Goal: Task Accomplishment & Management: Use online tool/utility

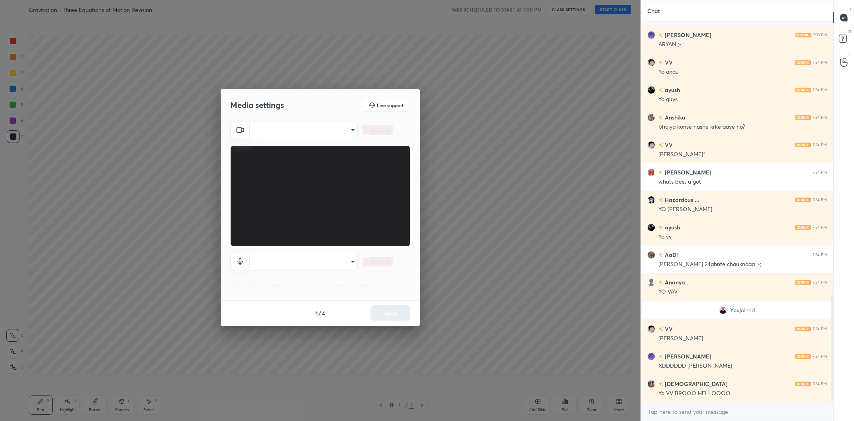
scroll to position [955, 0]
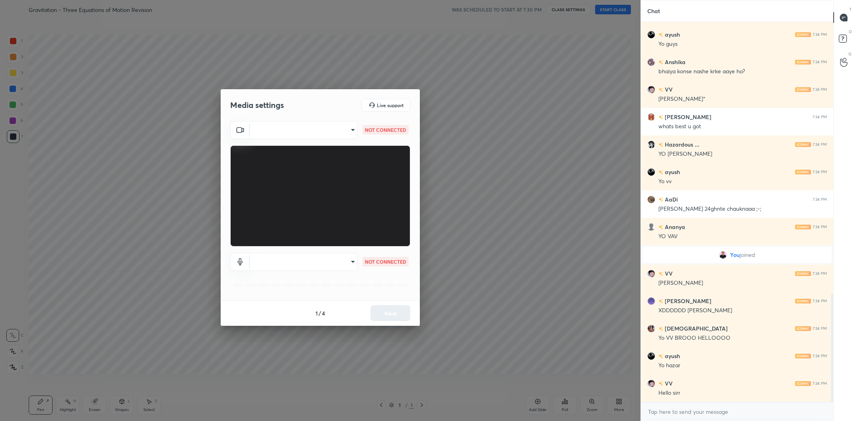
type textarea "x"
click at [319, 130] on body "1 2 3 4 5 6 7 C X Z C X Z E E Erase all H H Gravitation - Three Equations of Mo…" at bounding box center [427, 210] width 854 height 421
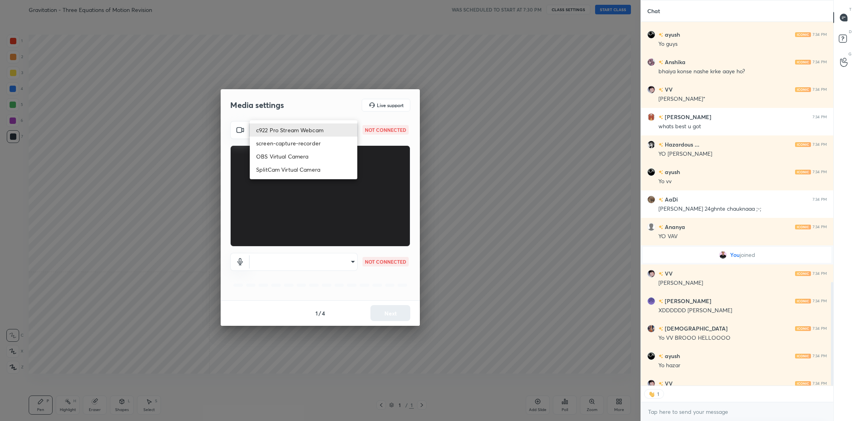
click at [319, 130] on li "c922 Pro Stream Webcam" at bounding box center [304, 130] width 108 height 13
type input "mz5XeYAkNWp2QV5IzfhKg2mI2T6XPNDecROMxnJfp9w="
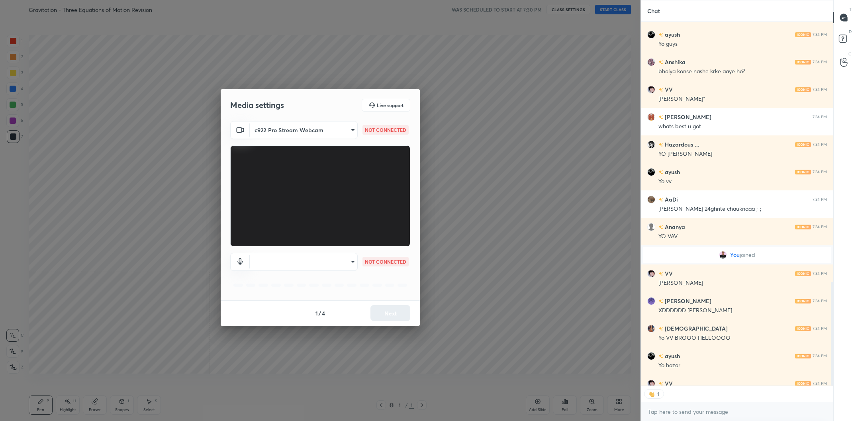
click at [338, 262] on body "1 2 3 4 5 6 7 C X Z C X Z E E Erase all H H Gravitation - Three Equations of Mo…" at bounding box center [427, 210] width 854 height 421
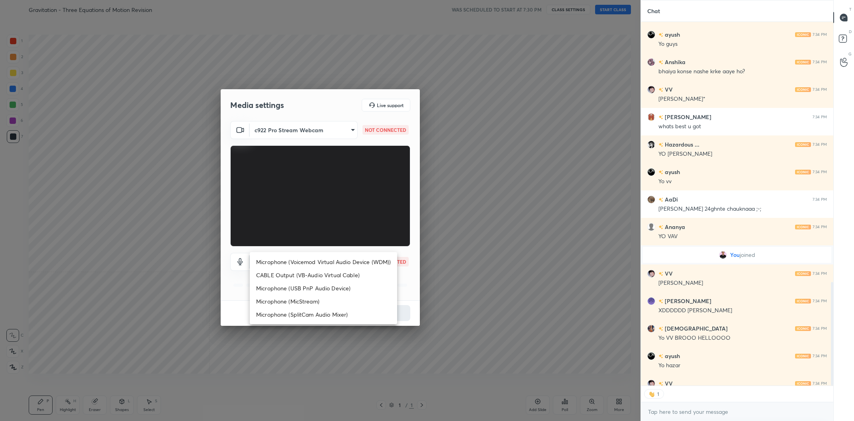
type textarea "x"
click at [342, 257] on li "Microphone (Voicemod Virtual Audio Device (WDM))" at bounding box center [323, 261] width 147 height 13
type input "VBCGzjgTZ+0gmPAsoHgp+LhUckAxO9S5WqeSPDF+pXU="
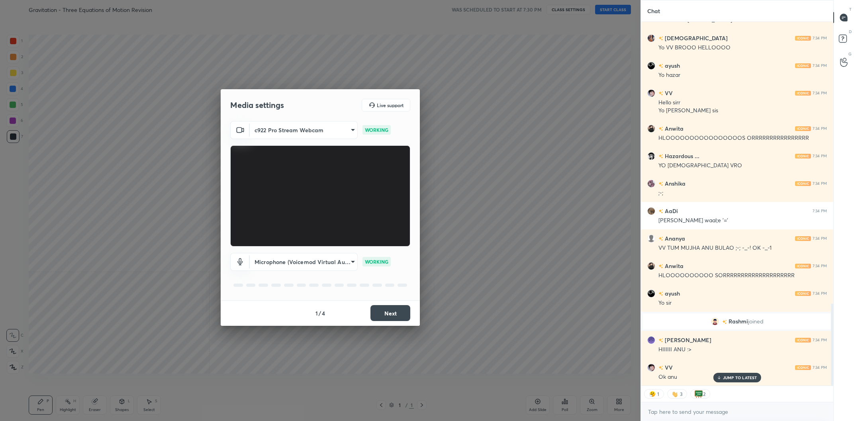
scroll to position [0, 0]
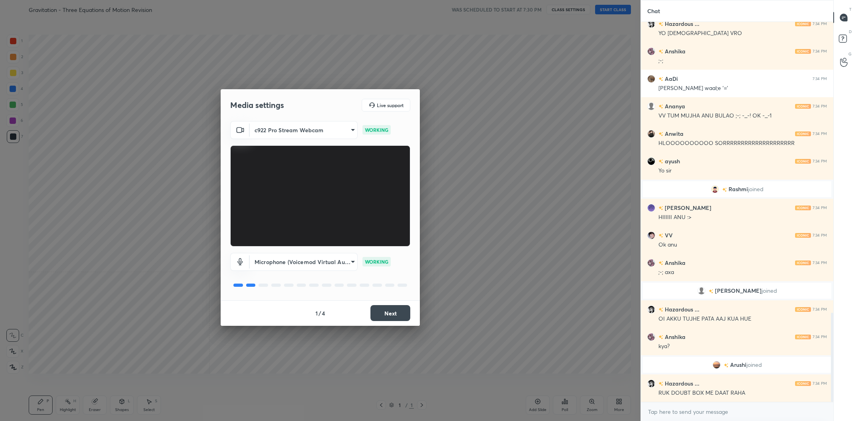
click at [398, 312] on button "Next" at bounding box center [391, 313] width 40 height 16
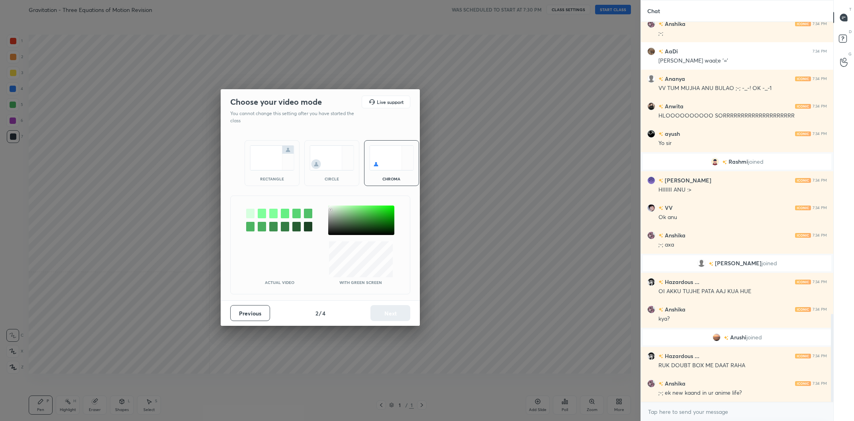
click at [331, 210] on div at bounding box center [361, 220] width 66 height 29
click at [375, 316] on button "Next" at bounding box center [391, 313] width 40 height 16
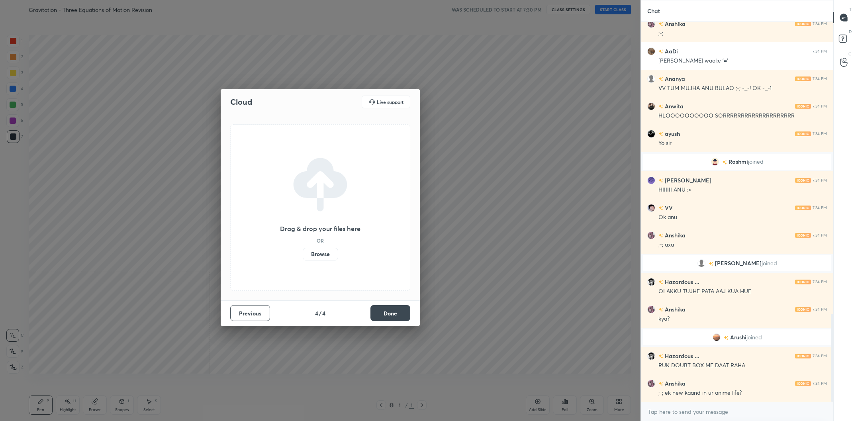
click at [376, 316] on button "Done" at bounding box center [391, 313] width 40 height 16
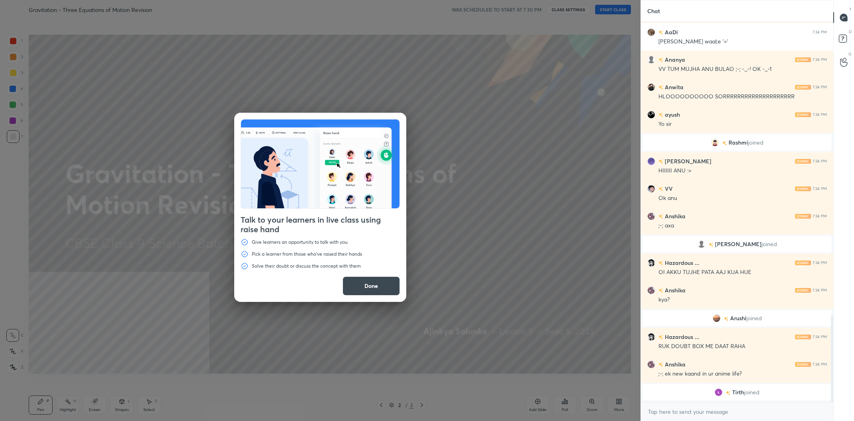
click at [386, 283] on button "Done" at bounding box center [371, 286] width 57 height 19
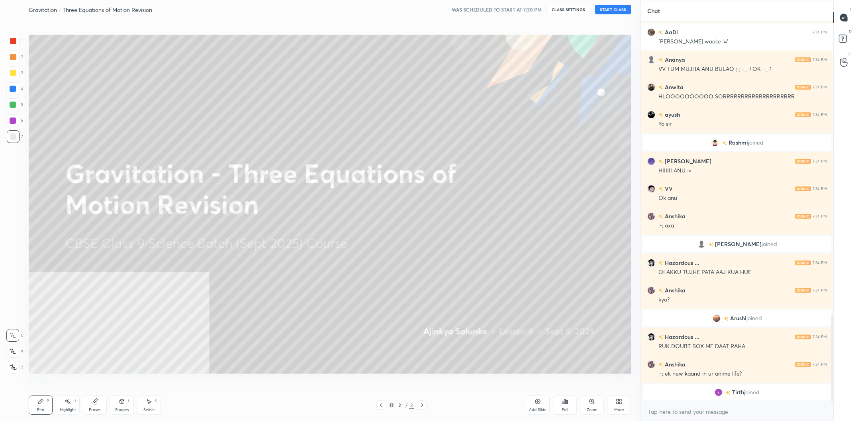
click at [611, 404] on div "More" at bounding box center [619, 405] width 24 height 19
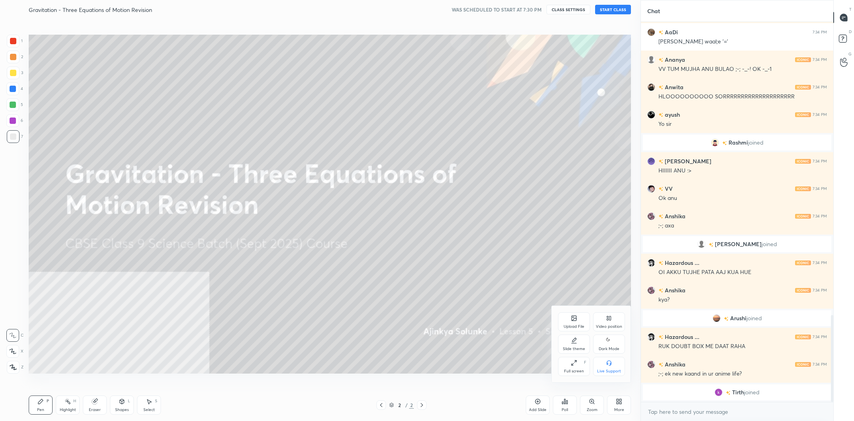
click at [610, 322] on div "Video position" at bounding box center [609, 321] width 32 height 19
click at [604, 358] on div "Bottom right" at bounding box center [609, 366] width 32 height 19
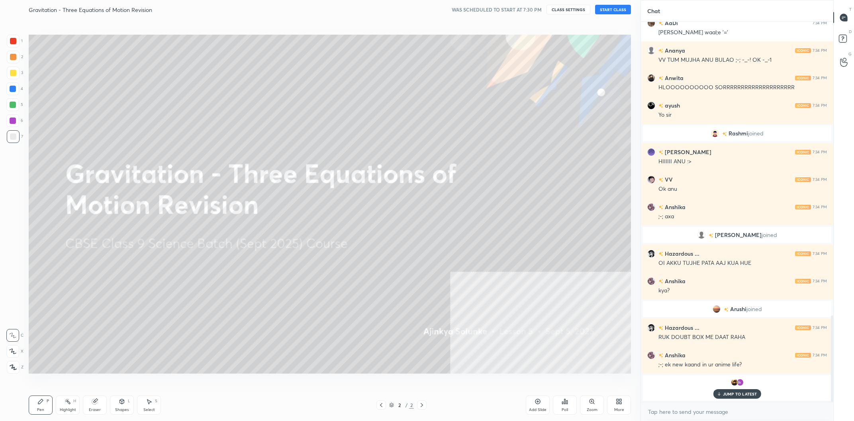
click at [615, 8] on button "START CLASS" at bounding box center [613, 10] width 36 height 10
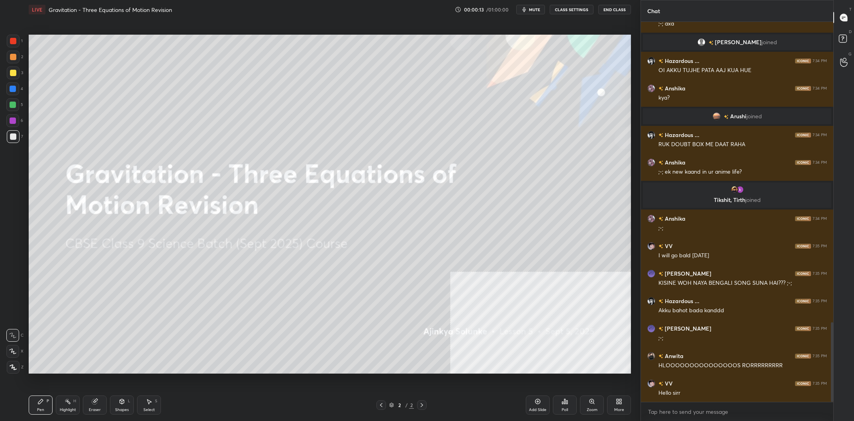
click at [18, 79] on div at bounding box center [13, 73] width 13 height 13
click at [19, 76] on div at bounding box center [13, 73] width 13 height 13
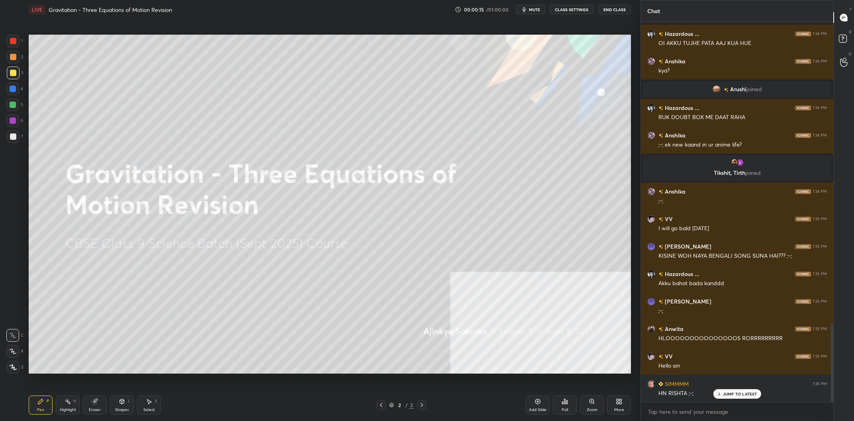
click at [610, 406] on div "More" at bounding box center [619, 405] width 24 height 19
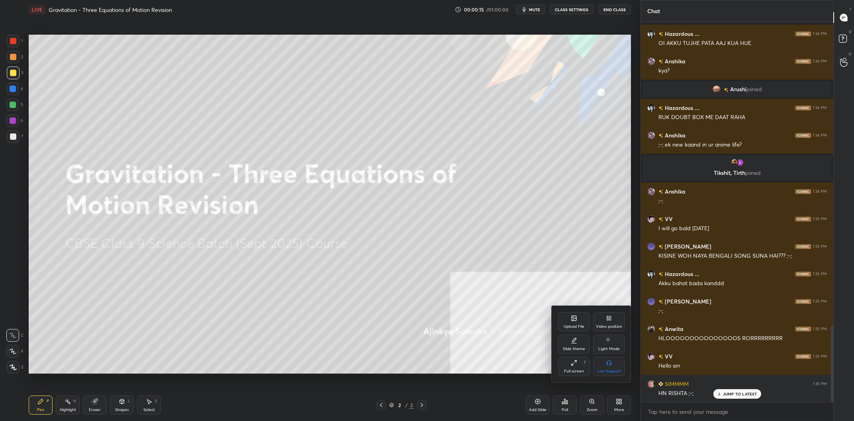
scroll to position [1521, 0]
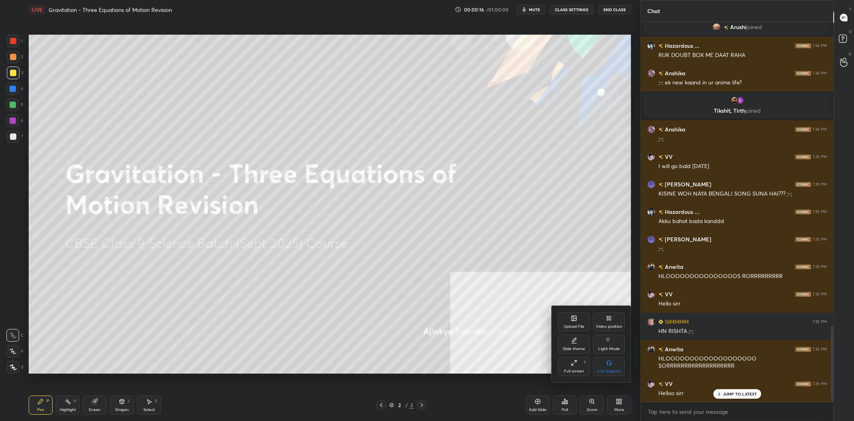
click at [609, 324] on div "Video position" at bounding box center [609, 321] width 32 height 19
click at [611, 369] on div "Bottom right" at bounding box center [609, 366] width 32 height 19
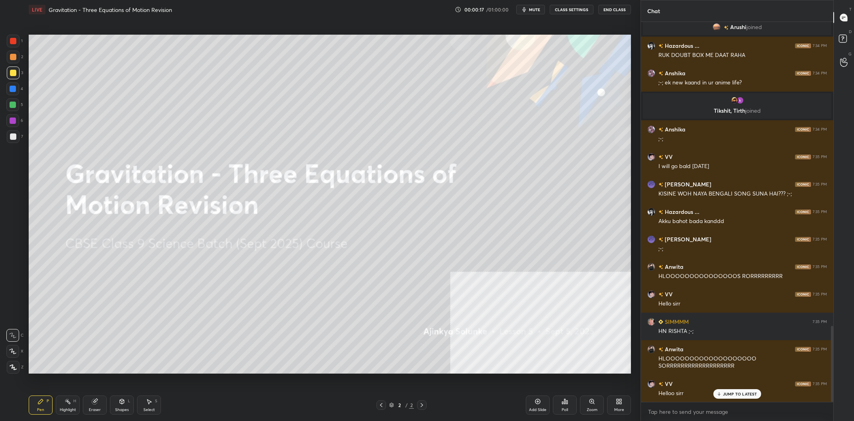
click at [539, 405] on div "Add Slide" at bounding box center [538, 405] width 24 height 19
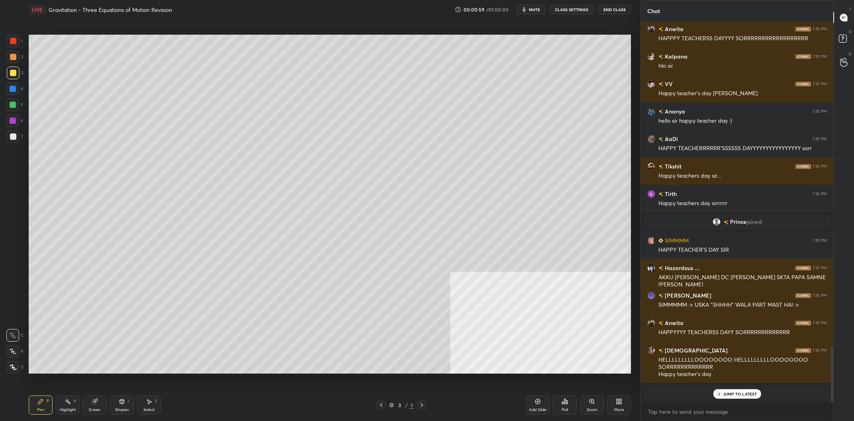
scroll to position [2276, 0]
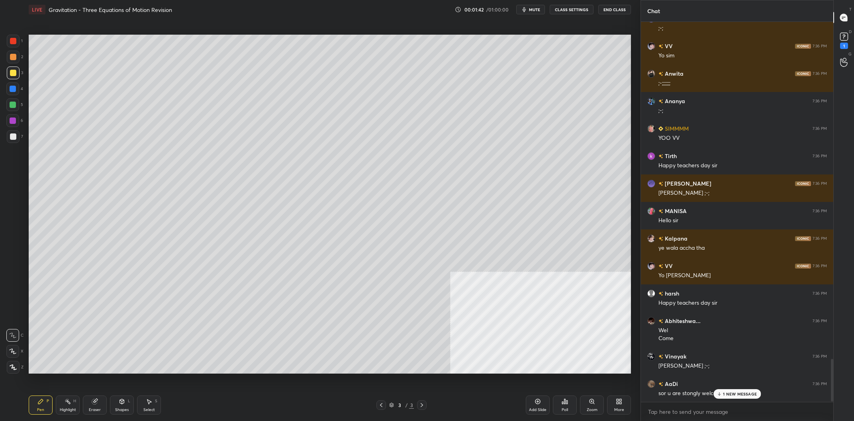
click at [11, 73] on div at bounding box center [13, 73] width 6 height 6
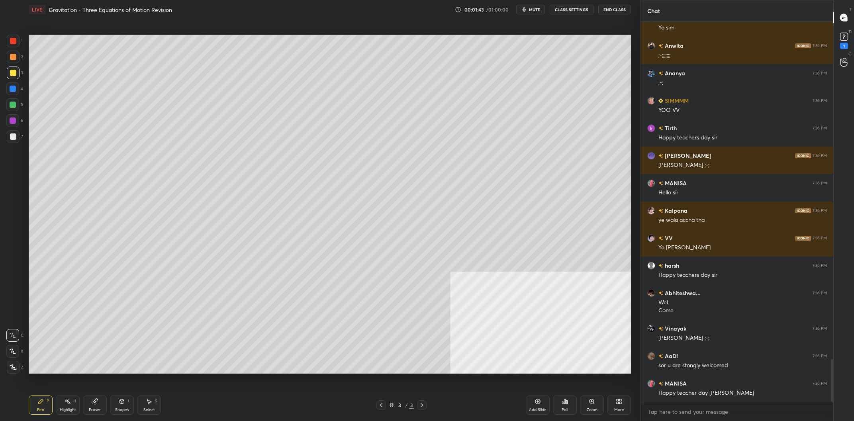
click at [14, 365] on div at bounding box center [13, 367] width 13 height 13
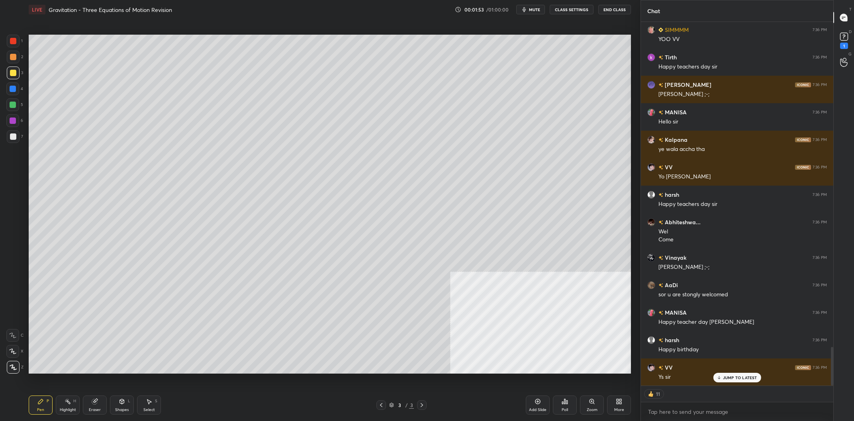
click at [538, 407] on div "Add Slide" at bounding box center [538, 405] width 24 height 19
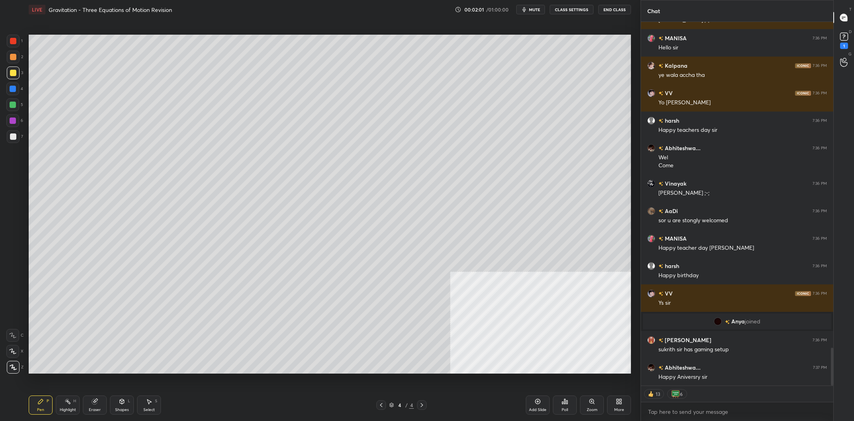
click at [622, 412] on div "More" at bounding box center [619, 410] width 10 height 4
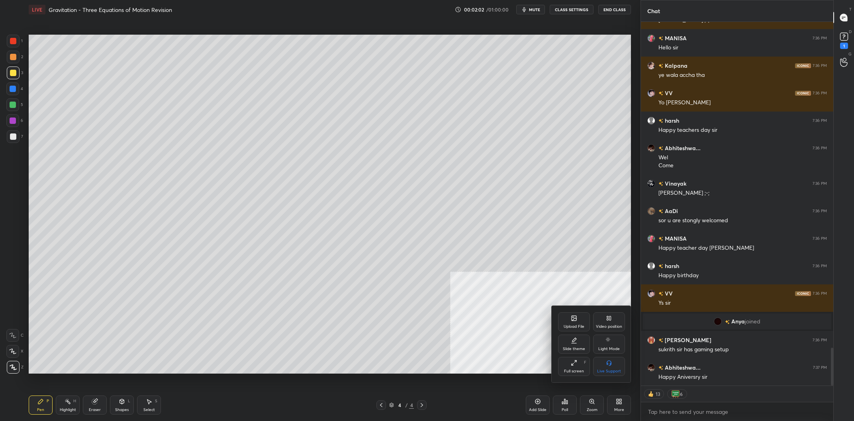
click at [571, 328] on div "Upload File" at bounding box center [574, 327] width 21 height 4
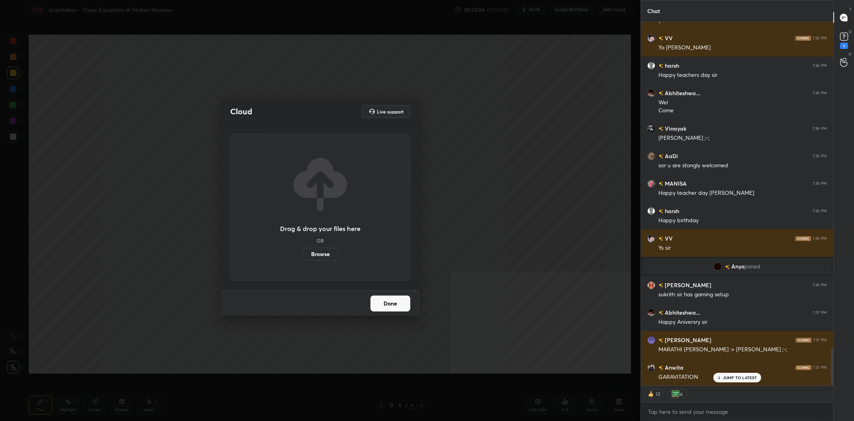
click at [318, 254] on label "Browse" at bounding box center [320, 254] width 35 height 13
click at [303, 254] on input "Browse" at bounding box center [303, 254] width 0 height 13
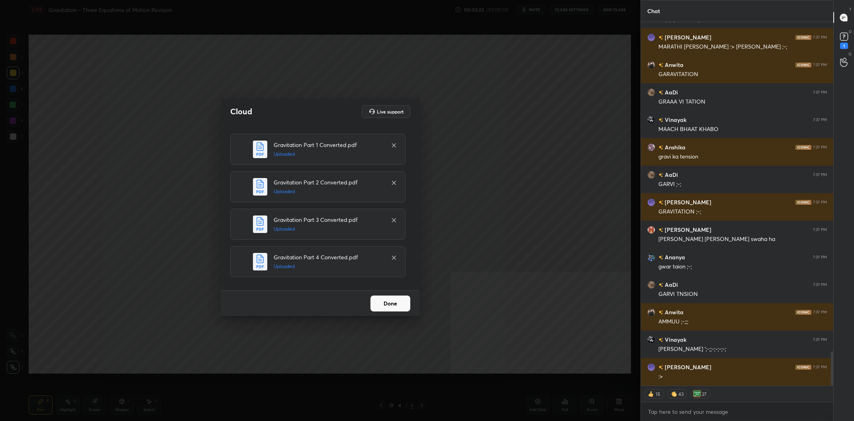
scroll to position [3529, 0]
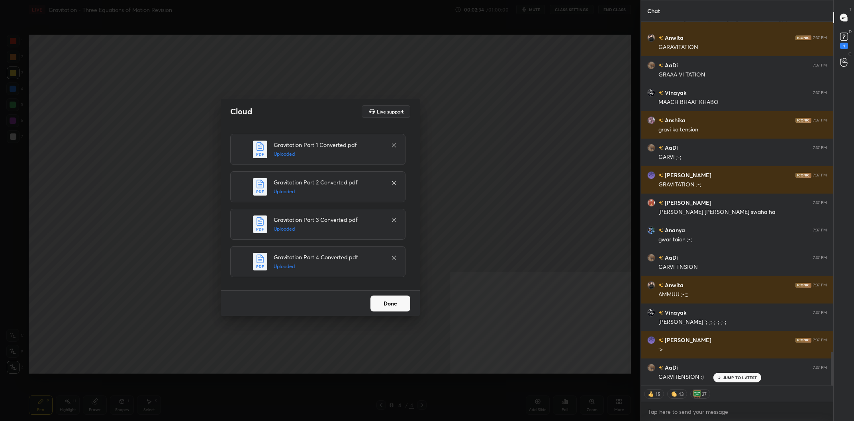
click at [383, 300] on button "Done" at bounding box center [391, 304] width 40 height 16
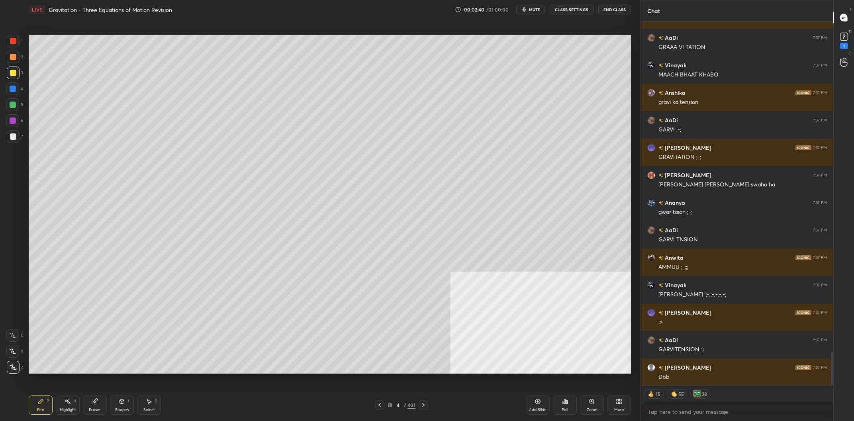
scroll to position [3584, 0]
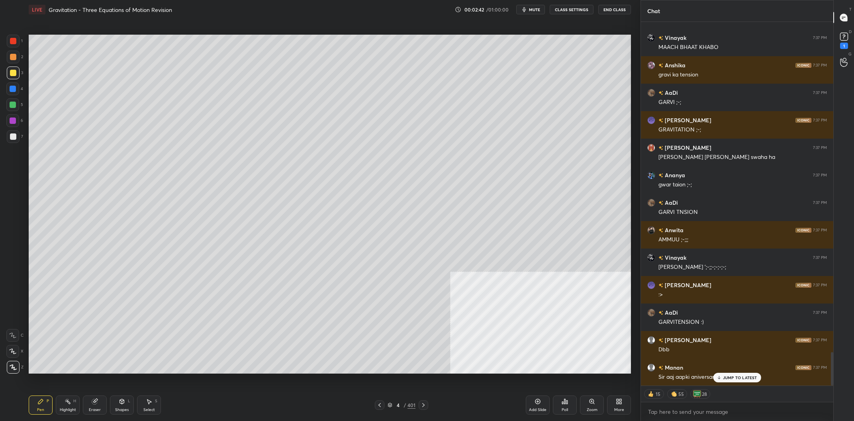
click at [760, 381] on div "JUMP TO LATEST" at bounding box center [737, 378] width 48 height 10
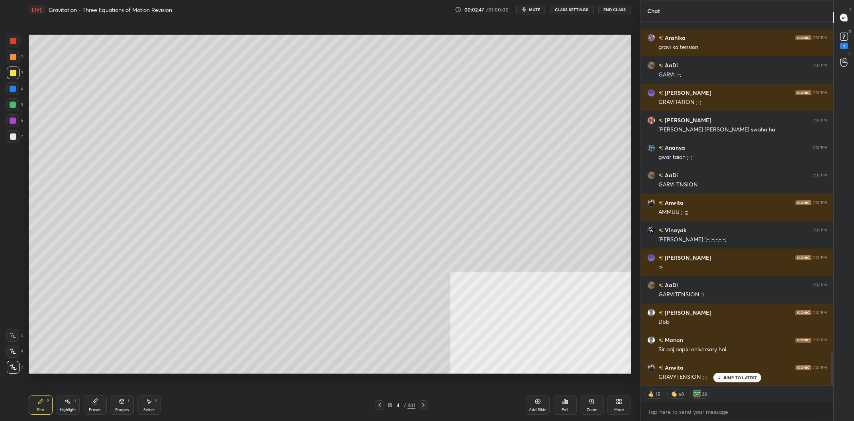
click at [398, 404] on div "4" at bounding box center [398, 405] width 8 height 5
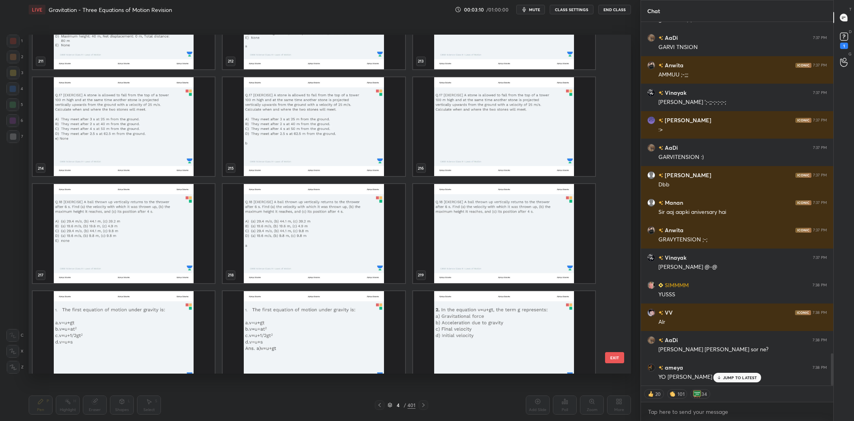
scroll to position [3768, 0]
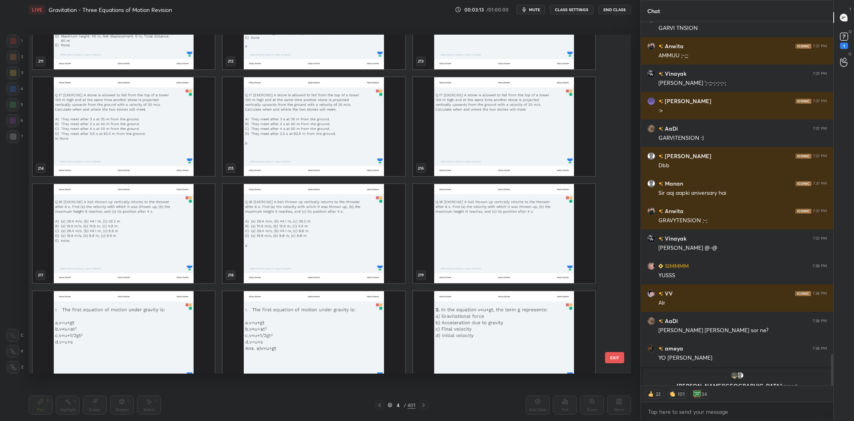
click at [491, 209] on img "grid" at bounding box center [504, 233] width 182 height 99
click at [490, 210] on img "grid" at bounding box center [504, 233] width 182 height 99
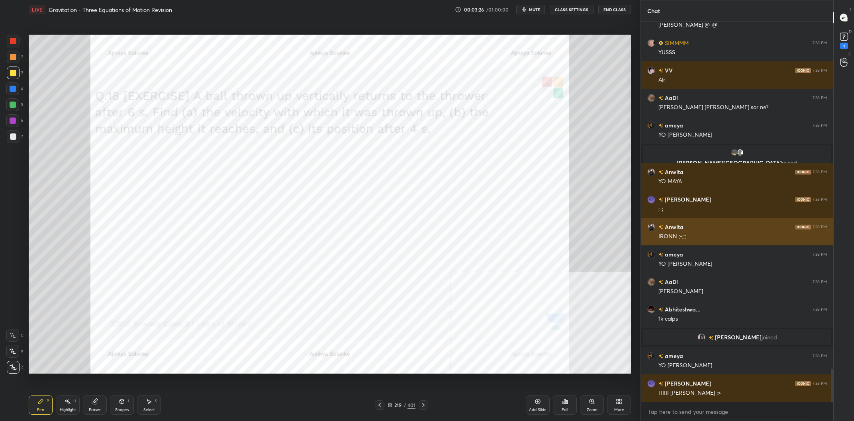
scroll to position [4018, 0]
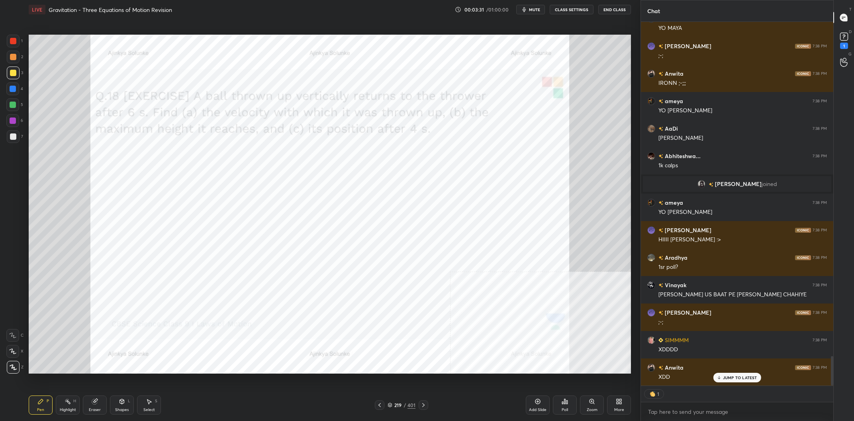
click at [22, 85] on div "4" at bounding box center [14, 88] width 17 height 13
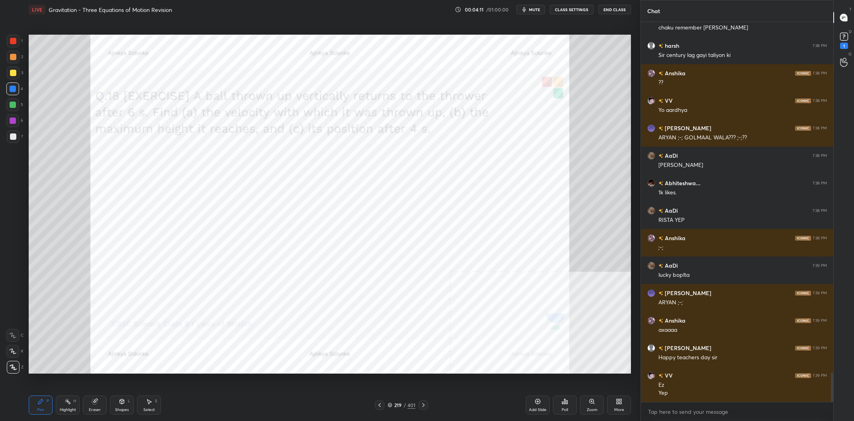
click at [69, 408] on div "Highlight" at bounding box center [68, 410] width 16 height 4
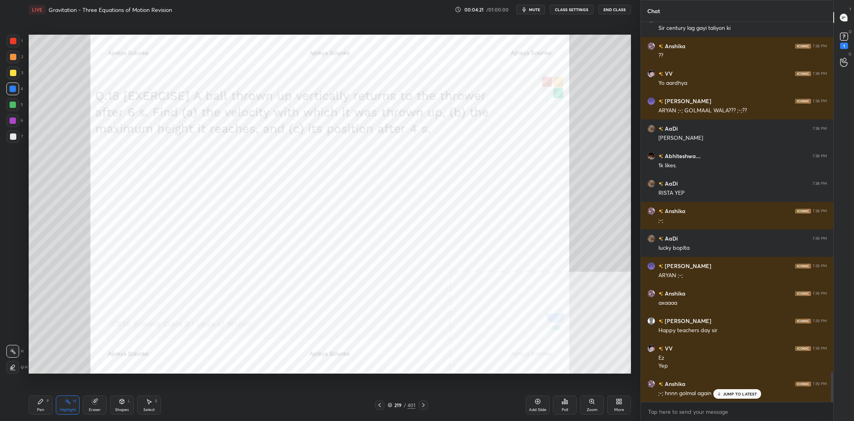
scroll to position [4576, 0]
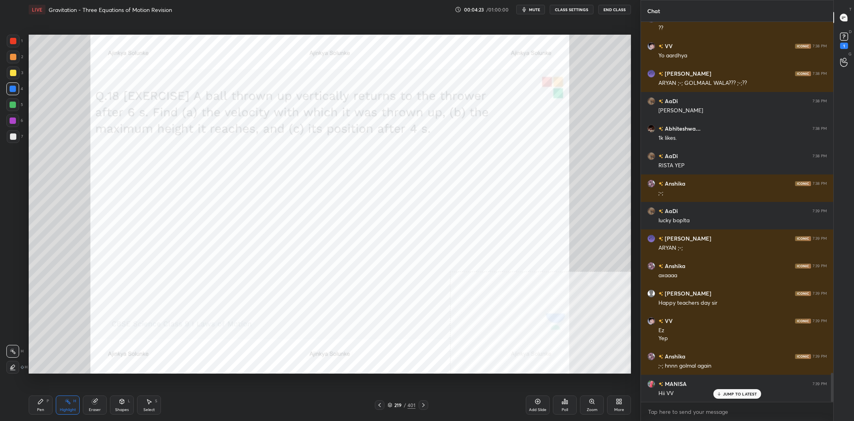
click at [41, 406] on div "Pen P" at bounding box center [41, 405] width 24 height 19
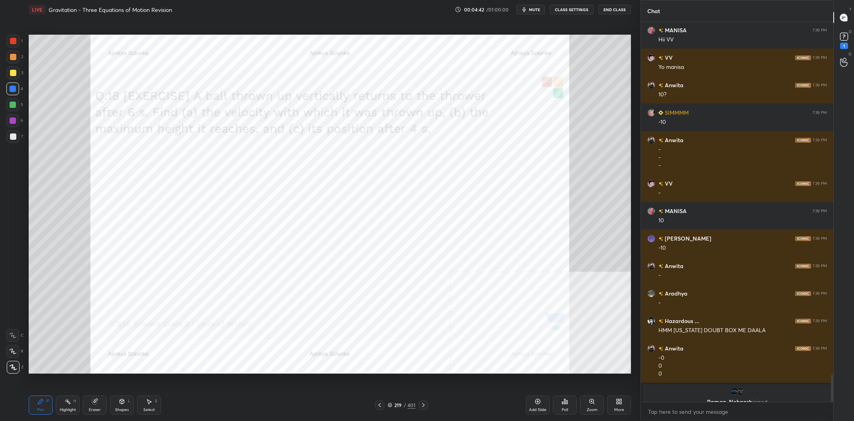
scroll to position [4939, 0]
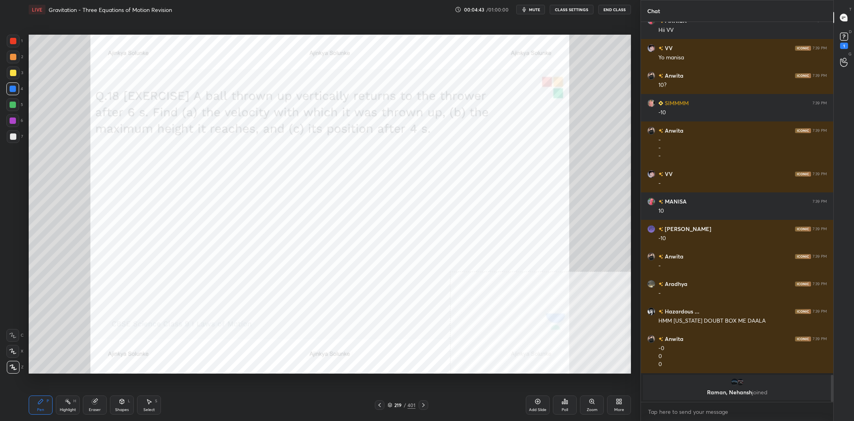
click at [10, 120] on div at bounding box center [13, 121] width 6 height 6
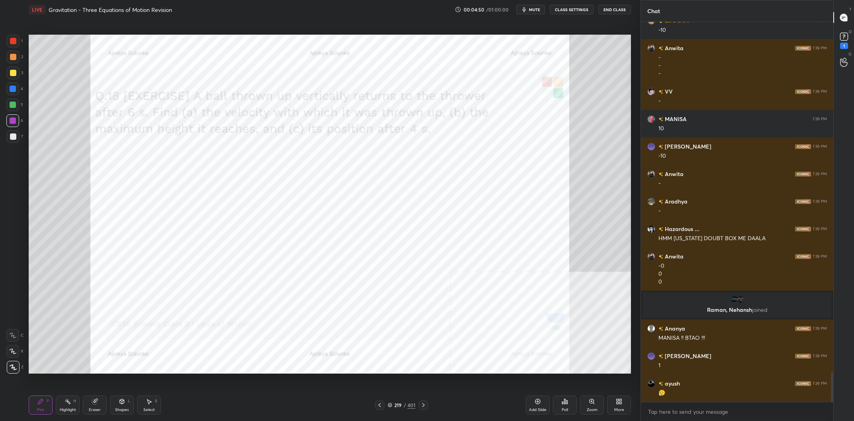
scroll to position [4403, 0]
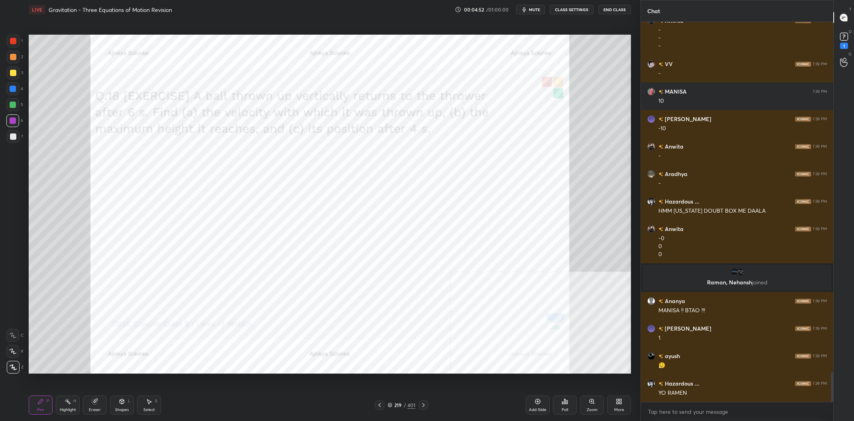
click at [91, 399] on div "Eraser" at bounding box center [95, 405] width 24 height 19
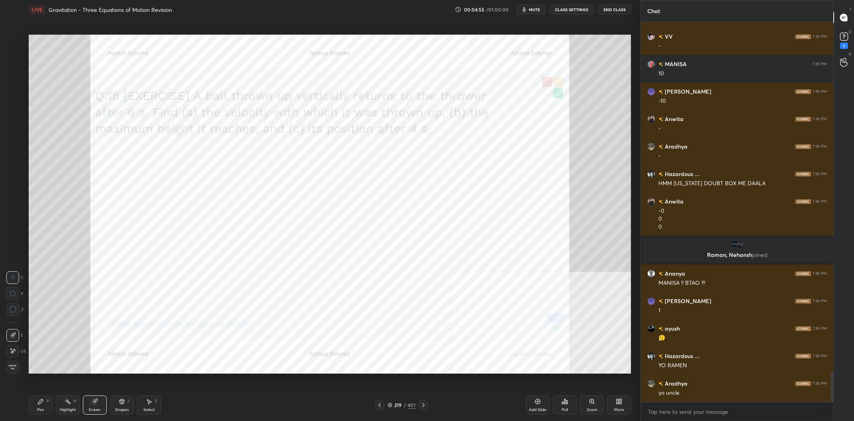
click at [42, 414] on div "Pen P" at bounding box center [41, 405] width 24 height 19
click at [11, 91] on div at bounding box center [13, 89] width 6 height 6
click at [122, 406] on div "Shapes L" at bounding box center [122, 405] width 24 height 19
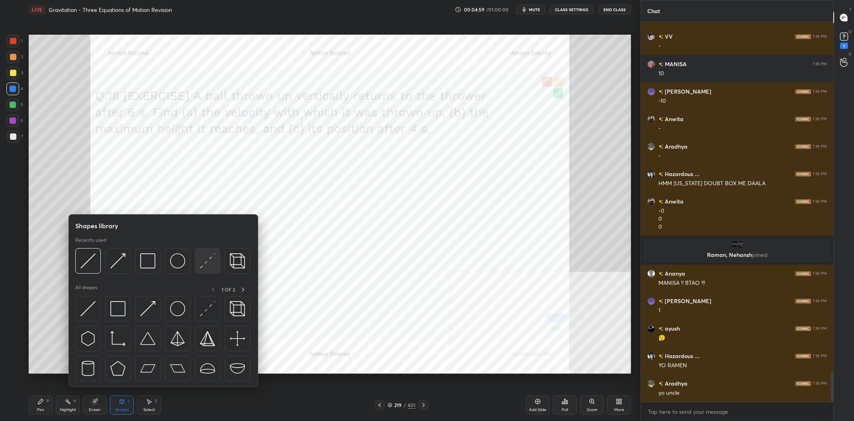
click at [214, 269] on img at bounding box center [207, 260] width 15 height 15
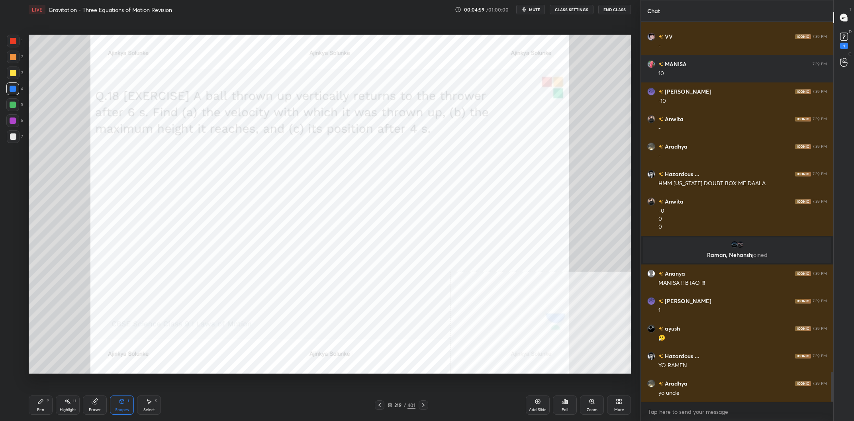
click at [14, 122] on div at bounding box center [13, 121] width 6 height 6
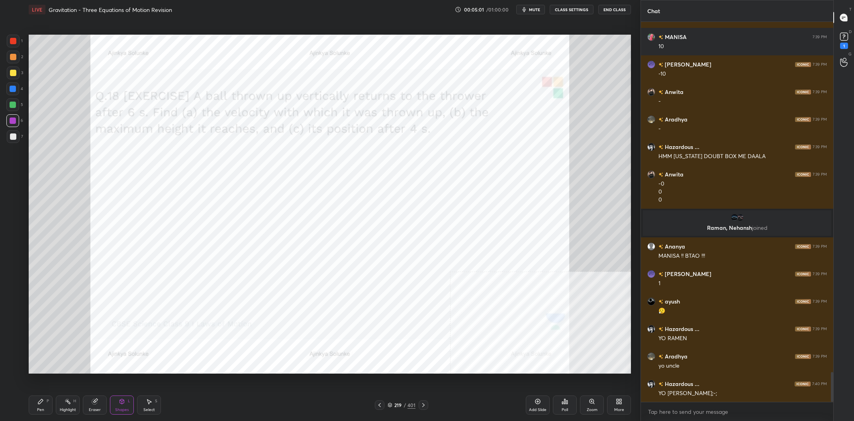
click at [205, 387] on div "Setting up your live class Poll for secs No correct answer Start poll" at bounding box center [330, 204] width 609 height 370
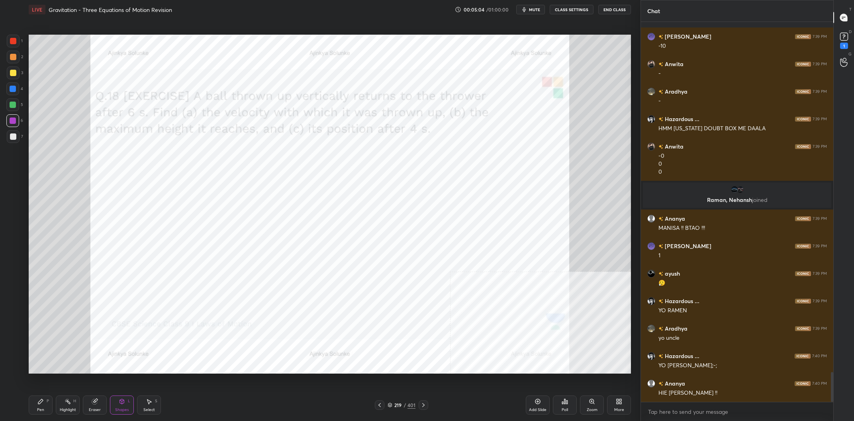
click at [40, 406] on div "Pen P" at bounding box center [41, 405] width 24 height 19
click at [43, 405] on div "Pen P" at bounding box center [41, 405] width 24 height 19
click at [17, 58] on div at bounding box center [13, 57] width 13 height 13
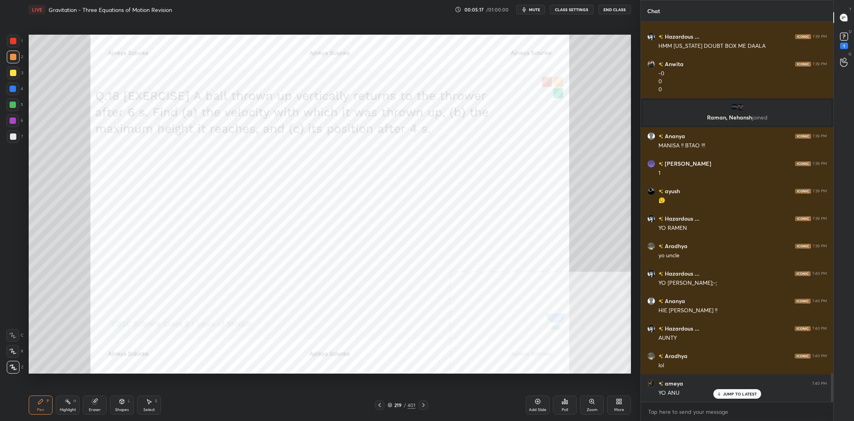
scroll to position [4595, 0]
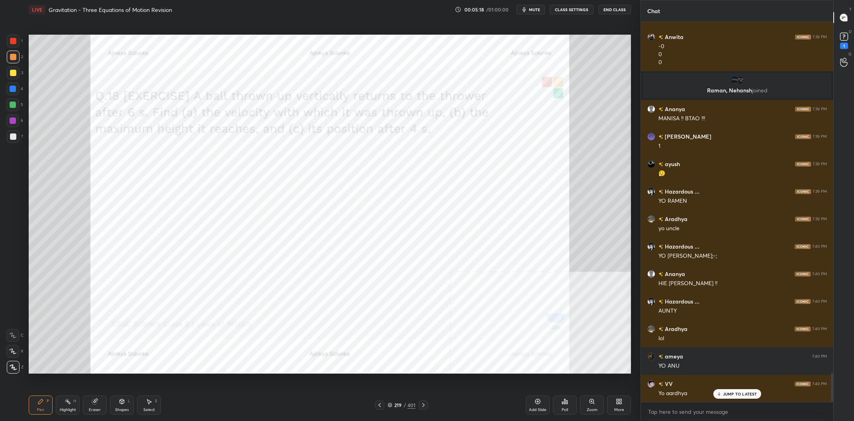
click at [131, 405] on div "Shapes L" at bounding box center [122, 405] width 24 height 19
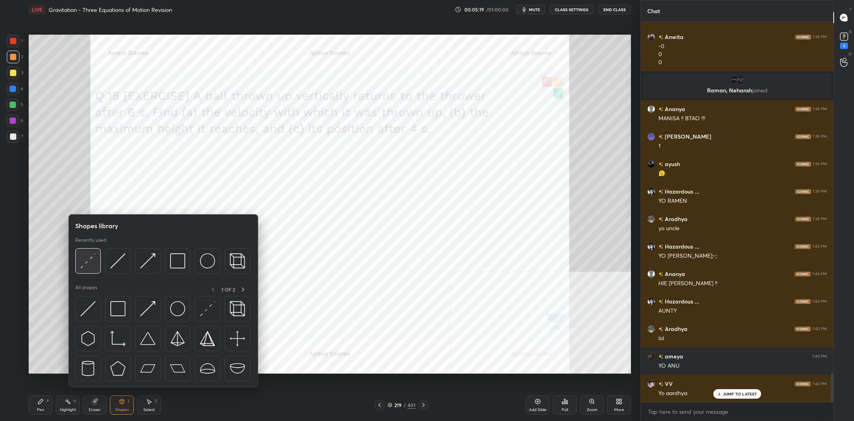
click at [88, 266] on img at bounding box center [87, 260] width 15 height 15
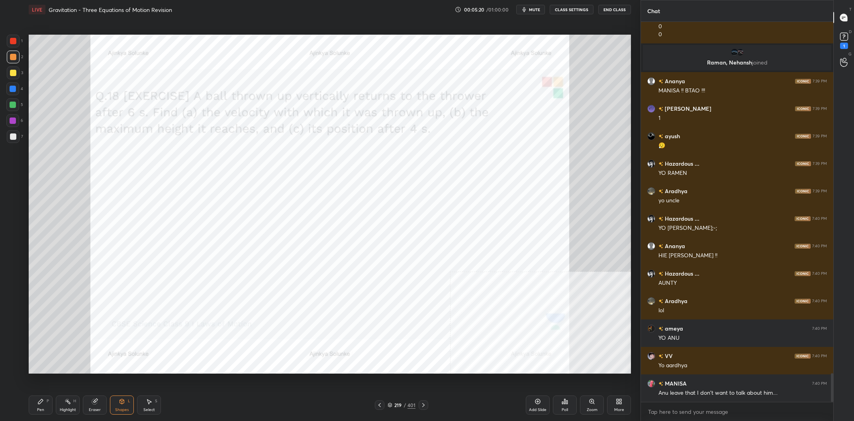
click at [13, 122] on div at bounding box center [13, 121] width 6 height 6
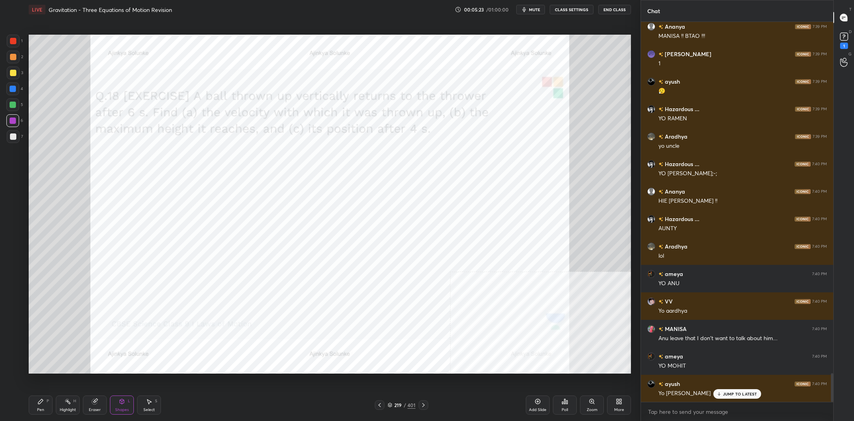
click at [42, 416] on div "Pen P Highlight H Eraser Shapes L Select S 219 / 401 Add Slide Poll Zoom More" at bounding box center [330, 405] width 603 height 32
click at [43, 412] on div "Pen" at bounding box center [40, 410] width 7 height 4
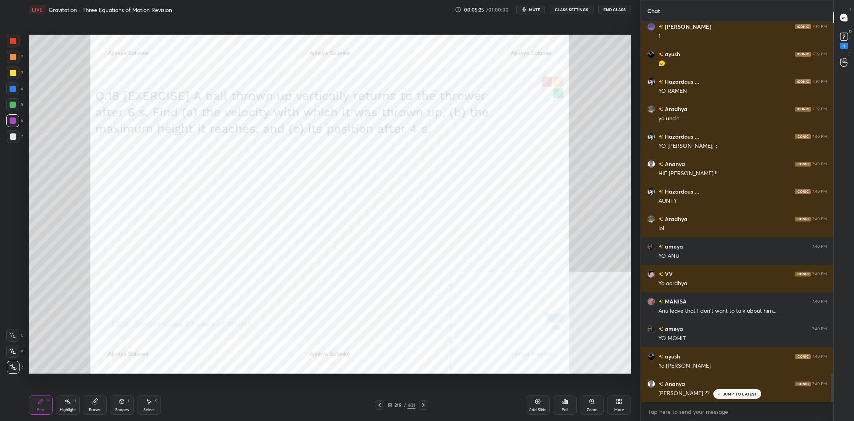
scroll to position [4733, 0]
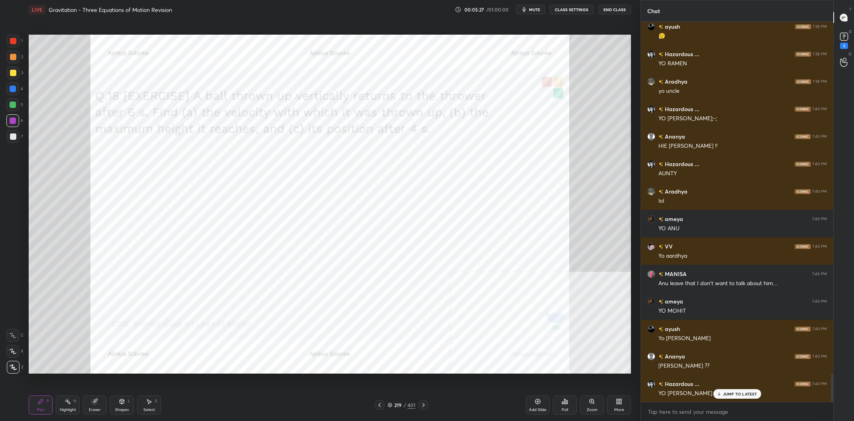
click at [60, 408] on div "Highlight H" at bounding box center [68, 405] width 24 height 19
click at [66, 405] on div "Highlight H" at bounding box center [68, 405] width 24 height 19
click at [43, 409] on div "Pen" at bounding box center [40, 410] width 7 height 4
click at [43, 408] on div "Pen P" at bounding box center [41, 405] width 24 height 19
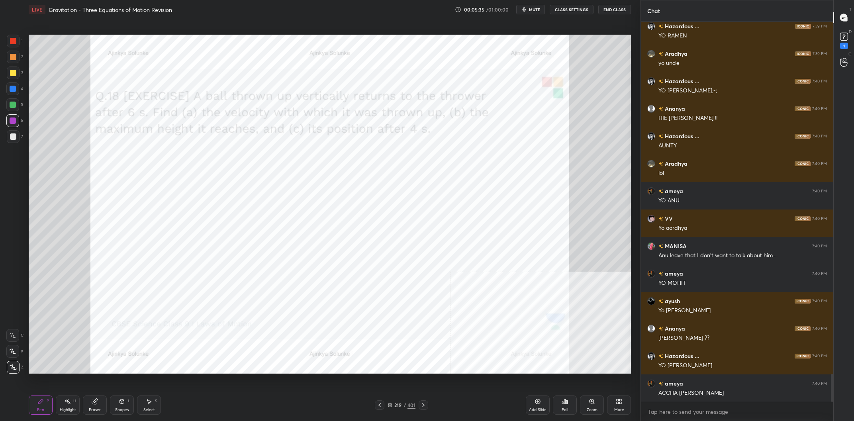
scroll to position [4788, 0]
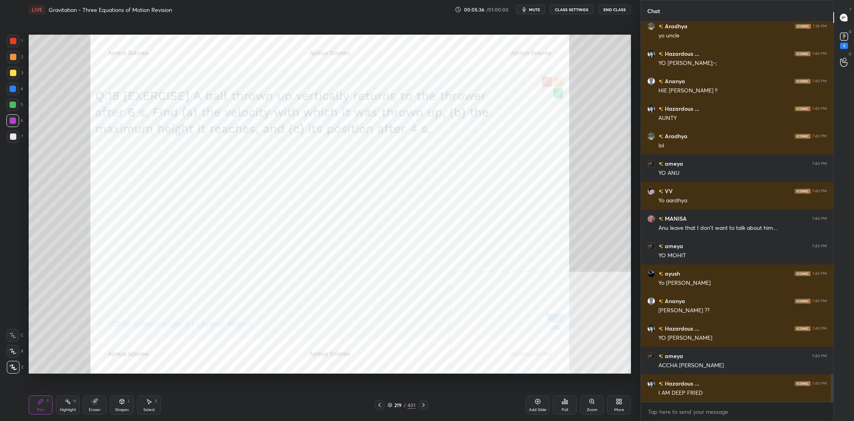
click at [17, 104] on div at bounding box center [12, 104] width 13 height 13
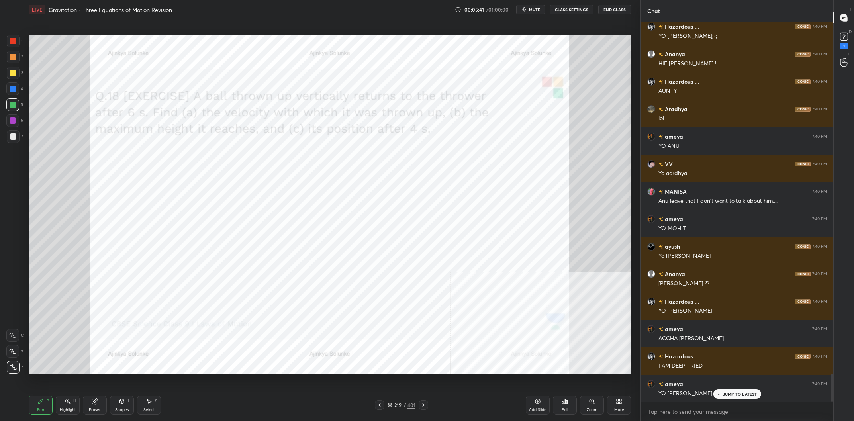
click at [10, 118] on div at bounding box center [12, 120] width 13 height 13
click at [18, 106] on div at bounding box center [12, 104] width 13 height 13
click at [14, 121] on div at bounding box center [13, 121] width 6 height 6
click at [10, 77] on div at bounding box center [13, 73] width 13 height 13
click at [19, 61] on div "2" at bounding box center [15, 57] width 16 height 13
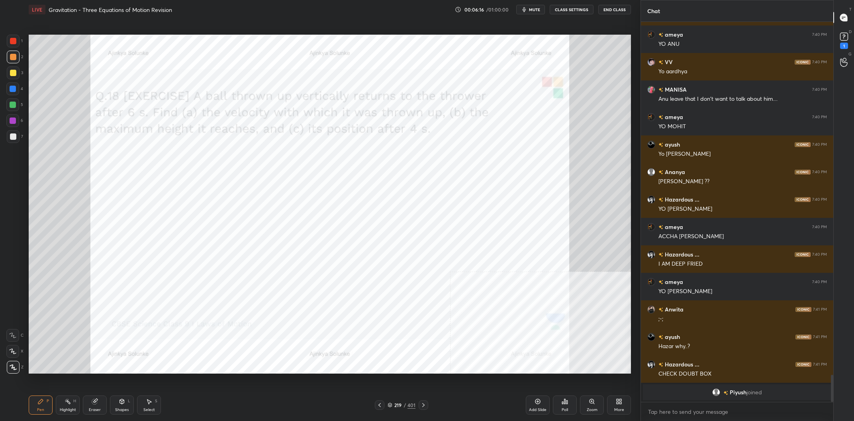
scroll to position [4926, 0]
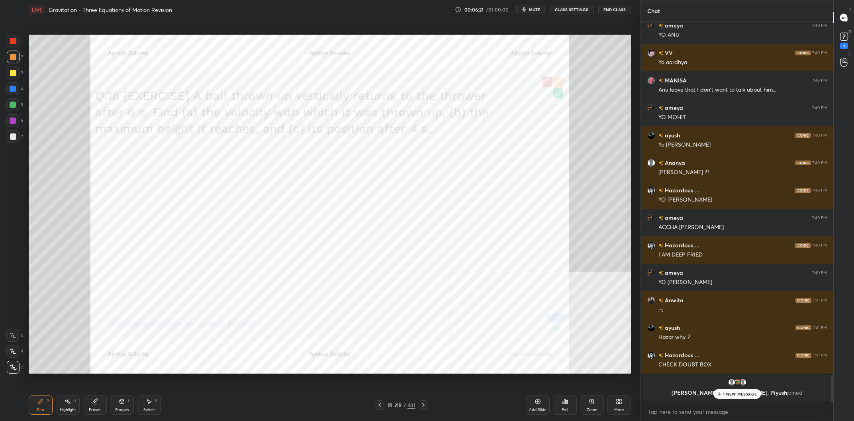
click at [65, 407] on div "Highlight H" at bounding box center [68, 405] width 24 height 19
click at [66, 407] on div "Highlight H" at bounding box center [68, 405] width 24 height 19
click at [31, 402] on div "Pen P" at bounding box center [41, 405] width 24 height 19
click at [33, 403] on div "Pen P" at bounding box center [41, 405] width 24 height 19
click at [9, 89] on div at bounding box center [12, 88] width 13 height 13
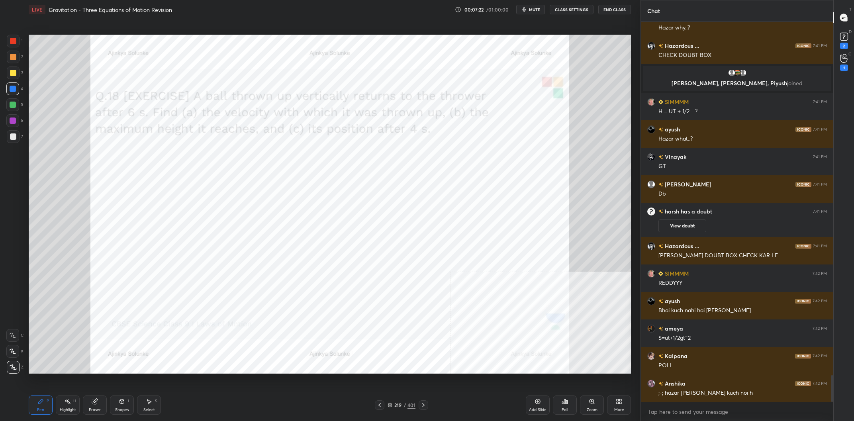
scroll to position [5018, 0]
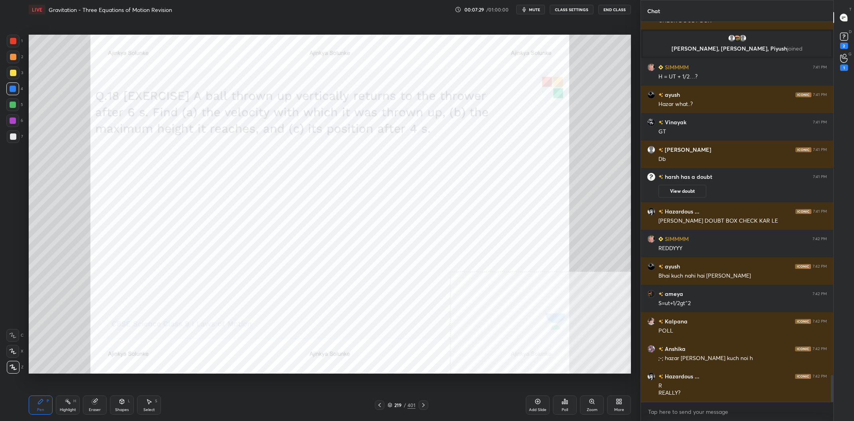
click at [401, 405] on div "219" at bounding box center [398, 405] width 8 height 5
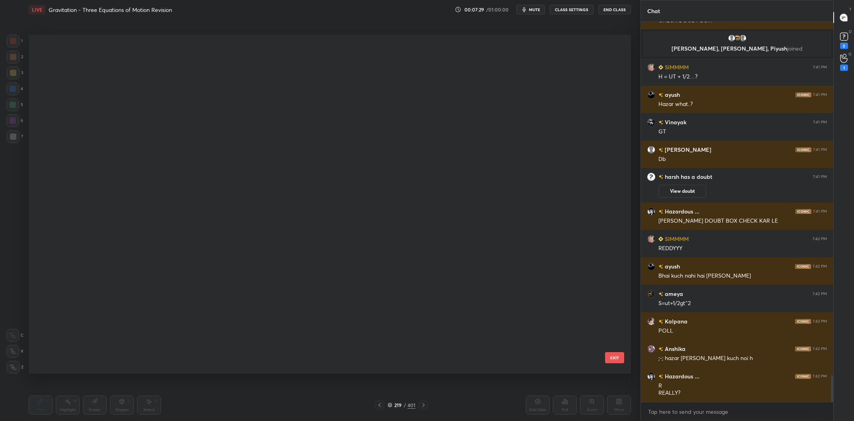
scroll to position [7471, 0]
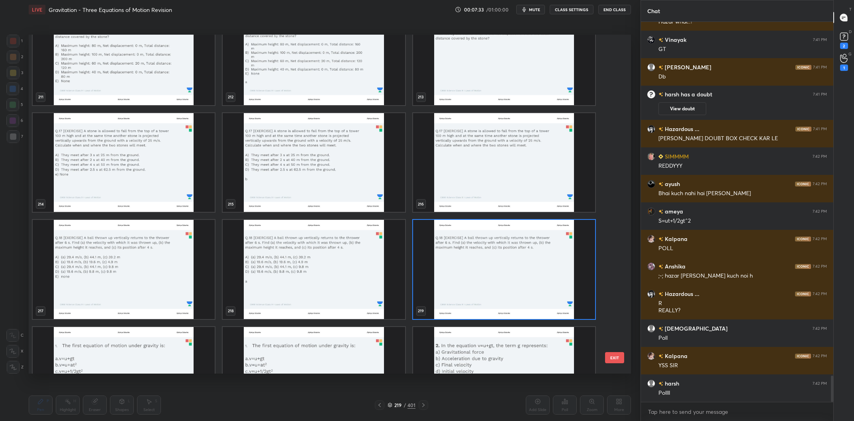
click at [108, 258] on img "grid" at bounding box center [124, 269] width 182 height 99
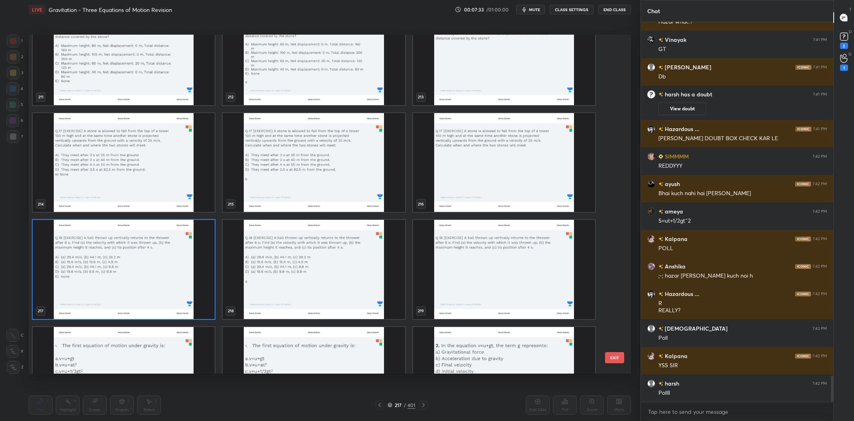
click at [107, 258] on img "grid" at bounding box center [124, 269] width 182 height 99
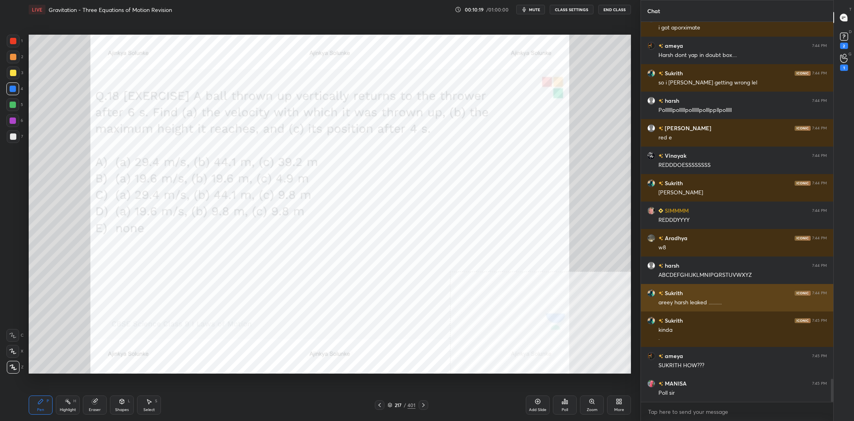
scroll to position [5921, 0]
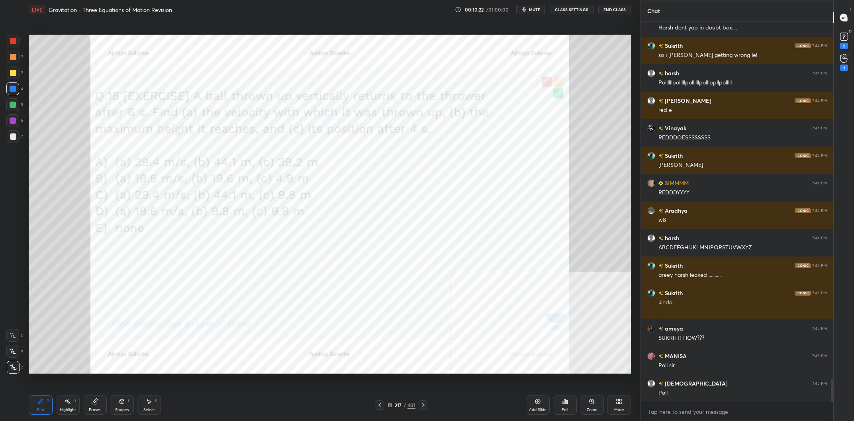
click at [560, 409] on div "Poll" at bounding box center [565, 405] width 24 height 19
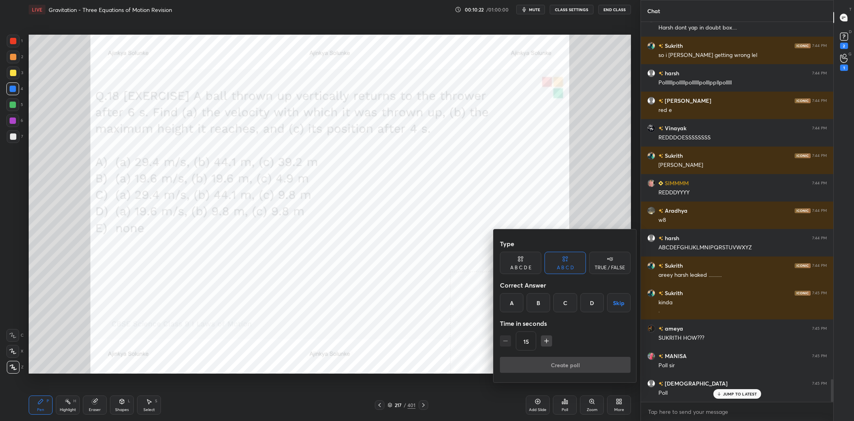
scroll to position [5948, 0]
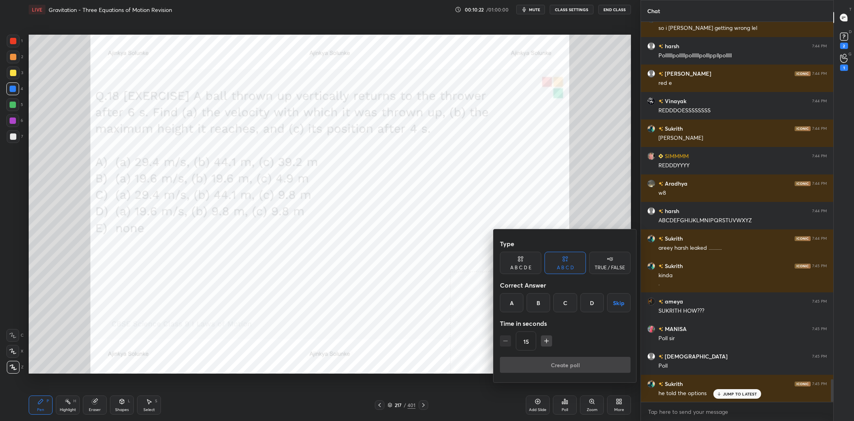
click at [512, 306] on div "A" at bounding box center [512, 302] width 24 height 19
click at [572, 364] on button "Create poll" at bounding box center [565, 365] width 131 height 16
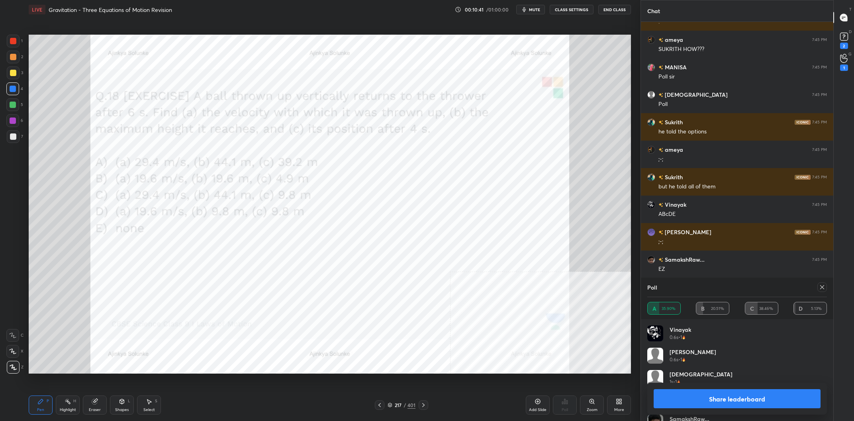
scroll to position [6237, 0]
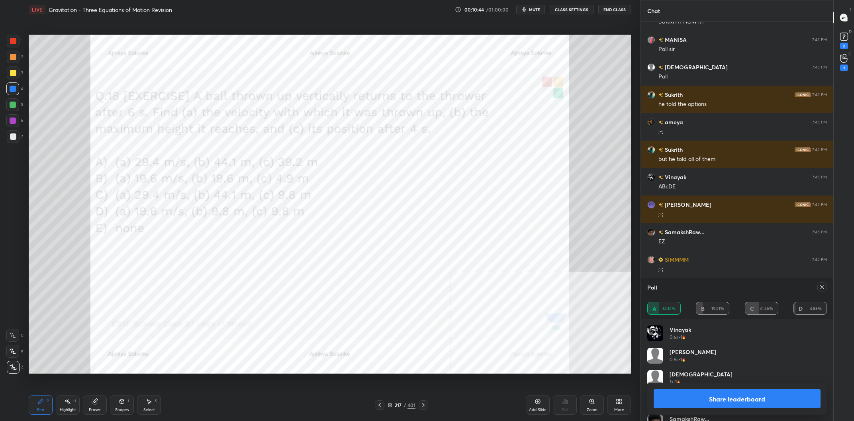
click at [687, 398] on button "Share leaderboard" at bounding box center [737, 398] width 167 height 19
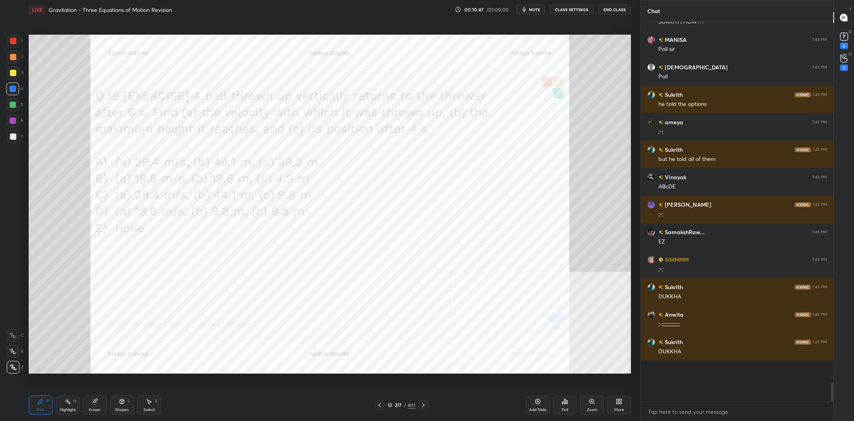
scroll to position [6272, 0]
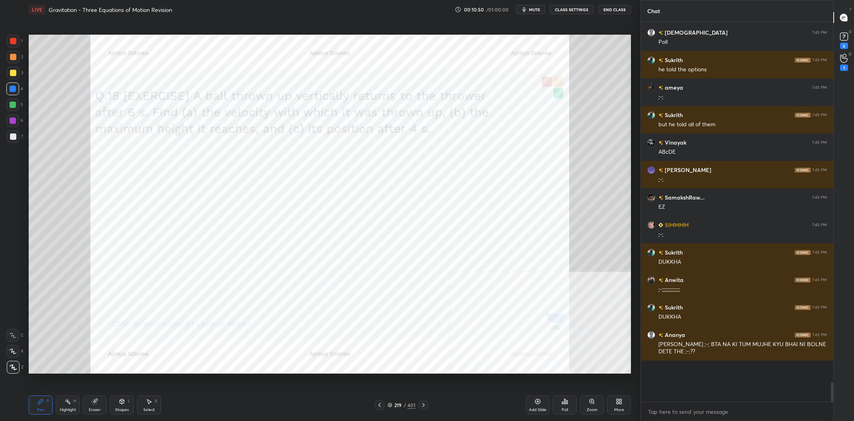
click at [13, 125] on div at bounding box center [12, 120] width 13 height 13
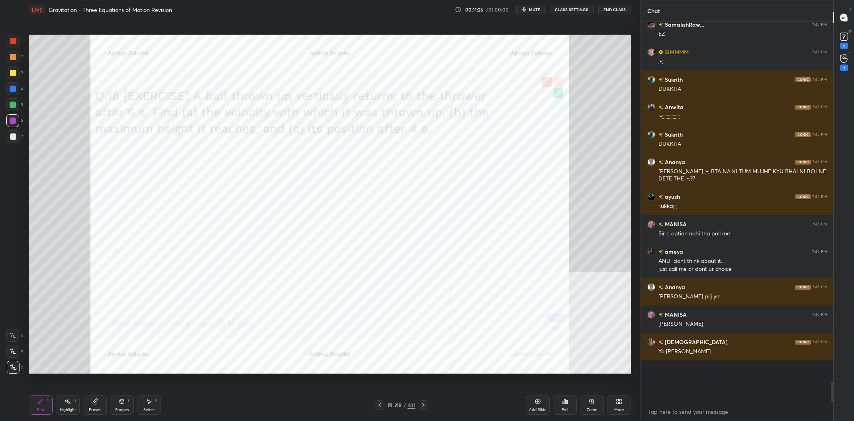
scroll to position [6173, 0]
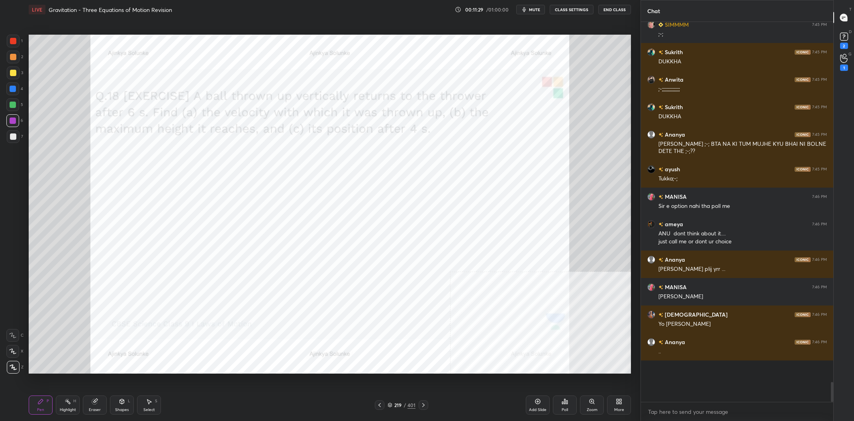
click at [9, 83] on div at bounding box center [12, 88] width 13 height 13
click at [13, 70] on div at bounding box center [13, 73] width 13 height 13
click at [15, 63] on div at bounding box center [13, 57] width 13 height 13
click at [17, 61] on div at bounding box center [13, 57] width 13 height 13
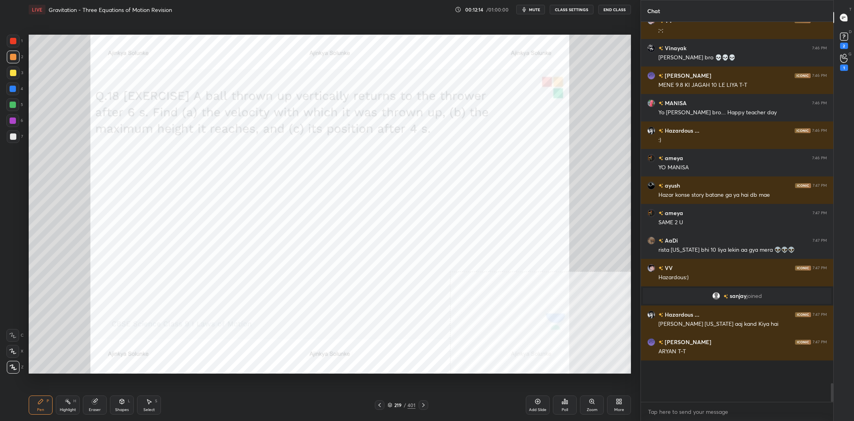
scroll to position [6482, 0]
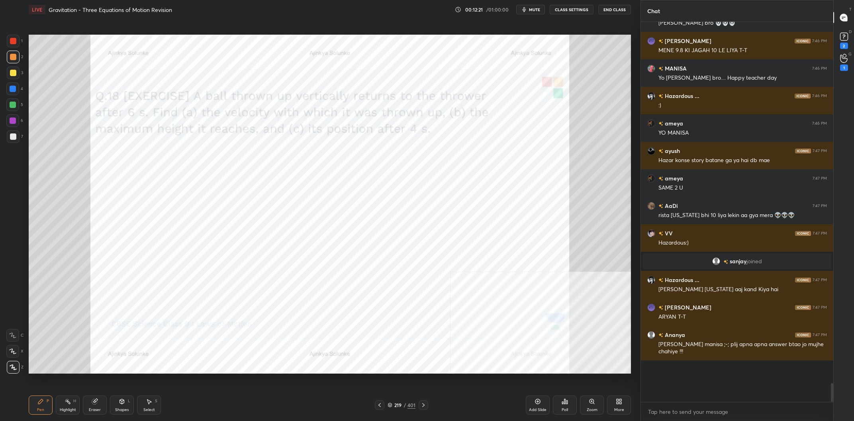
click at [99, 405] on div "Eraser" at bounding box center [95, 405] width 24 height 19
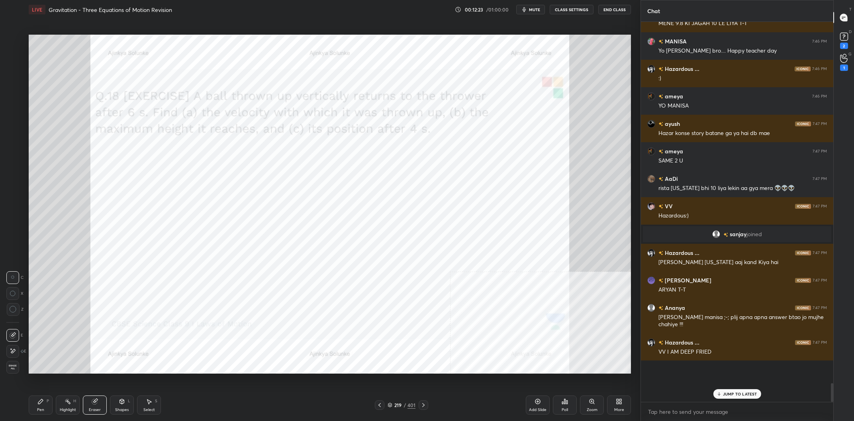
click at [43, 408] on div "Pen" at bounding box center [40, 410] width 7 height 4
click at [43, 407] on div "Pen P" at bounding box center [41, 405] width 24 height 19
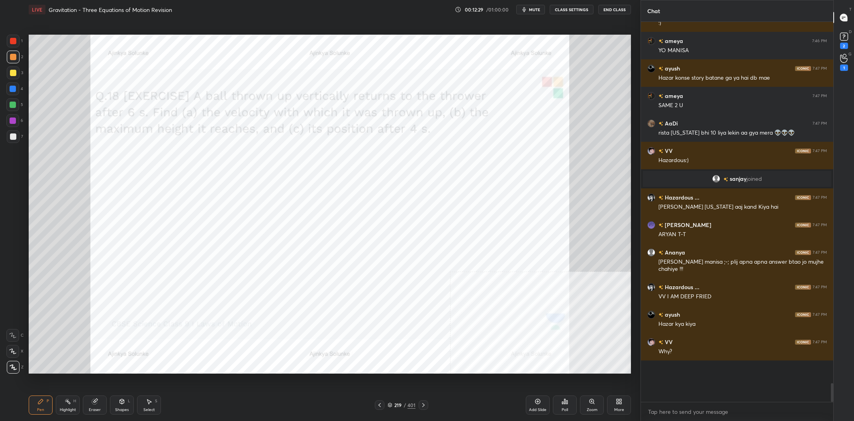
scroll to position [6592, 0]
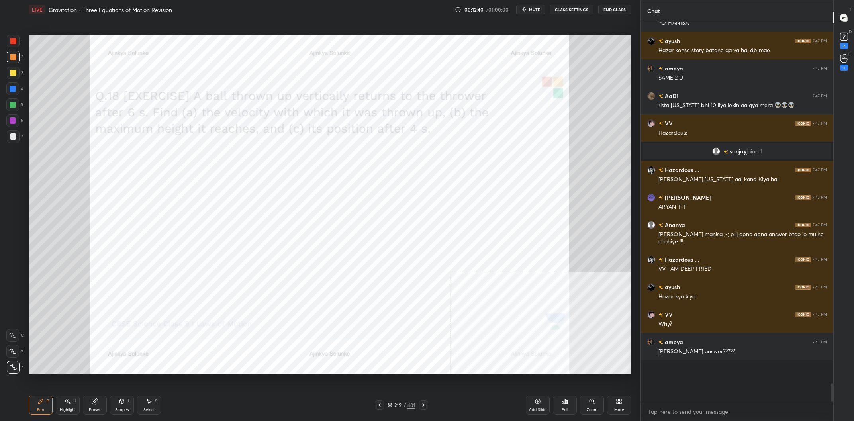
click at [20, 90] on div "4" at bounding box center [14, 88] width 17 height 13
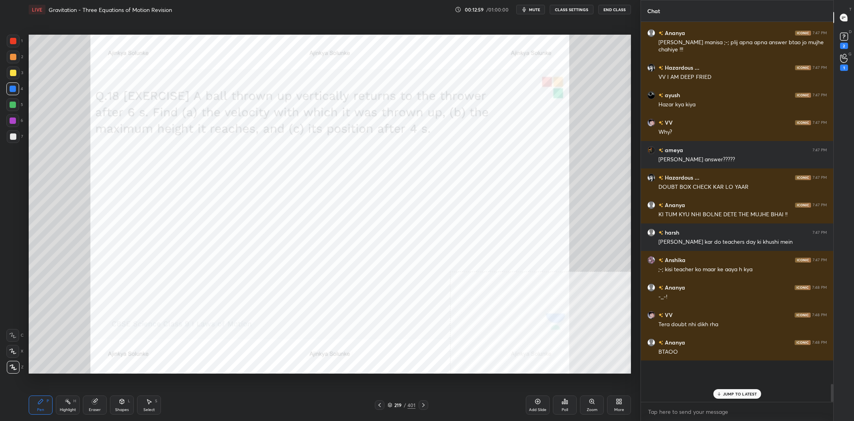
scroll to position [6819, 0]
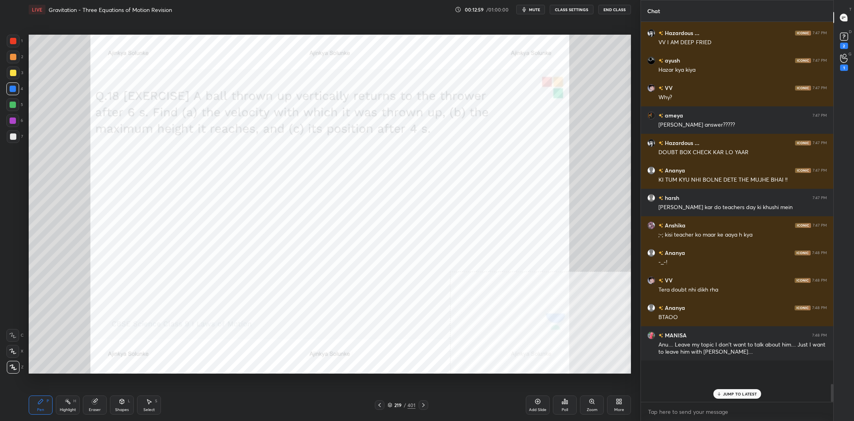
click at [12, 110] on div at bounding box center [12, 104] width 13 height 13
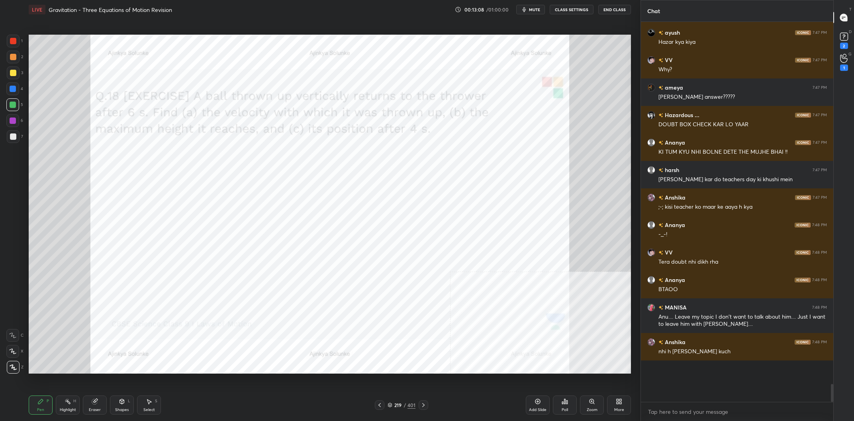
scroll to position [6866, 0]
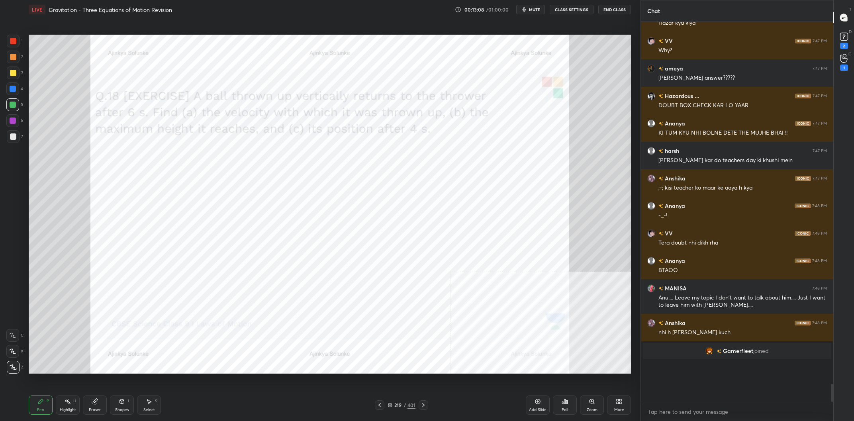
click at [84, 406] on div "Eraser" at bounding box center [95, 405] width 24 height 19
click at [75, 403] on div "H" at bounding box center [74, 401] width 3 height 4
click at [43, 406] on div "Pen P" at bounding box center [41, 405] width 24 height 19
click at [6, 41] on div "1 2 3 4 5 6 7 C X Z C X Z E E Erase all H H" at bounding box center [13, 204] width 26 height 339
click at [7, 39] on div "1 2 3 4 5 6 7" at bounding box center [14, 91] width 17 height 112
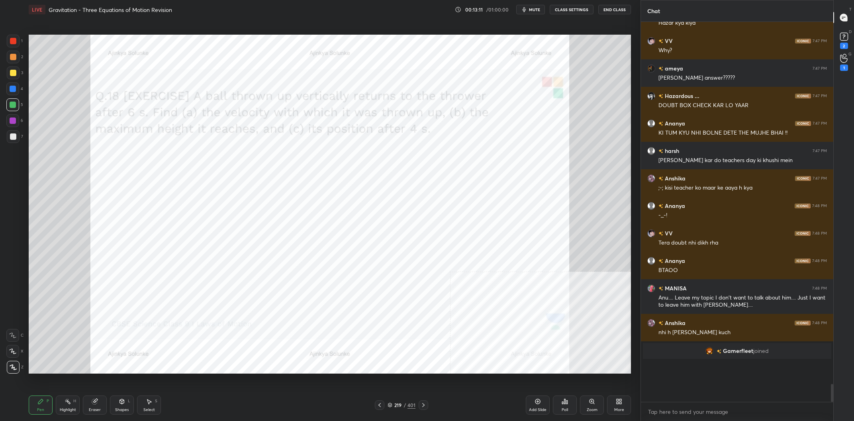
scroll to position [6742, 0]
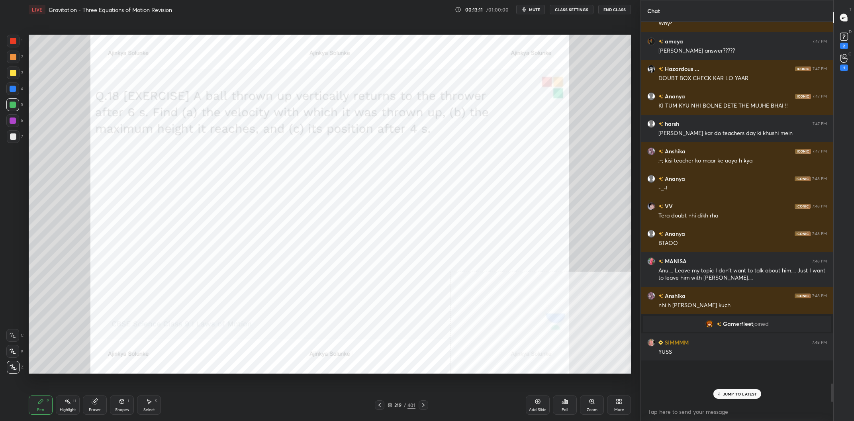
click at [10, 41] on div at bounding box center [13, 41] width 13 height 13
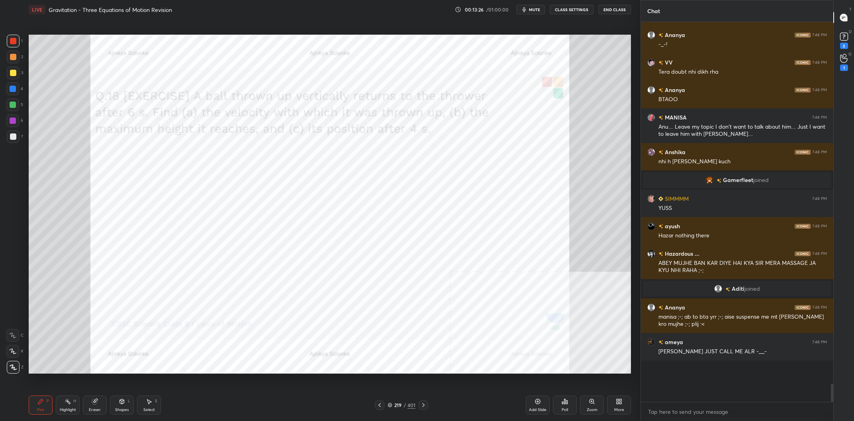
scroll to position [6913, 0]
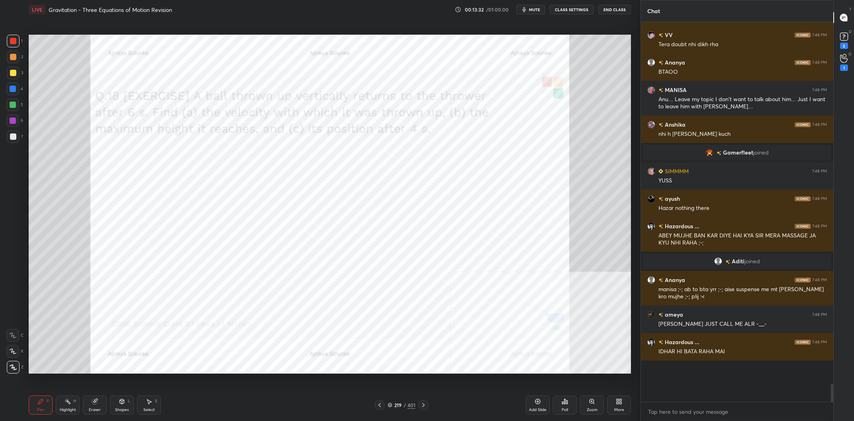
click at [10, 88] on div at bounding box center [13, 89] width 6 height 6
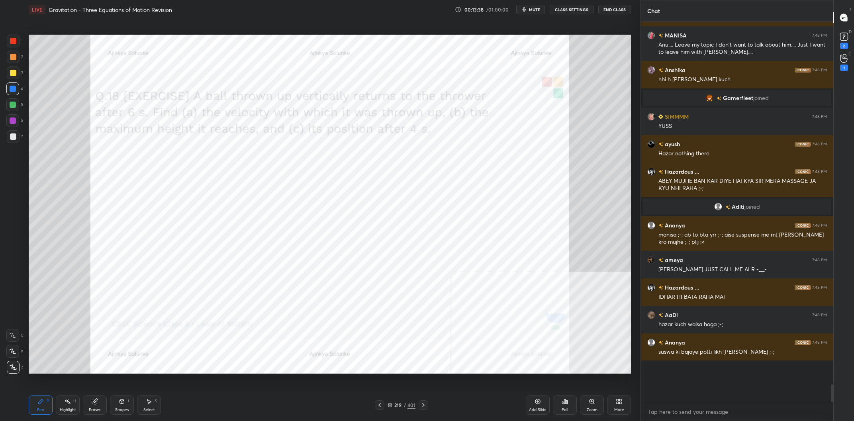
scroll to position [6950, 0]
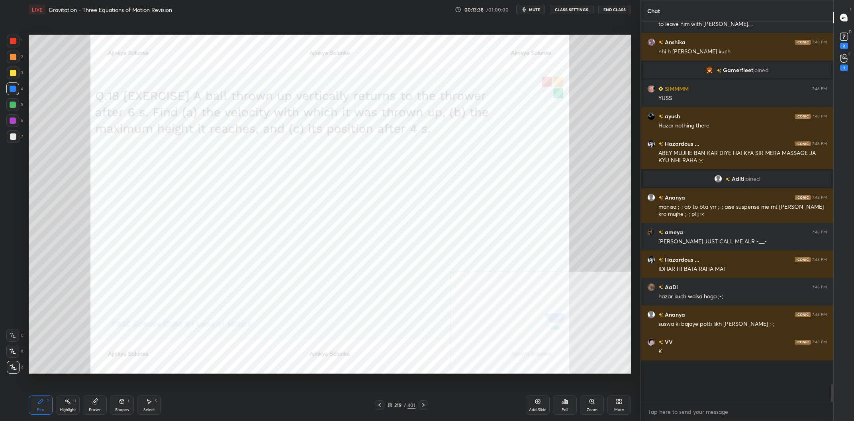
click at [401, 404] on div "219" at bounding box center [398, 405] width 8 height 5
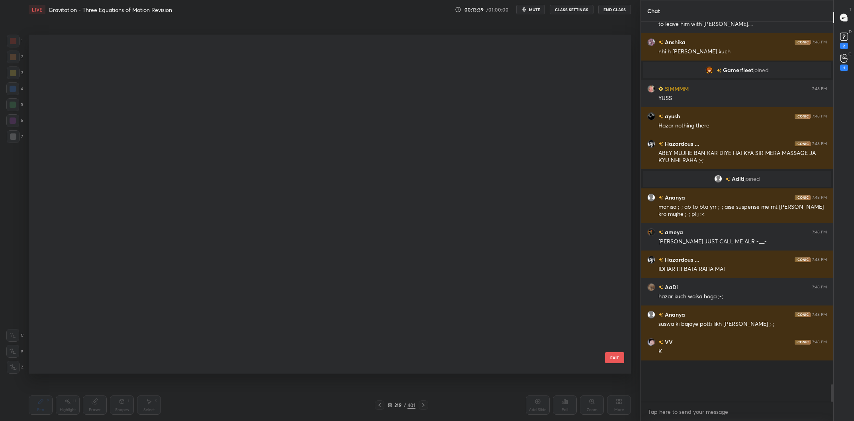
scroll to position [339, 602]
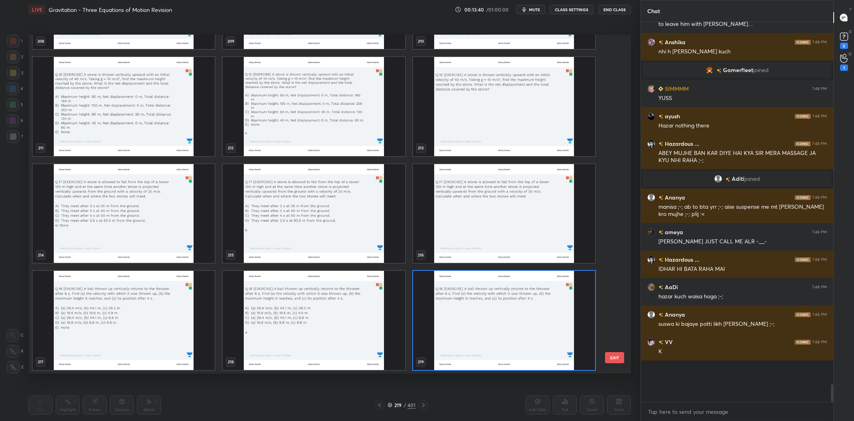
click at [74, 328] on img "grid" at bounding box center [124, 320] width 182 height 99
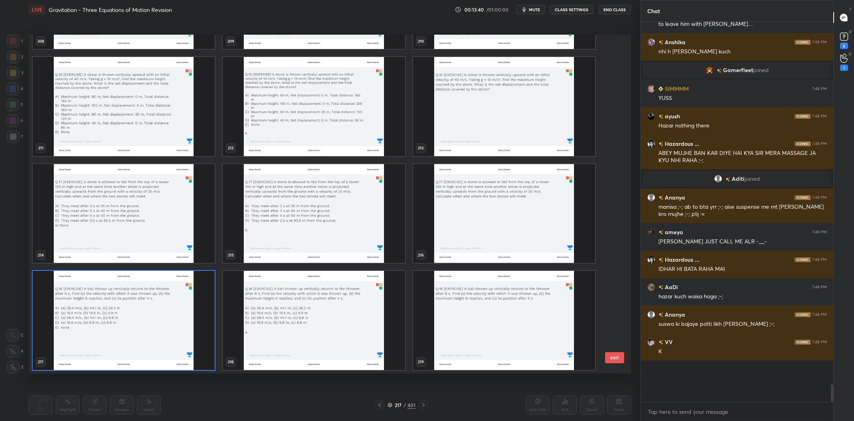
click at [74, 328] on img "grid" at bounding box center [124, 320] width 182 height 99
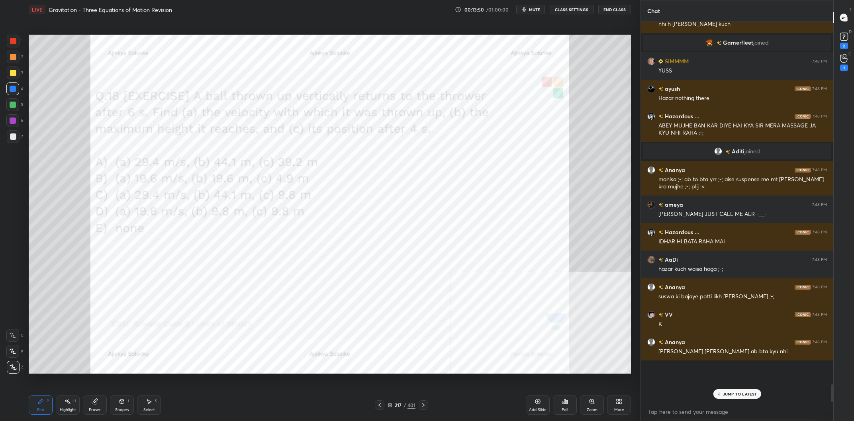
scroll to position [7005, 0]
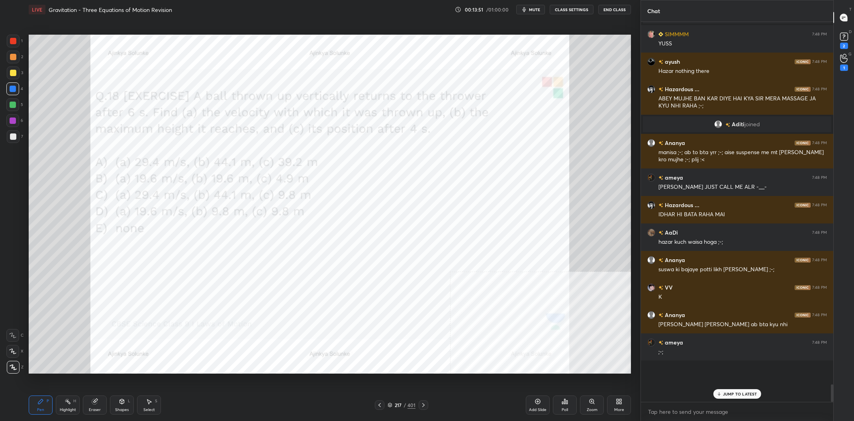
click at [20, 44] on div "1" at bounding box center [15, 41] width 16 height 13
click at [19, 42] on div at bounding box center [13, 41] width 13 height 13
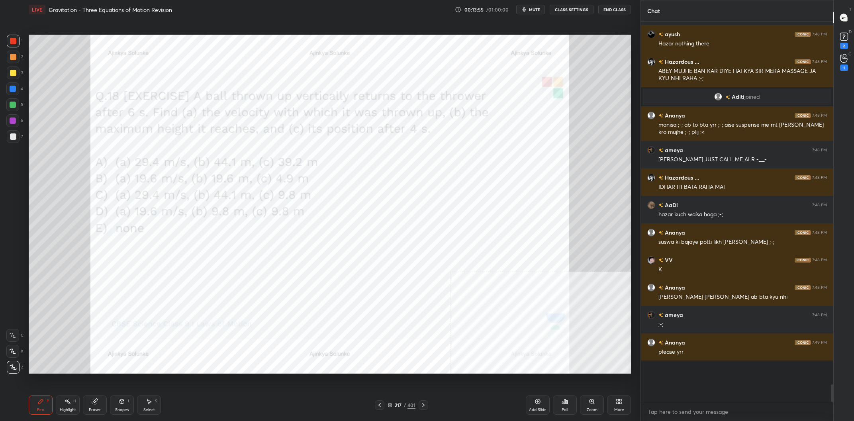
click at [14, 102] on div at bounding box center [13, 105] width 6 height 6
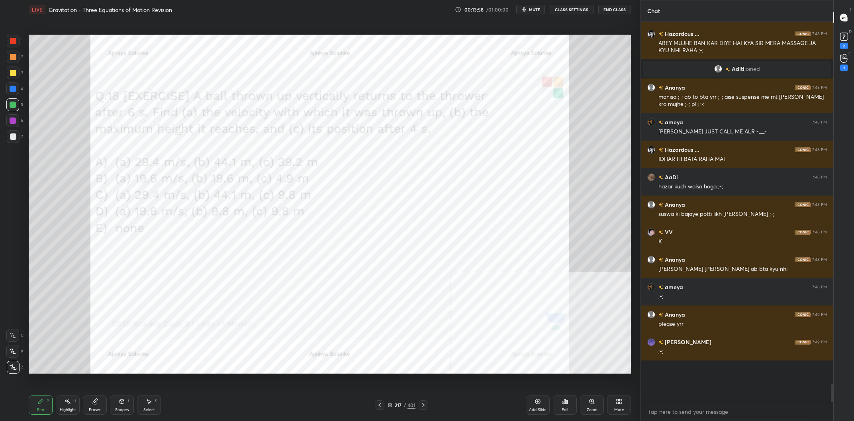
scroll to position [7087, 0]
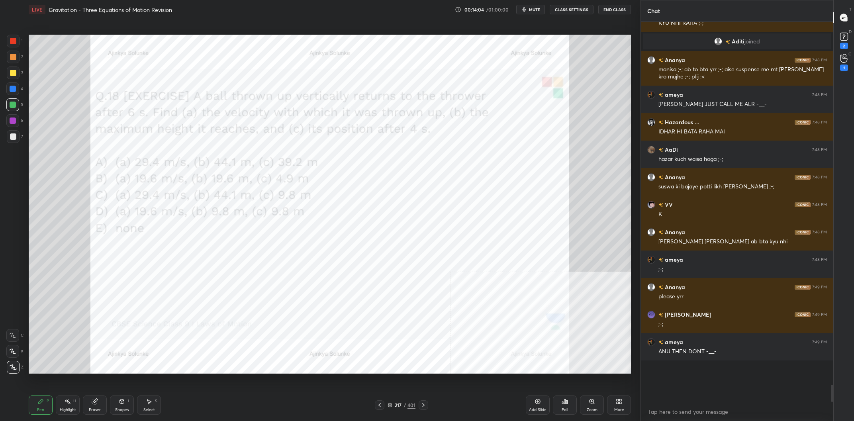
click at [406, 406] on div "/" at bounding box center [405, 405] width 2 height 5
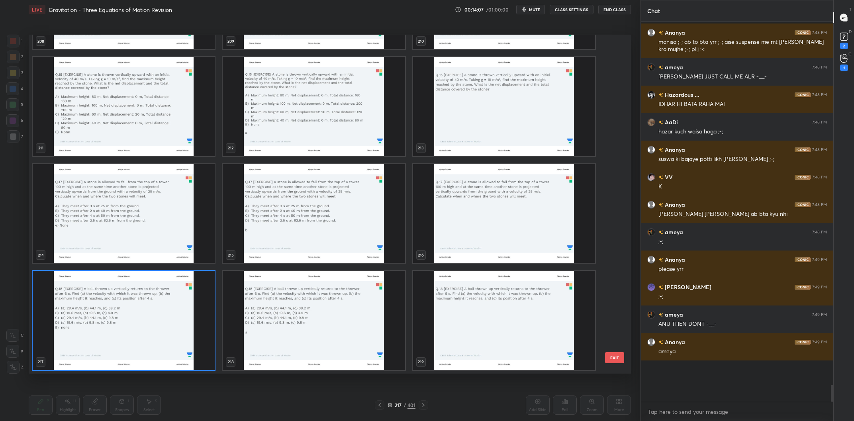
scroll to position [7134, 0]
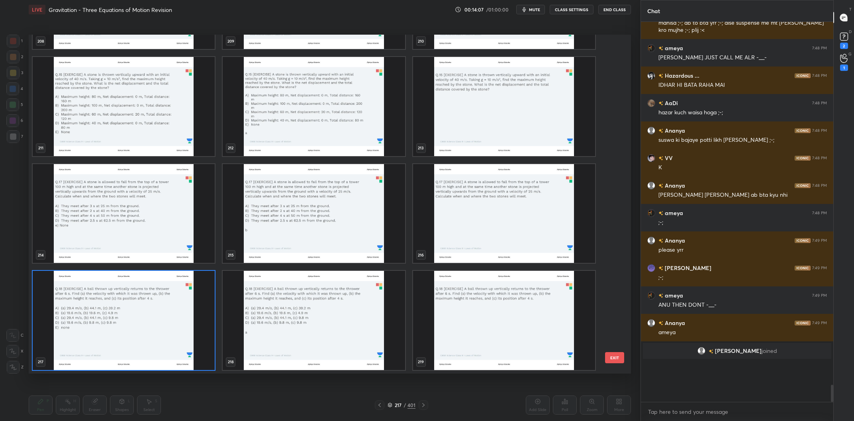
click at [471, 198] on img "grid" at bounding box center [504, 213] width 182 height 99
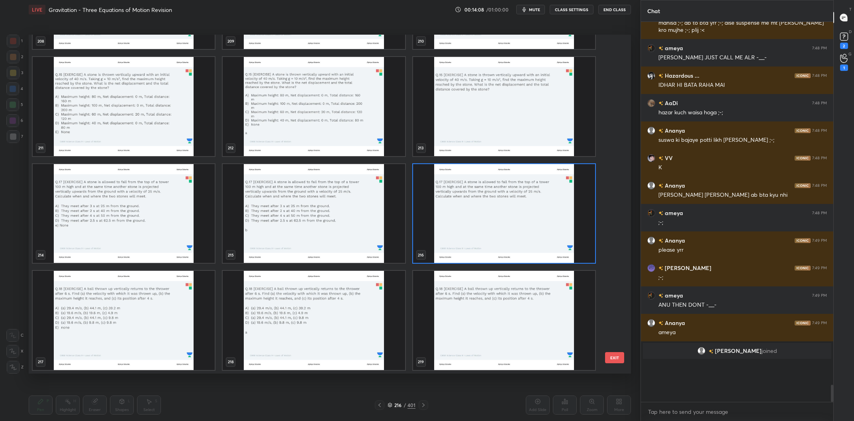
click at [471, 198] on img "grid" at bounding box center [504, 213] width 182 height 99
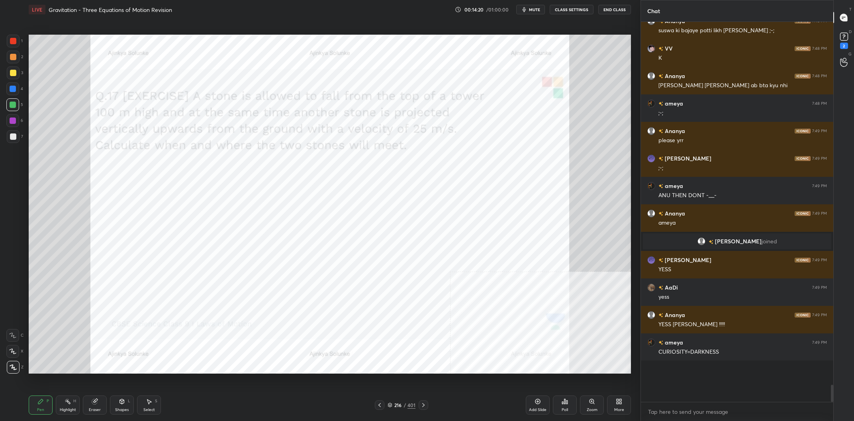
scroll to position [7197, 0]
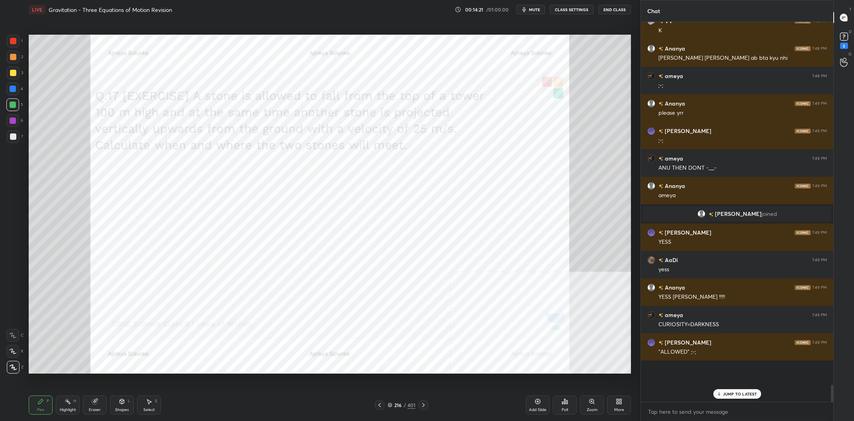
click at [119, 407] on div "Shapes L" at bounding box center [122, 405] width 24 height 19
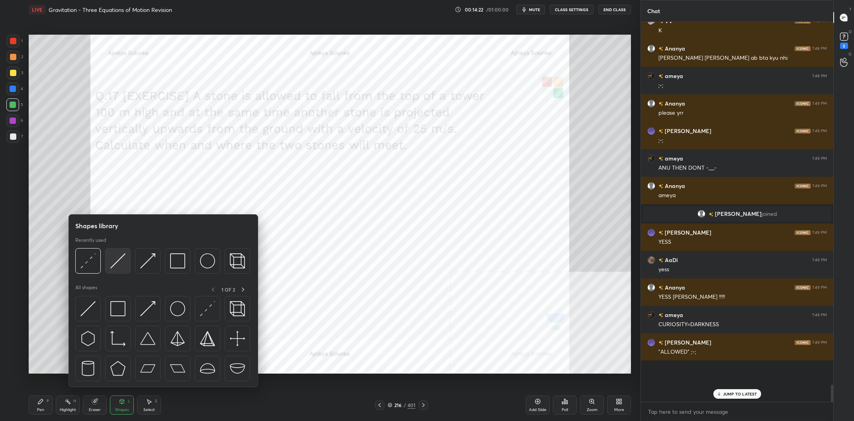
click at [118, 268] on img at bounding box center [117, 260] width 15 height 15
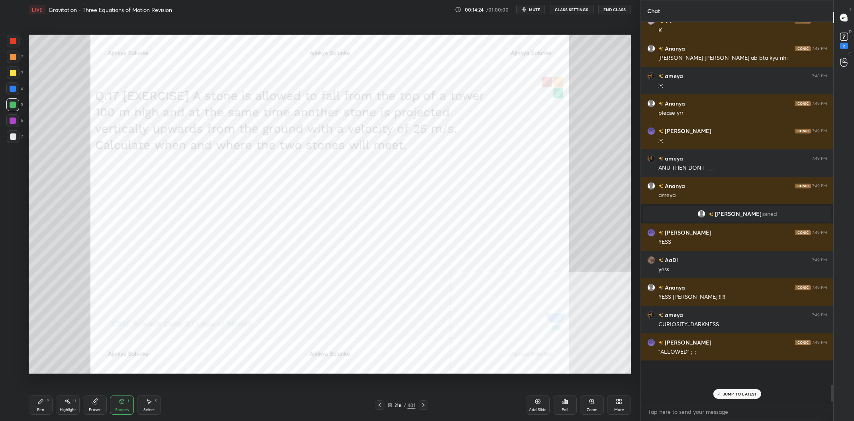
click at [42, 405] on icon at bounding box center [40, 401] width 6 height 6
click at [2, 51] on div "1 2 3 4 5 6 7 C X Z C X Z E E Erase all H H" at bounding box center [13, 204] width 26 height 339
click at [9, 58] on div at bounding box center [13, 57] width 13 height 13
click at [8, 58] on div at bounding box center [13, 57] width 13 height 13
click at [14, 45] on div at bounding box center [13, 41] width 13 height 13
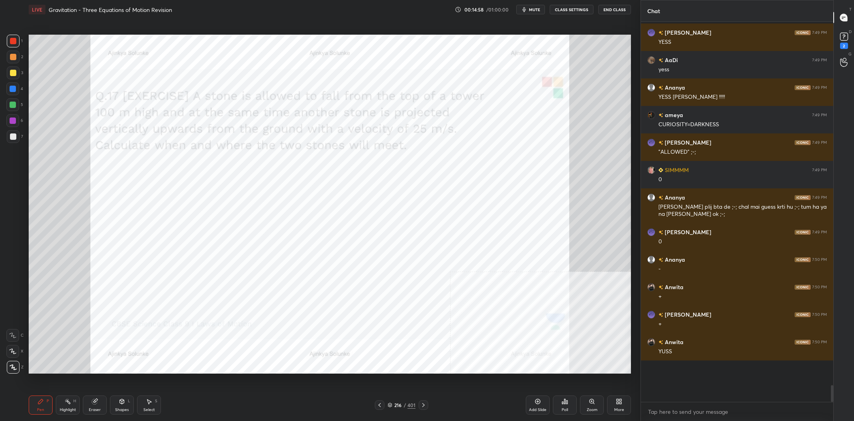
scroll to position [7424, 0]
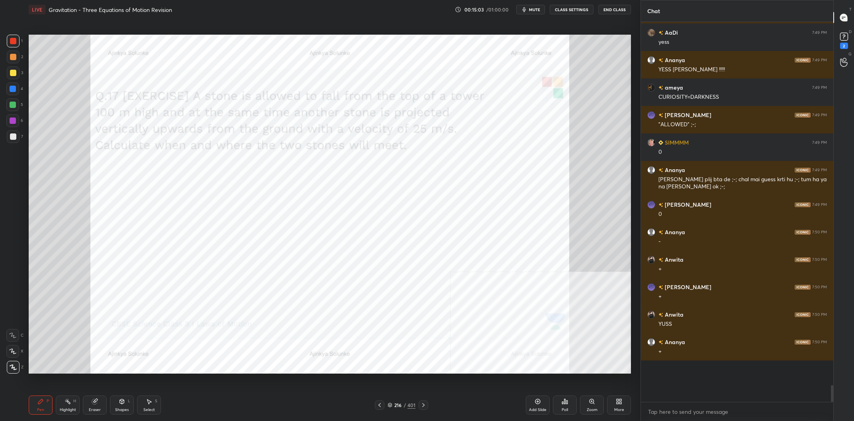
click at [20, 91] on div "4" at bounding box center [14, 88] width 17 height 13
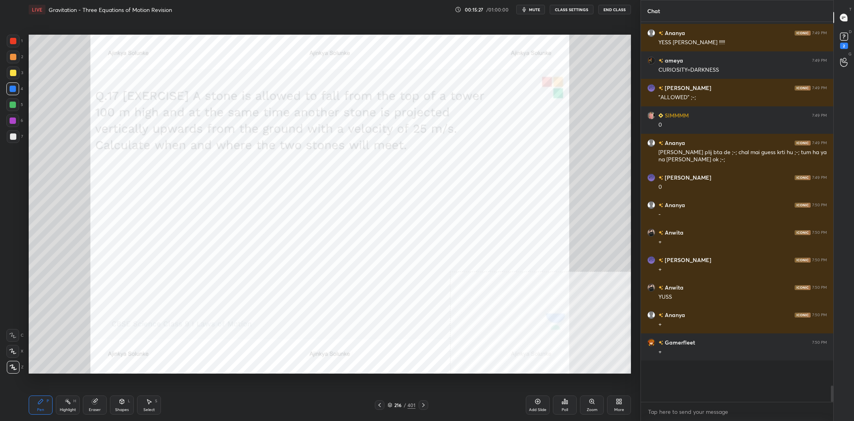
scroll to position [7479, 0]
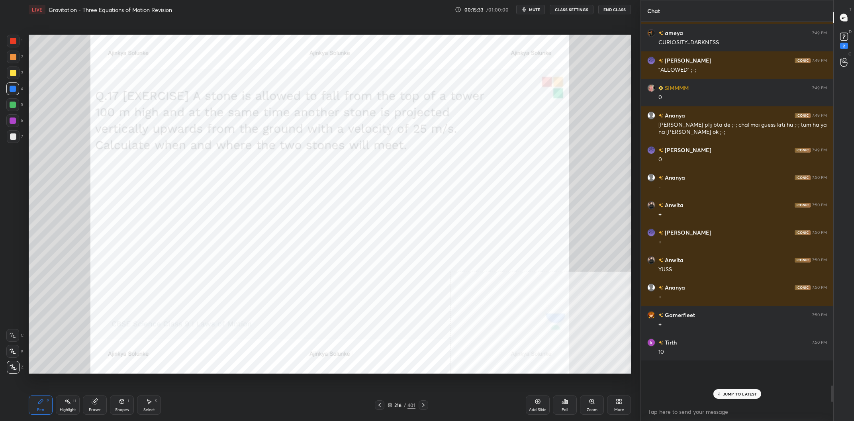
click at [16, 43] on div at bounding box center [13, 41] width 6 height 6
click at [13, 90] on div at bounding box center [13, 89] width 6 height 6
click at [8, 39] on div at bounding box center [13, 41] width 13 height 13
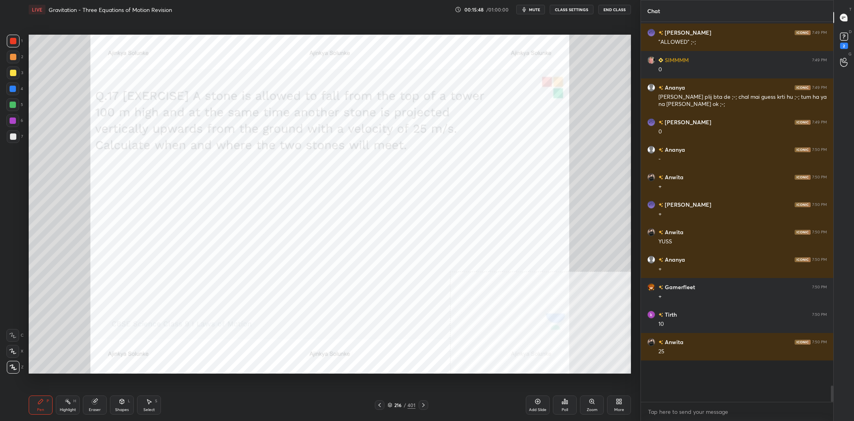
scroll to position [7534, 0]
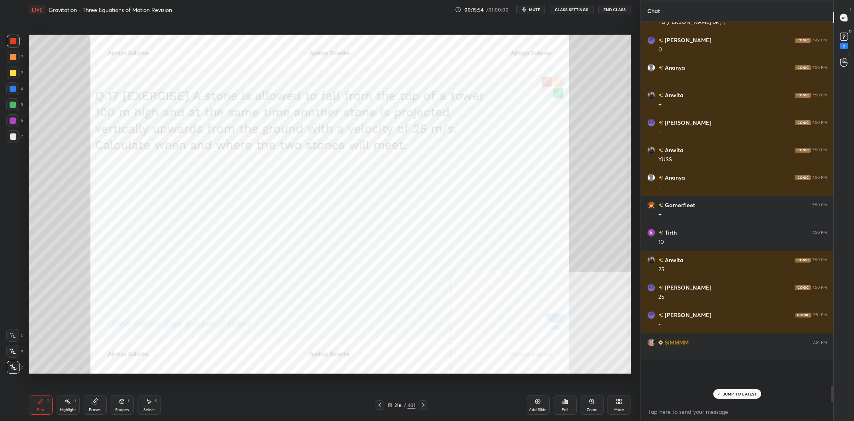
click at [15, 43] on div at bounding box center [13, 41] width 6 height 6
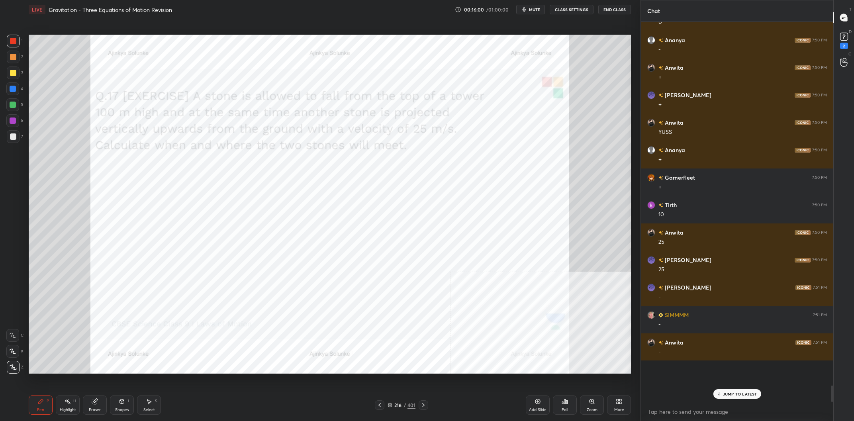
click at [9, 88] on div at bounding box center [12, 88] width 13 height 13
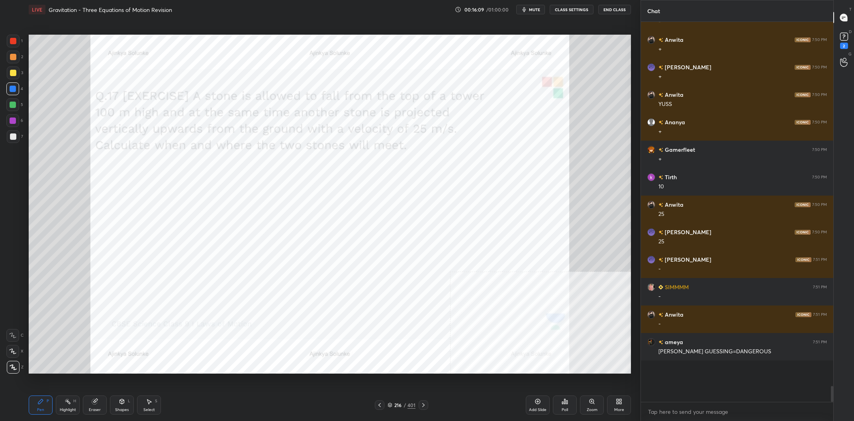
scroll to position [7672, 0]
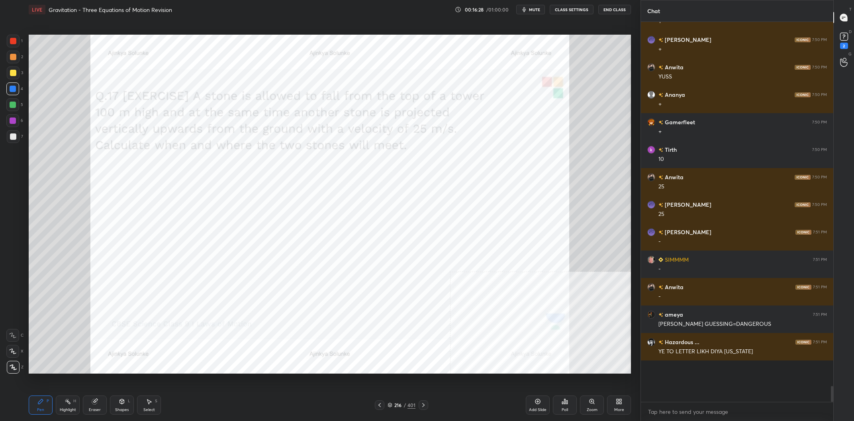
click at [16, 43] on div at bounding box center [13, 41] width 13 height 13
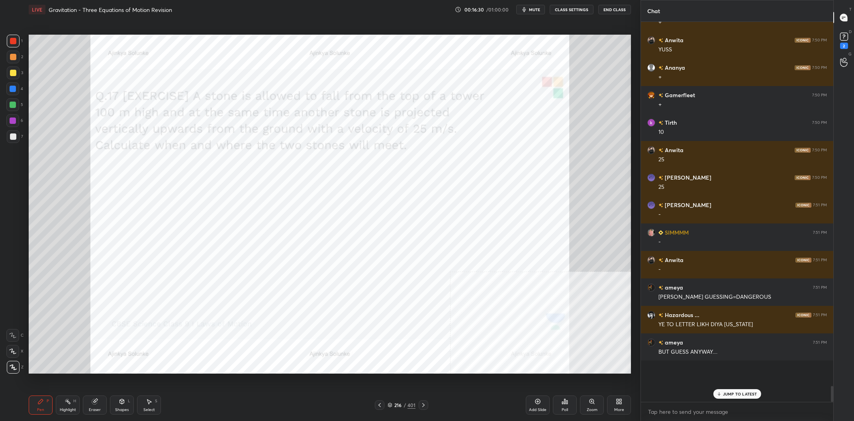
scroll to position [7726, 0]
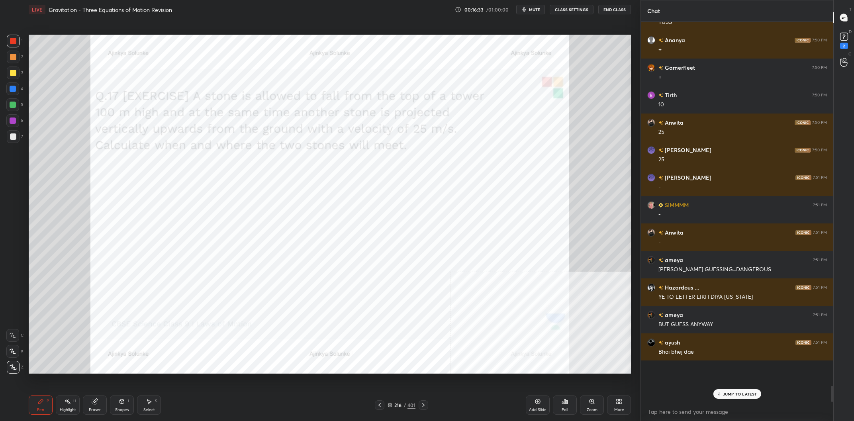
click at [14, 90] on div at bounding box center [13, 89] width 6 height 6
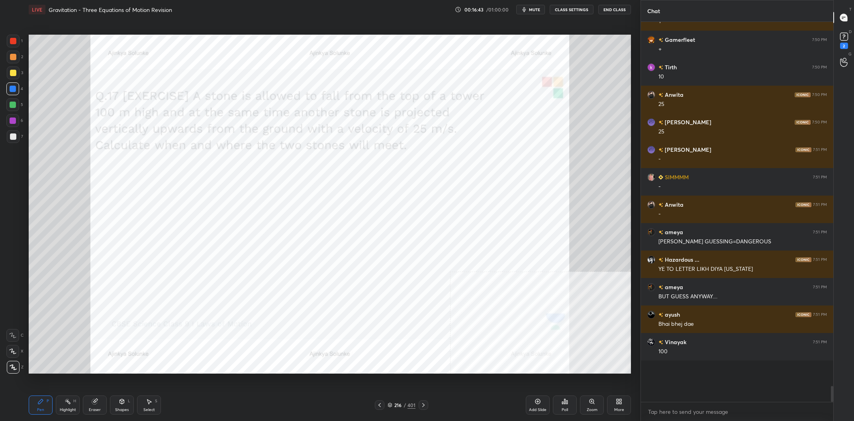
click at [19, 46] on div at bounding box center [13, 41] width 13 height 13
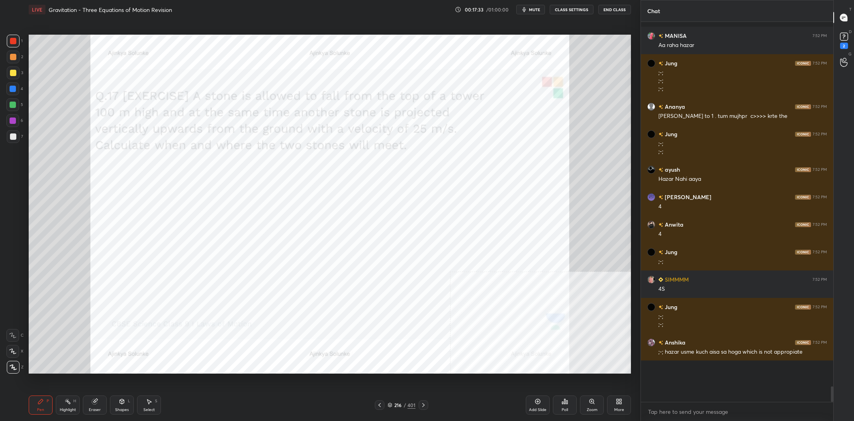
scroll to position [8072, 0]
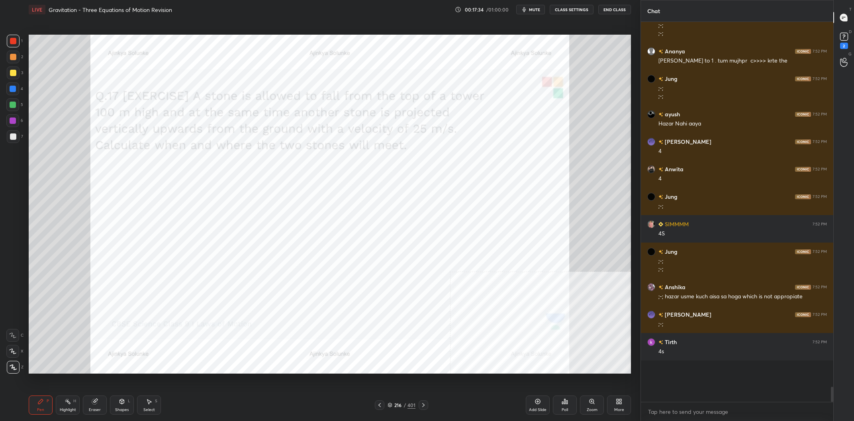
click at [17, 98] on div "4" at bounding box center [14, 90] width 17 height 16
click at [11, 86] on div at bounding box center [13, 89] width 6 height 6
click at [13, 111] on div at bounding box center [12, 104] width 13 height 13
click at [12, 108] on div at bounding box center [12, 104] width 13 height 13
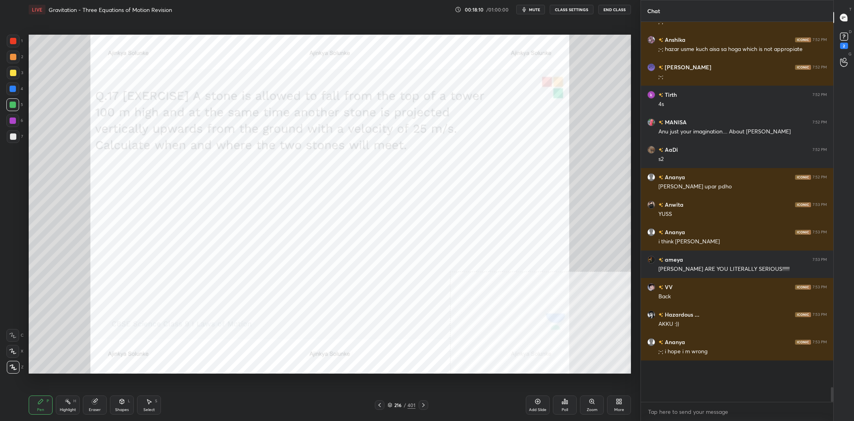
scroll to position [8347, 0]
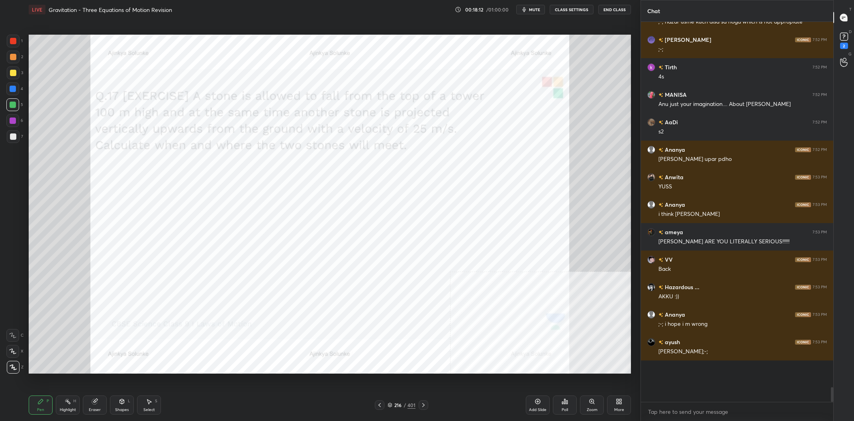
click at [8, 43] on div at bounding box center [13, 41] width 13 height 13
click at [12, 43] on div at bounding box center [13, 41] width 6 height 6
click at [13, 122] on div at bounding box center [13, 121] width 6 height 6
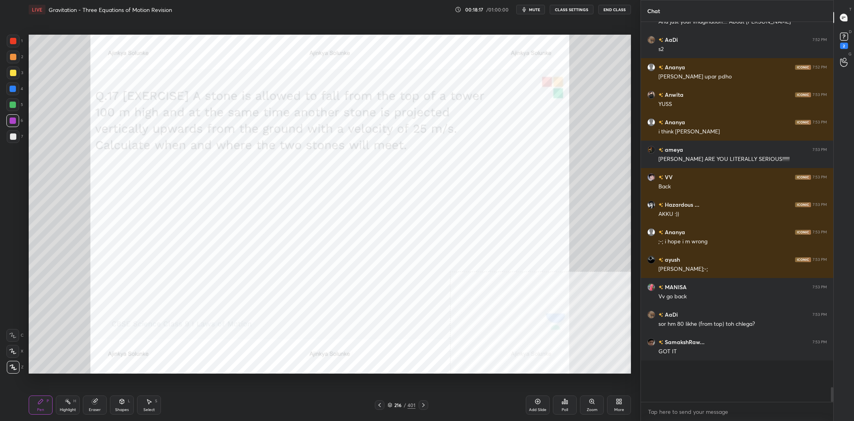
scroll to position [8457, 0]
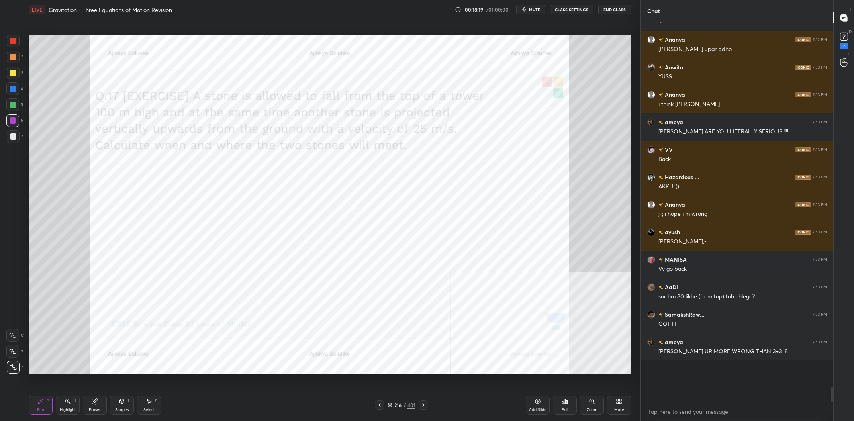
click at [15, 42] on div at bounding box center [13, 41] width 6 height 6
click at [13, 41] on div at bounding box center [13, 41] width 6 height 6
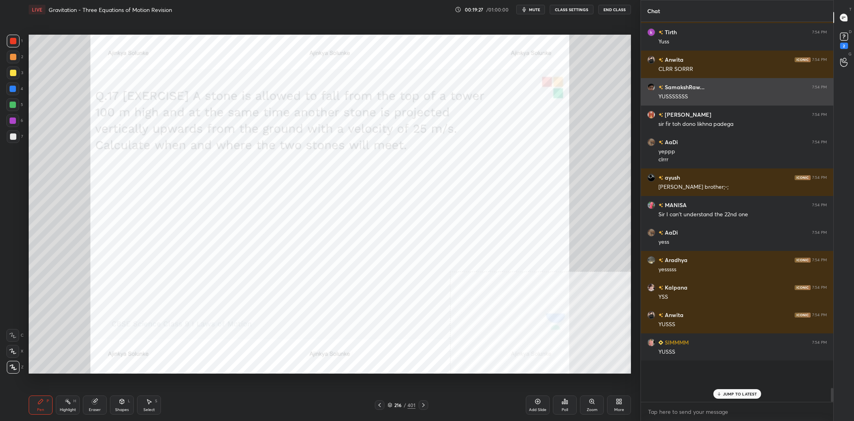
scroll to position [8906, 0]
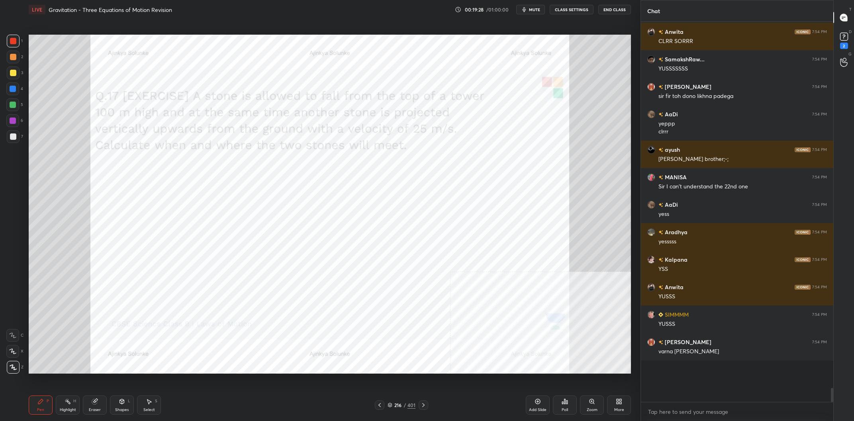
click at [16, 87] on div at bounding box center [12, 88] width 13 height 13
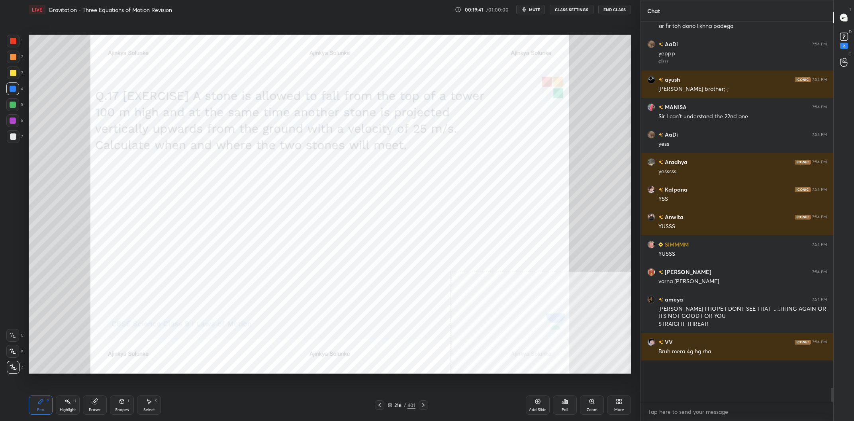
scroll to position [9004, 0]
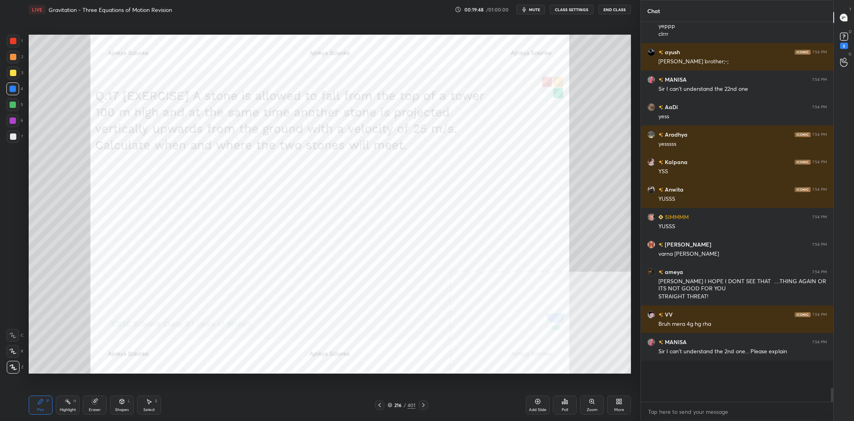
click at [67, 406] on div "Highlight H" at bounding box center [68, 405] width 24 height 19
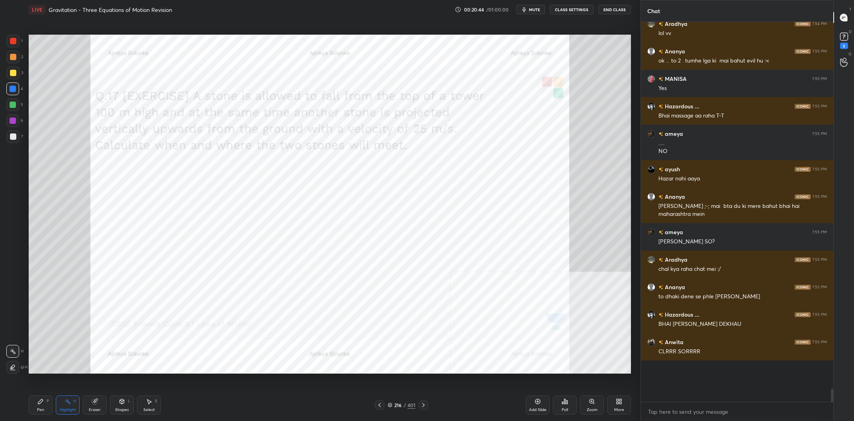
scroll to position [9377, 0]
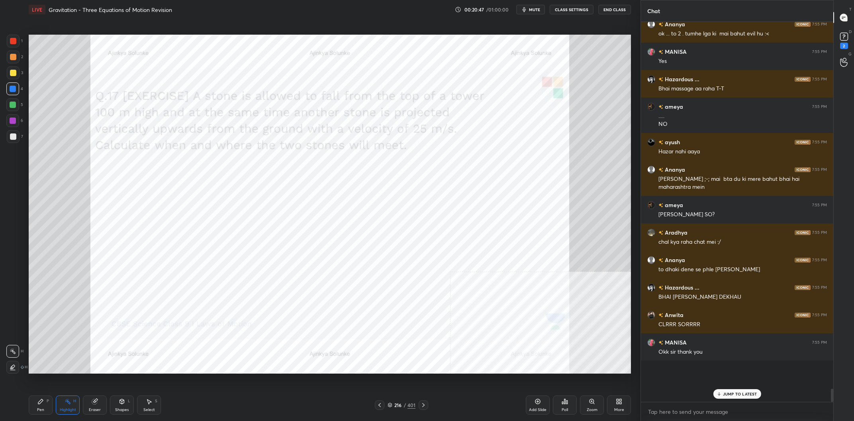
click at [397, 406] on div "216" at bounding box center [398, 405] width 8 height 5
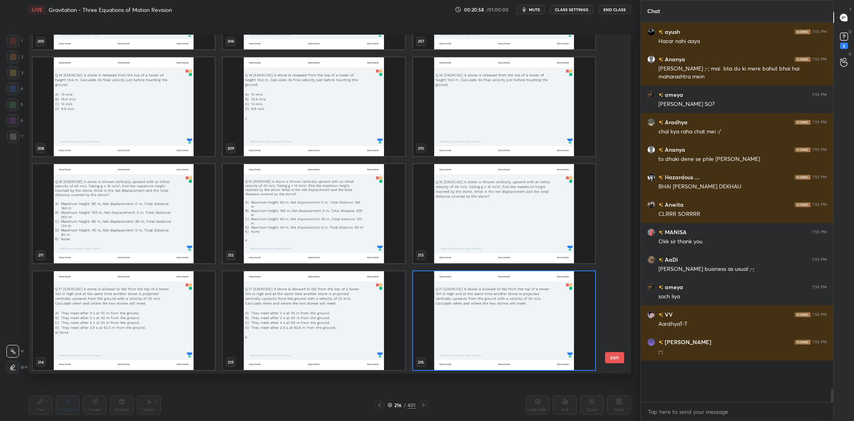
scroll to position [9514, 0]
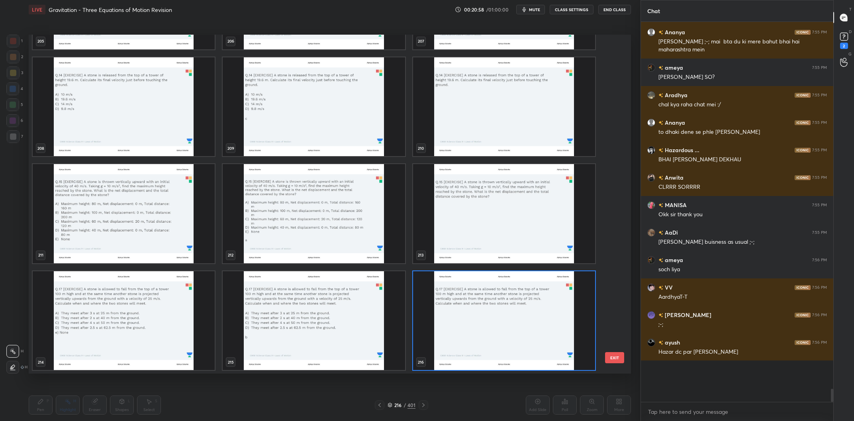
click at [455, 236] on img "grid" at bounding box center [504, 213] width 182 height 99
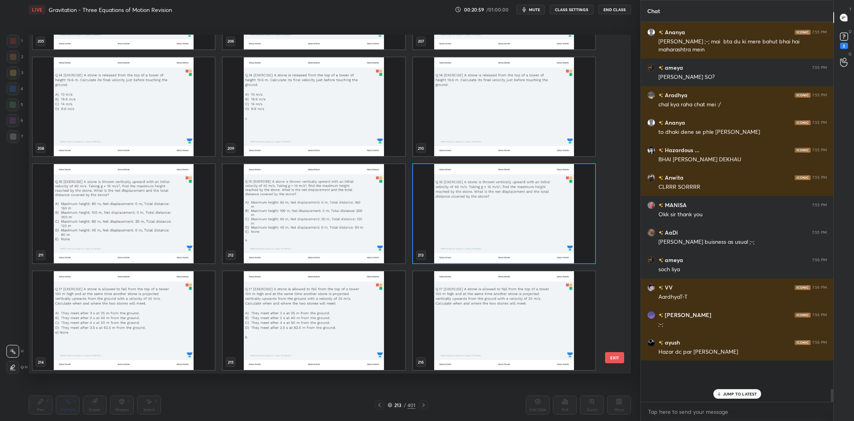
click at [455, 236] on img "grid" at bounding box center [504, 213] width 182 height 99
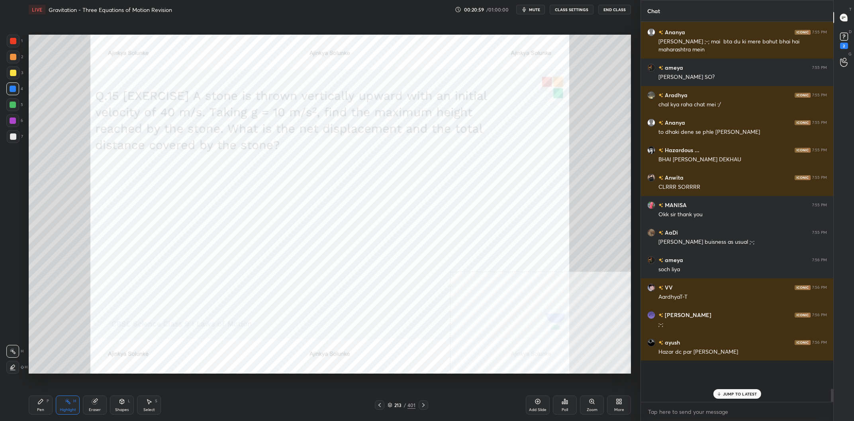
click at [455, 236] on img "grid" at bounding box center [504, 213] width 182 height 99
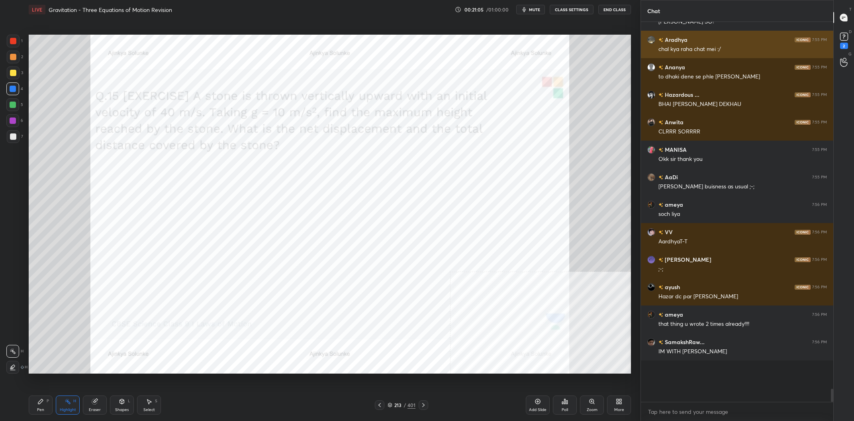
scroll to position [9597, 0]
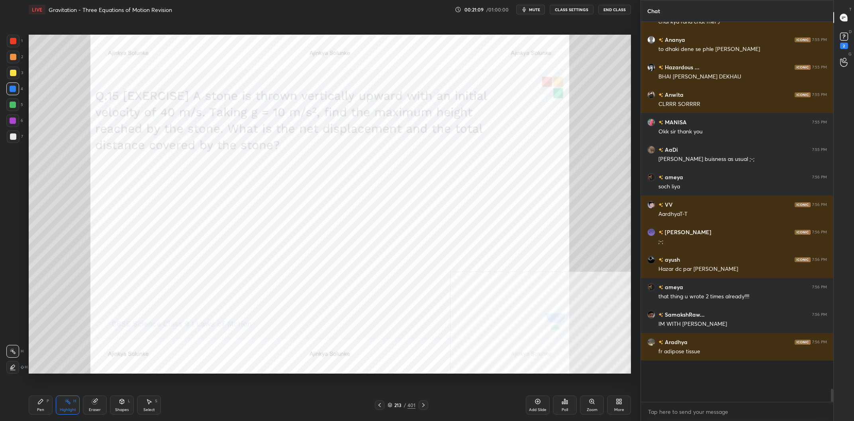
click at [401, 405] on div "213" at bounding box center [398, 405] width 8 height 5
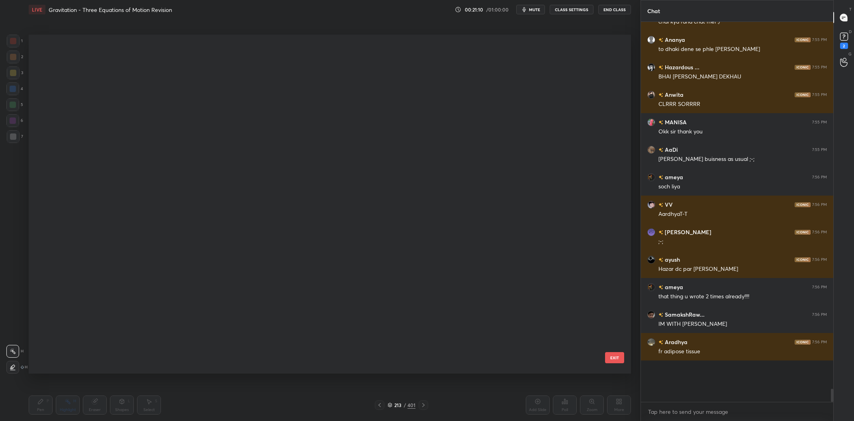
scroll to position [339, 602]
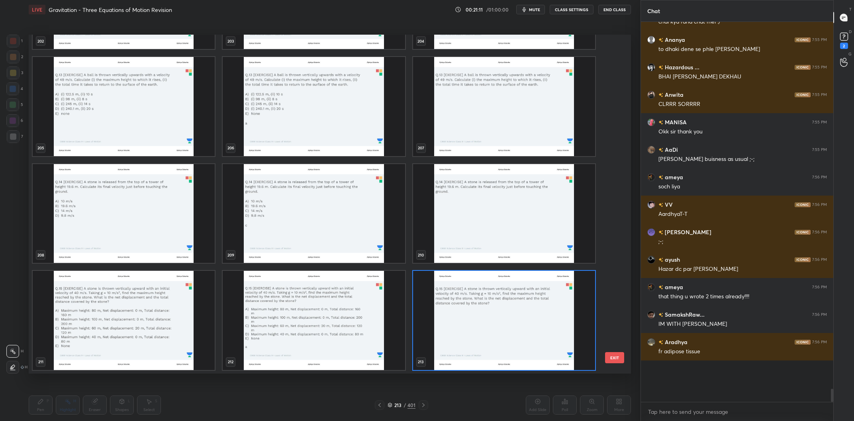
click at [176, 305] on img "grid" at bounding box center [124, 320] width 182 height 99
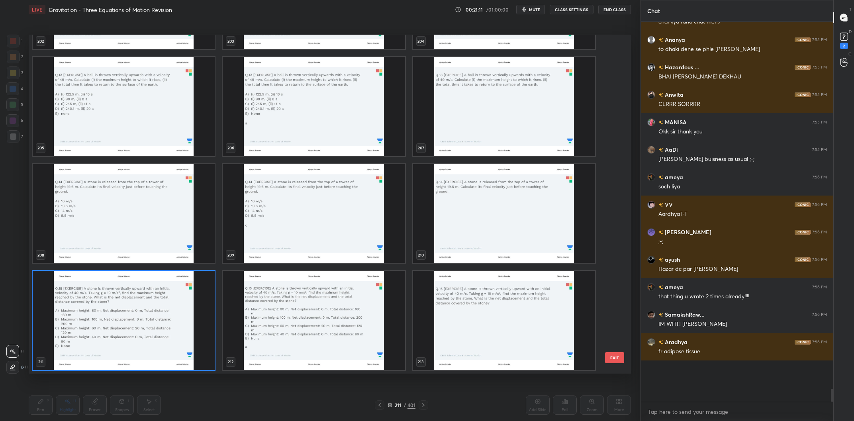
click at [176, 305] on img "grid" at bounding box center [124, 320] width 182 height 99
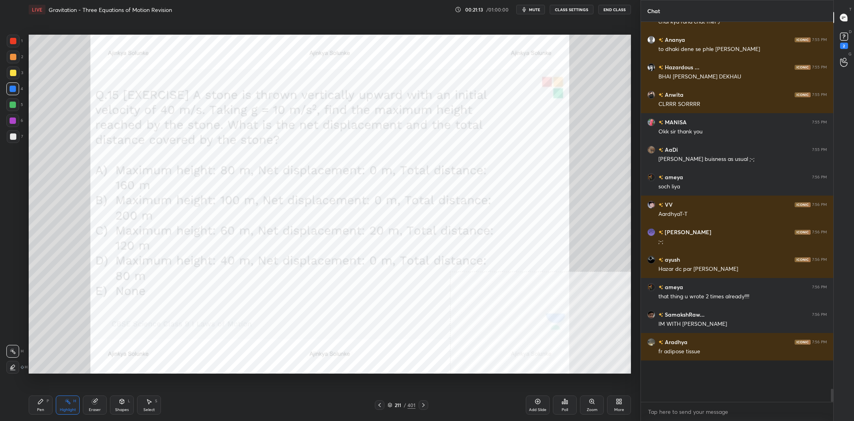
click at [61, 397] on div "Highlight H" at bounding box center [68, 405] width 24 height 19
click at [50, 400] on div "Pen P" at bounding box center [41, 405] width 24 height 19
click at [47, 400] on div "P" at bounding box center [48, 401] width 2 height 4
click at [9, 37] on div at bounding box center [13, 41] width 13 height 13
click at [9, 36] on div at bounding box center [13, 41] width 13 height 13
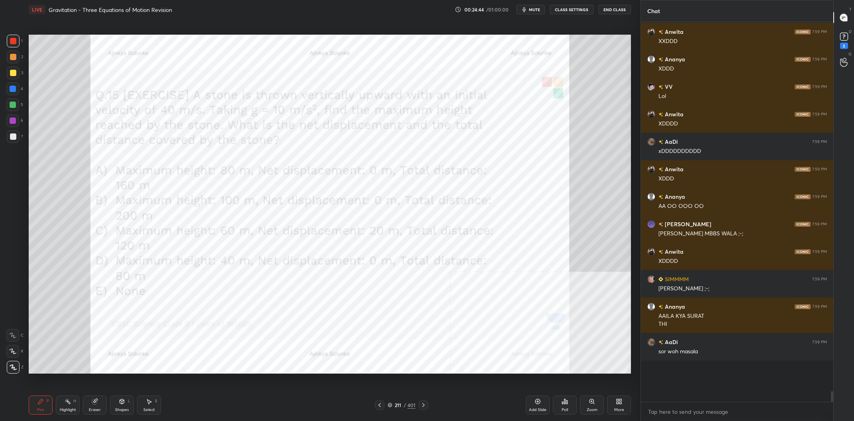
scroll to position [11567, 0]
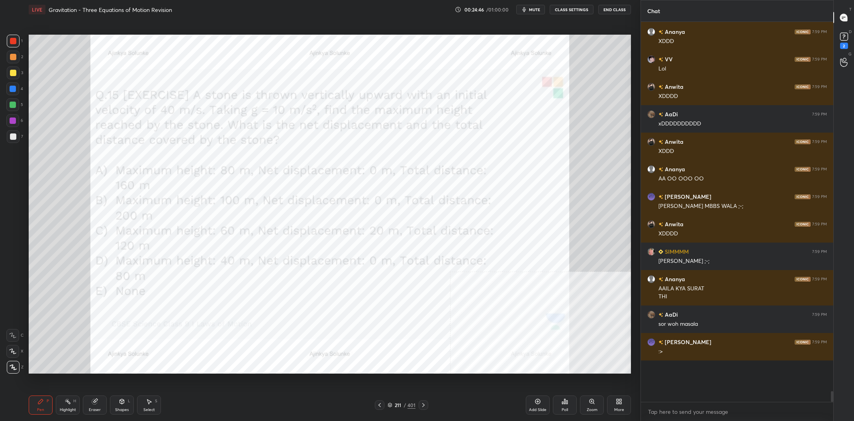
click at [569, 400] on div "Poll" at bounding box center [565, 405] width 24 height 19
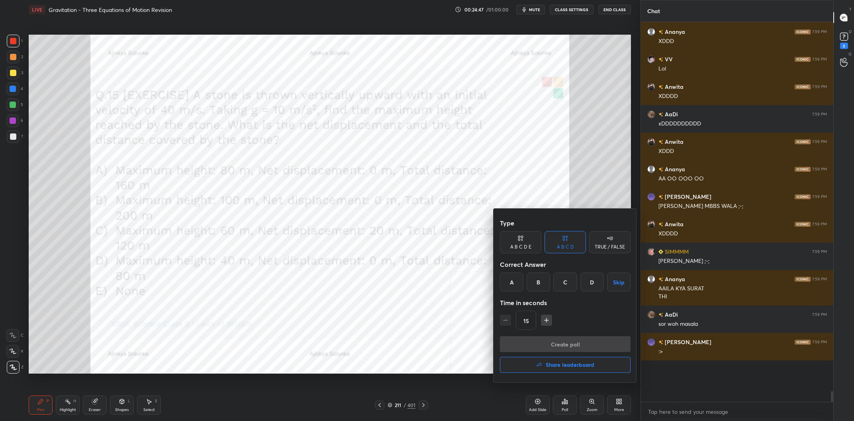
click at [501, 278] on div "A" at bounding box center [512, 282] width 24 height 19
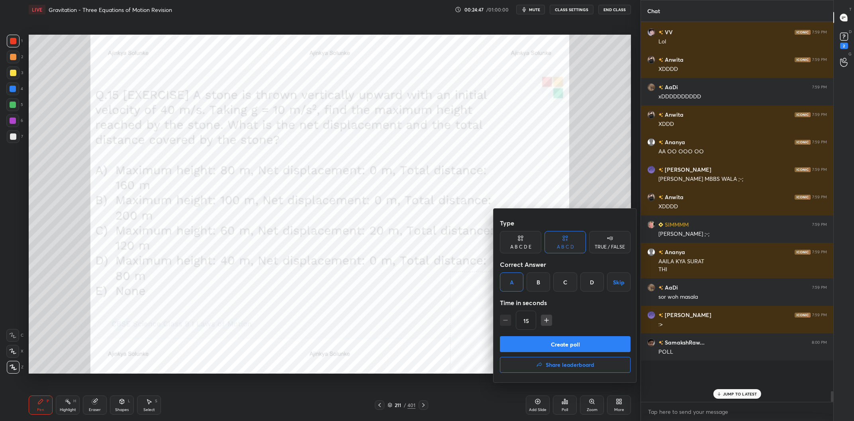
click at [548, 336] on button "Create poll" at bounding box center [565, 344] width 131 height 16
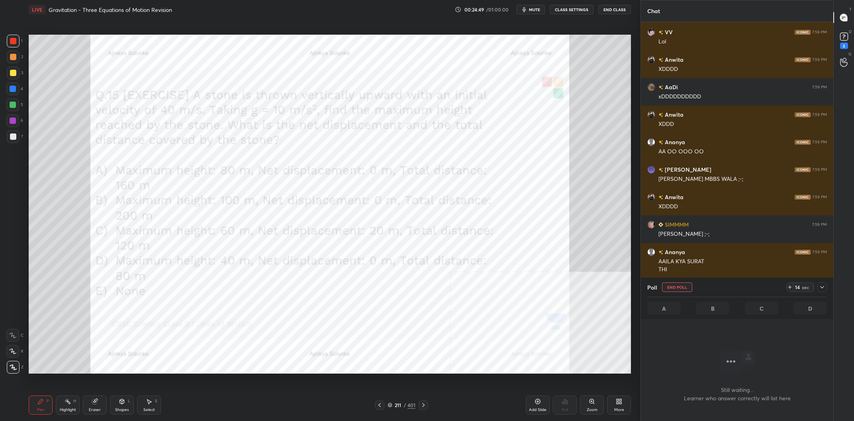
click at [825, 285] on icon at bounding box center [822, 287] width 6 height 6
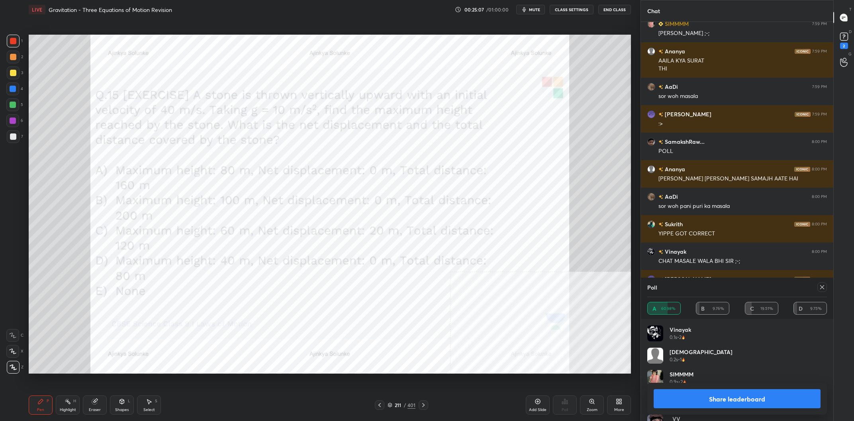
scroll to position [11822, 0]
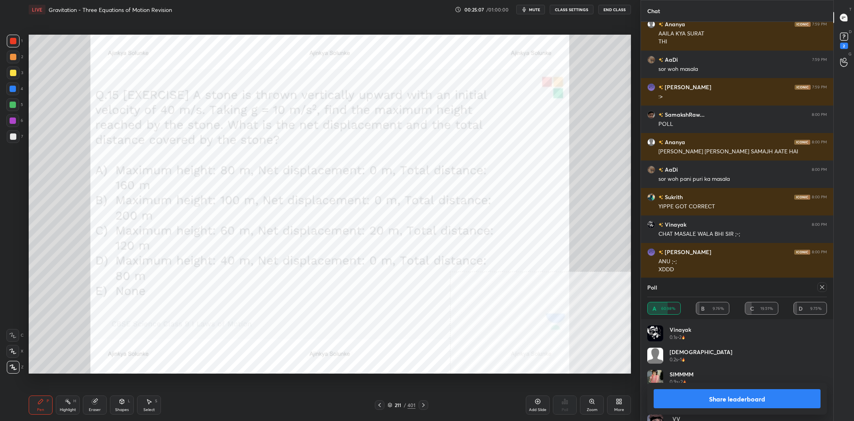
click at [760, 404] on button "Share leaderboard" at bounding box center [737, 398] width 167 height 19
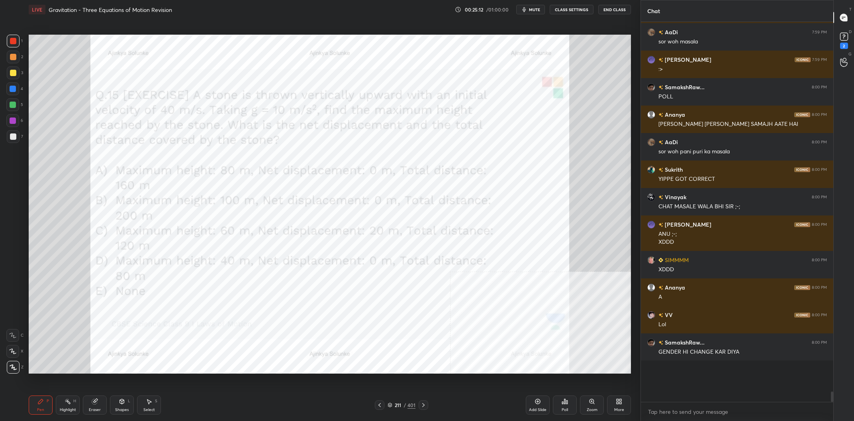
scroll to position [11877, 0]
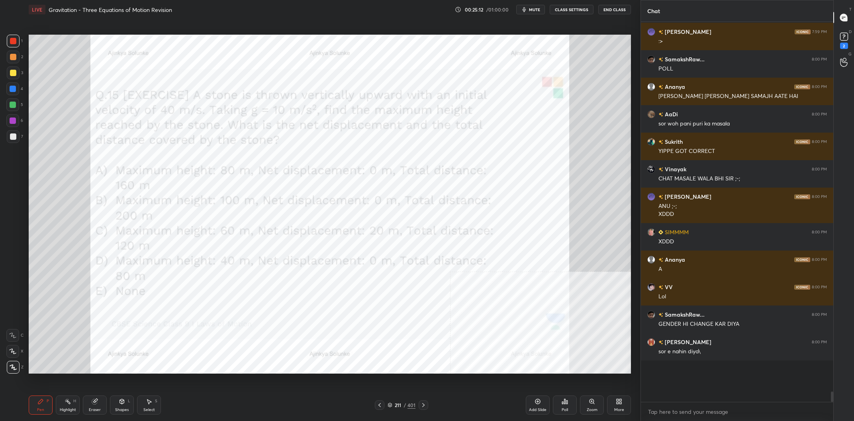
click at [399, 402] on div "211 / 401" at bounding box center [401, 405] width 53 height 10
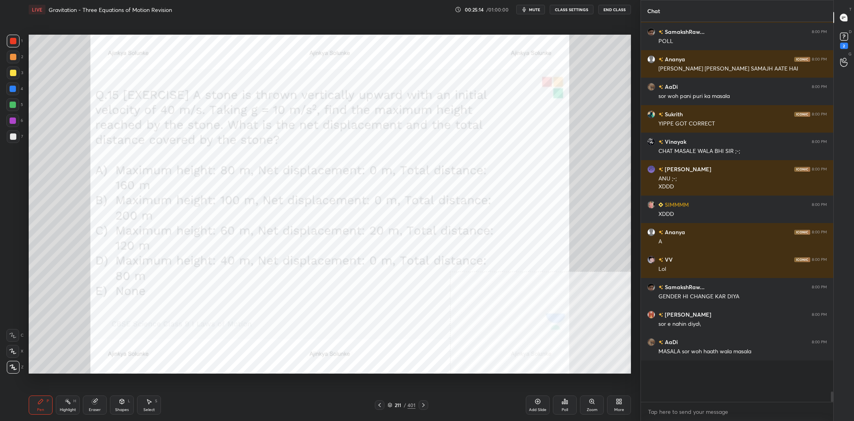
click at [400, 404] on div "211" at bounding box center [398, 405] width 8 height 5
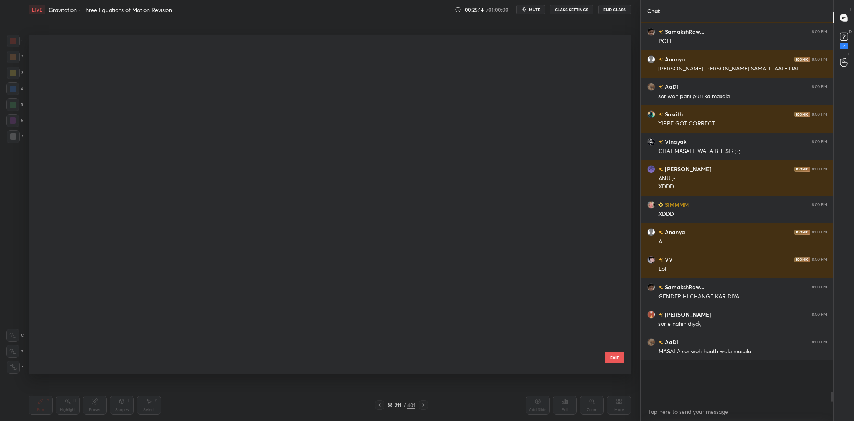
scroll to position [0, 0]
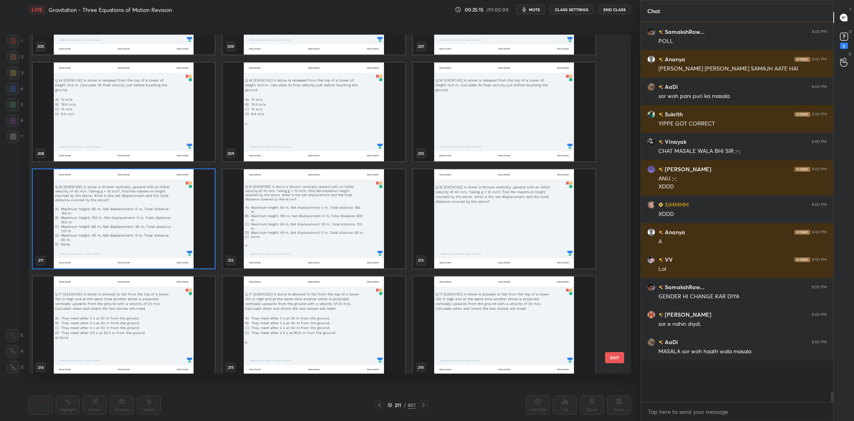
click at [496, 214] on img "grid" at bounding box center [504, 218] width 182 height 99
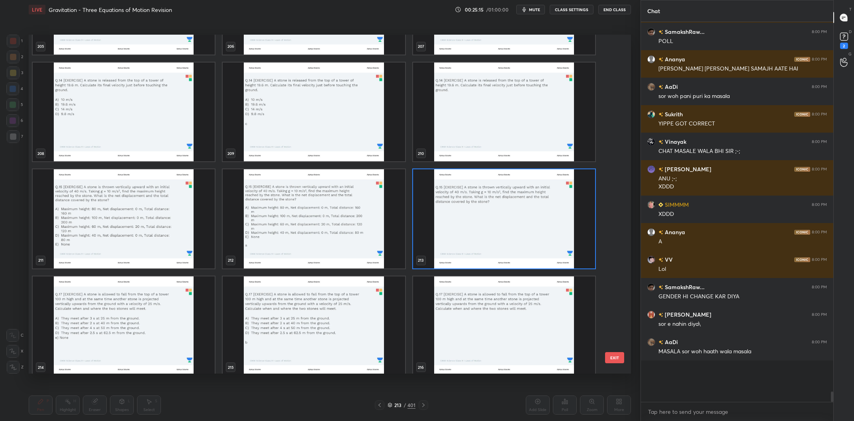
click at [496, 214] on img "grid" at bounding box center [504, 218] width 182 height 99
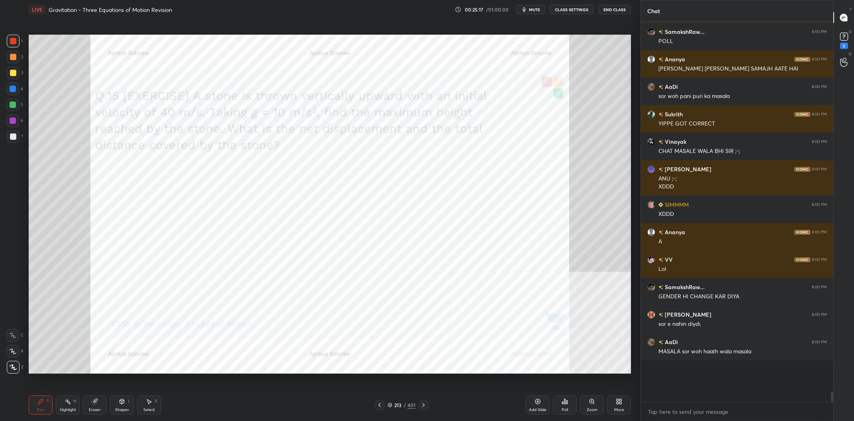
click at [18, 39] on div at bounding box center [13, 41] width 13 height 13
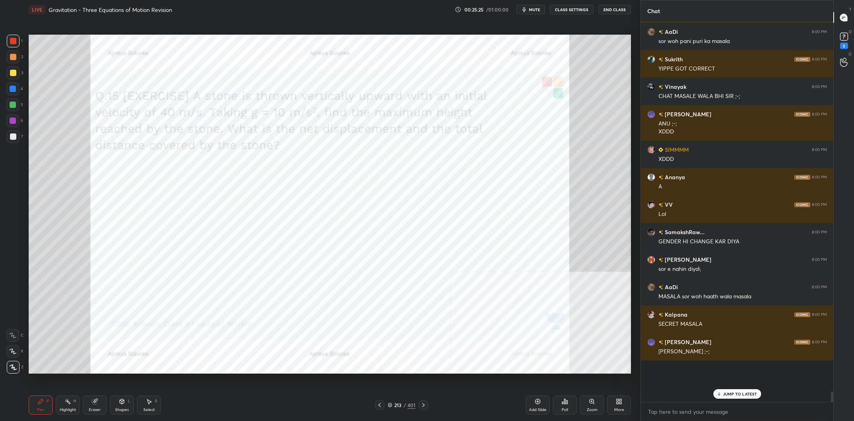
scroll to position [11987, 0]
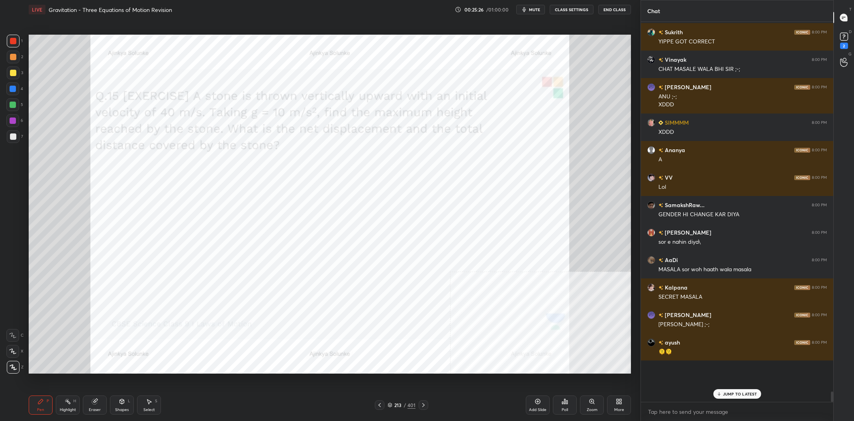
click at [20, 108] on div "5" at bounding box center [14, 104] width 17 height 13
click at [13, 95] on div at bounding box center [12, 88] width 13 height 13
click at [11, 58] on div at bounding box center [13, 57] width 6 height 6
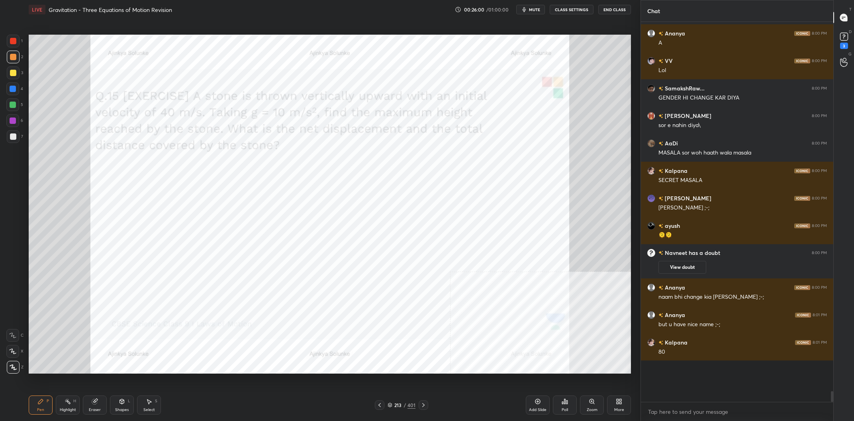
scroll to position [11412, 0]
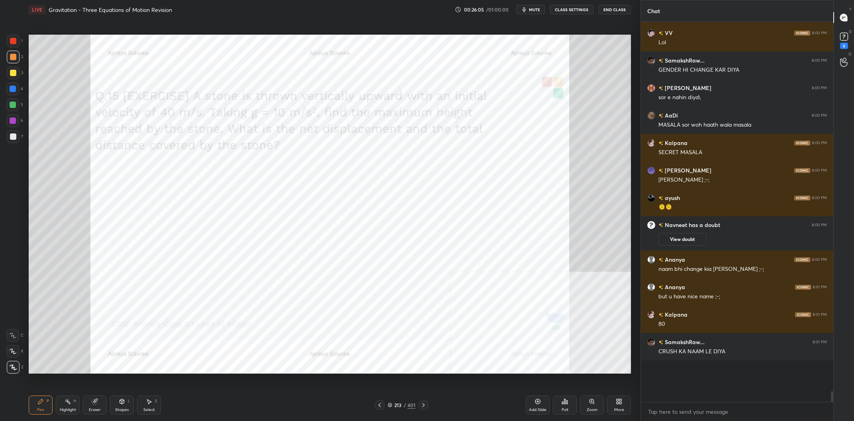
click at [16, 53] on div at bounding box center [13, 57] width 13 height 13
click at [16, 47] on div at bounding box center [13, 41] width 13 height 13
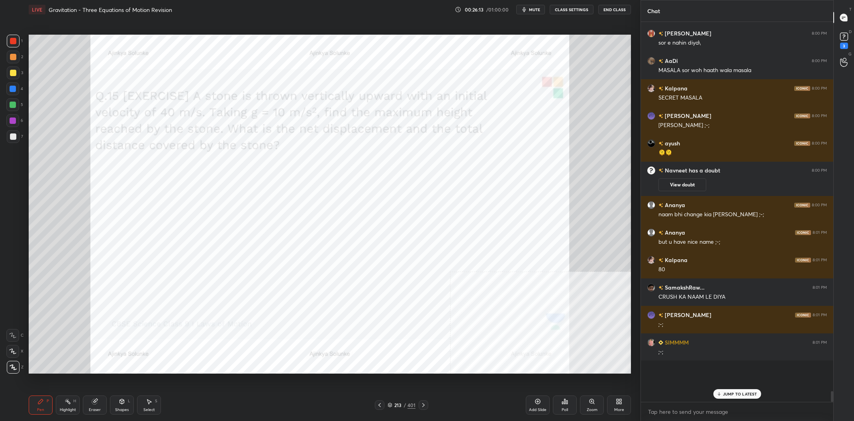
scroll to position [11494, 0]
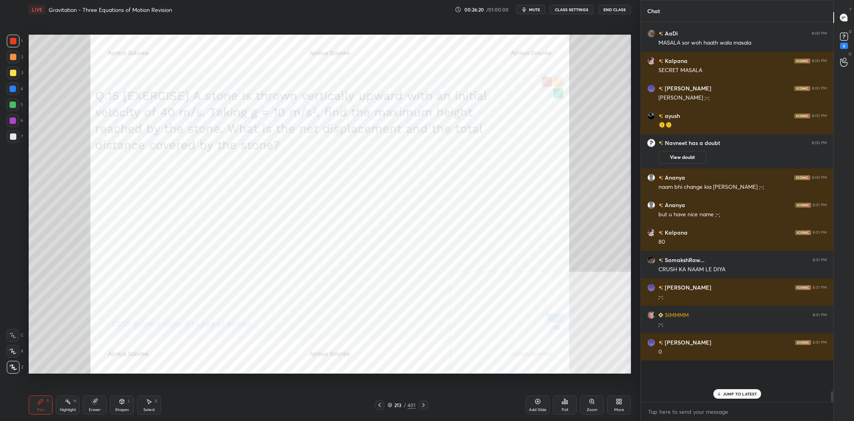
click at [16, 121] on div at bounding box center [12, 120] width 13 height 13
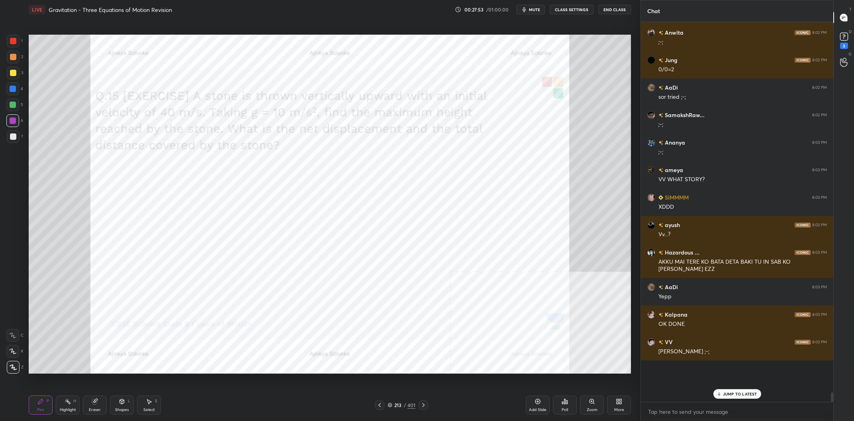
scroll to position [13092, 0]
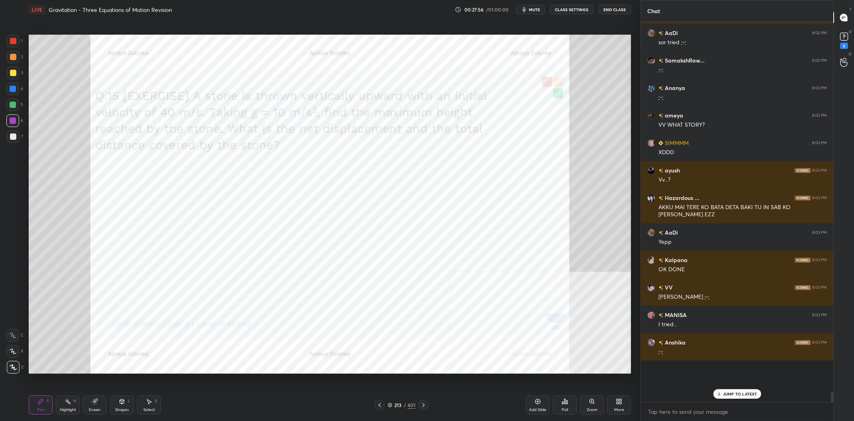
click at [405, 403] on div "/" at bounding box center [405, 405] width 2 height 5
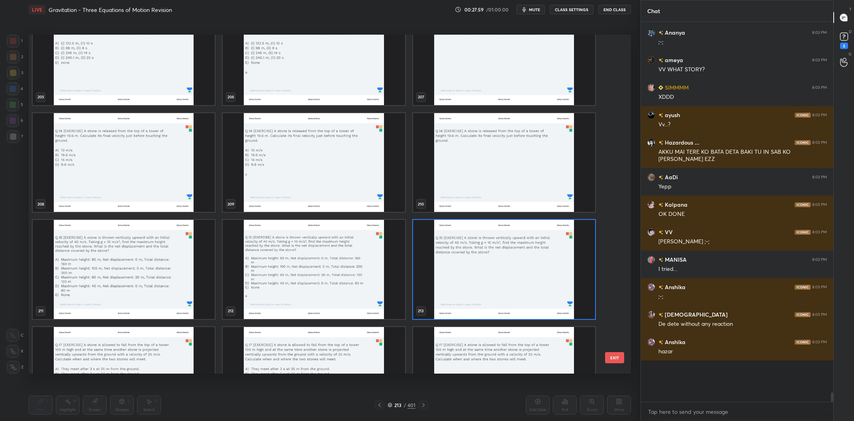
click at [480, 188] on img "grid" at bounding box center [504, 162] width 182 height 99
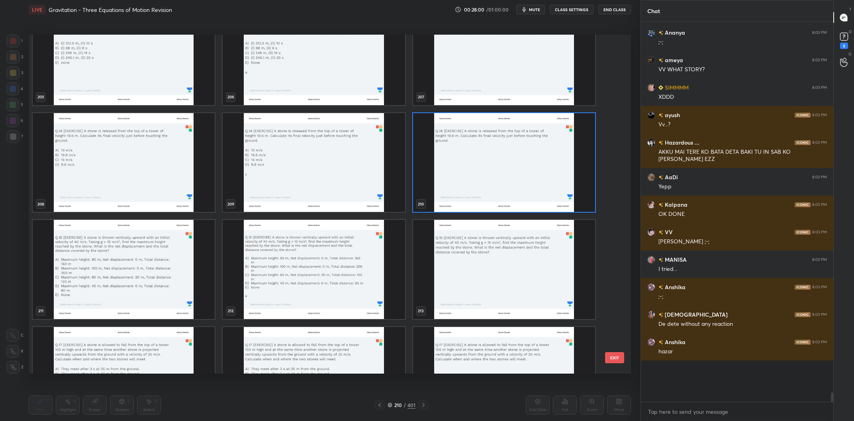
click at [480, 188] on img "grid" at bounding box center [504, 162] width 182 height 99
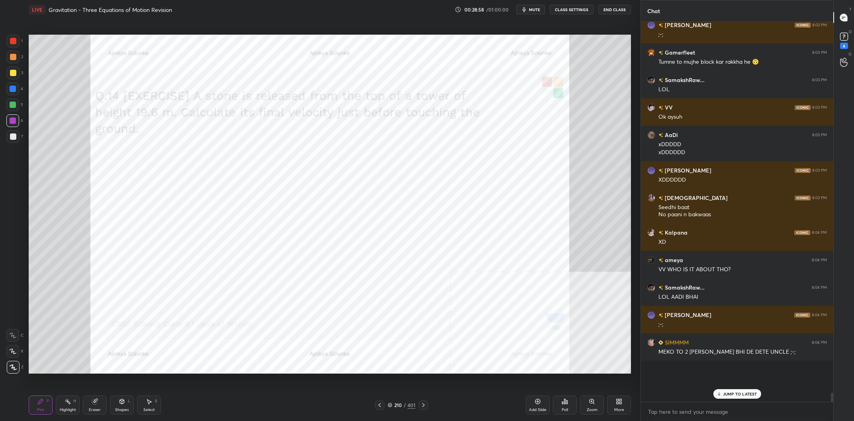
scroll to position [13467, 0]
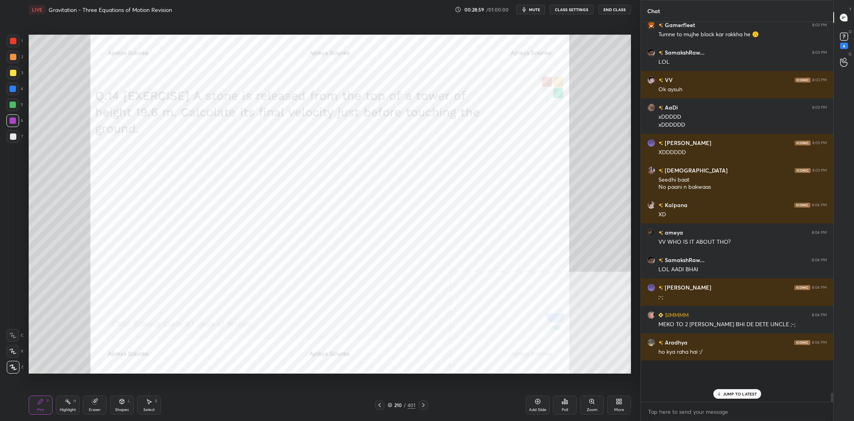
click at [11, 92] on div at bounding box center [13, 89] width 6 height 6
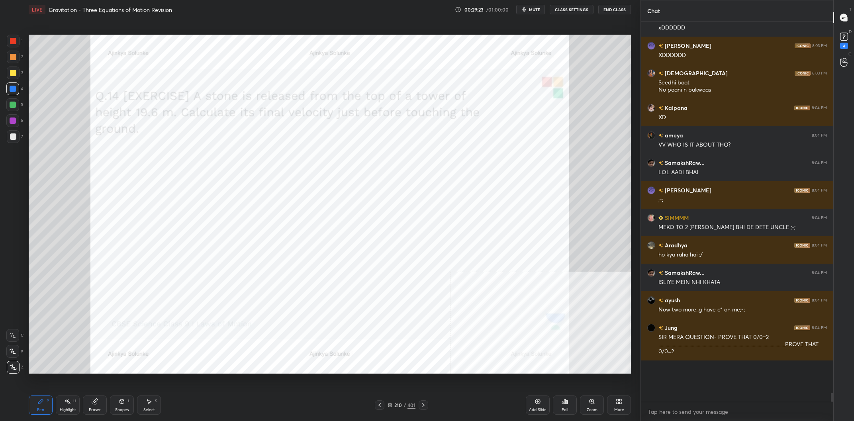
scroll to position [13591, 0]
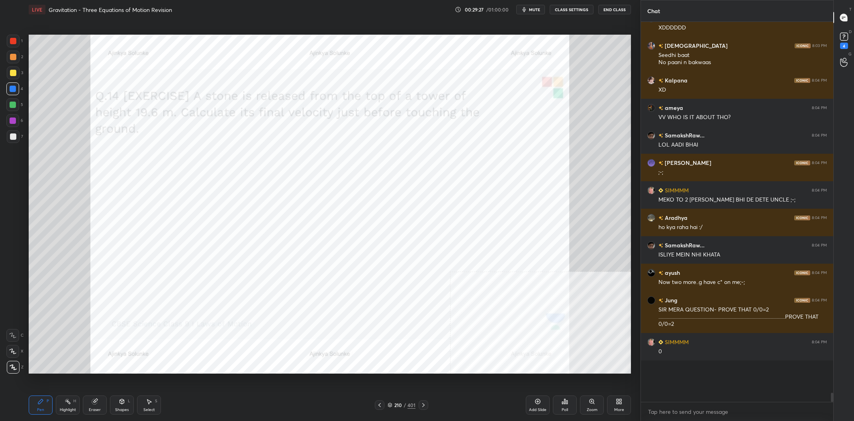
click at [14, 106] on div at bounding box center [13, 105] width 6 height 6
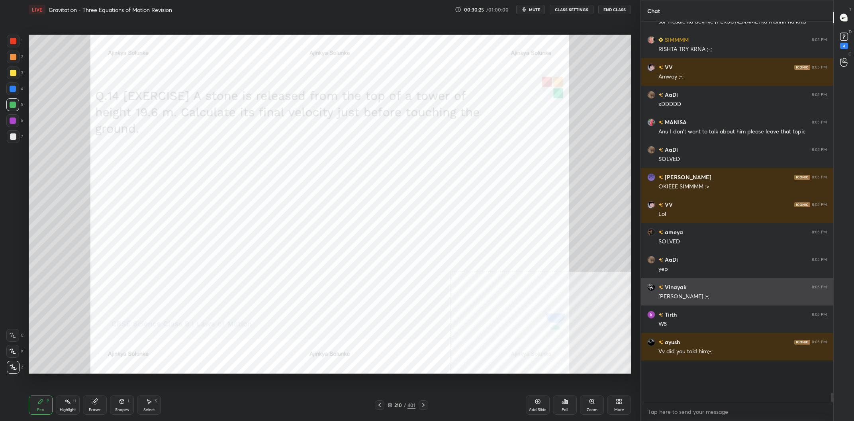
scroll to position [13903, 0]
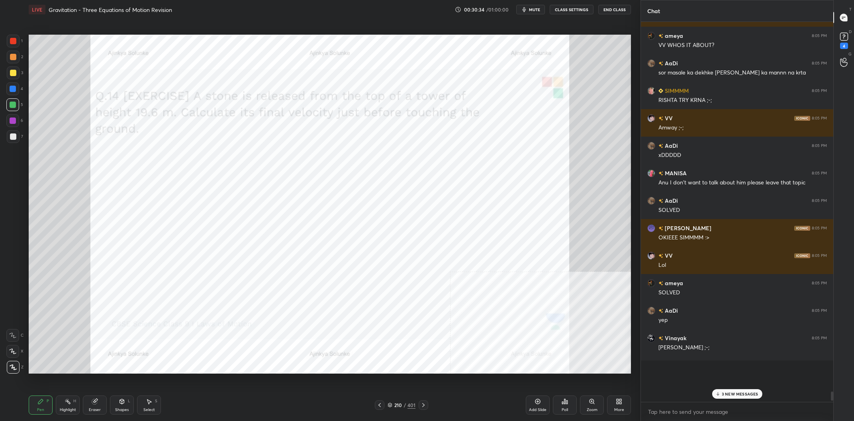
click at [722, 394] on div "3 NEW MESSAGES" at bounding box center [737, 394] width 50 height 10
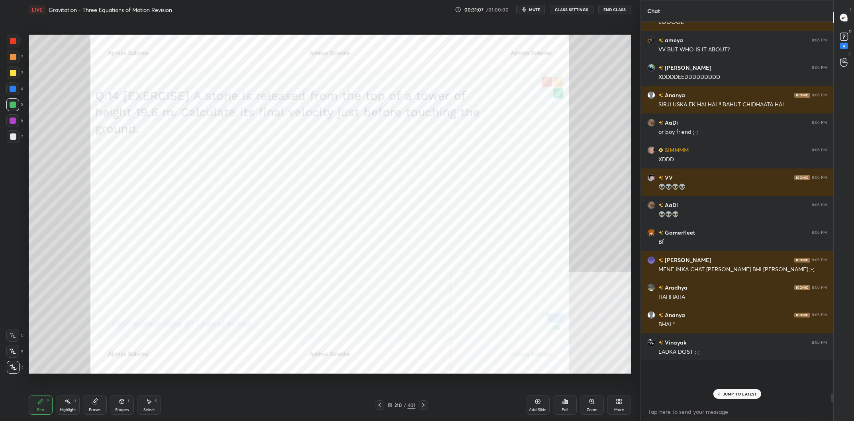
scroll to position [15226, 0]
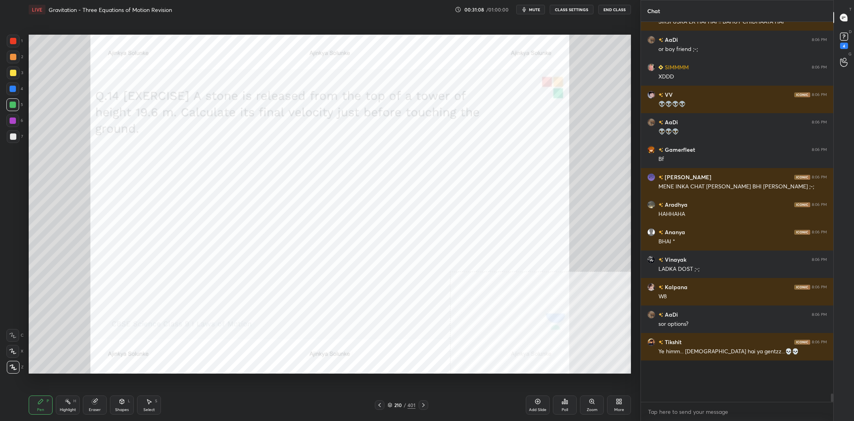
click at [18, 120] on div at bounding box center [12, 120] width 13 height 13
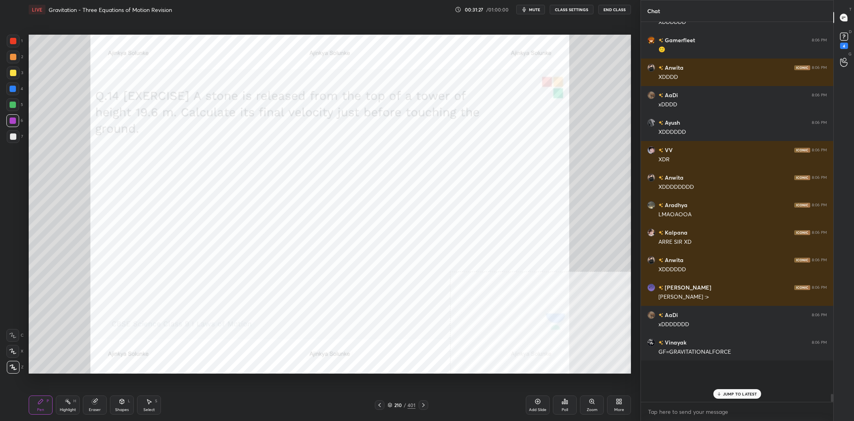
scroll to position [16051, 0]
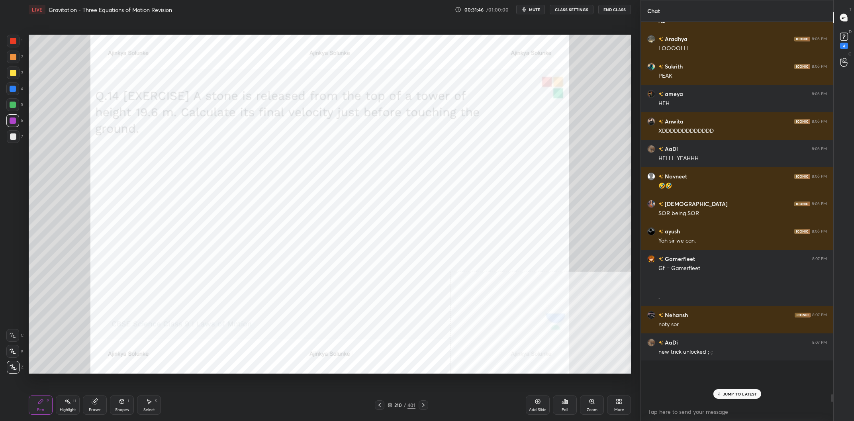
click at [400, 406] on div "210" at bounding box center [398, 405] width 8 height 5
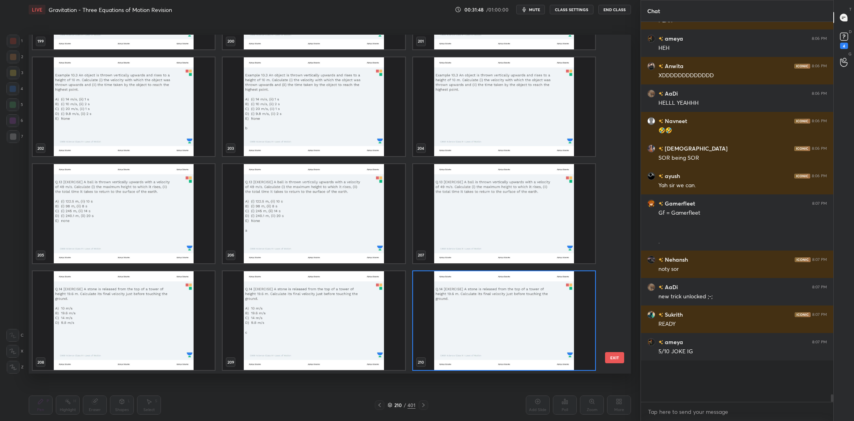
click at [102, 312] on img "grid" at bounding box center [124, 320] width 182 height 99
click at [101, 312] on img "grid" at bounding box center [124, 320] width 182 height 99
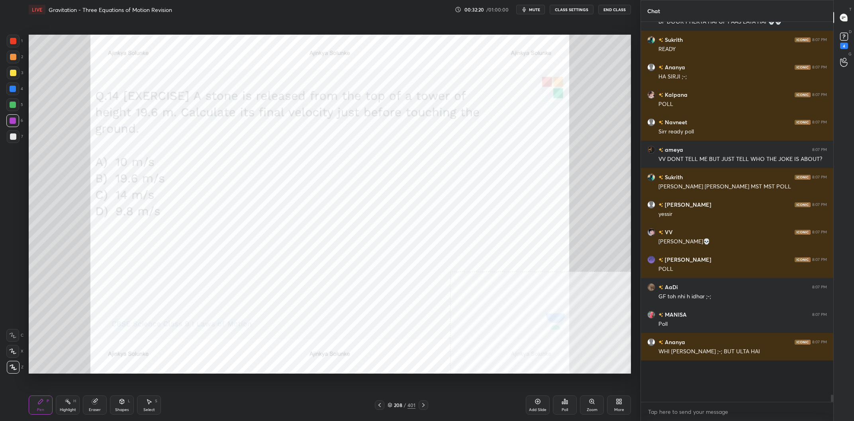
click at [565, 403] on icon at bounding box center [565, 401] width 1 height 5
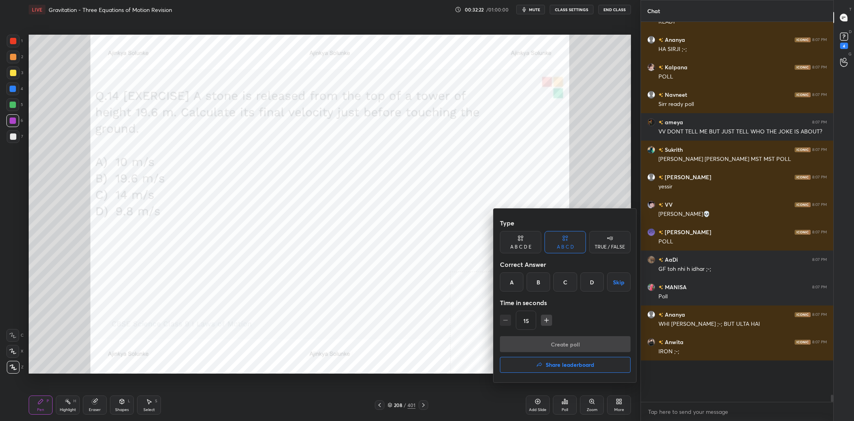
click at [532, 286] on div "B" at bounding box center [539, 282] width 24 height 19
click at [557, 343] on button "Create poll" at bounding box center [565, 344] width 131 height 16
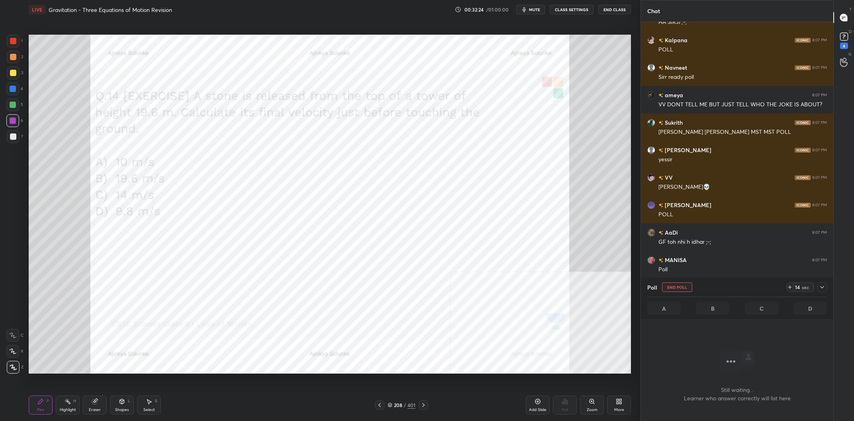
click at [823, 285] on icon at bounding box center [822, 287] width 6 height 6
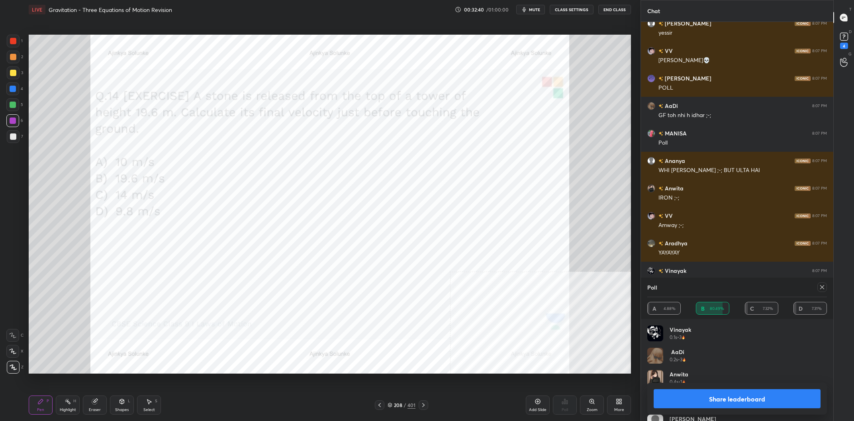
click at [722, 396] on button "Share leaderboard" at bounding box center [737, 398] width 167 height 19
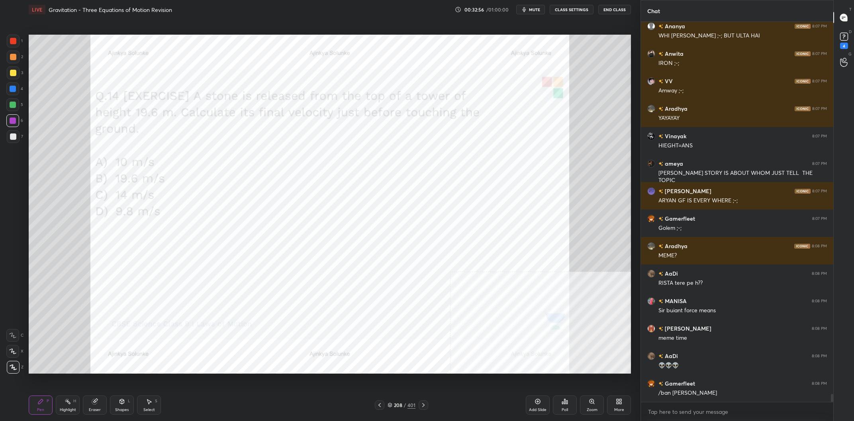
click at [403, 404] on div "208 / 401" at bounding box center [402, 405] width 28 height 7
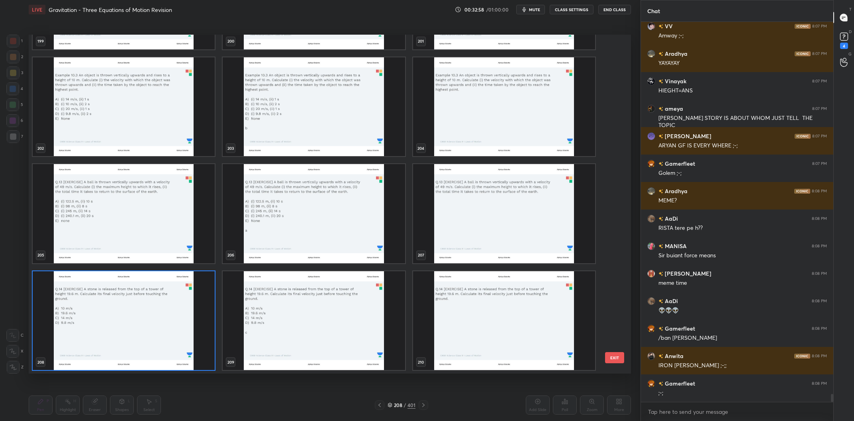
click at [518, 316] on img "grid" at bounding box center [504, 320] width 182 height 99
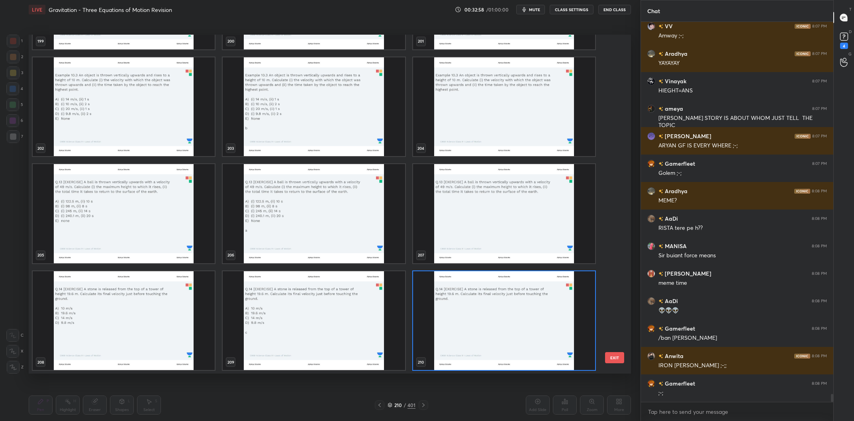
click at [518, 316] on img "grid" at bounding box center [504, 320] width 182 height 99
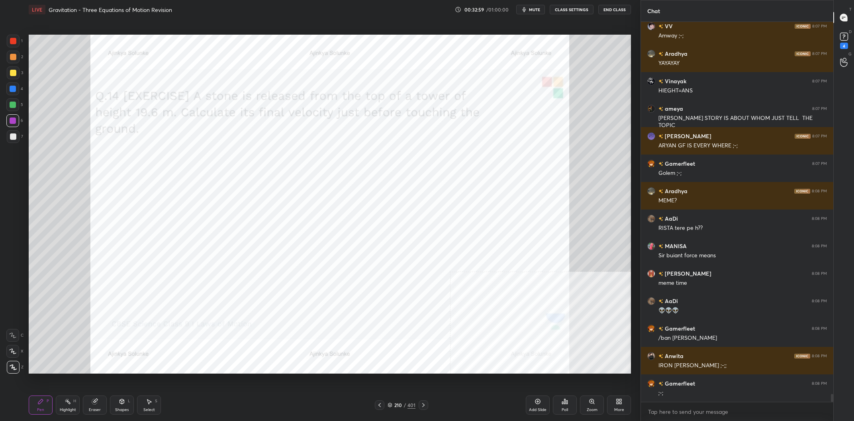
click at [18, 108] on div at bounding box center [12, 104] width 13 height 13
click at [14, 108] on div at bounding box center [13, 105] width 6 height 6
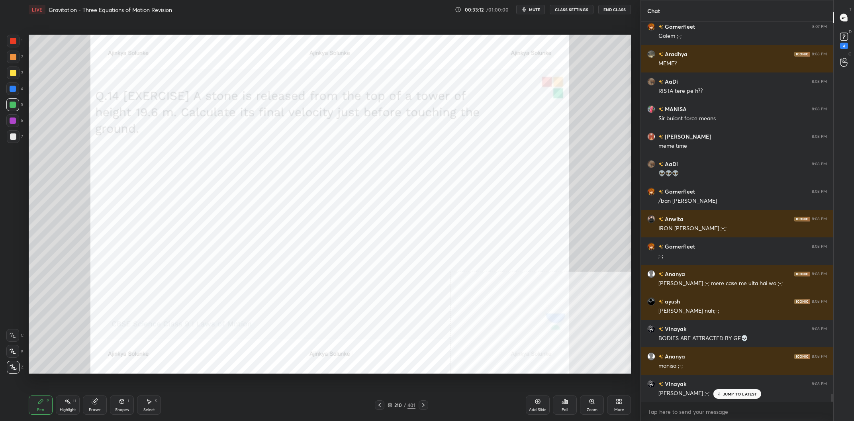
click at [11, 92] on div at bounding box center [13, 89] width 6 height 6
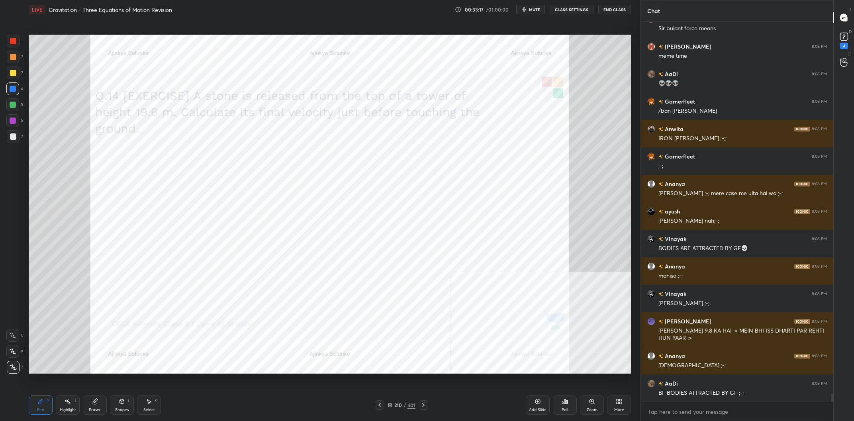
click at [20, 98] on div "4" at bounding box center [14, 90] width 17 height 16
click at [18, 104] on div at bounding box center [12, 104] width 13 height 13
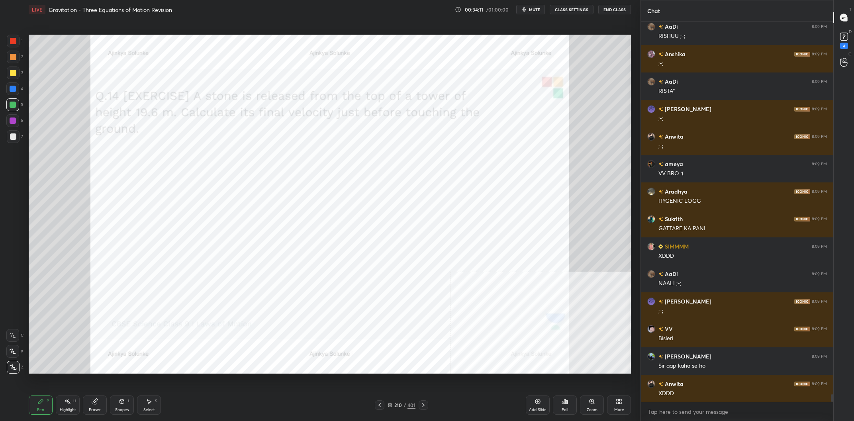
scroll to position [18803, 0]
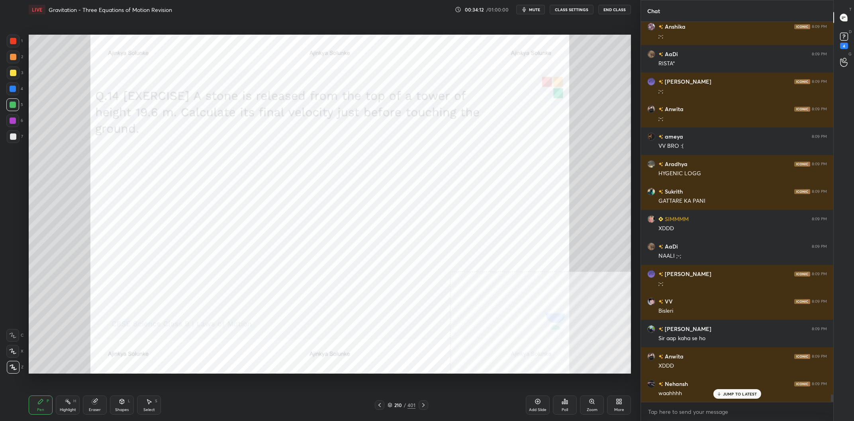
click at [398, 402] on div "210 / 401" at bounding box center [402, 405] width 28 height 7
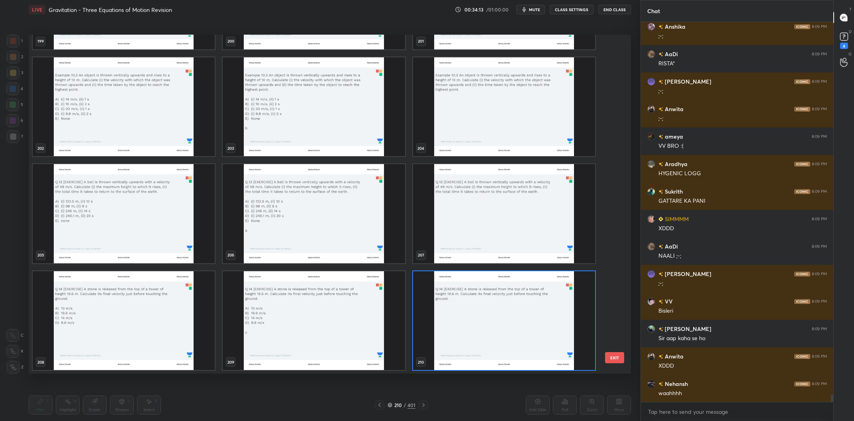
scroll to position [18831, 0]
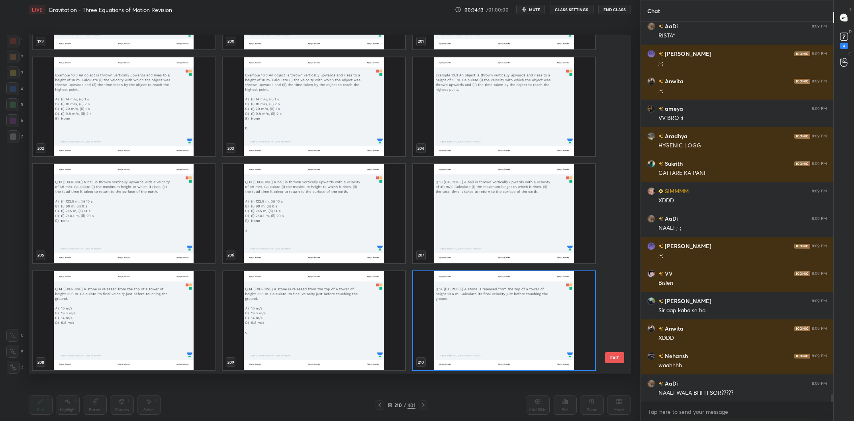
click at [473, 292] on img "grid" at bounding box center [504, 320] width 182 height 99
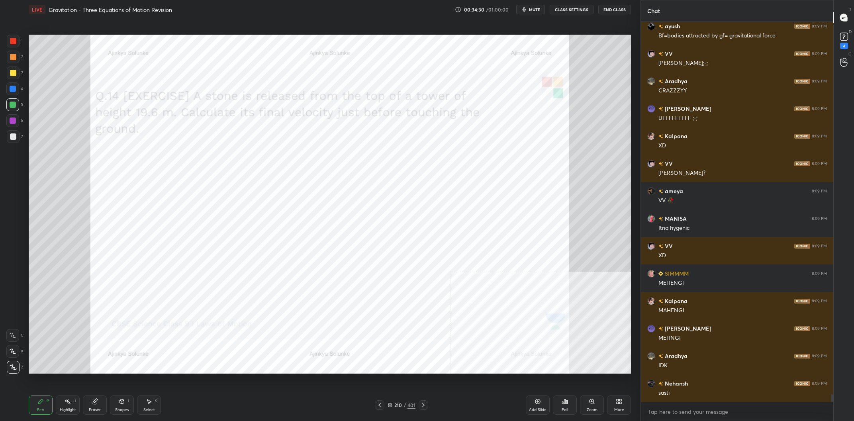
scroll to position [19243, 0]
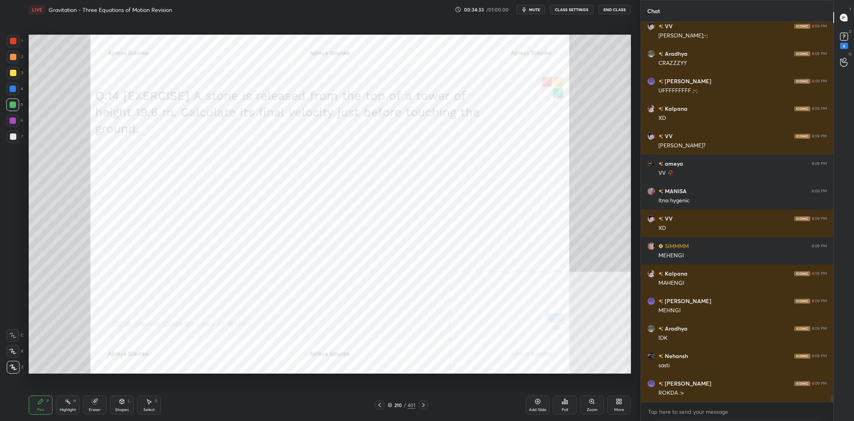
click at [402, 404] on div "210 / 401" at bounding box center [402, 405] width 28 height 7
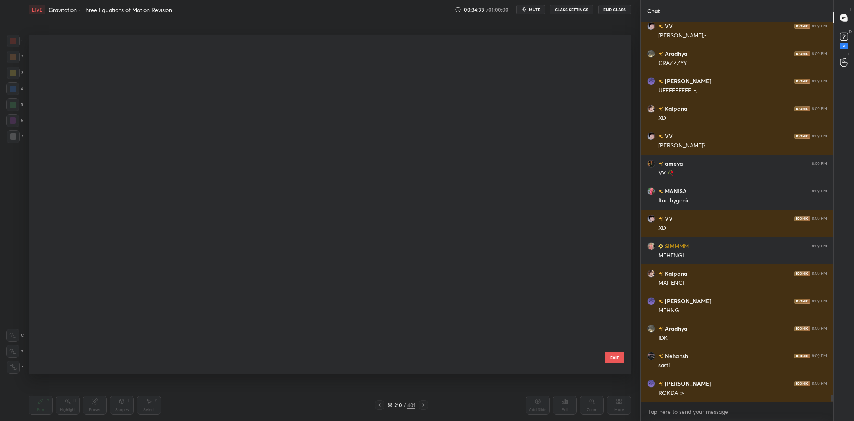
scroll to position [0, 0]
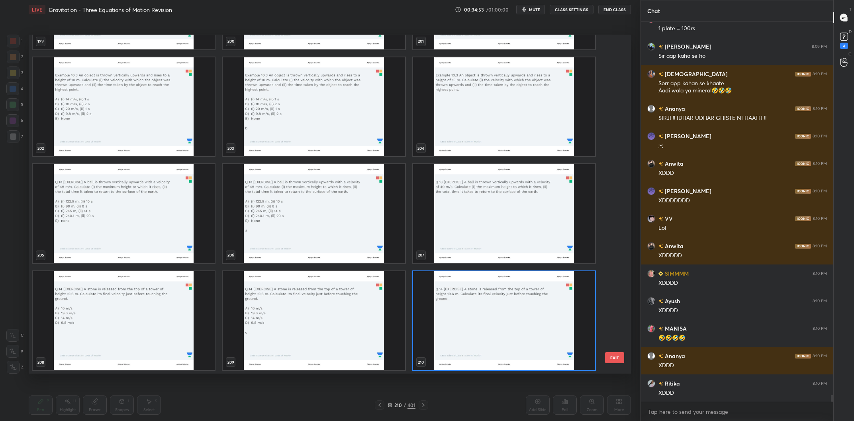
click at [546, 245] on img "grid" at bounding box center [504, 213] width 182 height 99
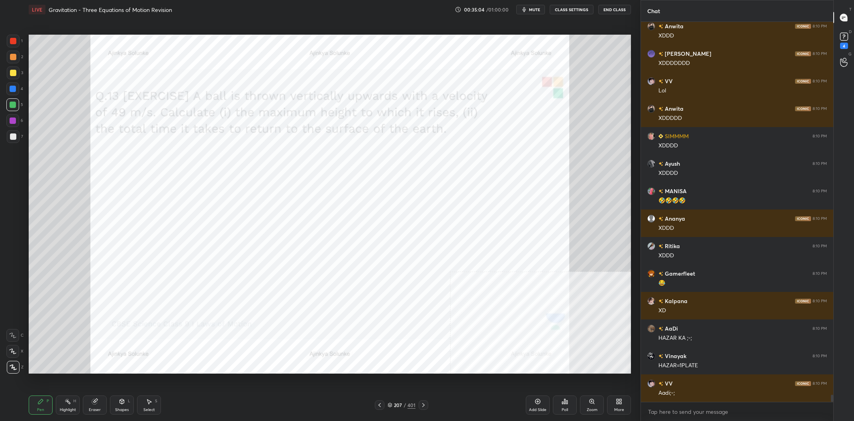
click at [16, 80] on div "3" at bounding box center [15, 75] width 16 height 16
click at [13, 65] on div "2" at bounding box center [15, 59] width 16 height 16
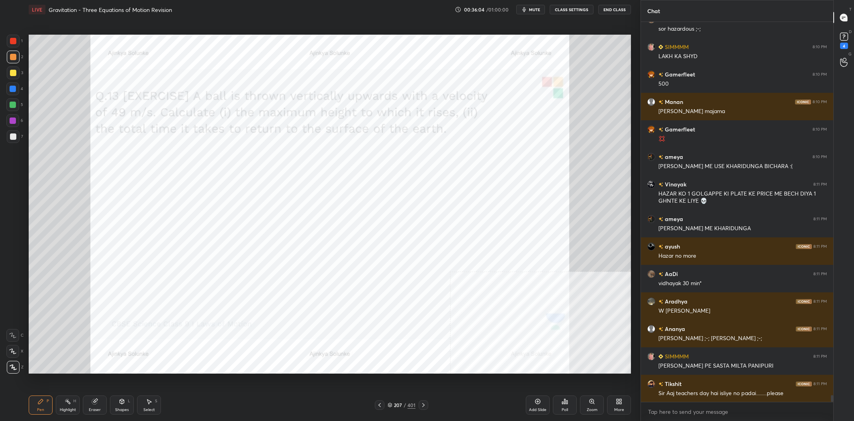
scroll to position [20440, 0]
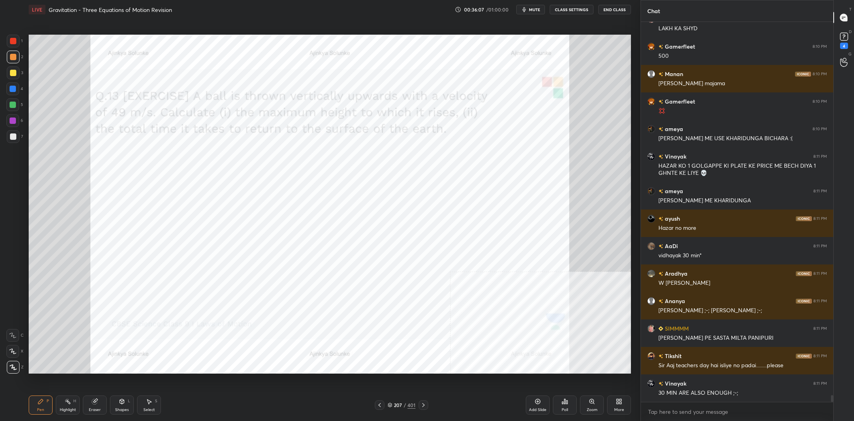
click at [14, 89] on div at bounding box center [13, 89] width 6 height 6
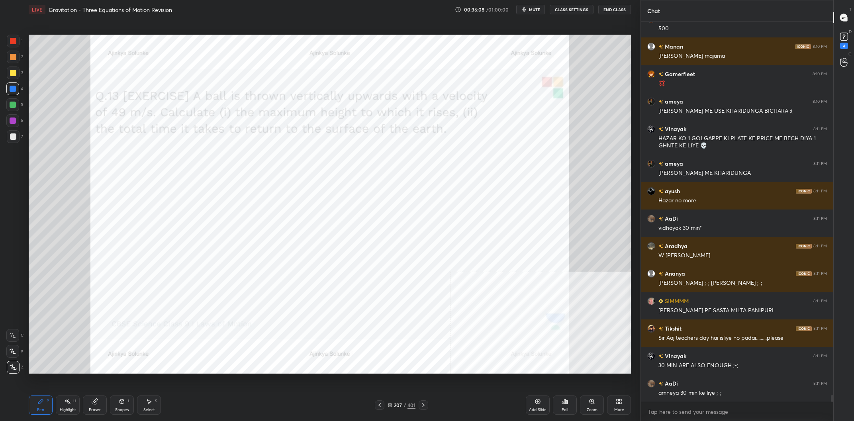
click at [124, 404] on icon at bounding box center [122, 401] width 6 height 6
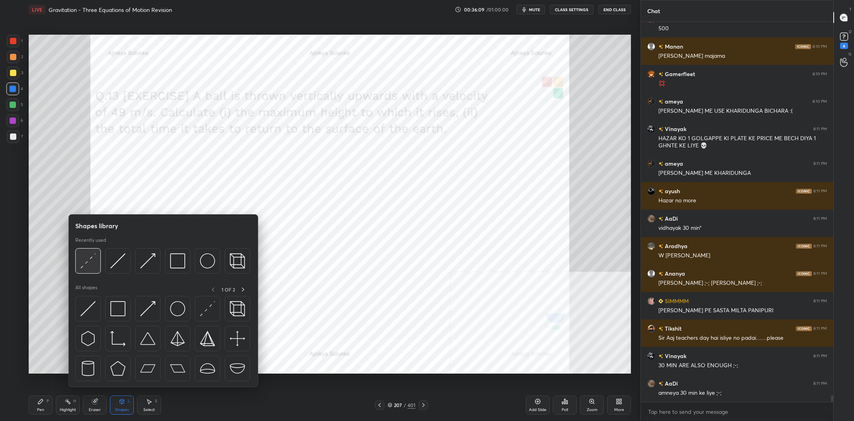
click at [91, 266] on img at bounding box center [87, 260] width 15 height 15
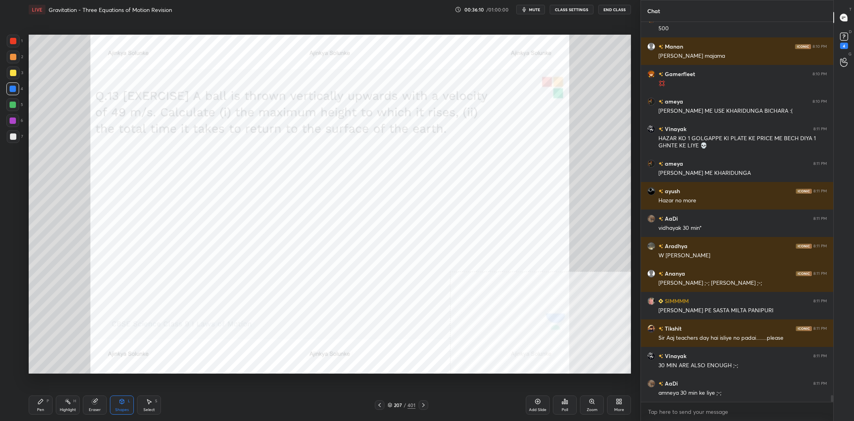
click at [14, 122] on div at bounding box center [13, 121] width 6 height 6
click at [43, 406] on div "Pen P" at bounding box center [41, 405] width 24 height 19
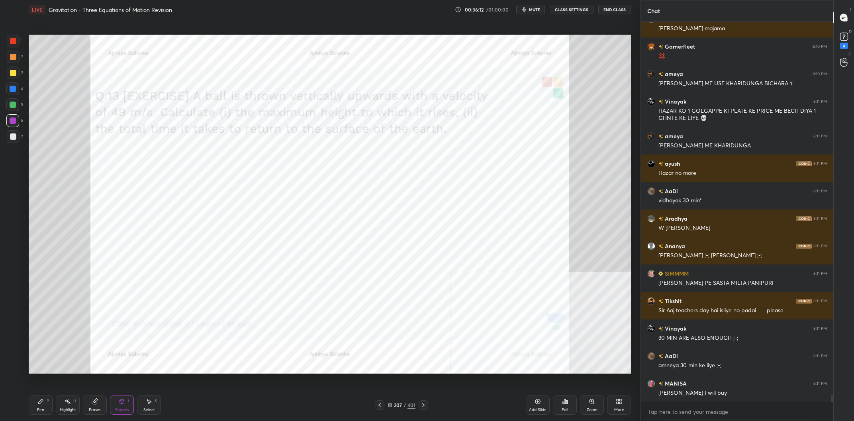
click at [41, 404] on icon at bounding box center [40, 401] width 6 height 6
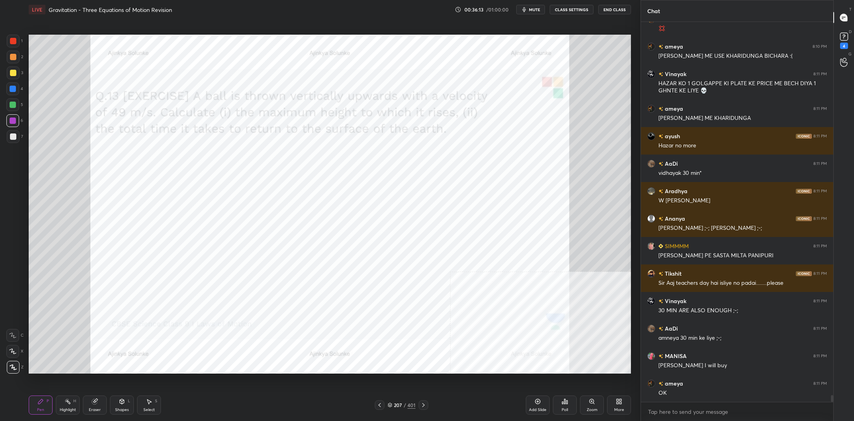
click at [12, 88] on div at bounding box center [13, 89] width 6 height 6
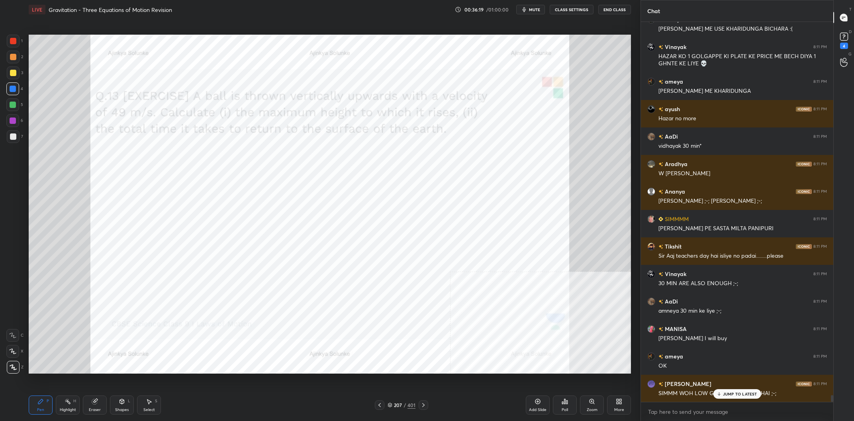
click at [126, 407] on div "Shapes L" at bounding box center [122, 405] width 24 height 19
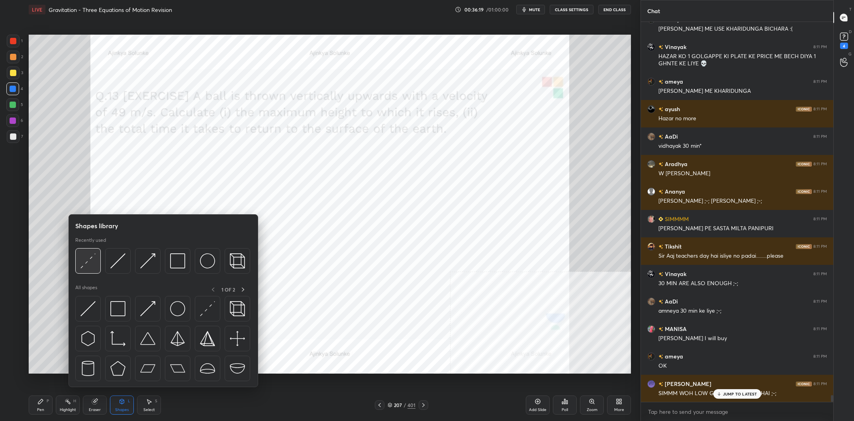
click at [89, 261] on img at bounding box center [87, 260] width 15 height 15
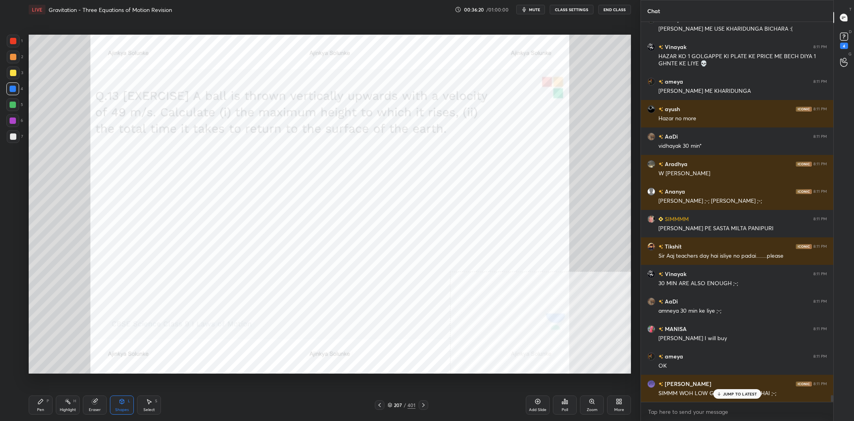
scroll to position [20577, 0]
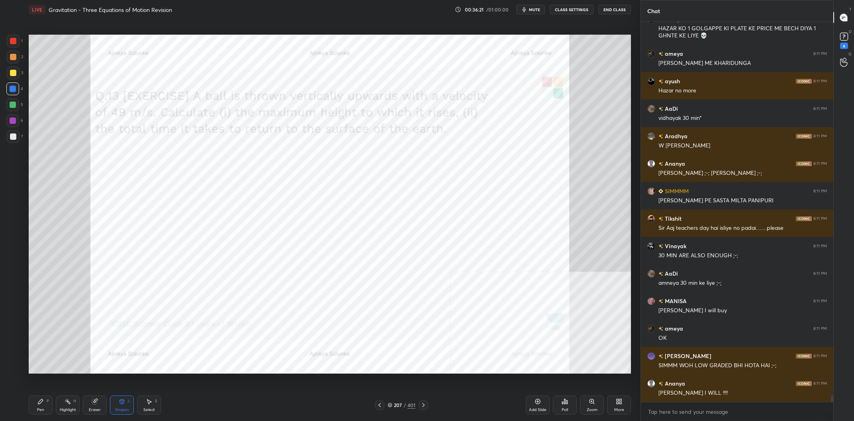
click at [14, 123] on div at bounding box center [13, 121] width 6 height 6
click at [36, 403] on div "Pen P" at bounding box center [41, 405] width 24 height 19
click at [37, 404] on div "Pen P" at bounding box center [41, 405] width 24 height 19
click at [10, 107] on div at bounding box center [13, 105] width 6 height 6
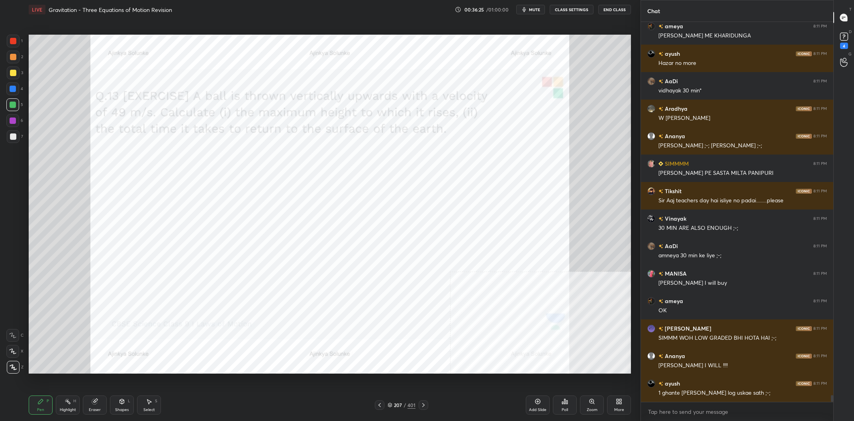
scroll to position [20632, 0]
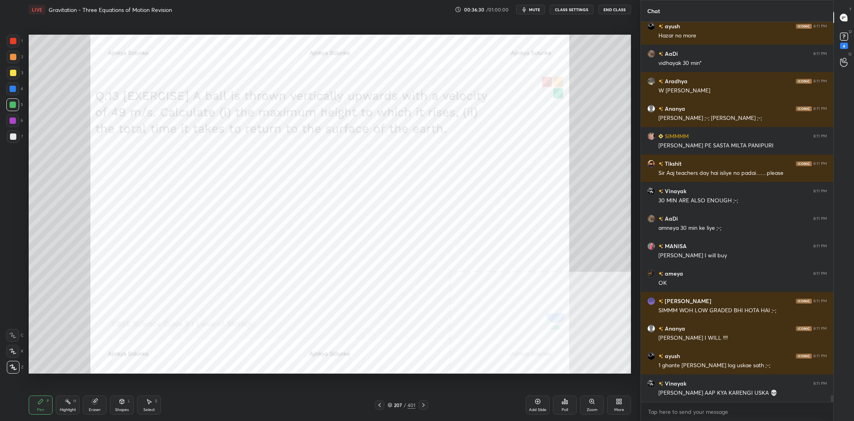
click at [16, 121] on div at bounding box center [13, 121] width 6 height 6
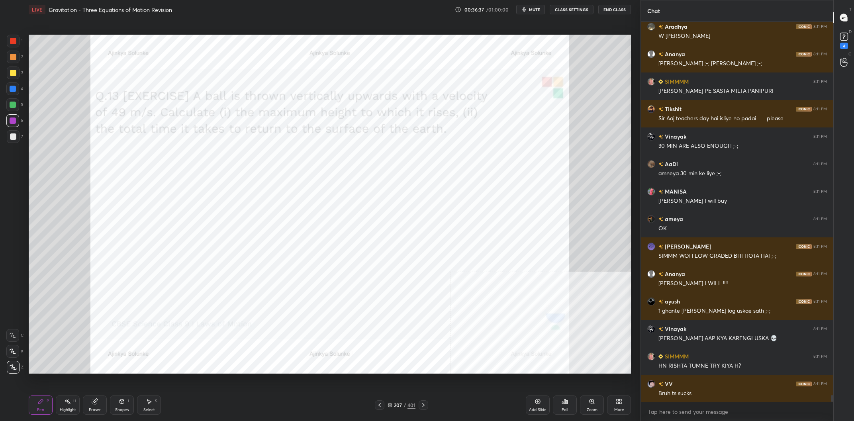
scroll to position [20715, 0]
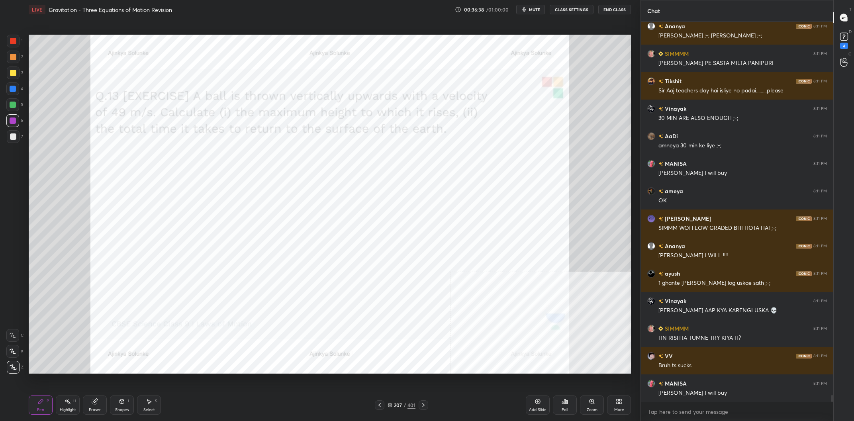
click at [72, 403] on div "Highlight H" at bounding box center [68, 405] width 24 height 19
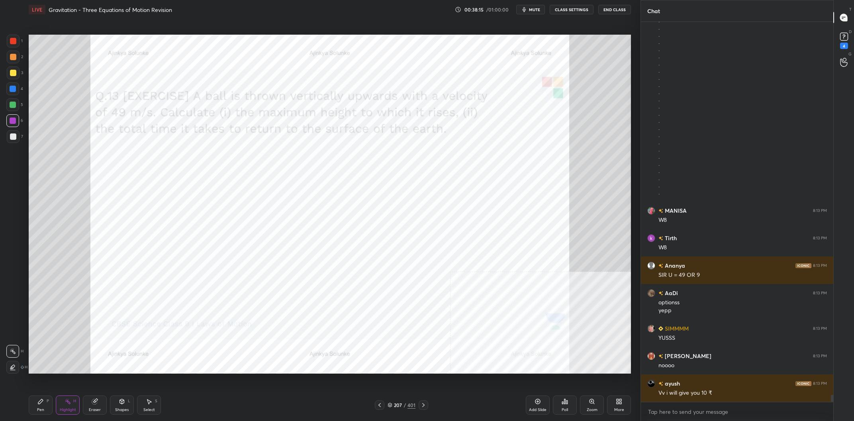
scroll to position [19595, 0]
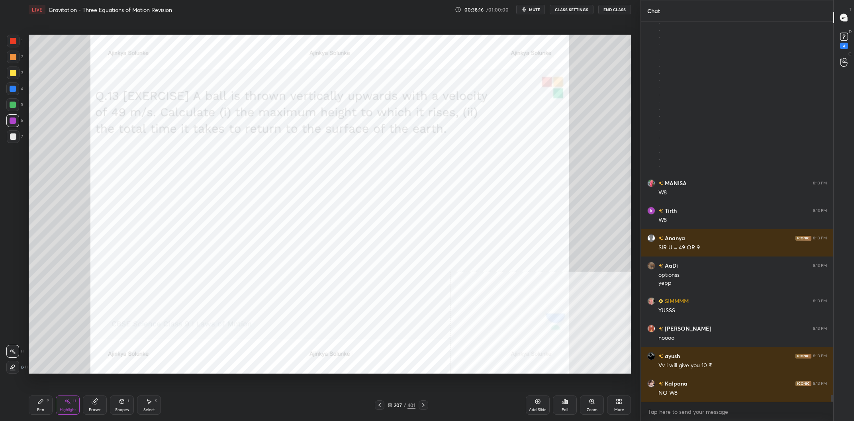
click at [64, 408] on div "Highlight" at bounding box center [68, 410] width 16 height 4
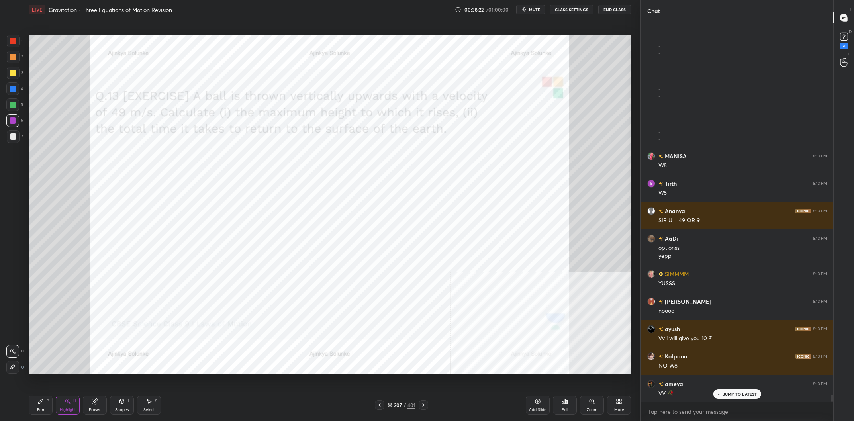
click at [92, 401] on icon at bounding box center [94, 401] width 5 height 5
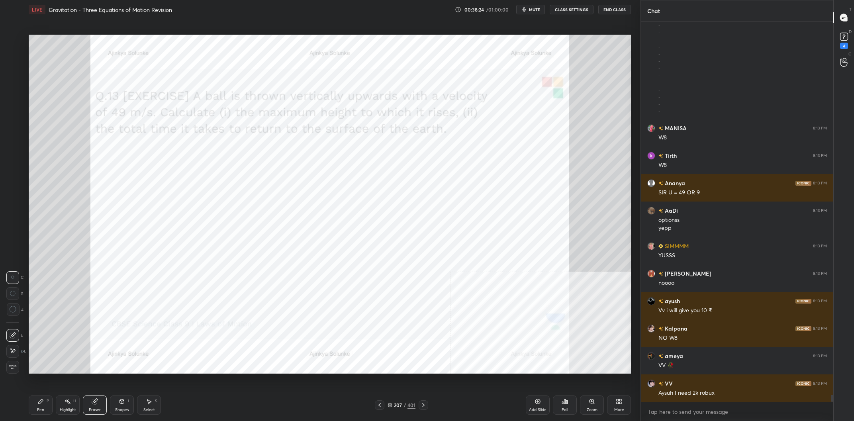
scroll to position [19678, 0]
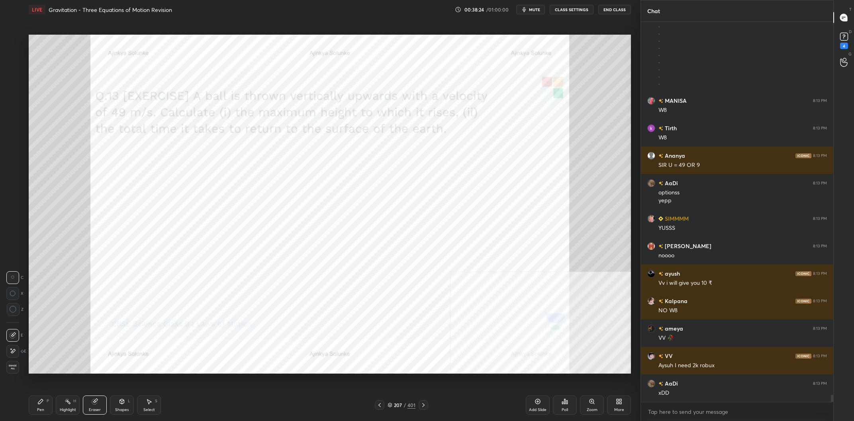
click at [37, 411] on div "Pen P" at bounding box center [41, 405] width 24 height 19
click at [37, 410] on div "Pen" at bounding box center [40, 410] width 7 height 4
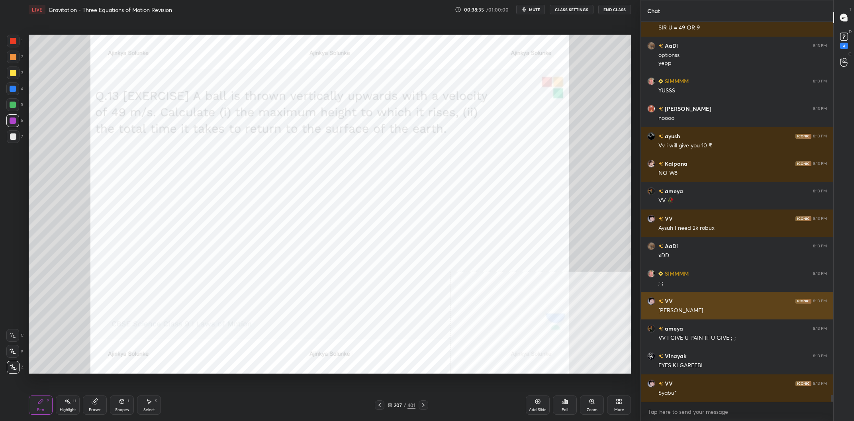
scroll to position [19765, 0]
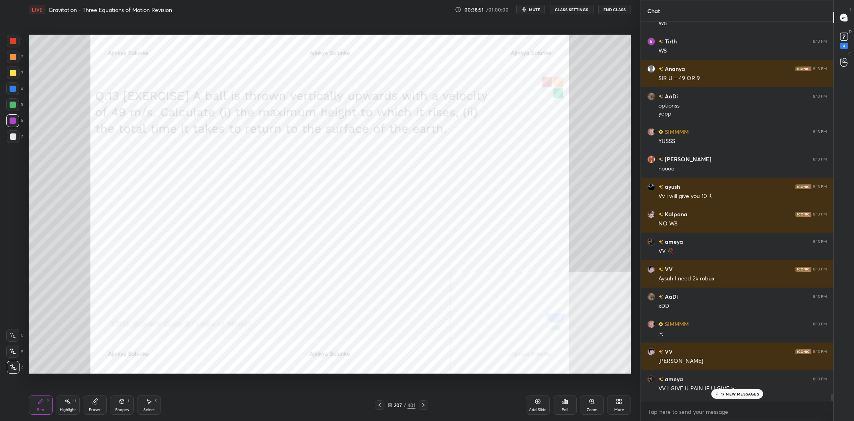
click at [722, 391] on div "17 NEW MESSAGES" at bounding box center [737, 394] width 52 height 10
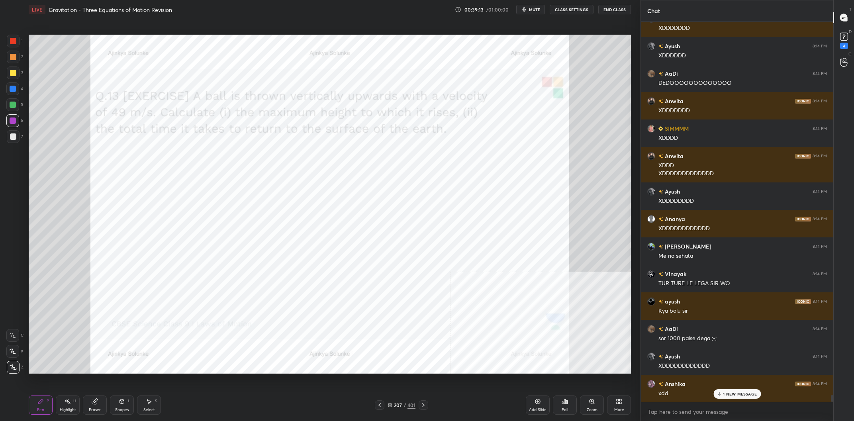
scroll to position [20820, 0]
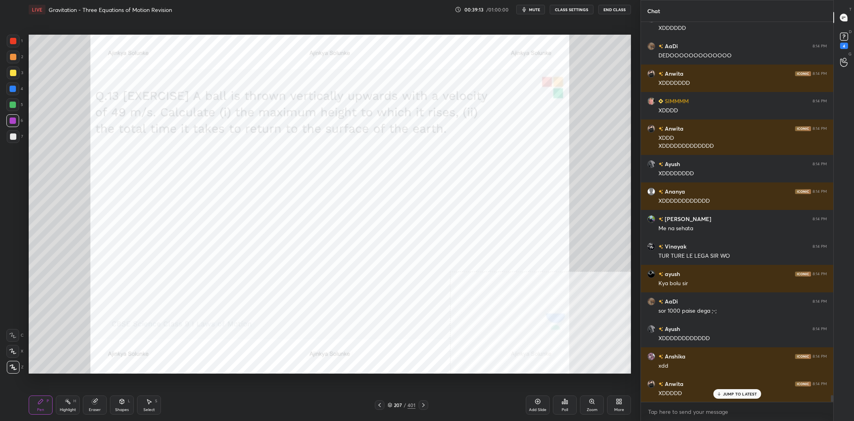
click at [407, 403] on div "207 / 401" at bounding box center [402, 405] width 28 height 7
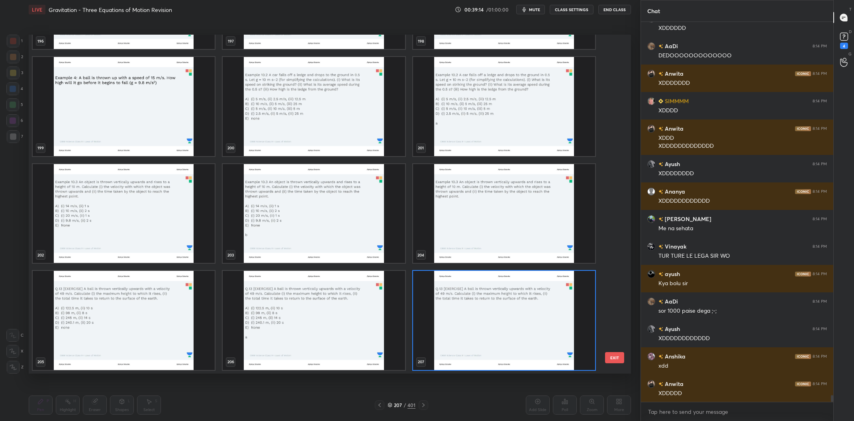
scroll to position [20848, 0]
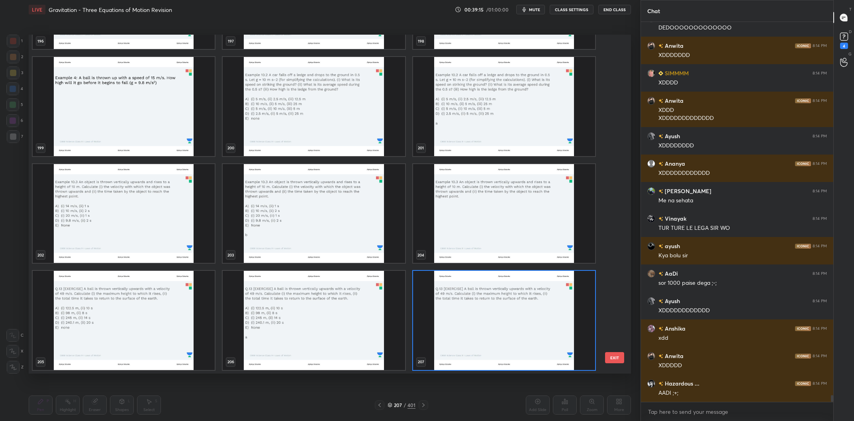
click at [137, 326] on img "grid" at bounding box center [124, 320] width 182 height 99
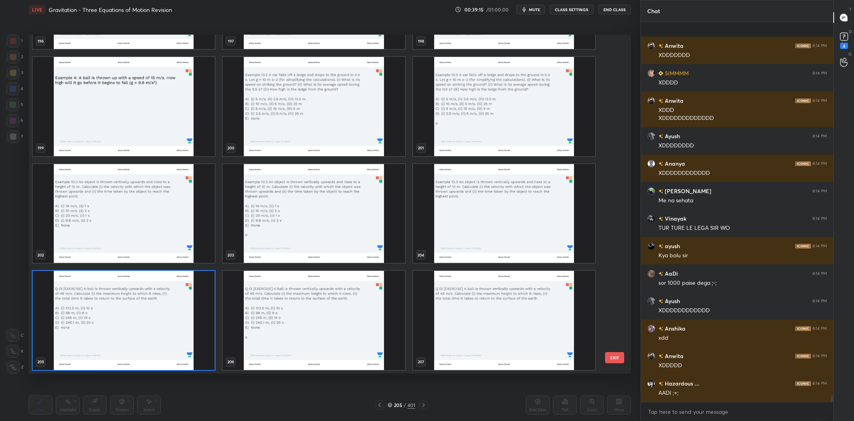
click at [137, 326] on img "grid" at bounding box center [124, 320] width 182 height 99
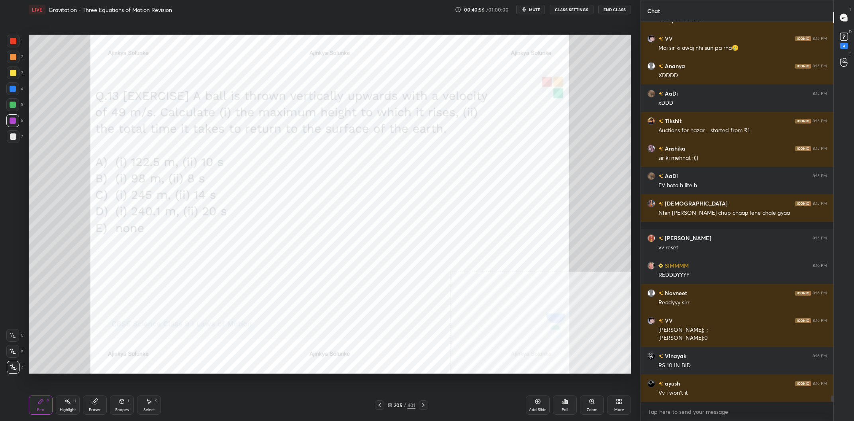
scroll to position [21770, 0]
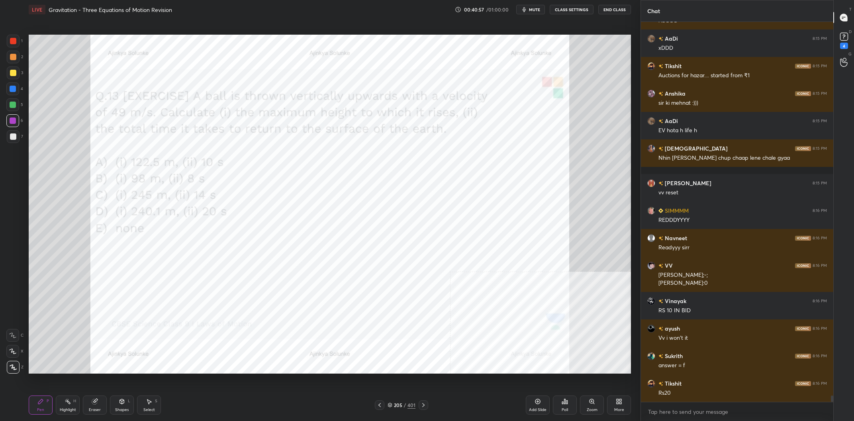
click at [561, 407] on div "Poll" at bounding box center [565, 405] width 24 height 19
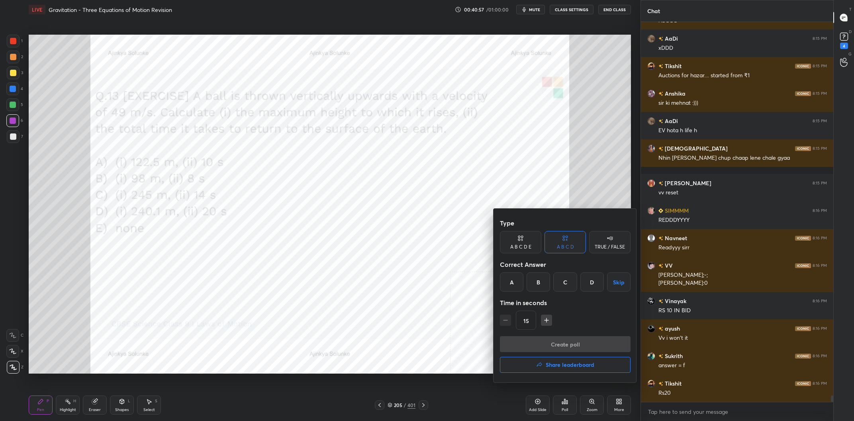
scroll to position [21825, 0]
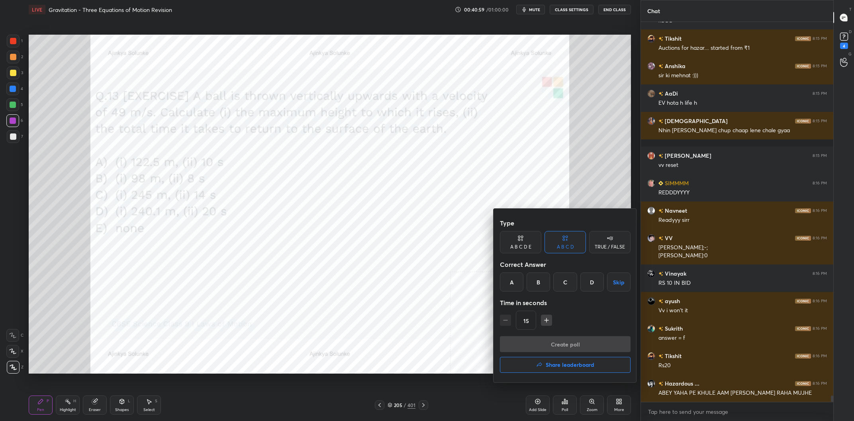
click at [442, 287] on div at bounding box center [427, 210] width 854 height 421
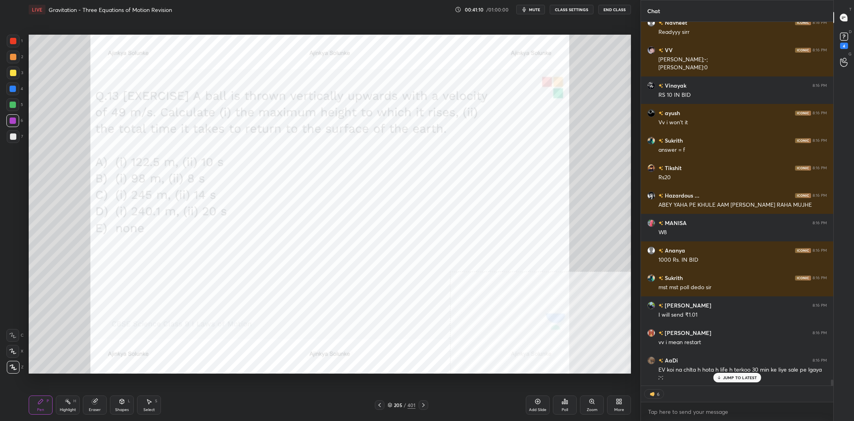
scroll to position [22041, 0]
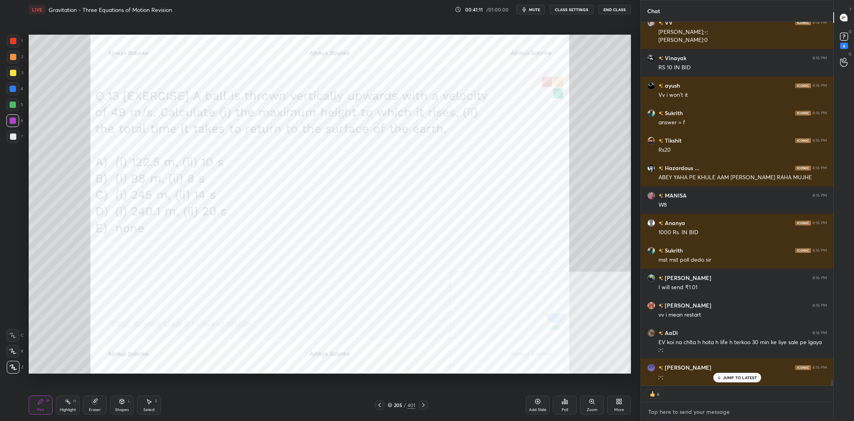
click at [679, 413] on textarea at bounding box center [738, 412] width 180 height 13
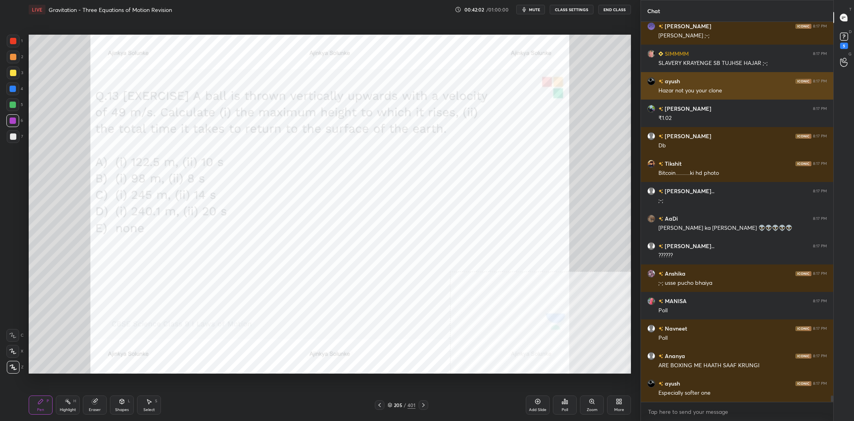
scroll to position [21620, 0]
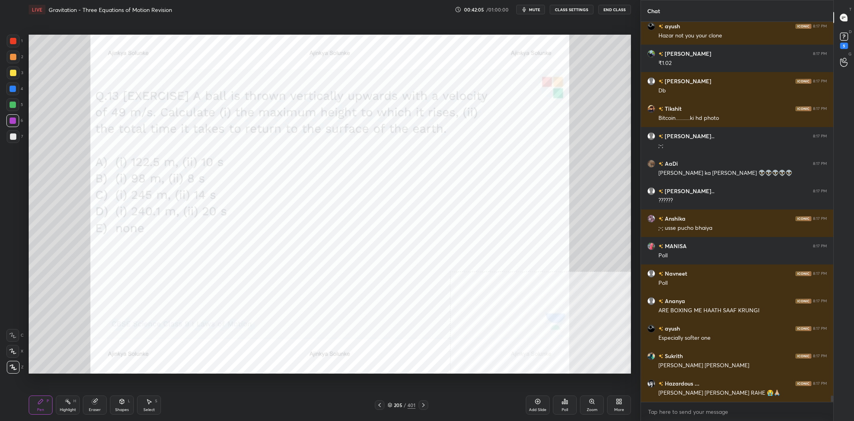
click at [569, 405] on div "Poll" at bounding box center [565, 405] width 24 height 19
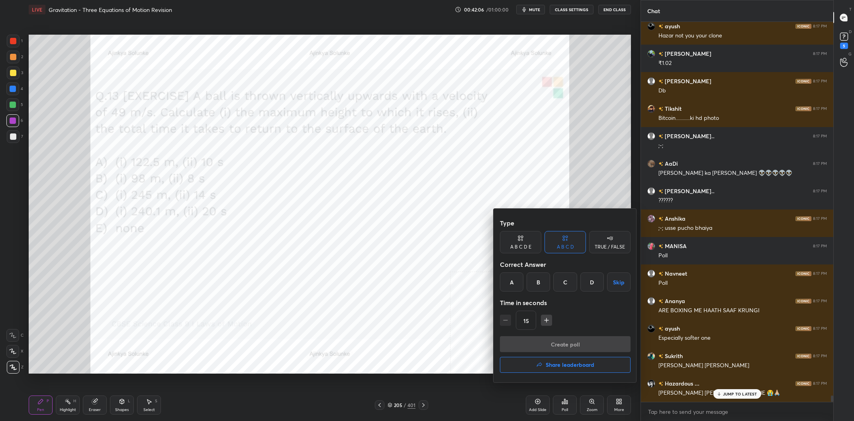
scroll to position [21675, 0]
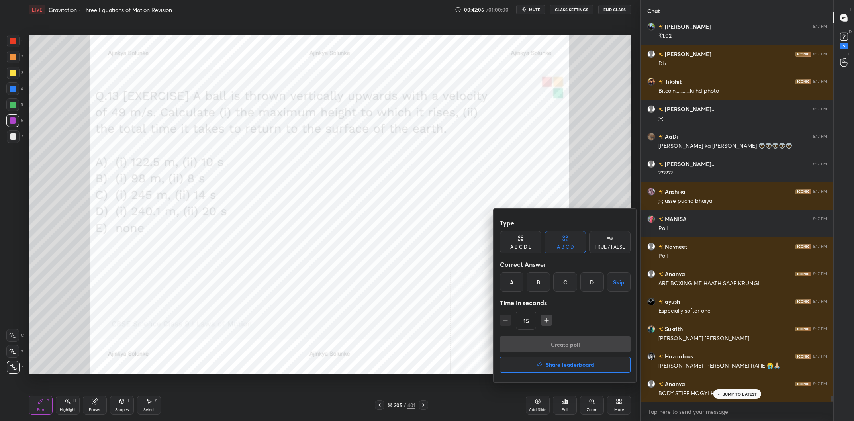
click at [519, 281] on div "A" at bounding box center [512, 282] width 24 height 19
click at [609, 347] on button "Create poll" at bounding box center [565, 344] width 131 height 16
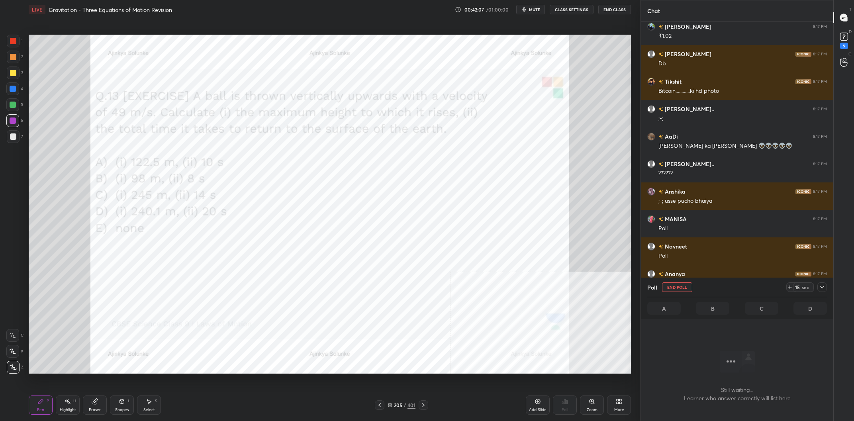
scroll to position [21744, 0]
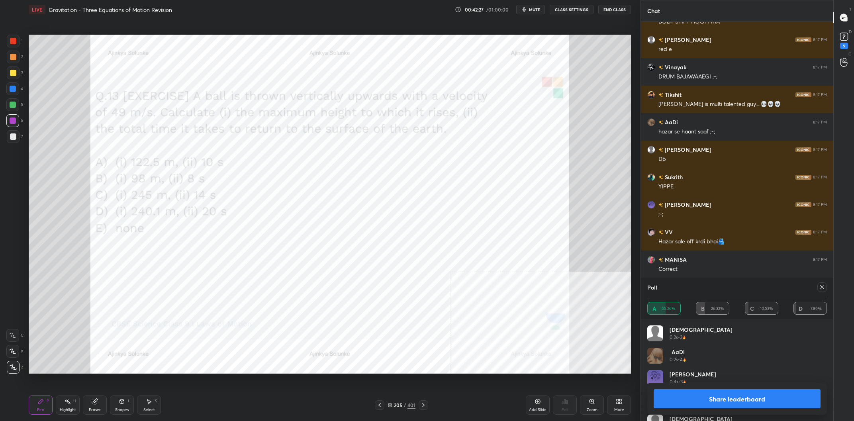
click at [690, 400] on button "Share leaderboard" at bounding box center [737, 398] width 167 height 19
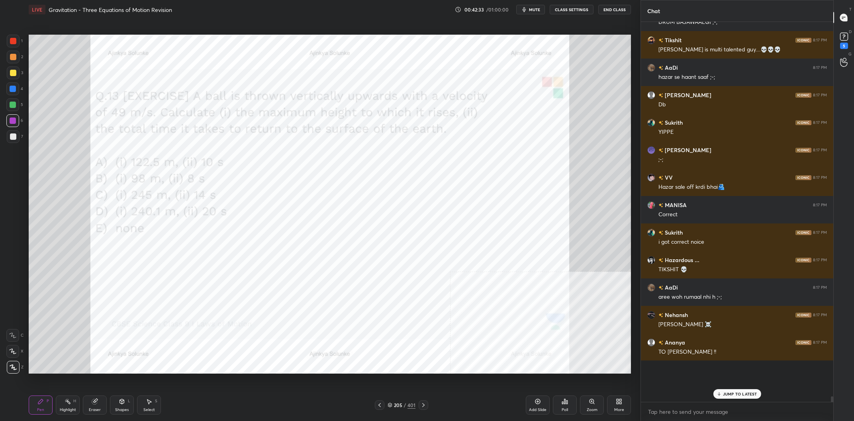
click at [393, 403] on icon at bounding box center [390, 405] width 5 height 5
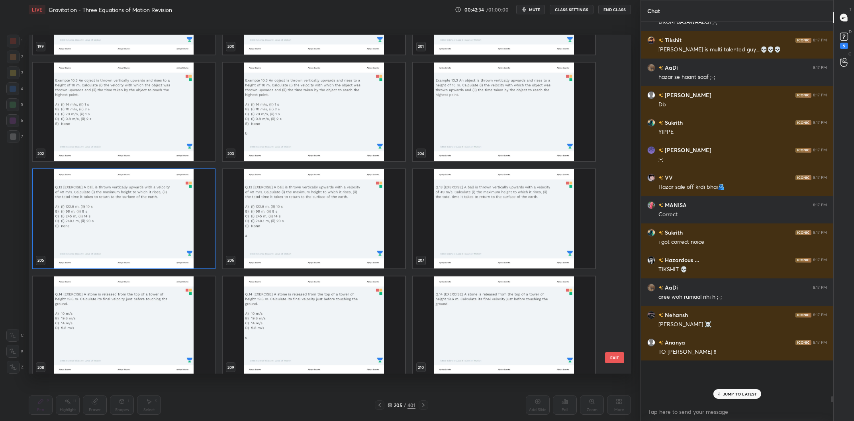
click at [479, 205] on img "grid" at bounding box center [504, 218] width 182 height 99
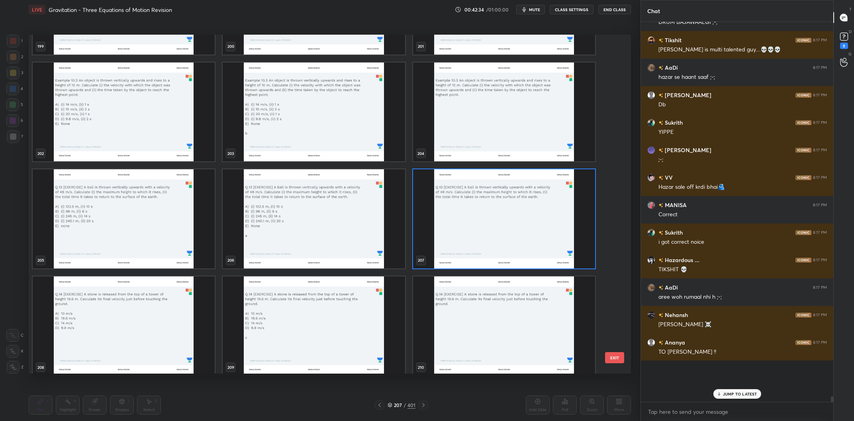
click at [479, 205] on img "grid" at bounding box center [504, 218] width 182 height 99
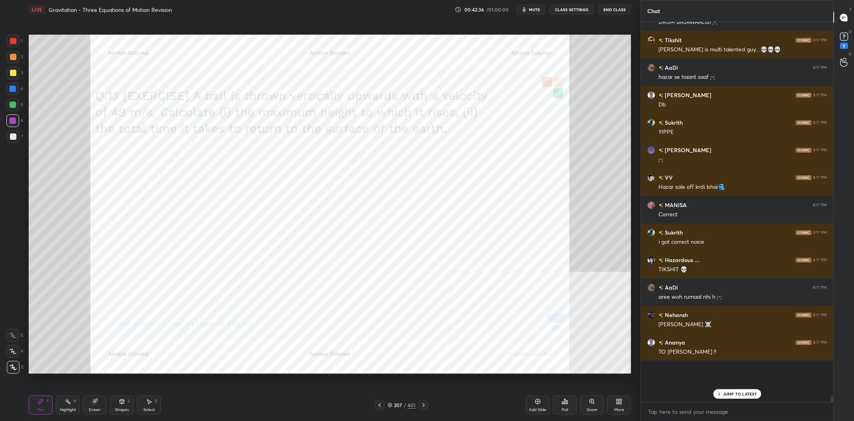
click at [12, 87] on div at bounding box center [13, 89] width 6 height 6
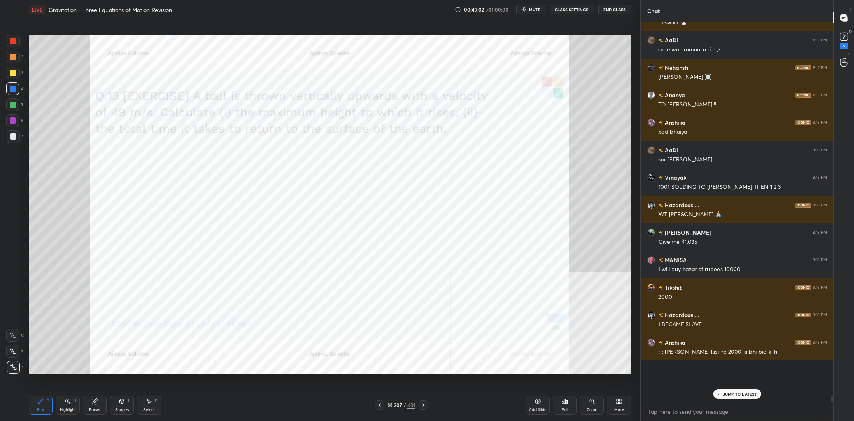
click at [61, 408] on div "Highlight" at bounding box center [68, 410] width 16 height 4
click at [62, 408] on div "Highlight" at bounding box center [68, 410] width 16 height 4
click at [35, 407] on div "Pen P" at bounding box center [41, 405] width 24 height 19
click at [38, 405] on icon at bounding box center [40, 401] width 6 height 6
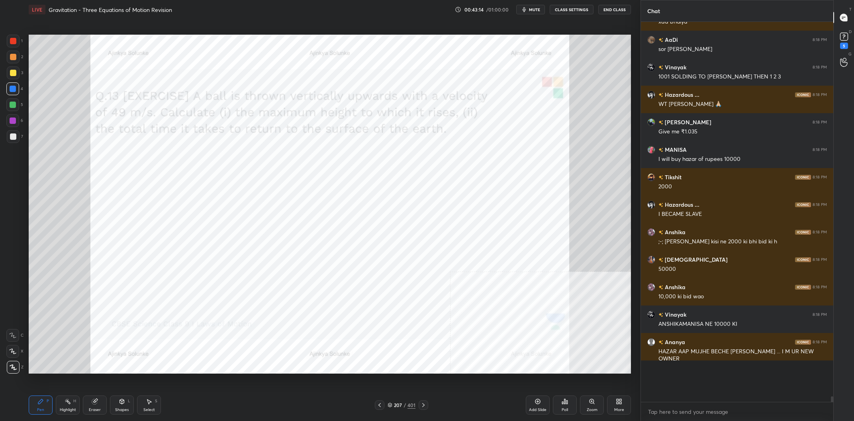
scroll to position [22486, 0]
click at [63, 412] on div "Highlight" at bounding box center [68, 410] width 16 height 4
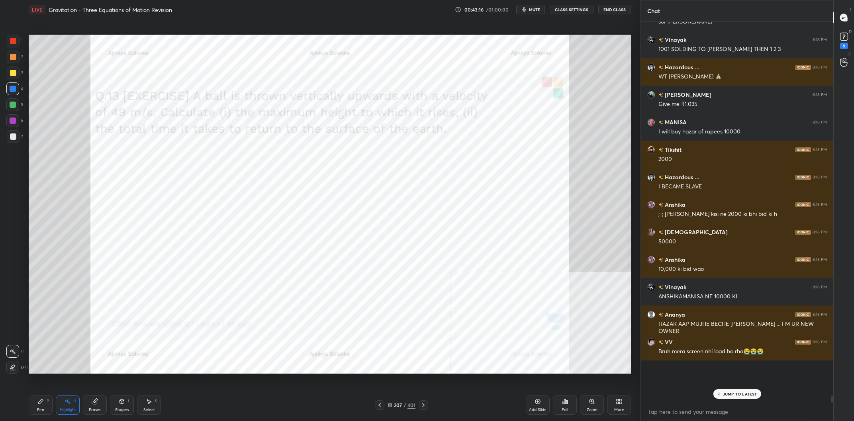
scroll to position [22514, 0]
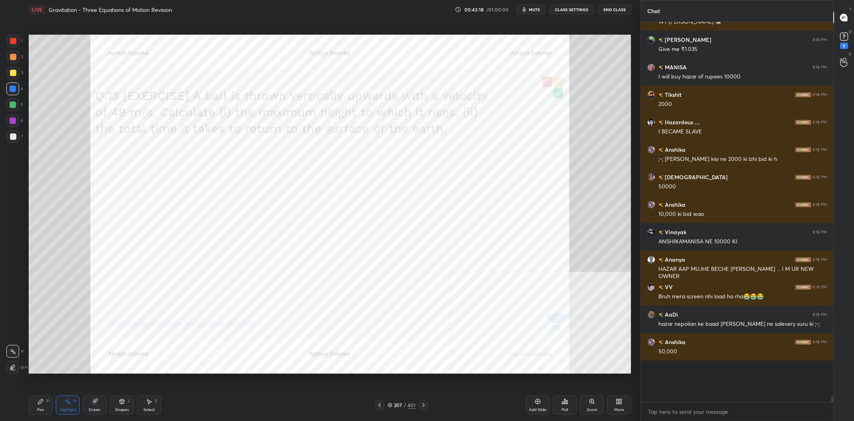
click at [39, 407] on div "Pen P" at bounding box center [41, 405] width 24 height 19
click at [45, 404] on div "Pen P" at bounding box center [41, 405] width 24 height 19
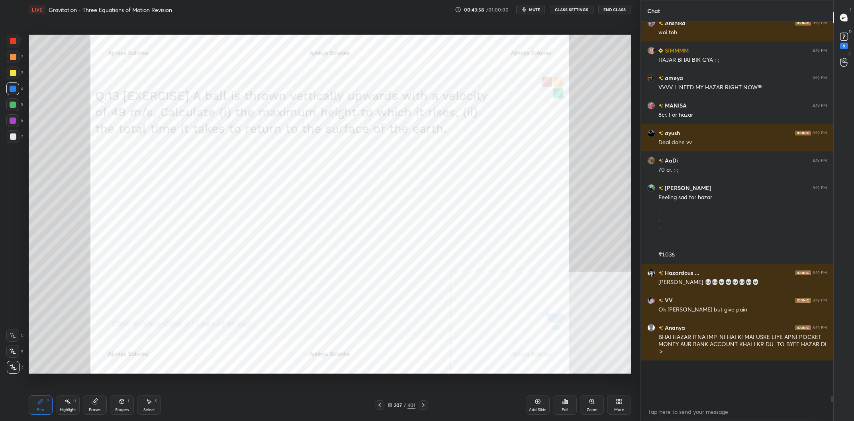
scroll to position [23218, 0]
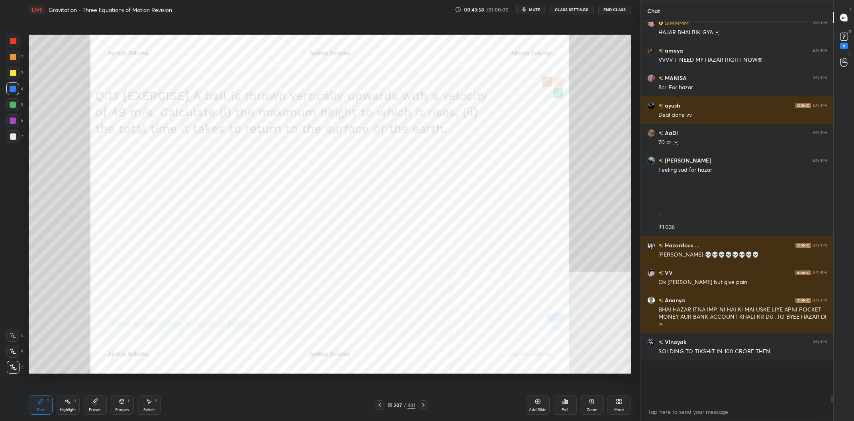
click at [9, 122] on div at bounding box center [12, 120] width 13 height 13
click at [15, 102] on div at bounding box center [12, 104] width 13 height 13
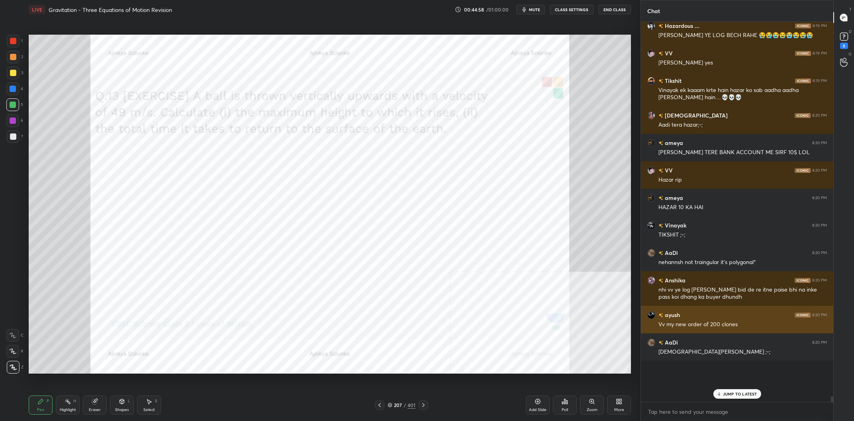
scroll to position [23828, 0]
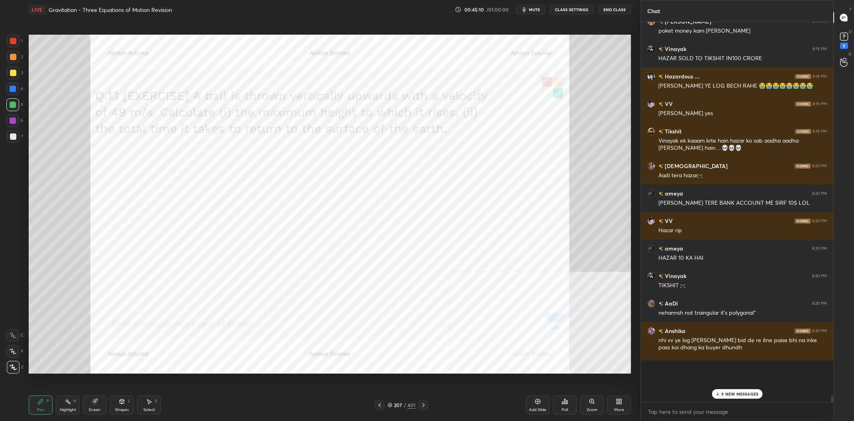
click at [748, 396] on p "5 NEW MESSAGES" at bounding box center [740, 394] width 37 height 5
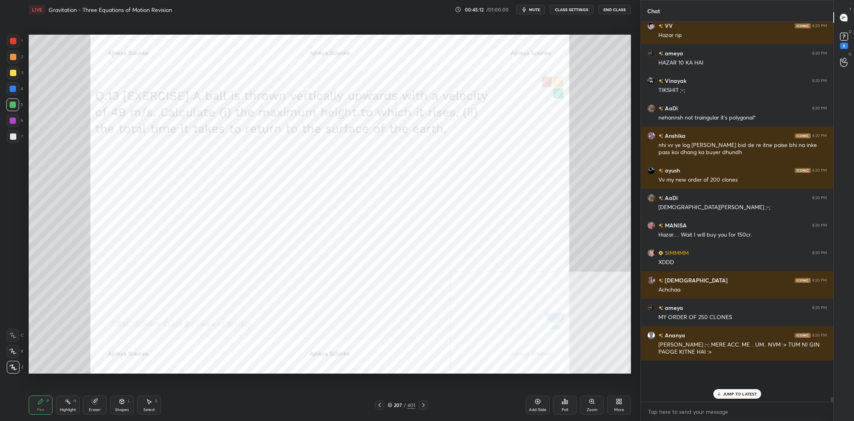
click at [403, 405] on div "207 / 401" at bounding box center [402, 405] width 28 height 7
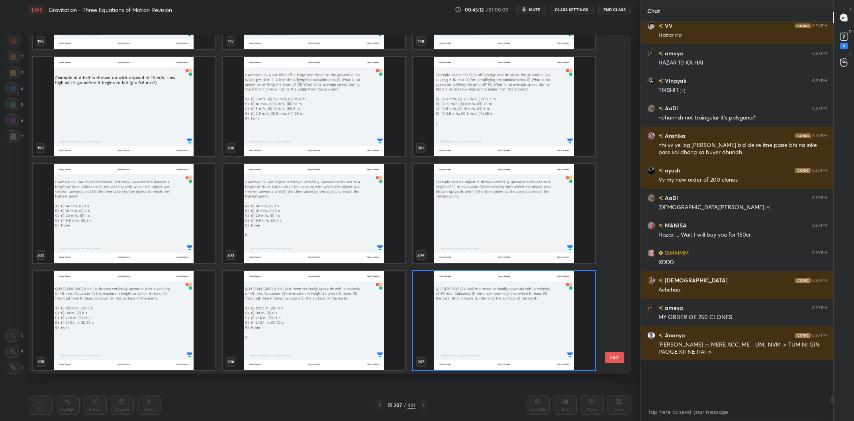
scroll to position [24051, 0]
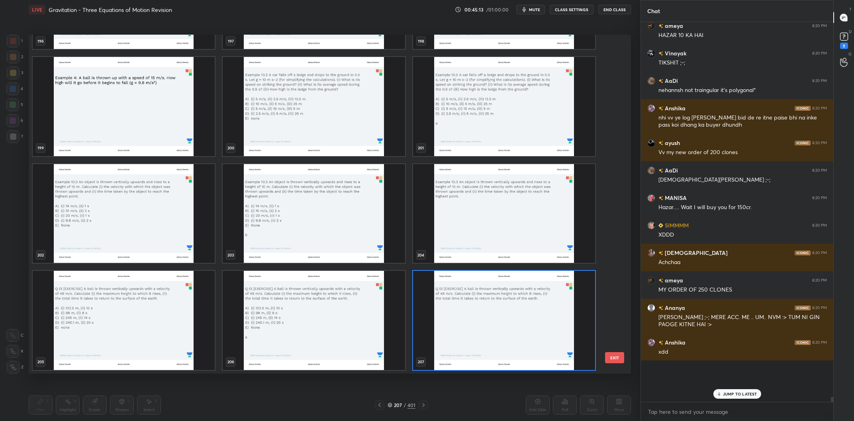
click at [487, 312] on img "grid" at bounding box center [504, 320] width 182 height 99
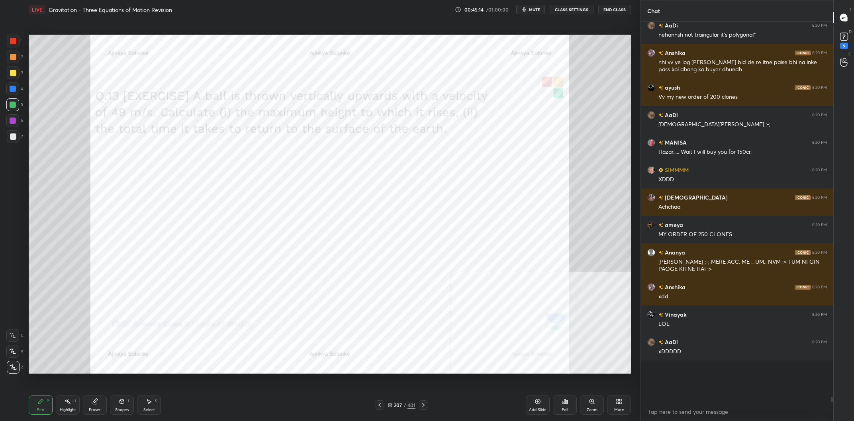
scroll to position [24114, 0]
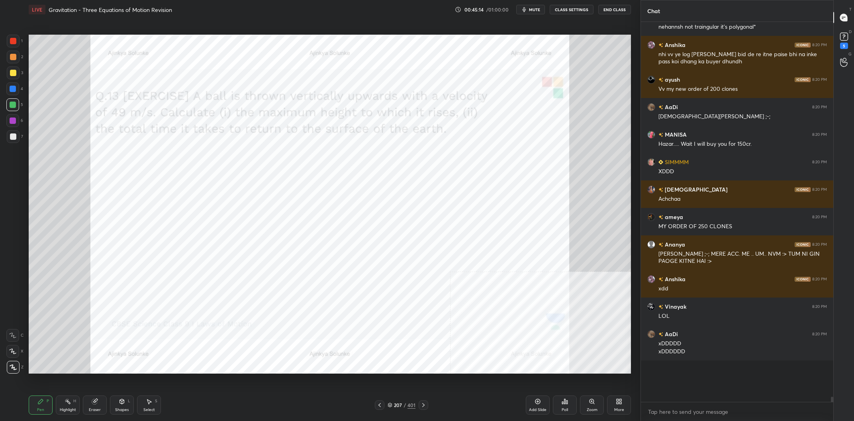
click at [400, 398] on div "Pen P Highlight H Eraser Shapes L Select S 207 / 401 Add Slide Poll Zoom More" at bounding box center [330, 405] width 603 height 32
click at [400, 403] on div "207" at bounding box center [398, 405] width 8 height 5
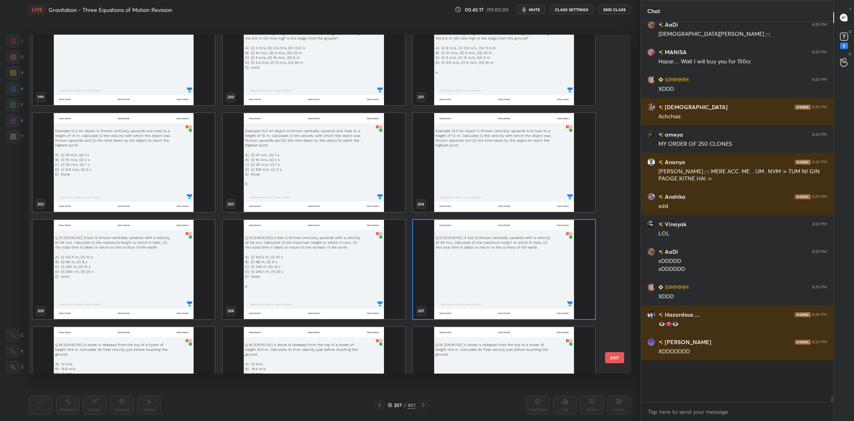
scroll to position [24224, 0]
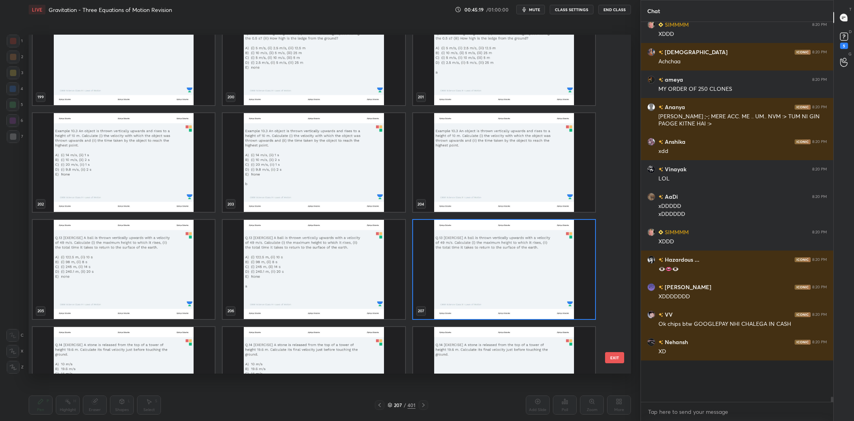
click at [446, 251] on img "grid" at bounding box center [504, 269] width 182 height 99
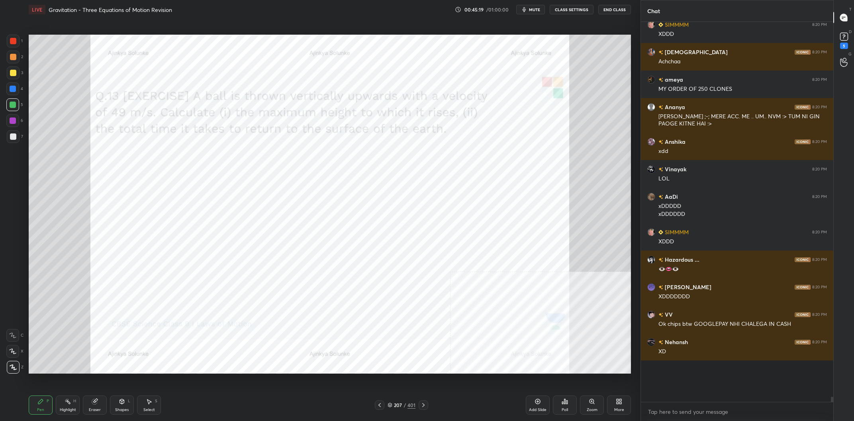
click at [446, 251] on img "grid" at bounding box center [504, 269] width 182 height 99
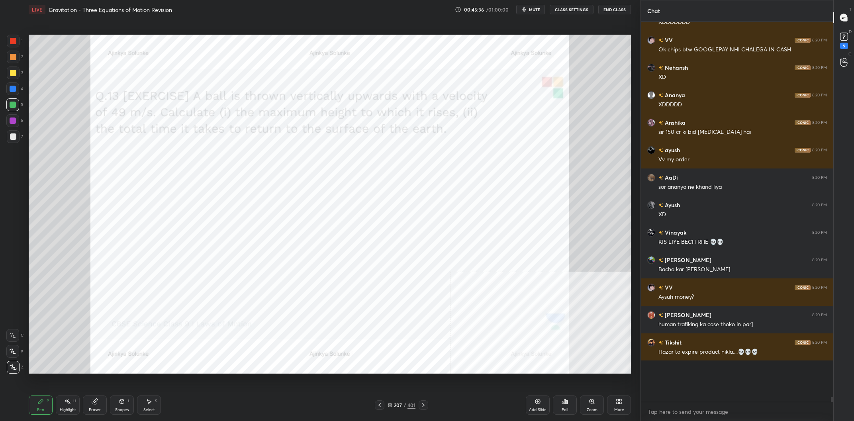
scroll to position [24554, 0]
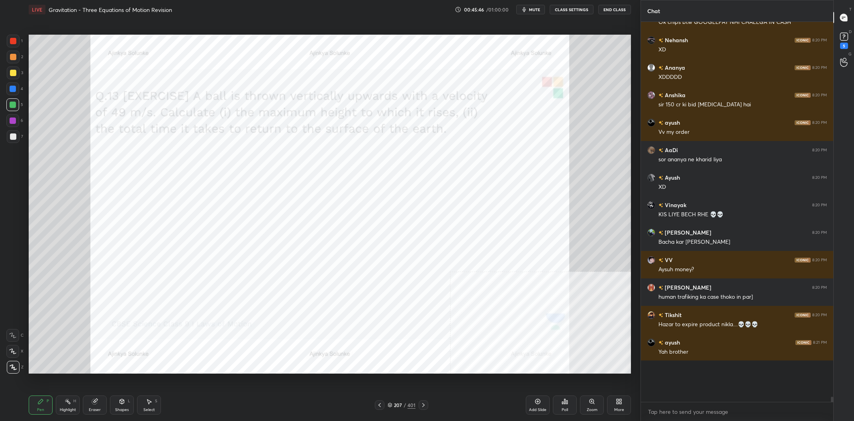
click at [432, 354] on div "LIVE Gravitation - Three Equations of Motion Revision 00:45:46 / 01:00:00 mute …" at bounding box center [330, 210] width 609 height 421
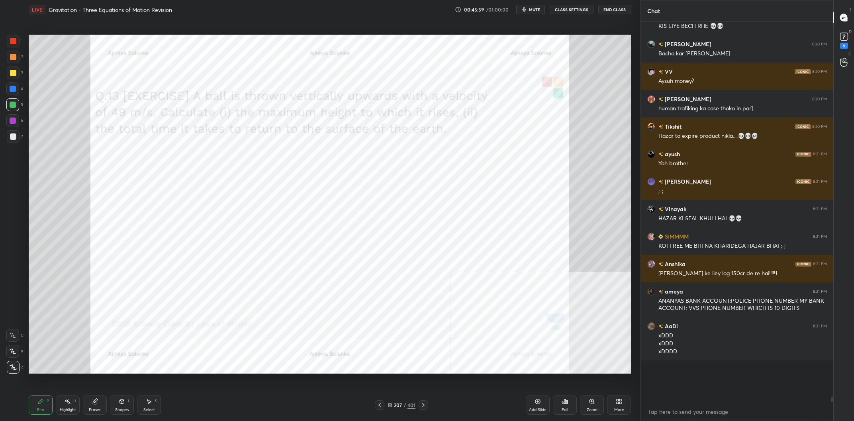
scroll to position [24750, 0]
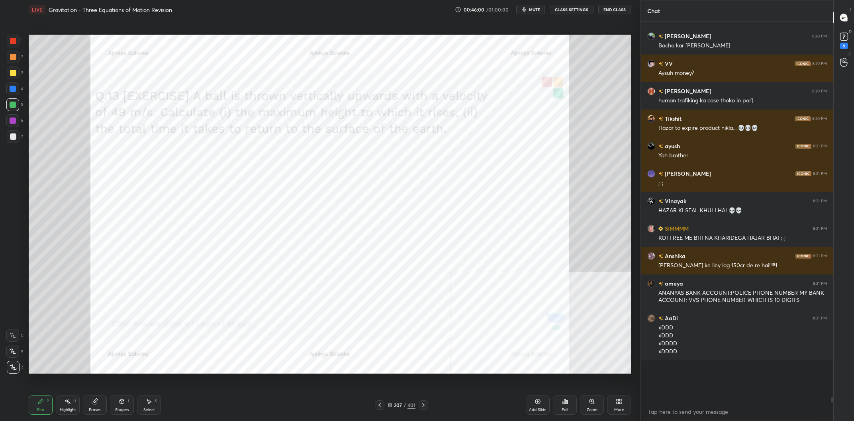
click at [399, 405] on div "207" at bounding box center [398, 405] width 8 height 5
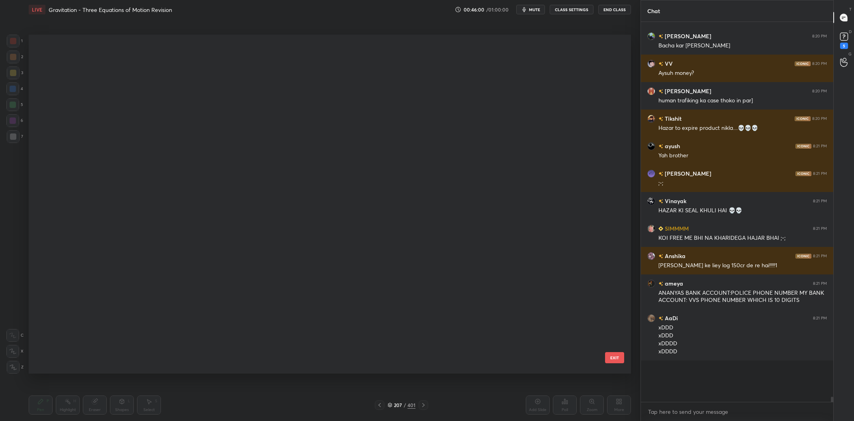
scroll to position [0, 0]
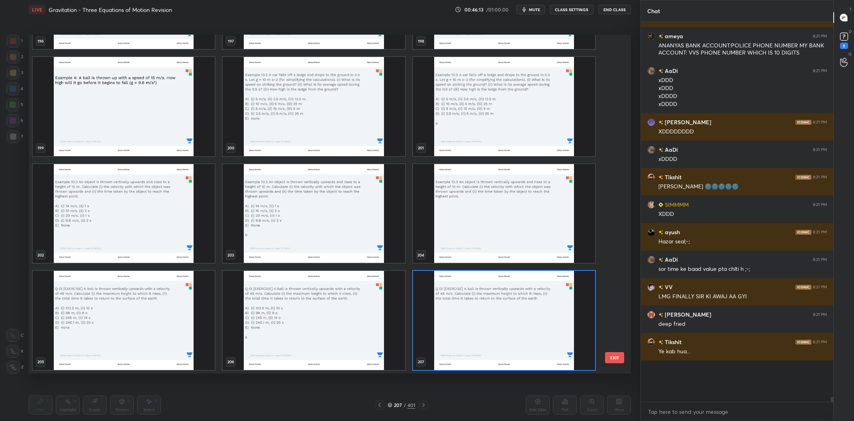
click at [167, 224] on img "grid" at bounding box center [124, 213] width 182 height 99
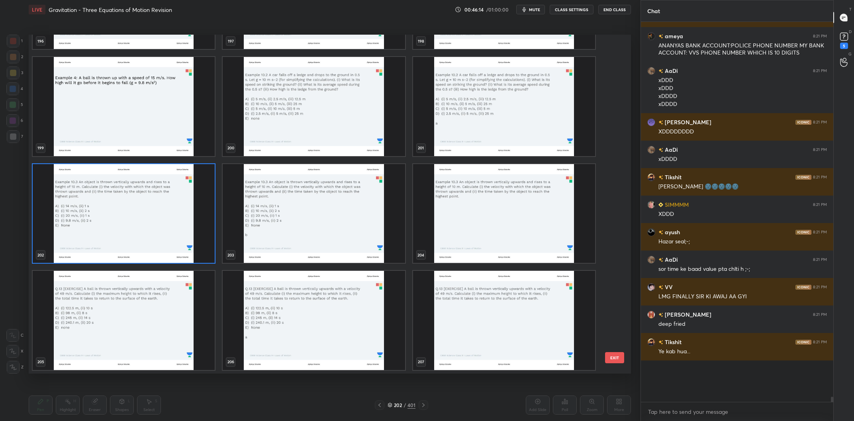
click at [167, 224] on img "grid" at bounding box center [124, 213] width 182 height 99
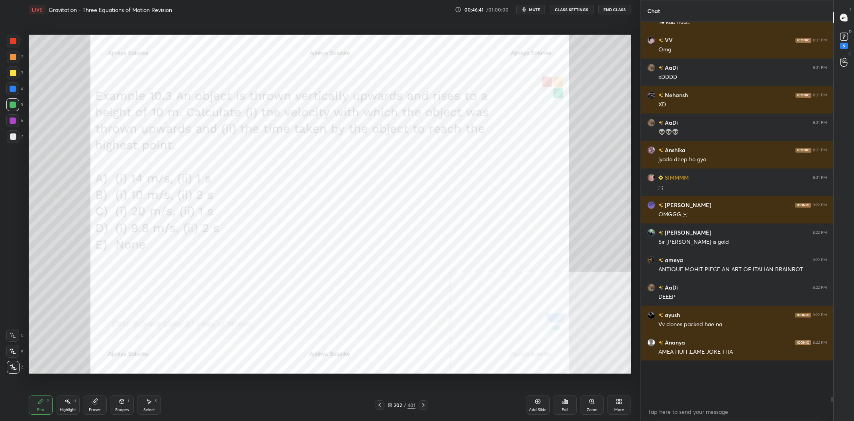
scroll to position [25355, 0]
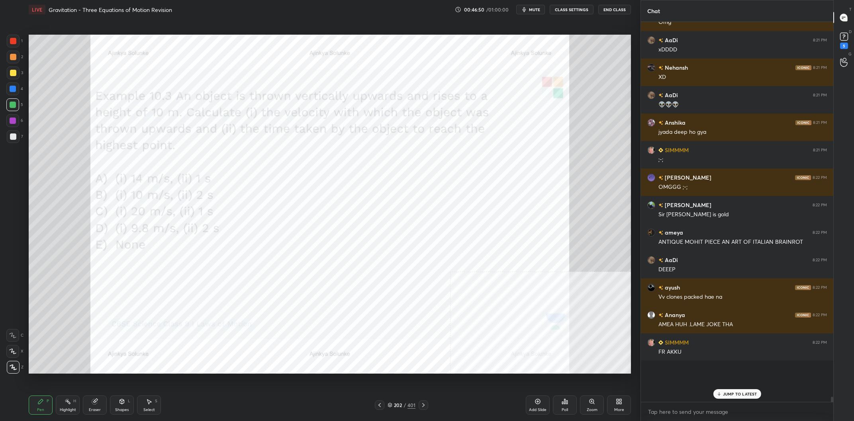
click at [12, 68] on div at bounding box center [13, 73] width 13 height 13
click at [14, 57] on div at bounding box center [13, 57] width 6 height 6
click at [10, 92] on div at bounding box center [13, 89] width 6 height 6
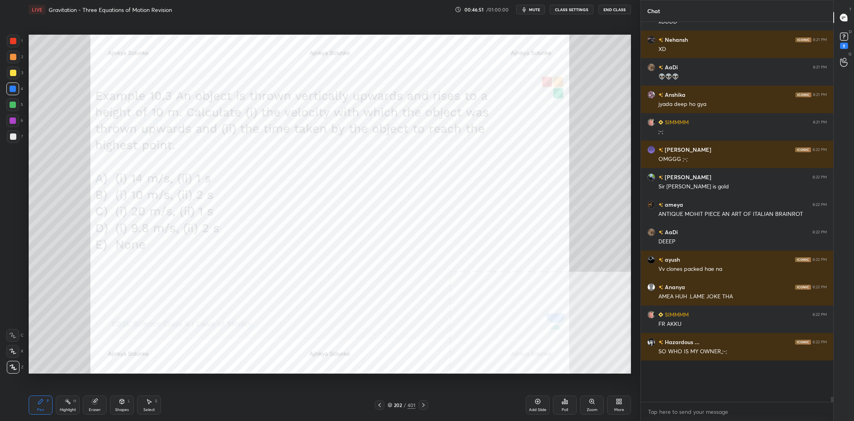
click at [10, 117] on div at bounding box center [12, 120] width 13 height 13
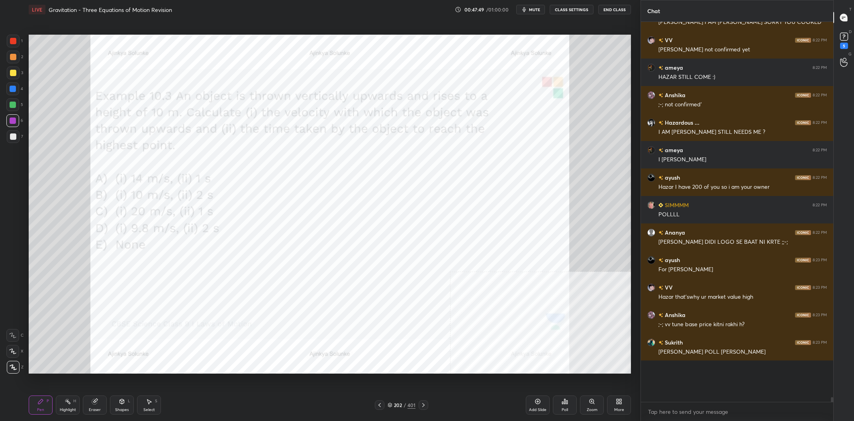
scroll to position [26015, 0]
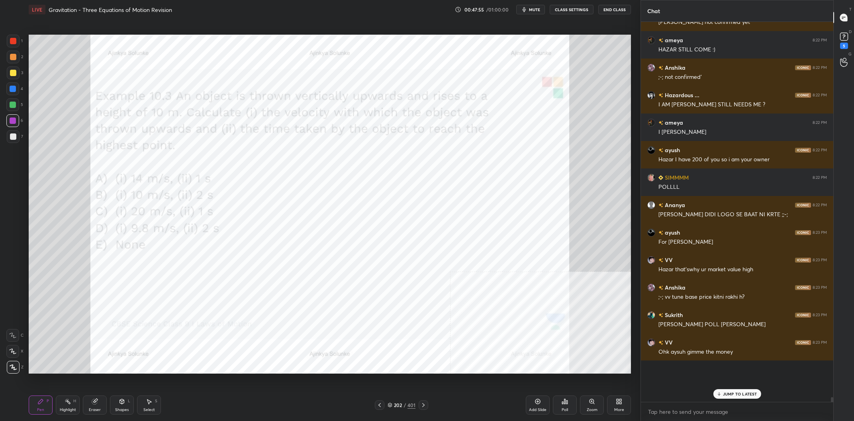
click at [566, 404] on icon at bounding box center [565, 401] width 6 height 6
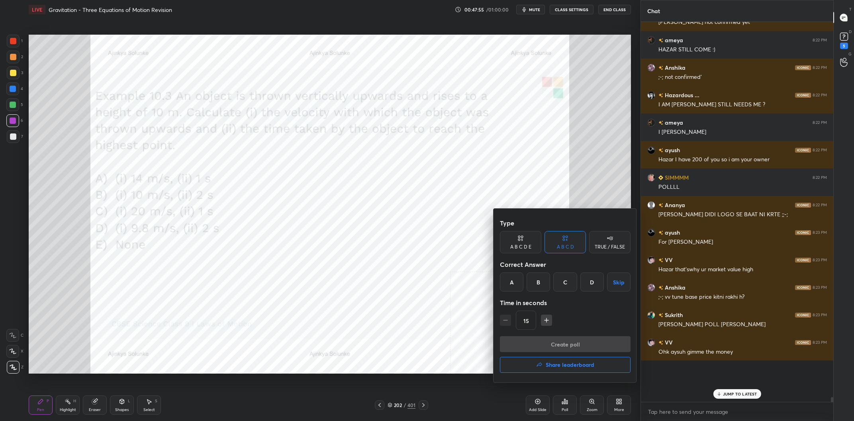
scroll to position [26042, 0]
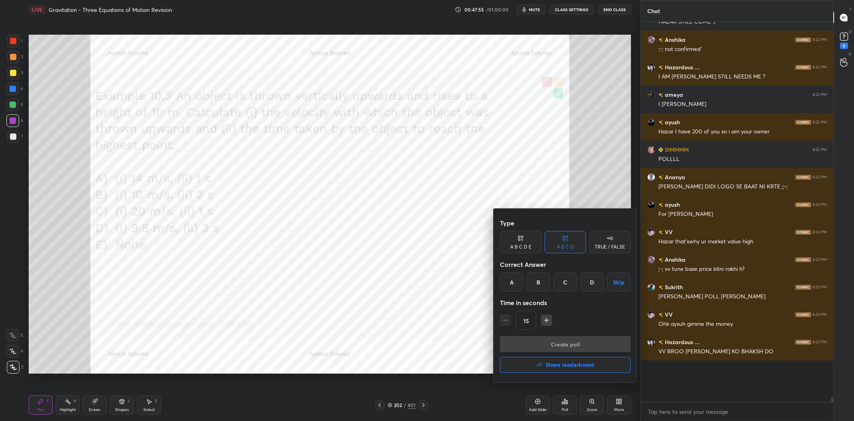
click at [575, 367] on h4 "Share leaderboard" at bounding box center [570, 365] width 49 height 6
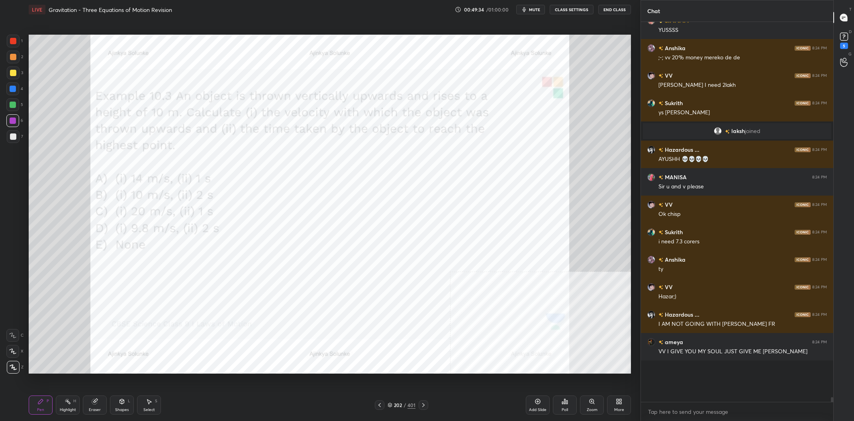
scroll to position [27055, 0]
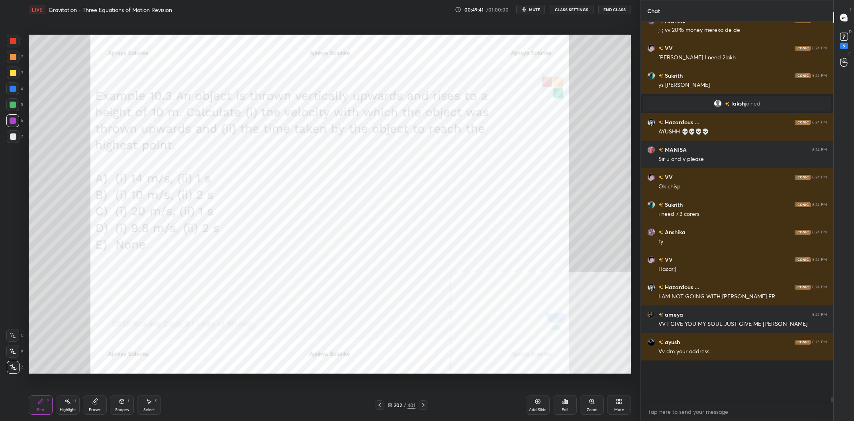
click at [12, 89] on div at bounding box center [13, 89] width 6 height 6
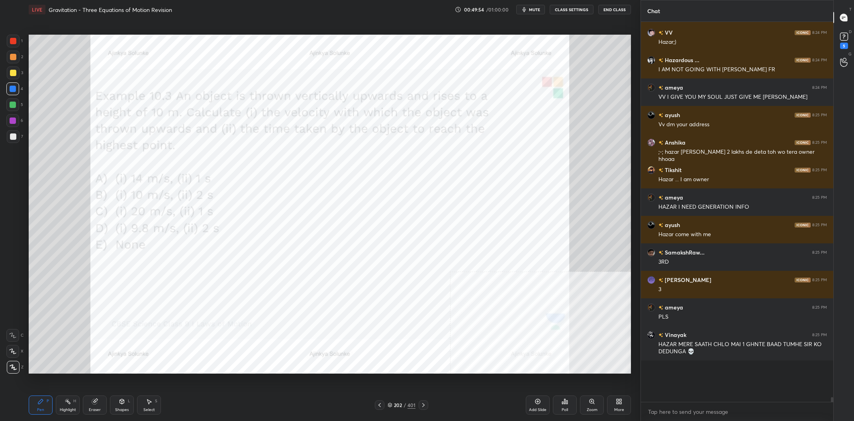
scroll to position [27310, 0]
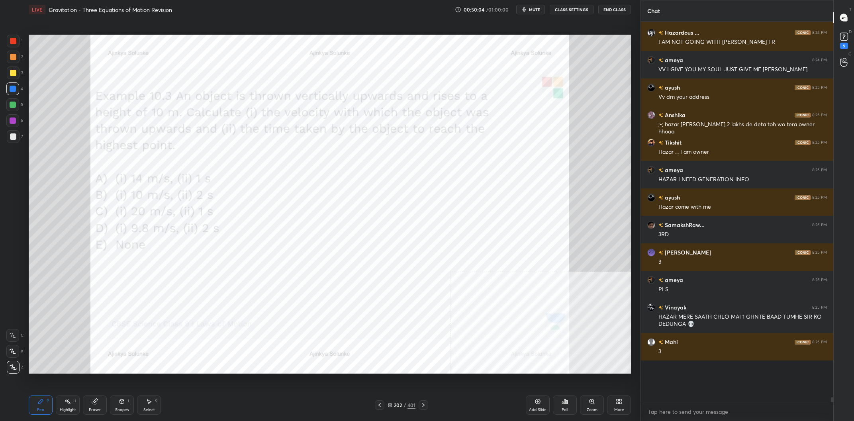
click at [9, 100] on div at bounding box center [12, 104] width 13 height 13
click at [12, 104] on div at bounding box center [13, 105] width 6 height 6
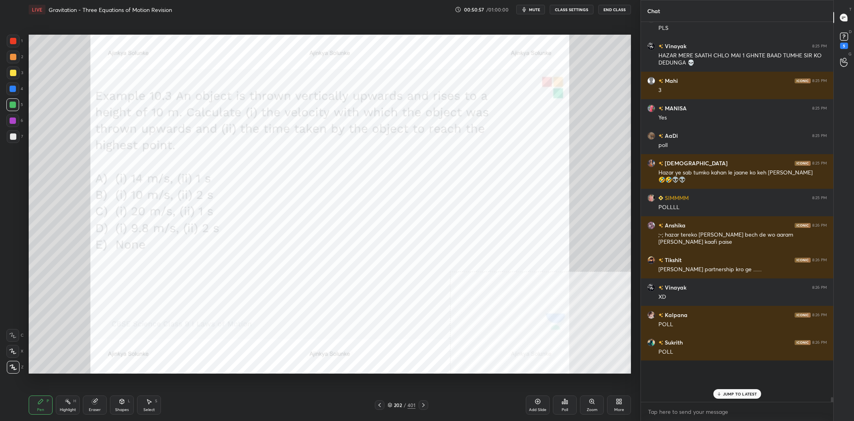
scroll to position [27579, 0]
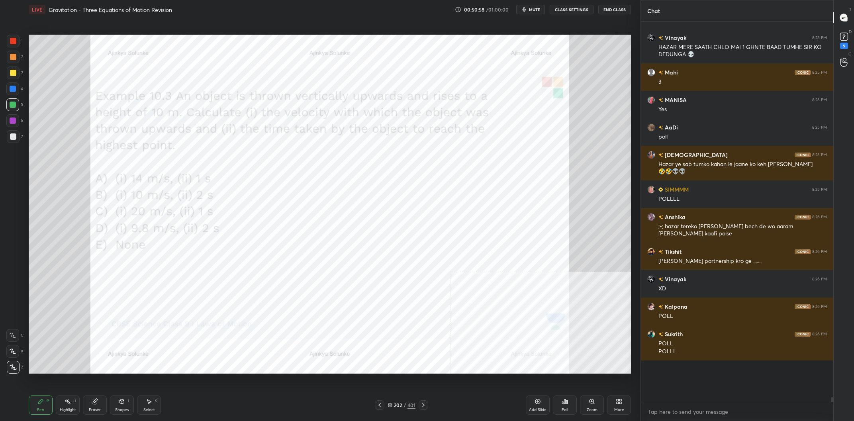
click at [641, 208] on div "Chat [PERSON_NAME] 8:25 PM 3 [PERSON_NAME] 8:25 PM PLS [PERSON_NAME] 8:25 PM HA…" at bounding box center [737, 210] width 193 height 421
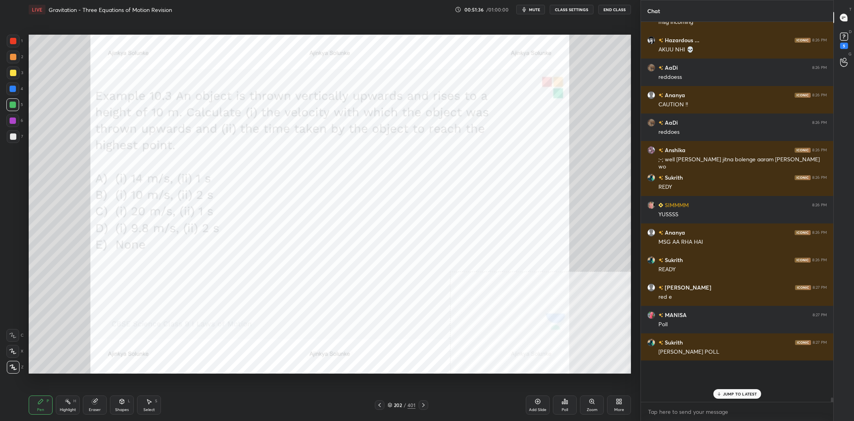
scroll to position [28109, 0]
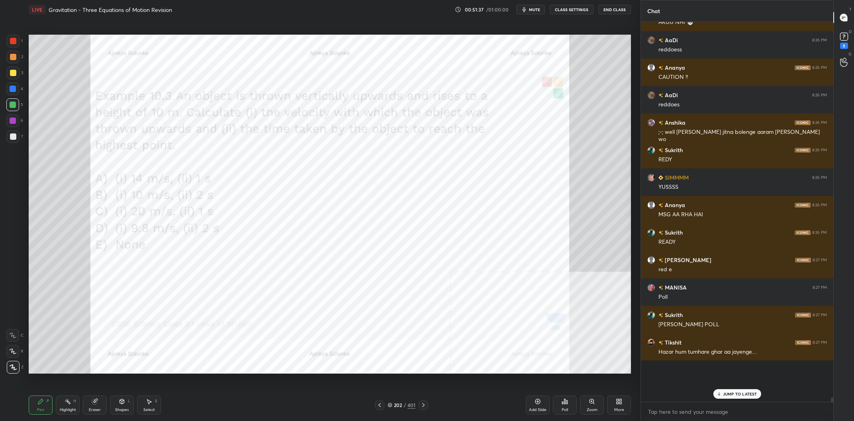
click at [573, 409] on div "Poll" at bounding box center [565, 405] width 24 height 19
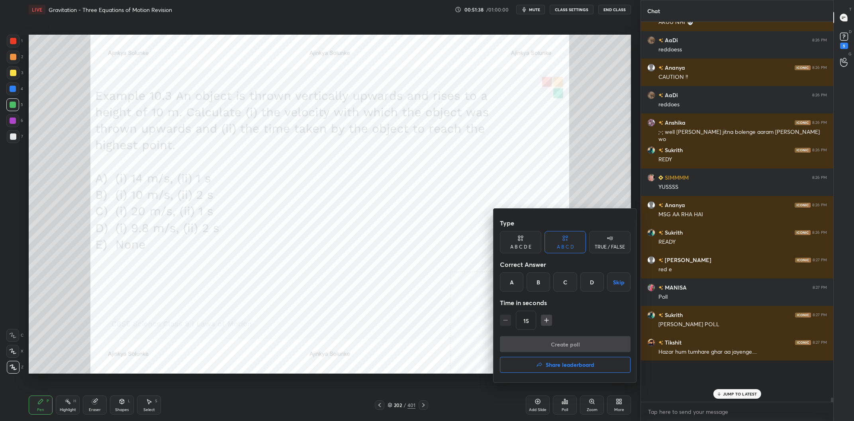
click at [528, 248] on div "A B C D E" at bounding box center [520, 247] width 21 height 5
click at [593, 281] on div "E" at bounding box center [598, 282] width 19 height 19
click at [609, 349] on button "Create poll" at bounding box center [565, 344] width 131 height 16
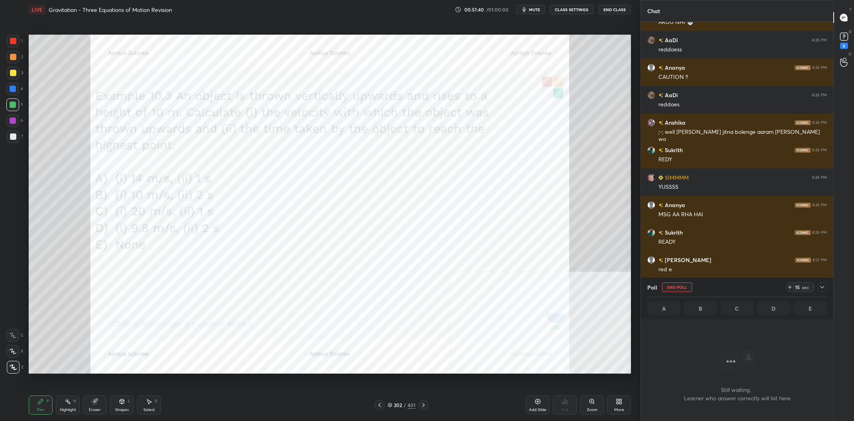
click at [843, 47] on div "5" at bounding box center [844, 46] width 8 height 6
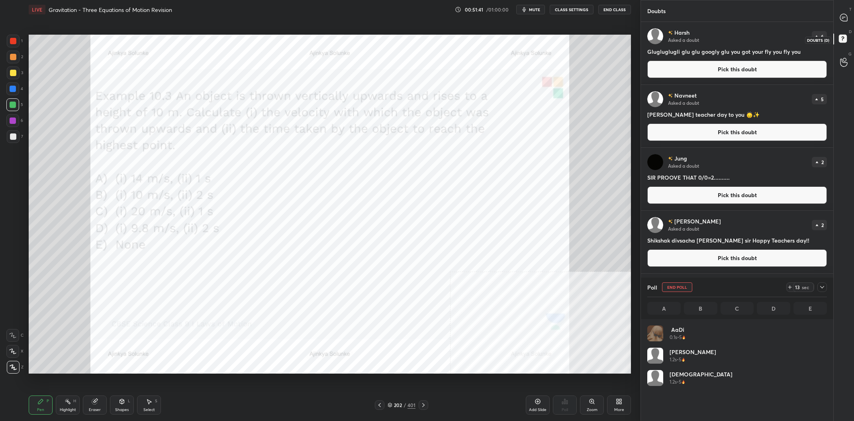
scroll to position [96, 180]
click at [848, 22] on div at bounding box center [844, 17] width 16 height 14
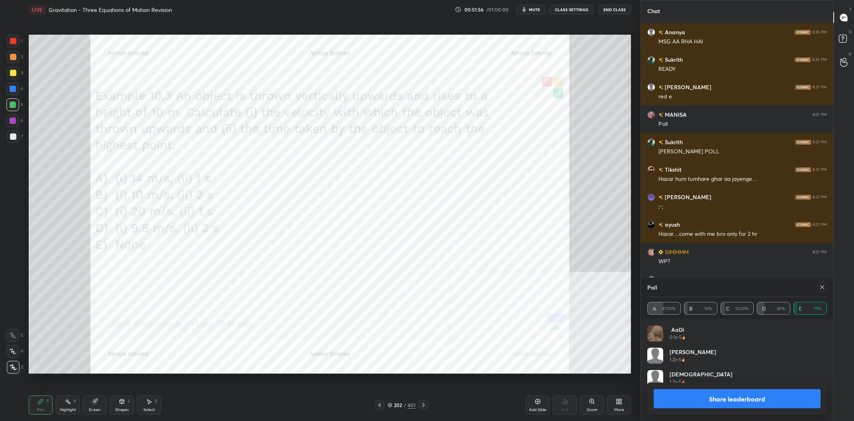
scroll to position [28503, 0]
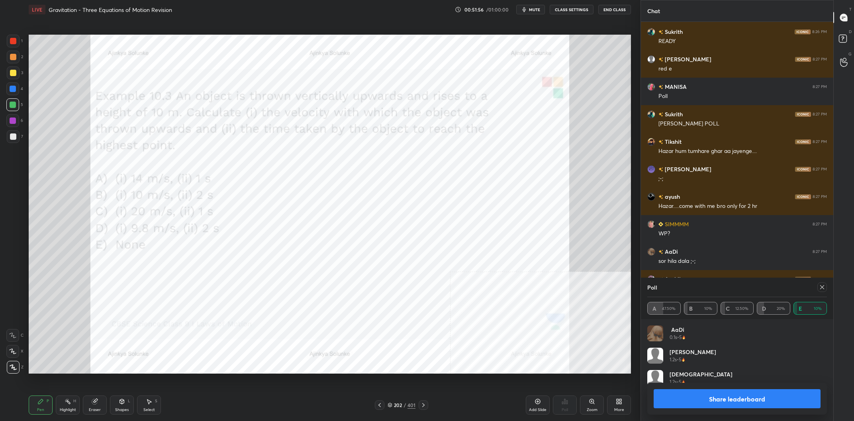
click at [693, 394] on button "Share leaderboard" at bounding box center [737, 398] width 167 height 19
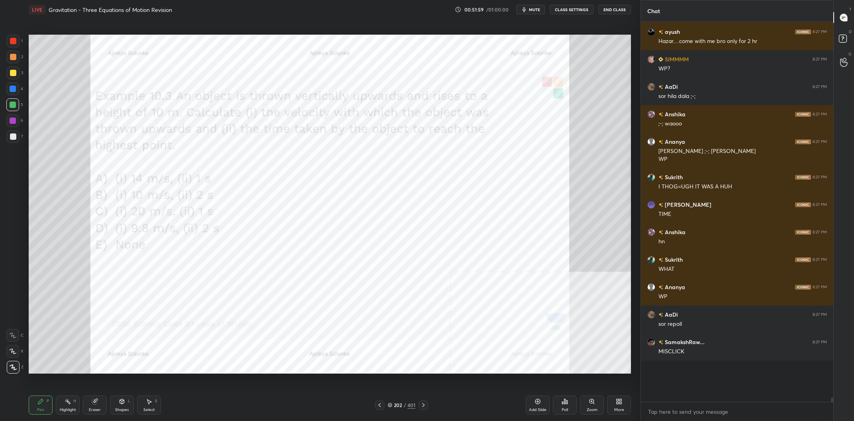
scroll to position [28695, 0]
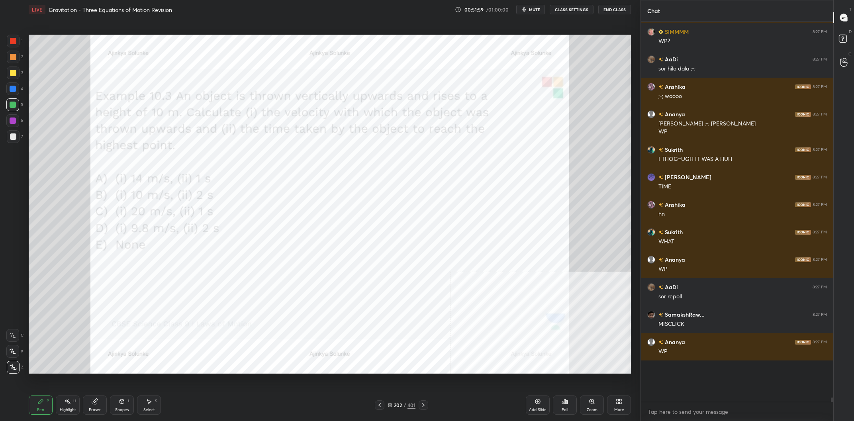
click at [404, 402] on div "202 / 401" at bounding box center [402, 405] width 28 height 7
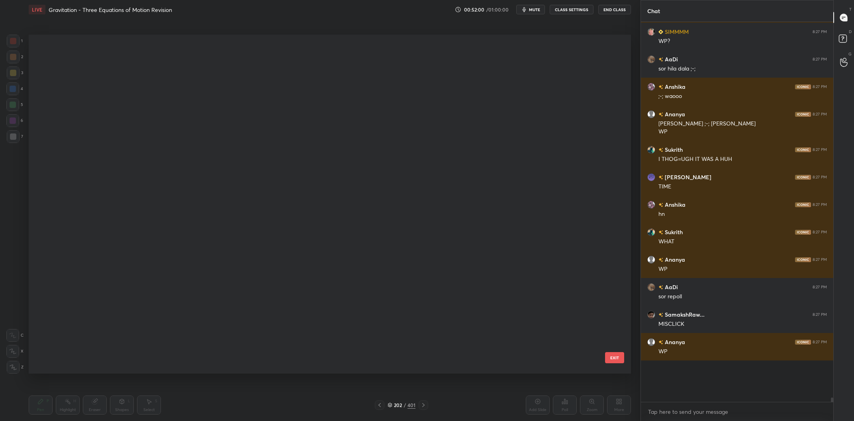
scroll to position [6936, 0]
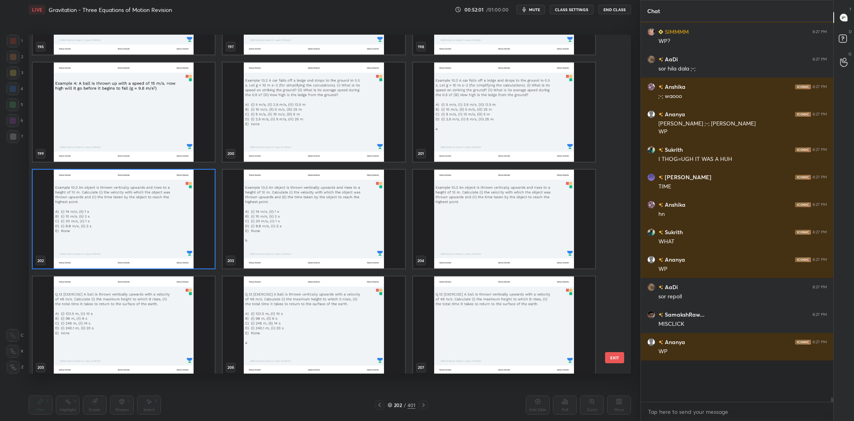
click at [435, 247] on img "grid" at bounding box center [504, 219] width 182 height 99
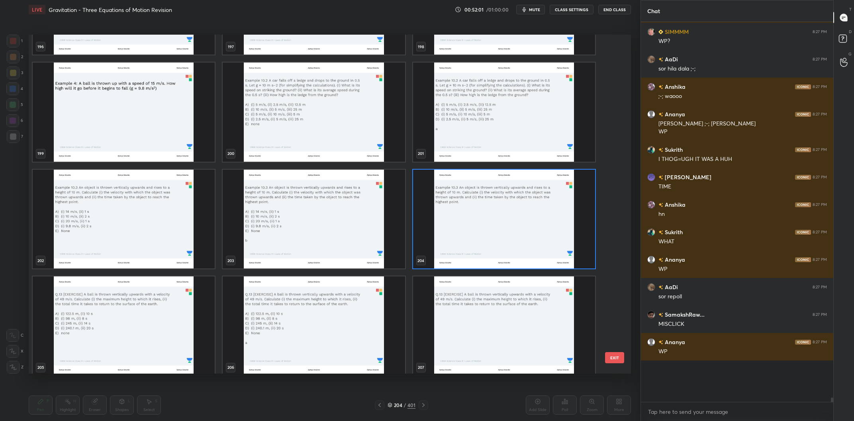
click at [435, 247] on img "grid" at bounding box center [504, 219] width 182 height 99
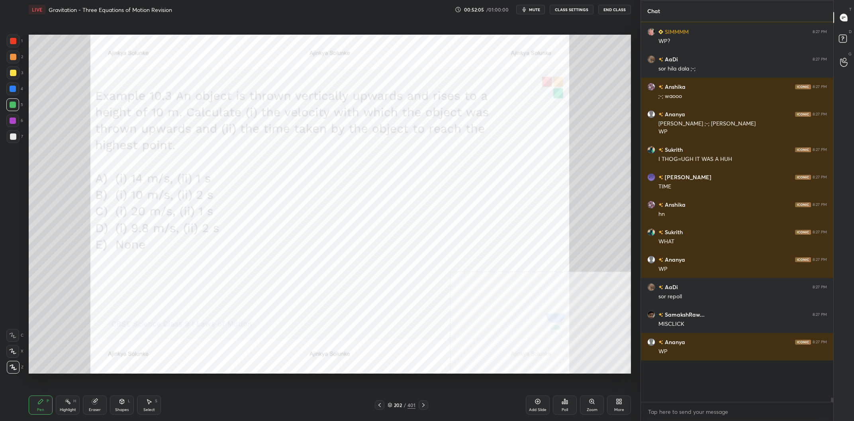
click at [13, 84] on div at bounding box center [12, 88] width 13 height 13
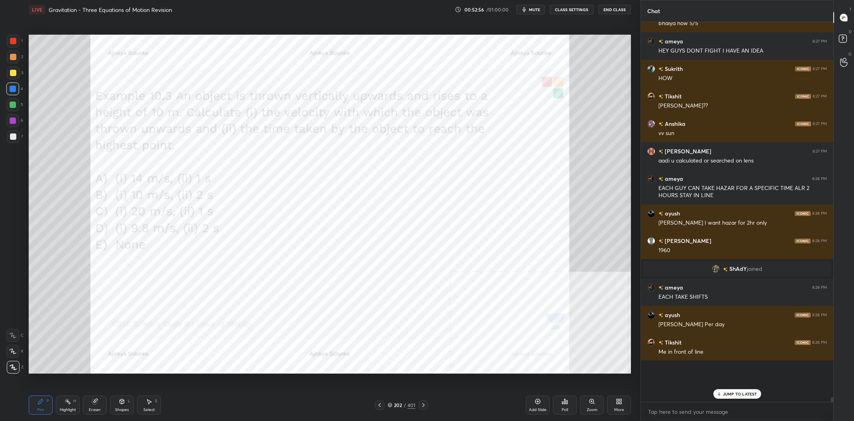
scroll to position [26606, 0]
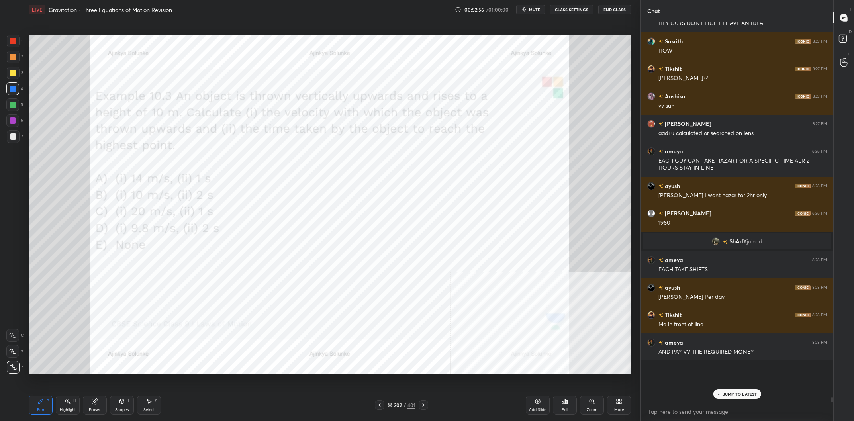
click at [8, 107] on div at bounding box center [12, 104] width 13 height 13
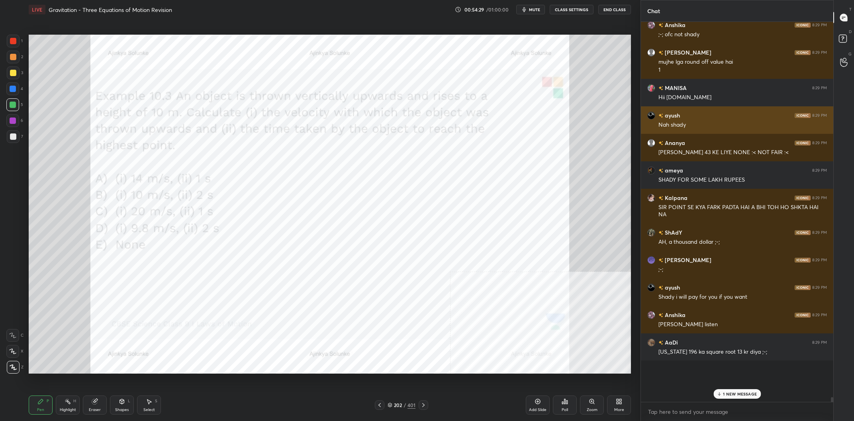
scroll to position [27556, 0]
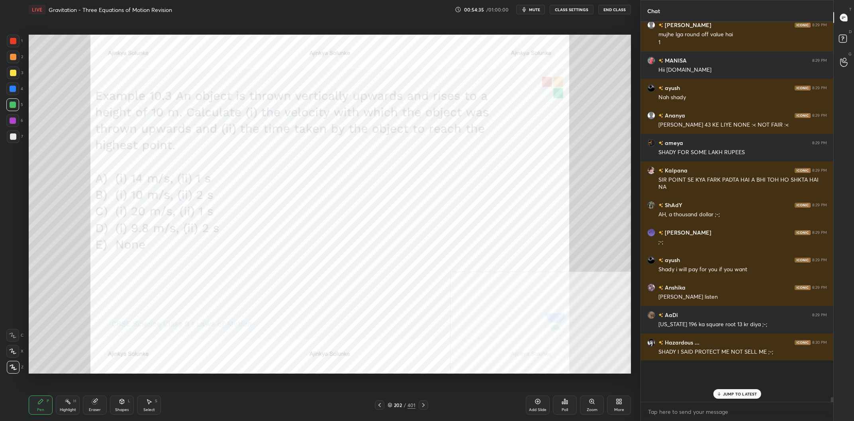
click at [540, 400] on icon at bounding box center [538, 401] width 6 height 6
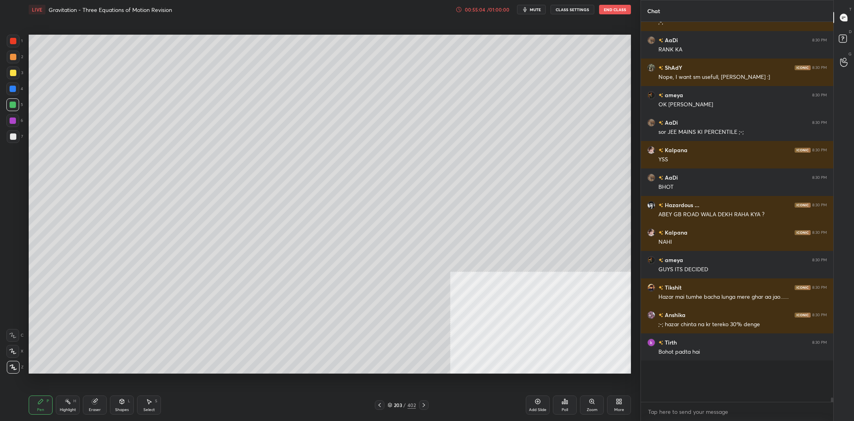
scroll to position [27996, 0]
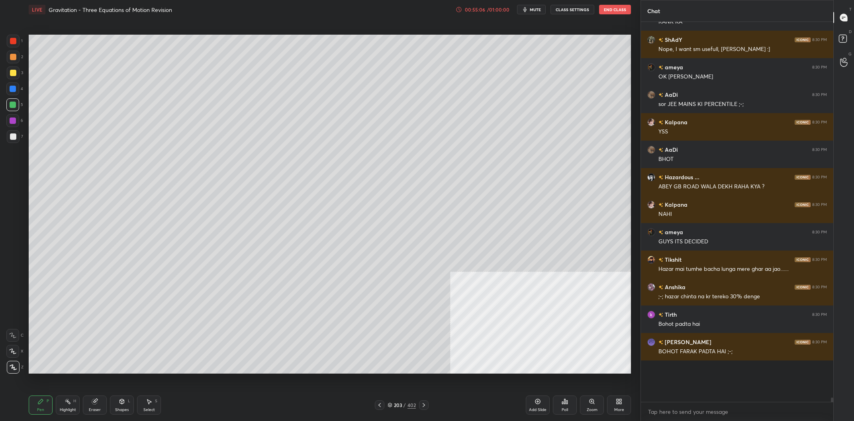
click at [18, 70] on div at bounding box center [13, 73] width 13 height 13
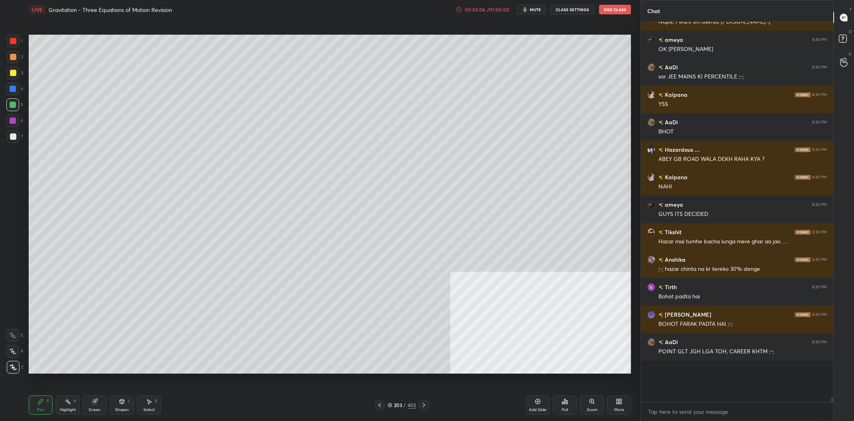
click at [17, 72] on div at bounding box center [13, 73] width 13 height 13
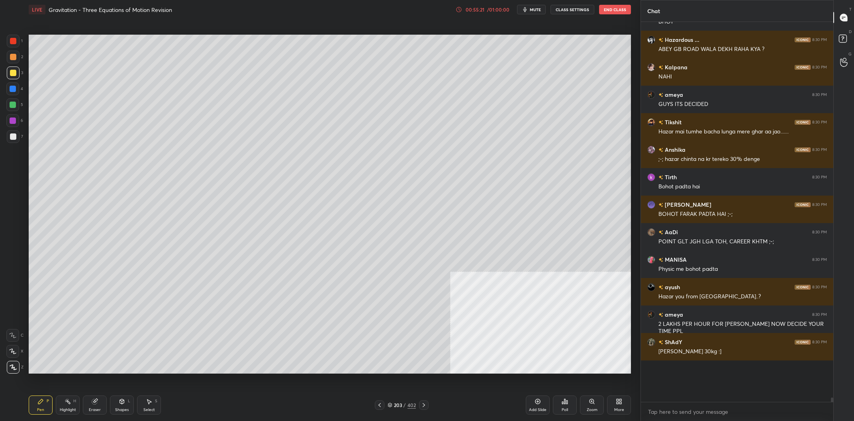
scroll to position [28161, 0]
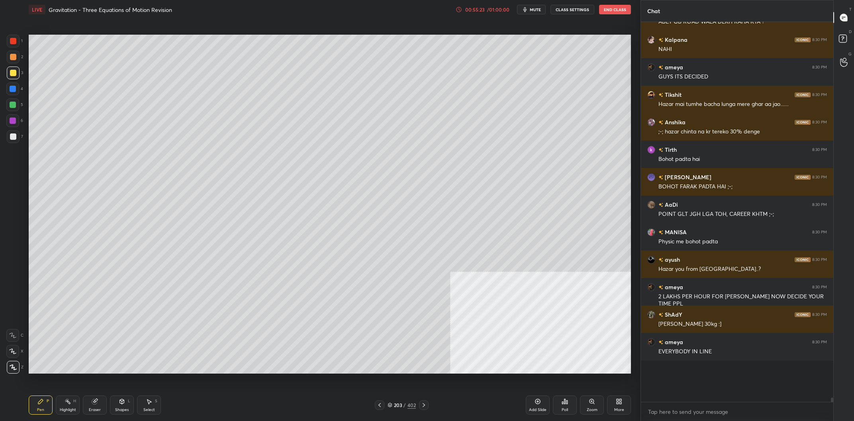
click at [15, 138] on div at bounding box center [13, 136] width 6 height 6
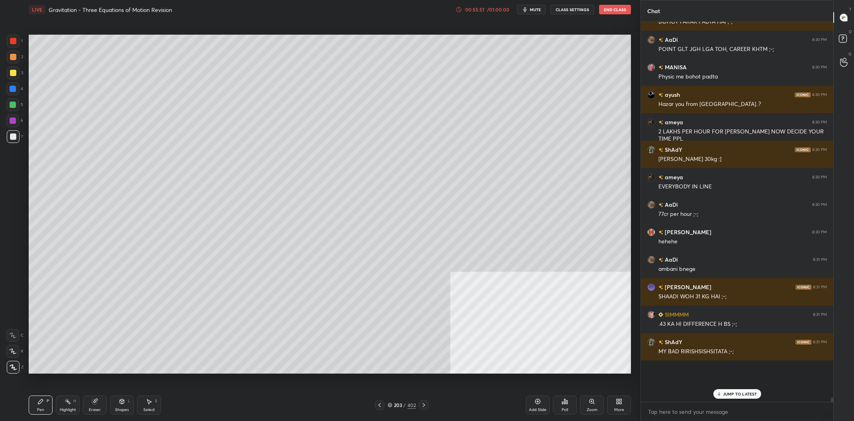
scroll to position [28353, 0]
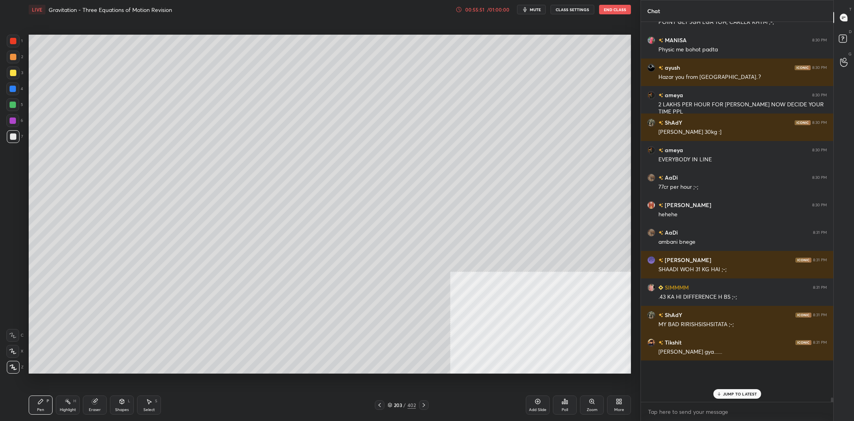
click at [17, 106] on div at bounding box center [12, 104] width 13 height 13
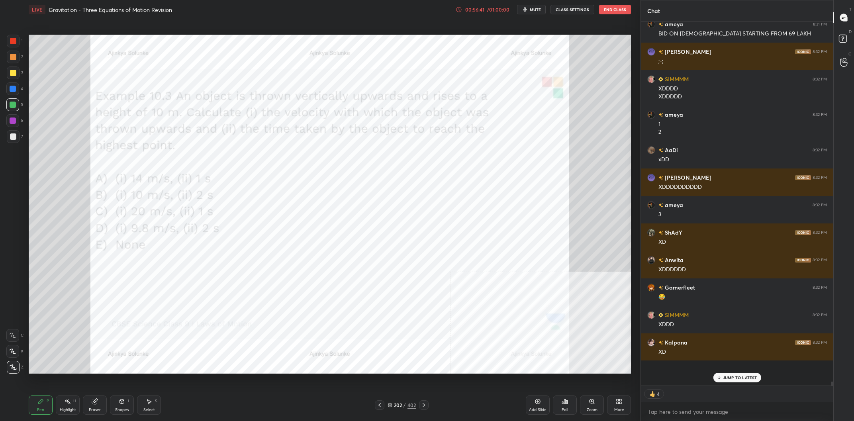
scroll to position [29201, 0]
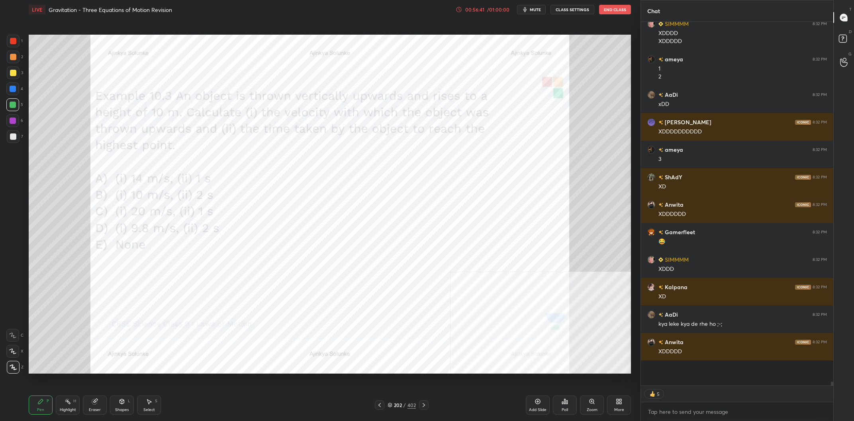
click at [546, 407] on div "Add Slide" at bounding box center [538, 405] width 24 height 19
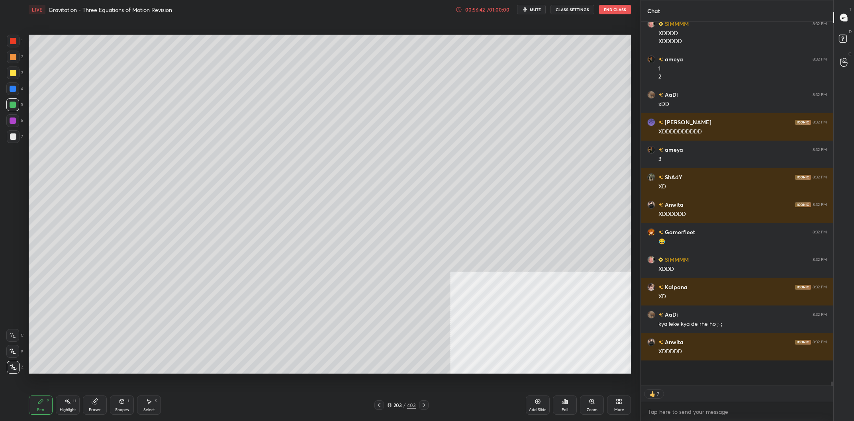
type textarea "x"
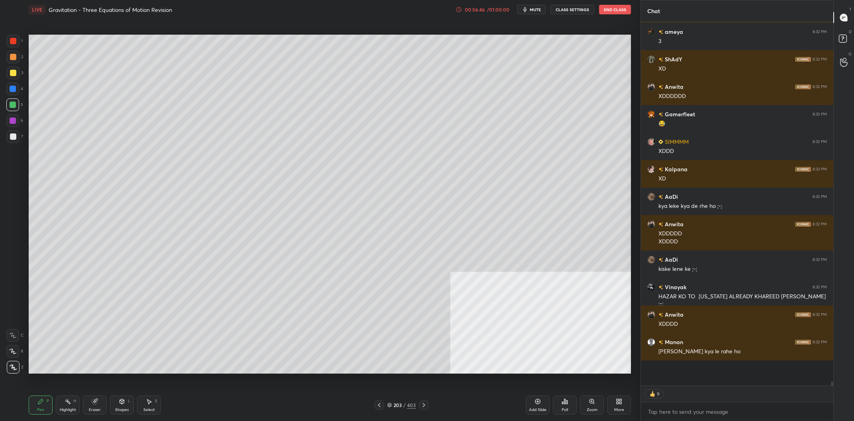
scroll to position [29347, 0]
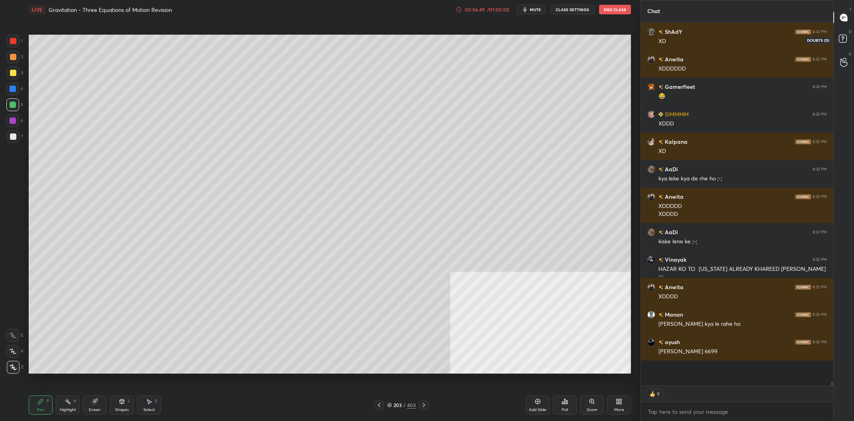
click at [848, 42] on icon at bounding box center [844, 40] width 14 height 14
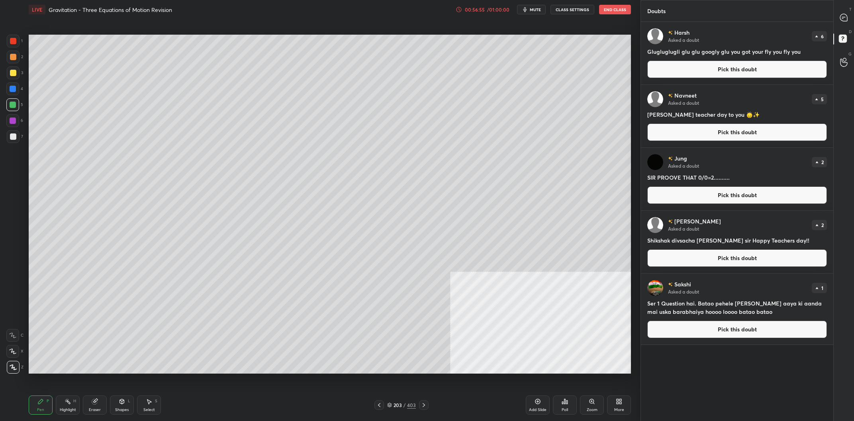
click at [697, 72] on button "Pick this doubt" at bounding box center [738, 70] width 180 height 18
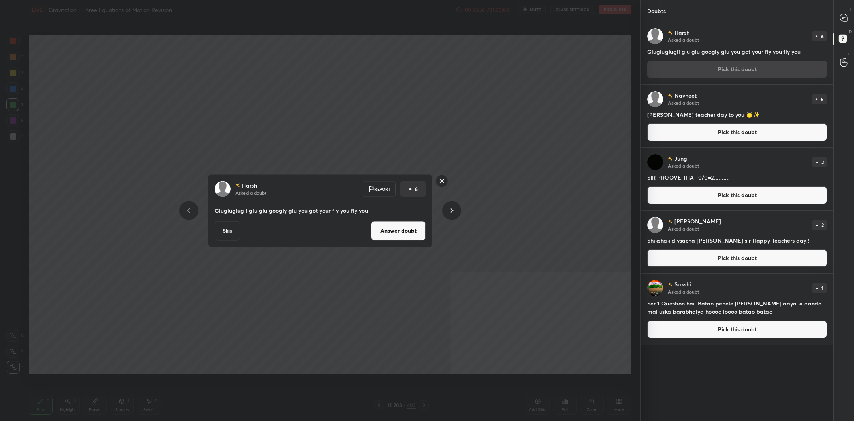
click at [399, 230] on button "Answer doubt" at bounding box center [398, 230] width 55 height 19
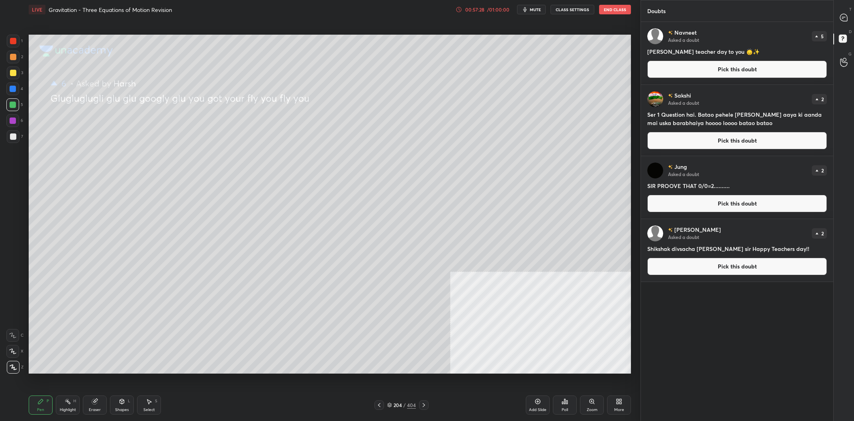
click at [727, 66] on button "Pick this doubt" at bounding box center [738, 70] width 180 height 18
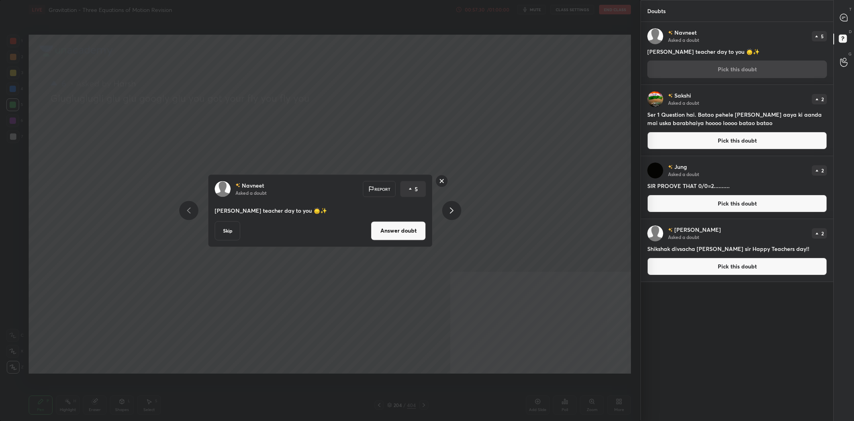
click at [403, 235] on button "Answer doubt" at bounding box center [398, 230] width 55 height 19
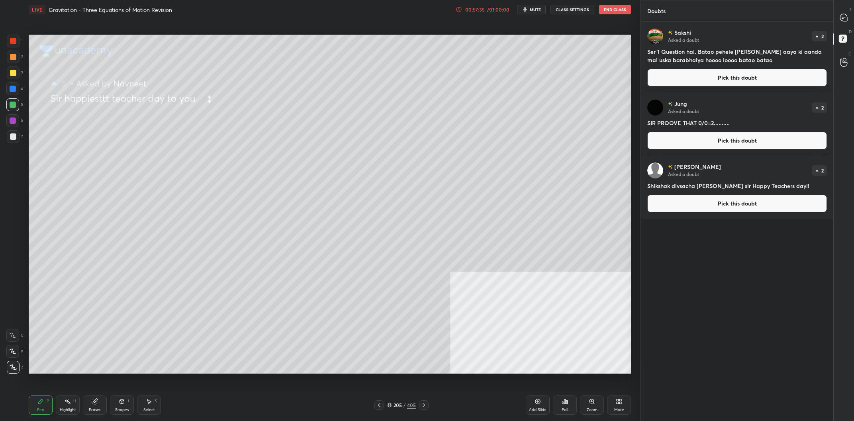
click at [744, 76] on button "Pick this doubt" at bounding box center [738, 78] width 180 height 18
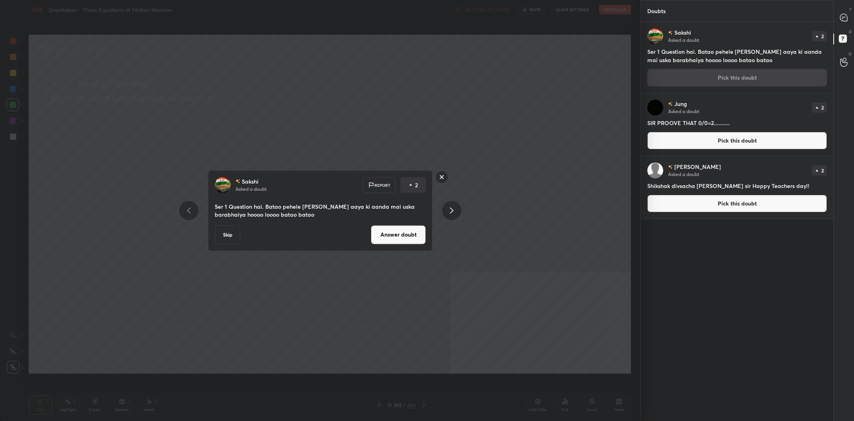
click at [404, 234] on button "Answer doubt" at bounding box center [398, 234] width 55 height 19
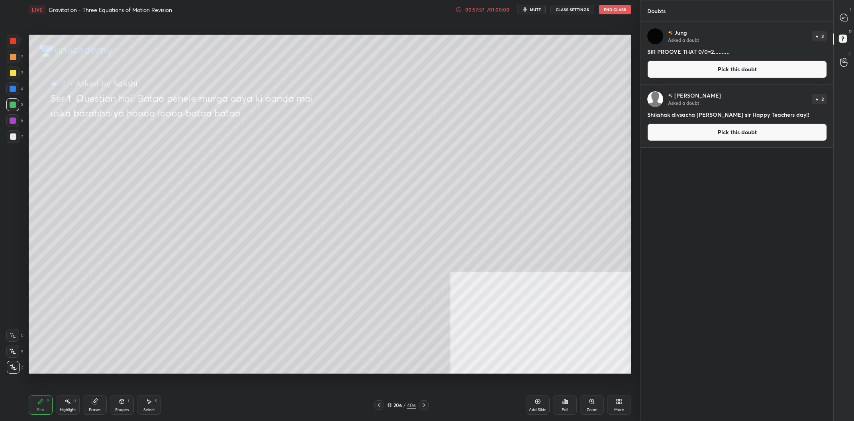
click at [8, 79] on div at bounding box center [13, 73] width 13 height 13
click at [16, 79] on div at bounding box center [13, 73] width 13 height 13
click at [845, 16] on icon at bounding box center [843, 17] width 7 height 7
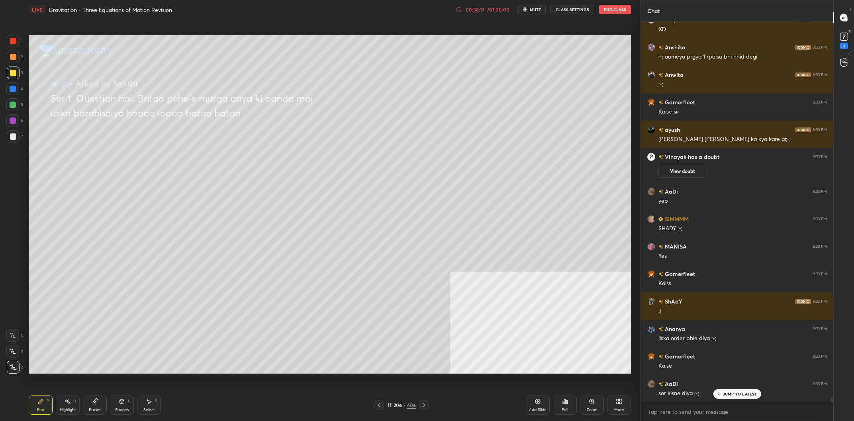
scroll to position [30659, 0]
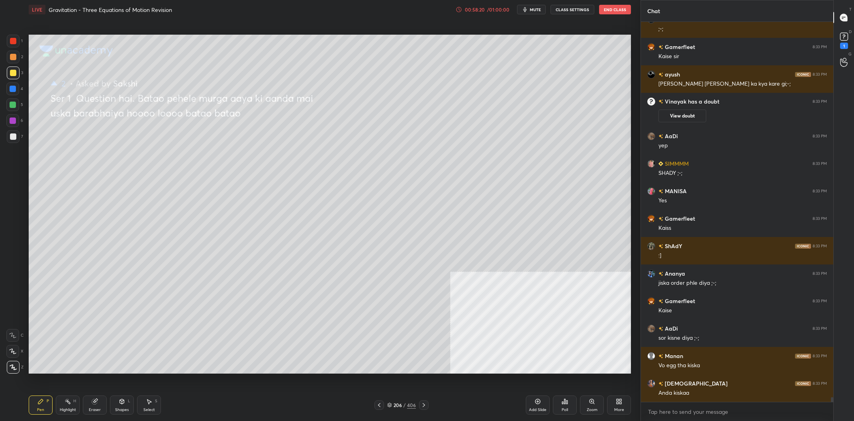
click at [13, 92] on div at bounding box center [13, 89] width 6 height 6
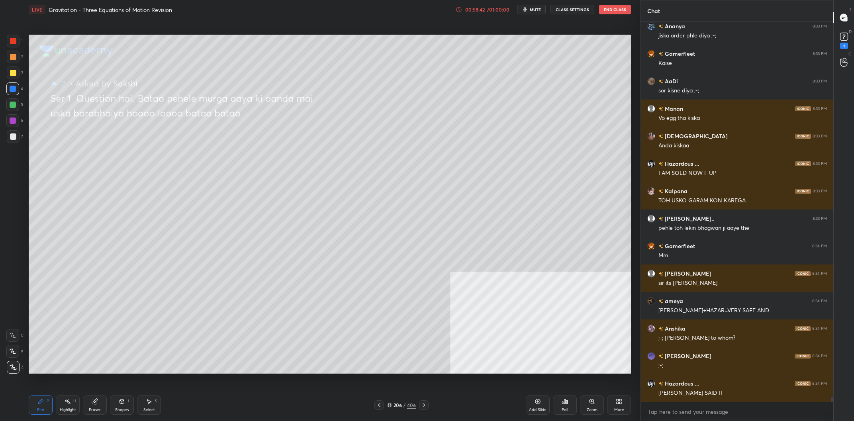
scroll to position [30933, 0]
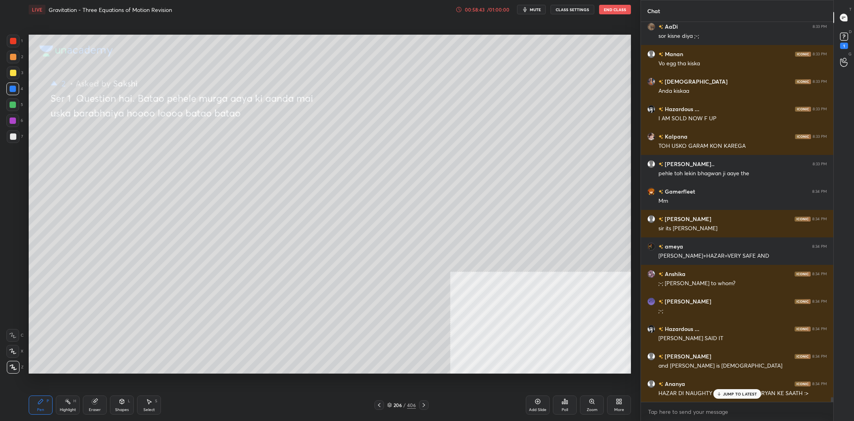
click at [22, 104] on div "5" at bounding box center [14, 104] width 17 height 13
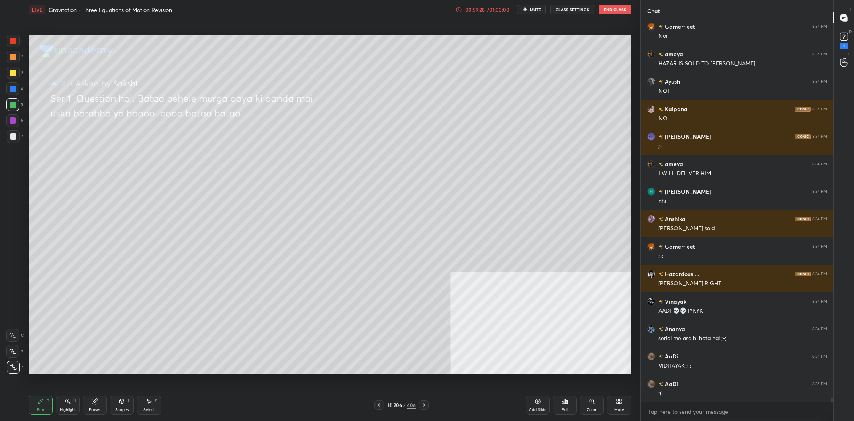
scroll to position [31620, 0]
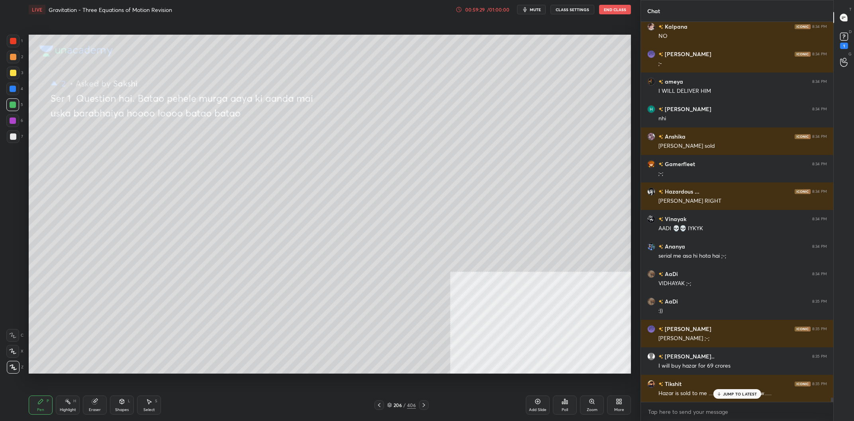
click at [15, 89] on div at bounding box center [13, 89] width 6 height 6
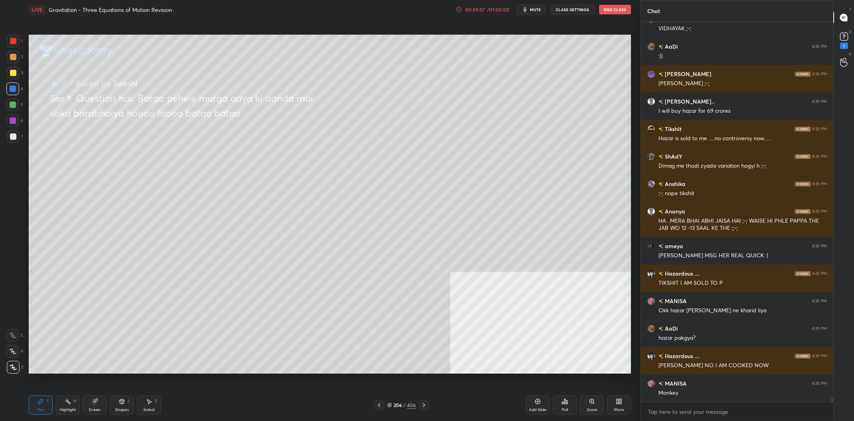
scroll to position [31930, 0]
click at [8, 63] on div "2" at bounding box center [15, 57] width 16 height 13
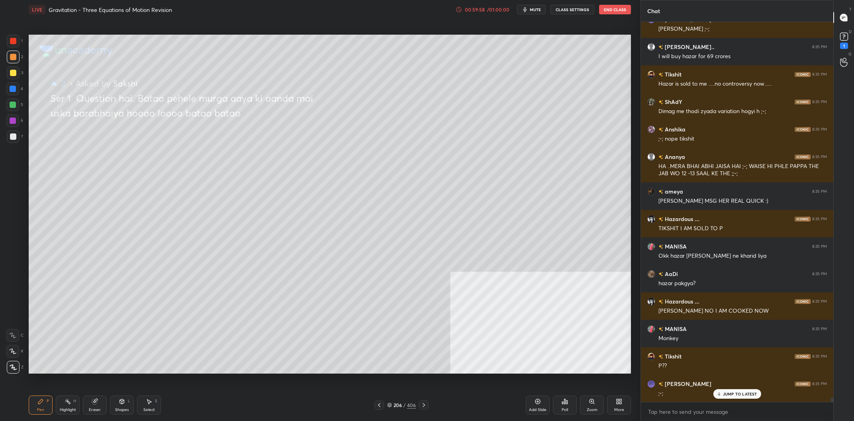
click at [14, 67] on div at bounding box center [13, 73] width 13 height 13
click at [11, 76] on div at bounding box center [13, 73] width 6 height 6
click at [535, 412] on div "Add Slide" at bounding box center [538, 410] width 18 height 4
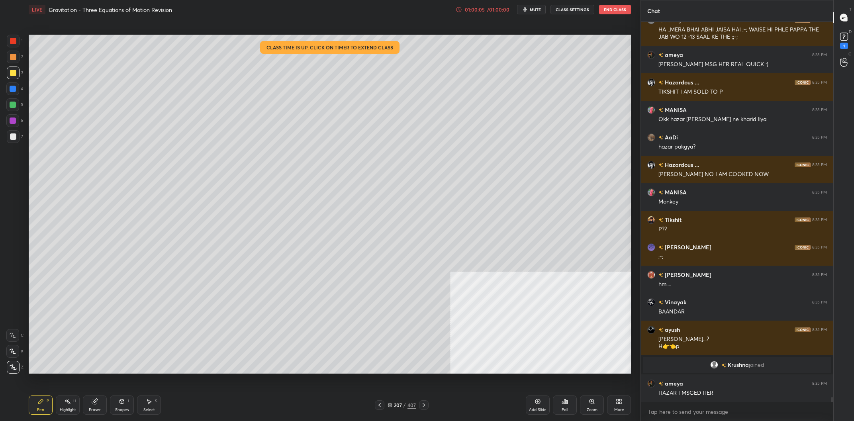
scroll to position [30314, 0]
click at [10, 107] on div at bounding box center [13, 105] width 6 height 6
click at [11, 106] on div at bounding box center [13, 105] width 6 height 6
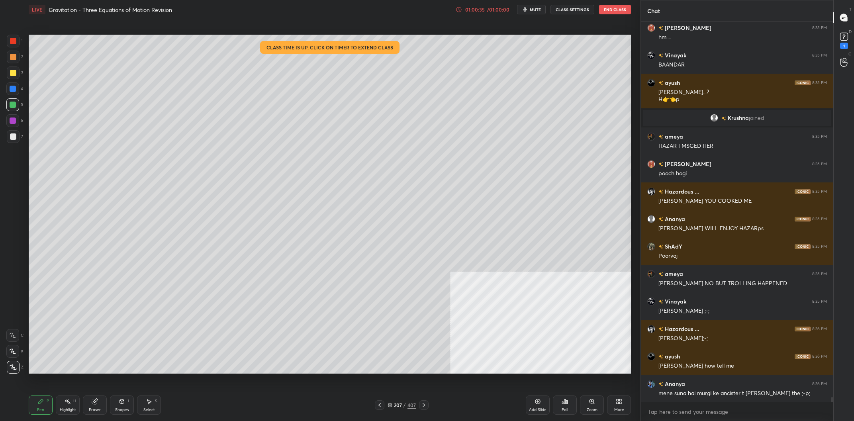
scroll to position [30589, 0]
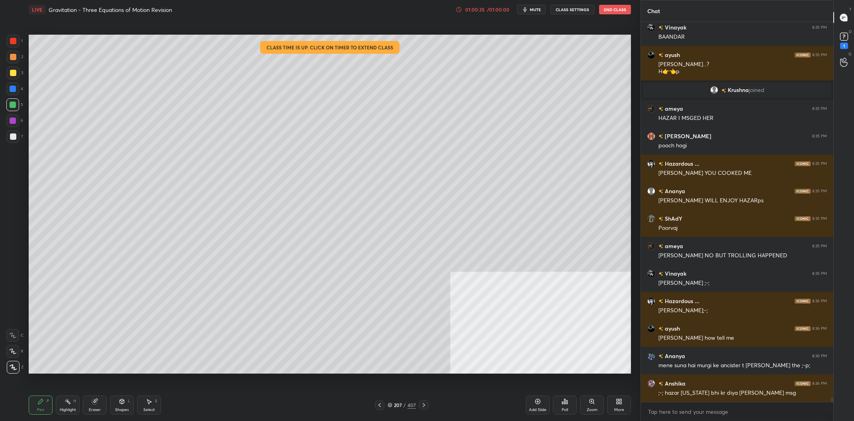
click at [20, 140] on div "7" at bounding box center [15, 136] width 16 height 13
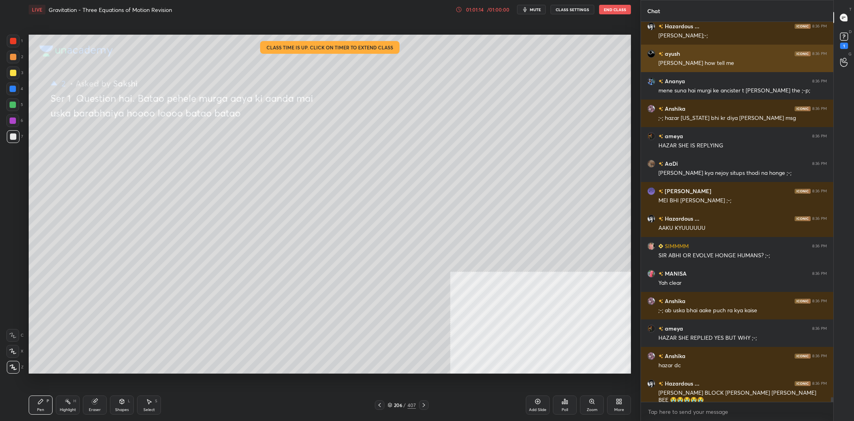
scroll to position [30892, 0]
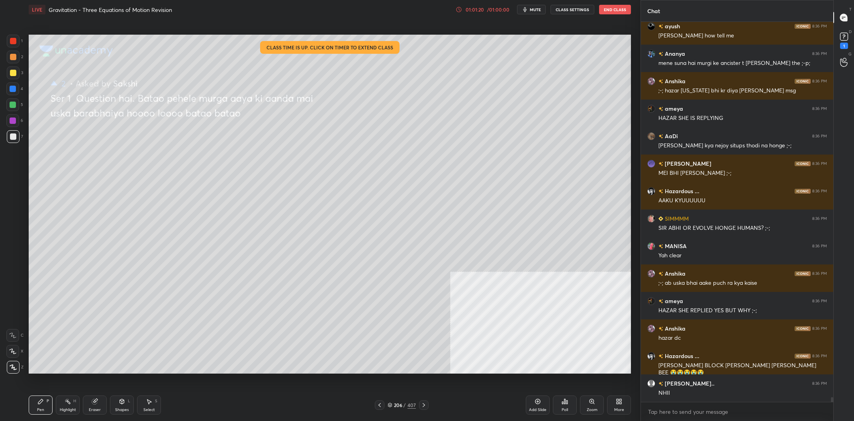
click at [21, 74] on div "3" at bounding box center [15, 73] width 16 height 13
click at [17, 74] on div at bounding box center [13, 73] width 13 height 13
click at [537, 407] on div "Add Slide" at bounding box center [538, 405] width 24 height 19
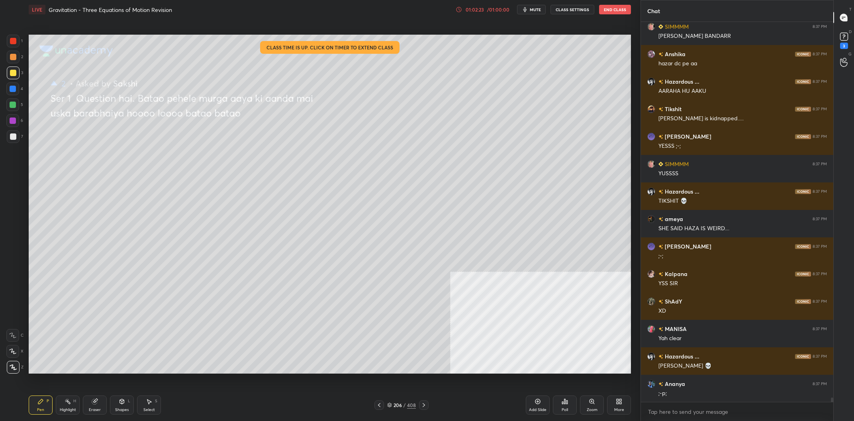
scroll to position [31207, 0]
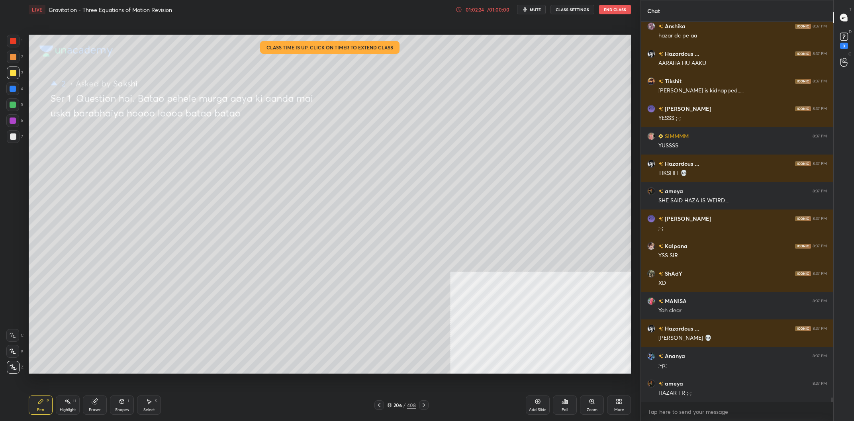
click at [26, 100] on div "1 2 3 4 5 6 7 C X Z C X Z E E Erase all H H" at bounding box center [13, 204] width 26 height 339
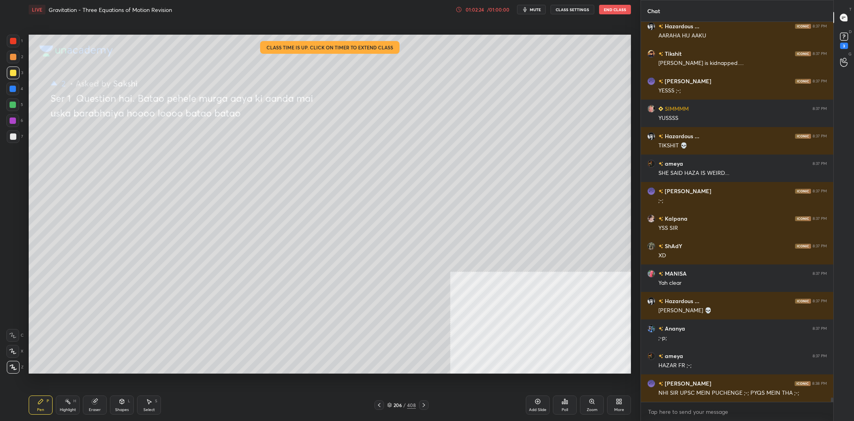
click at [17, 102] on div at bounding box center [12, 104] width 13 height 13
click at [16, 105] on div at bounding box center [12, 104] width 13 height 13
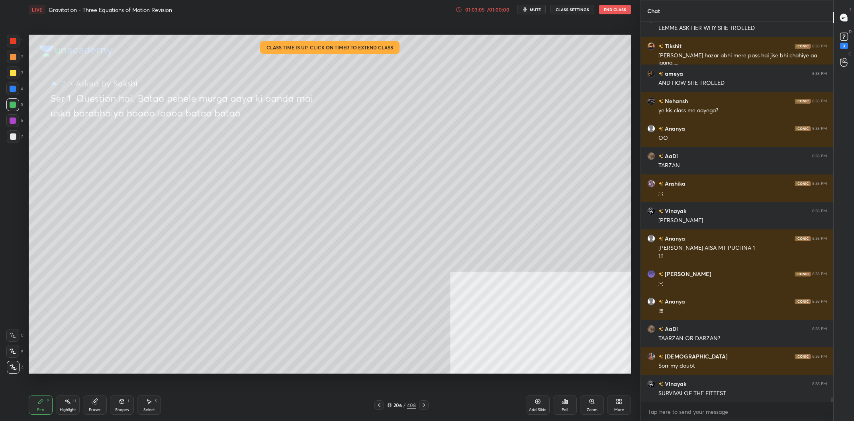
scroll to position [31663, 0]
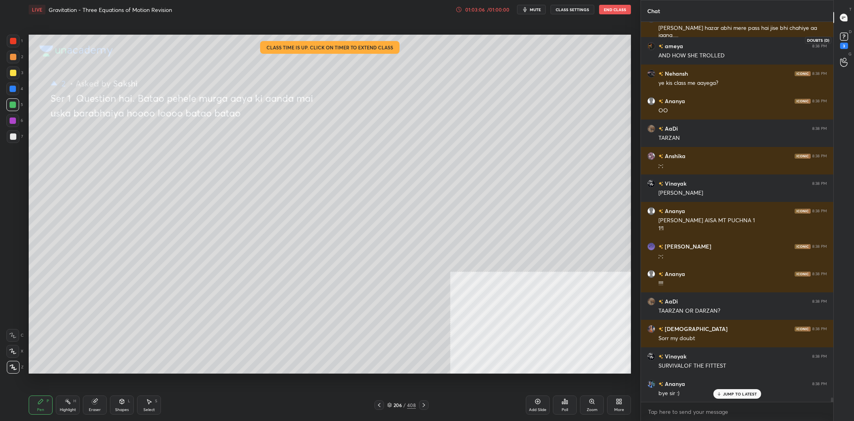
click at [847, 41] on icon at bounding box center [844, 37] width 12 height 12
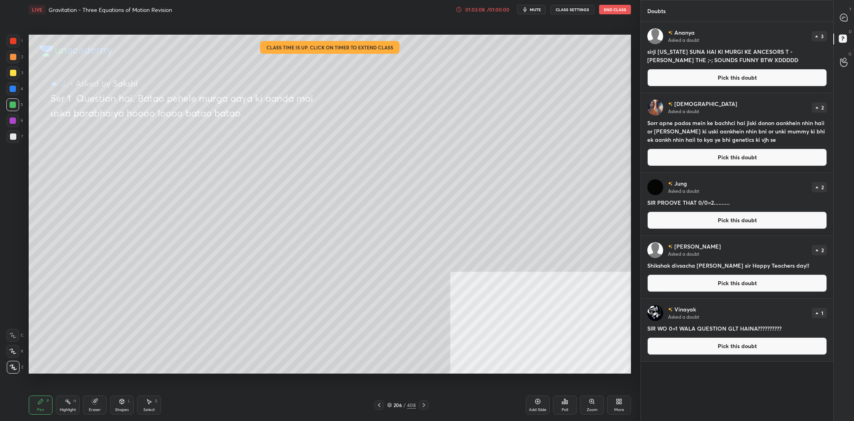
click at [737, 73] on button "Pick this doubt" at bounding box center [738, 78] width 180 height 18
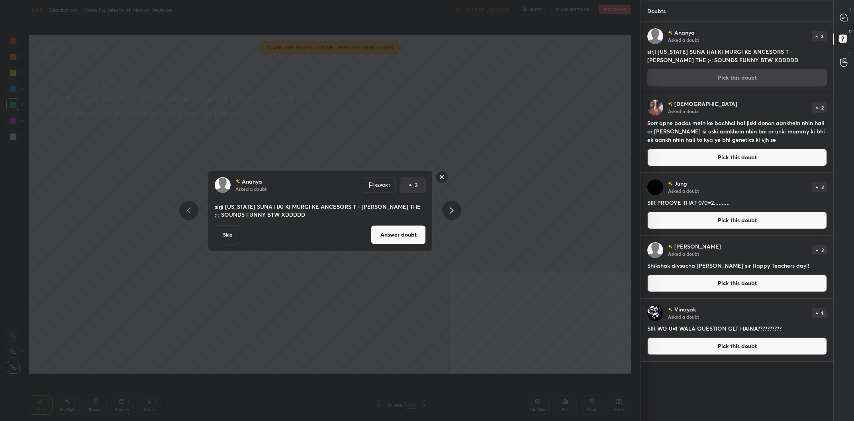
click at [392, 239] on button "Answer doubt" at bounding box center [398, 234] width 55 height 19
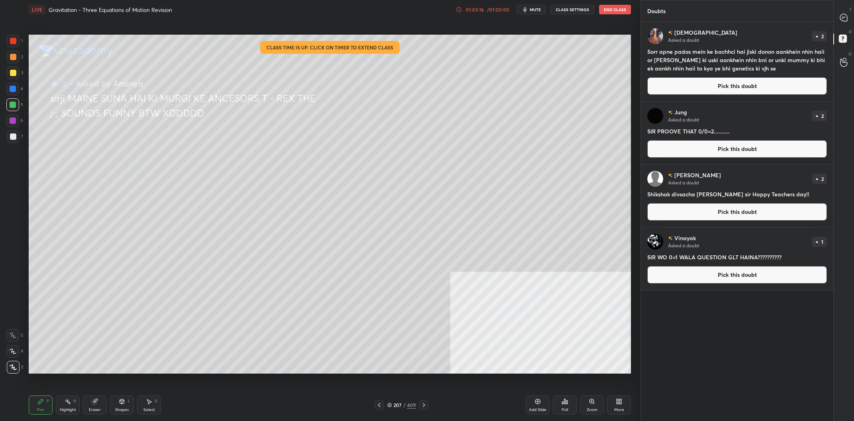
click at [701, 82] on button "Pick this doubt" at bounding box center [738, 86] width 180 height 18
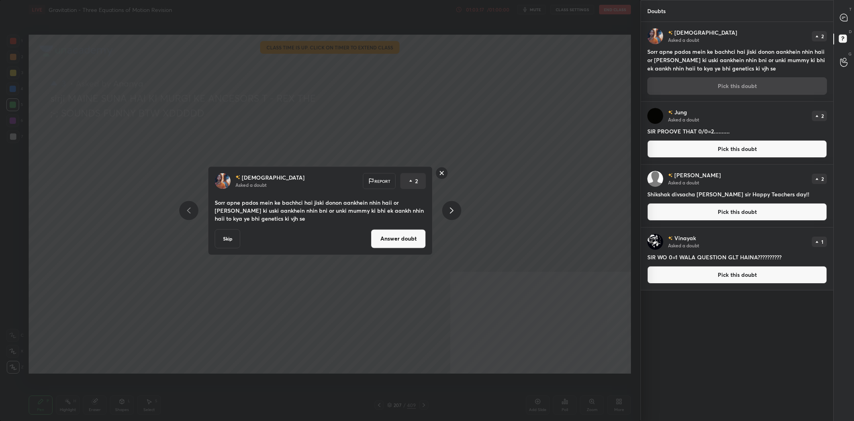
click at [396, 234] on button "Answer doubt" at bounding box center [398, 238] width 55 height 19
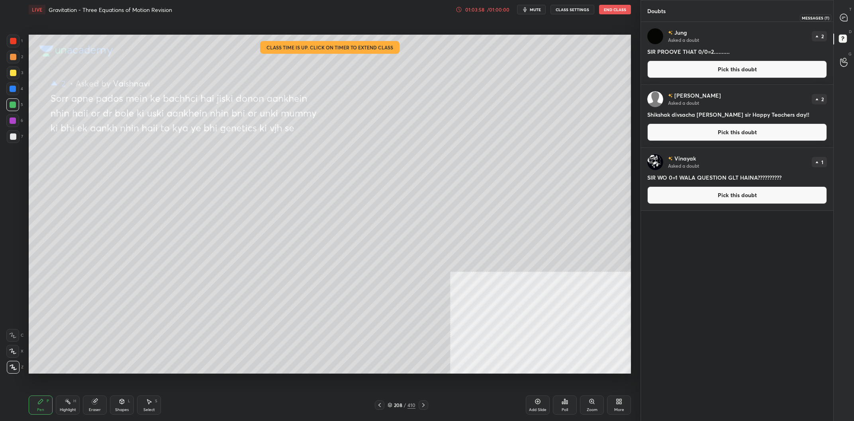
click at [842, 17] on icon at bounding box center [843, 17] width 7 height 7
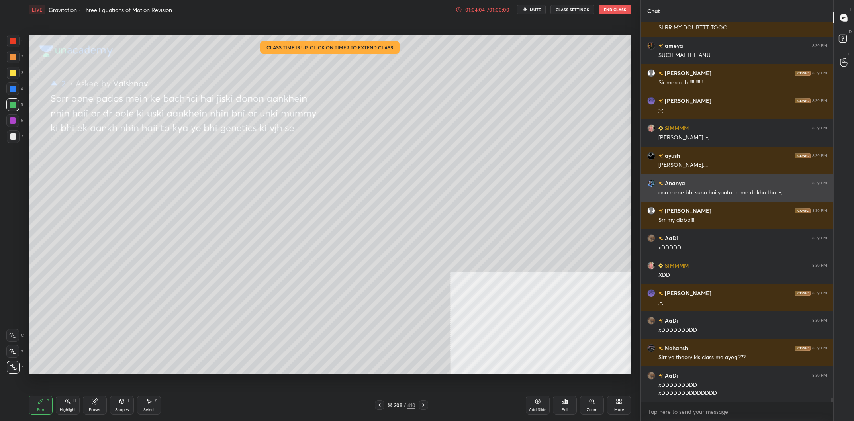
scroll to position [32369, 0]
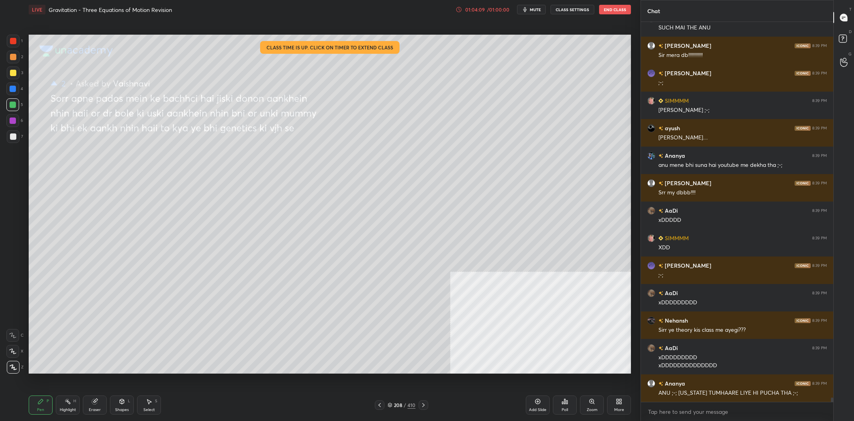
click at [571, 402] on div "Poll" at bounding box center [565, 405] width 24 height 19
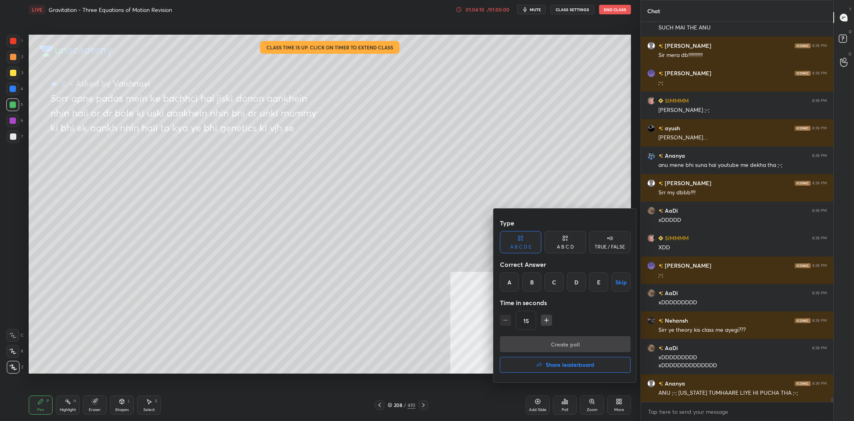
click at [573, 364] on h4 "Share leaderboard" at bounding box center [570, 365] width 49 height 6
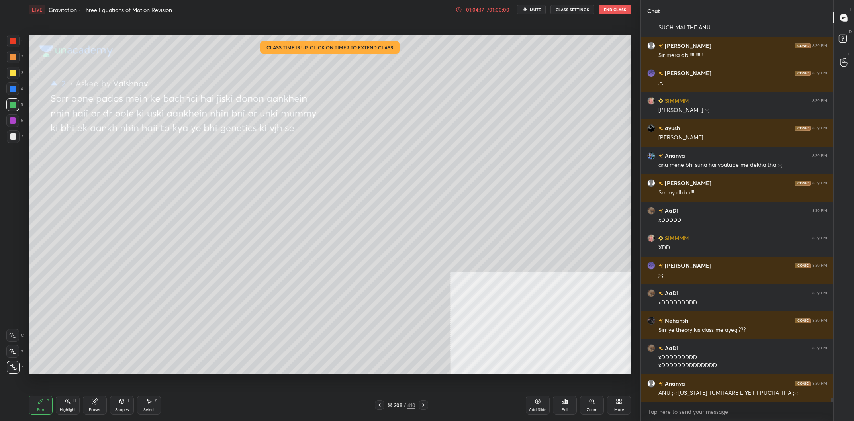
click at [4, 79] on div "1 2 3 4 5 6 7 C X Z C X Z E E Erase all H H" at bounding box center [13, 204] width 26 height 339
click at [5, 76] on div "1 2 3 4 5 6 7 C X Z C X Z E E Erase all H H" at bounding box center [13, 204] width 26 height 339
click at [8, 74] on div at bounding box center [13, 73] width 13 height 13
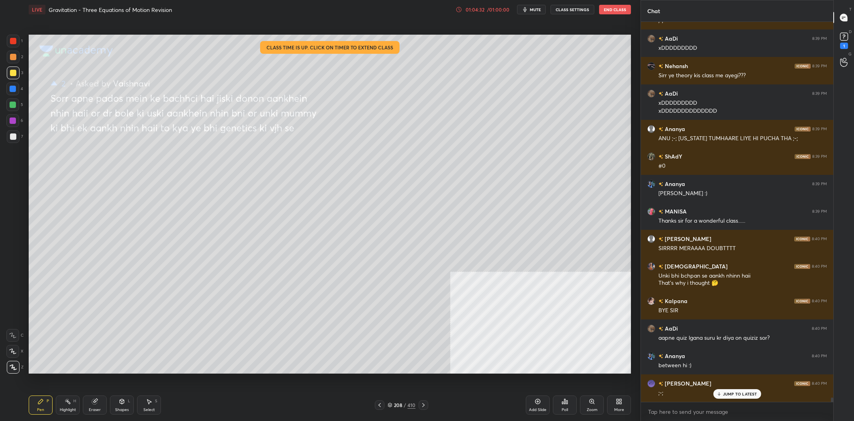
scroll to position [32678, 0]
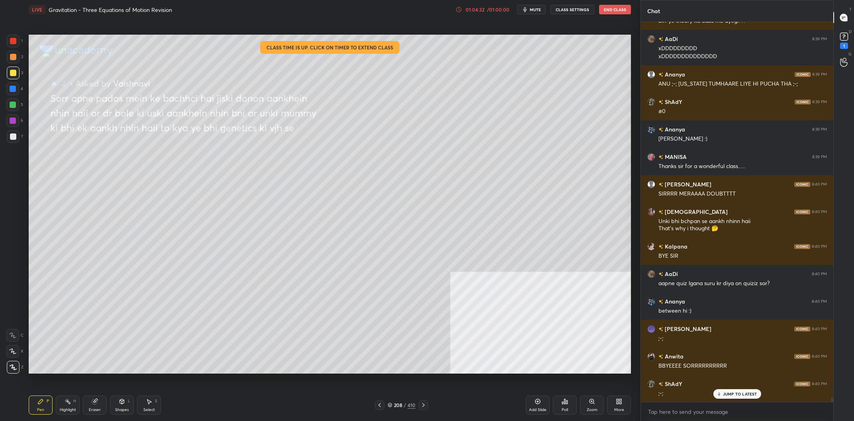
click at [15, 47] on div at bounding box center [13, 41] width 13 height 13
click at [16, 43] on div at bounding box center [13, 41] width 6 height 6
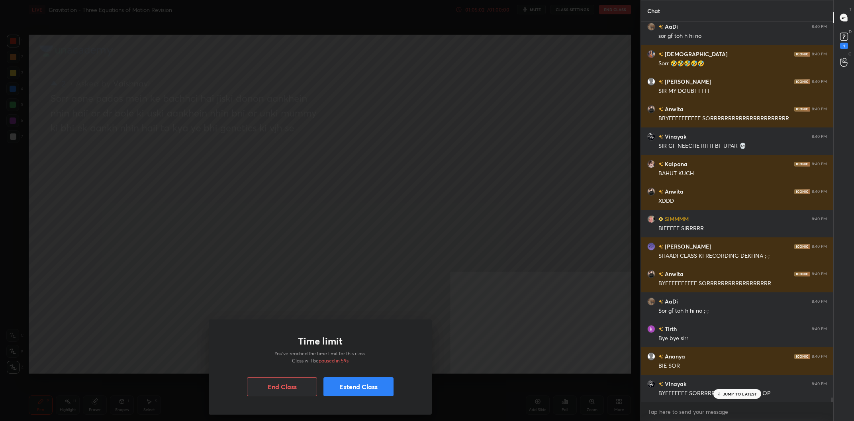
scroll to position [33228, 0]
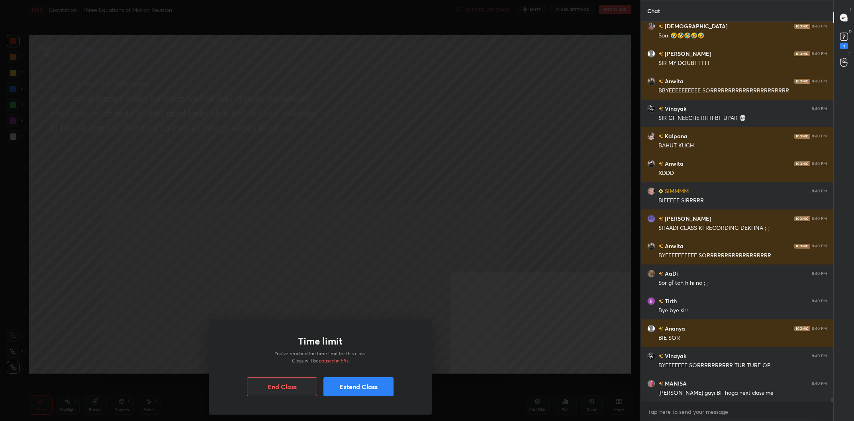
click at [355, 382] on button "Extend Class" at bounding box center [359, 386] width 70 height 19
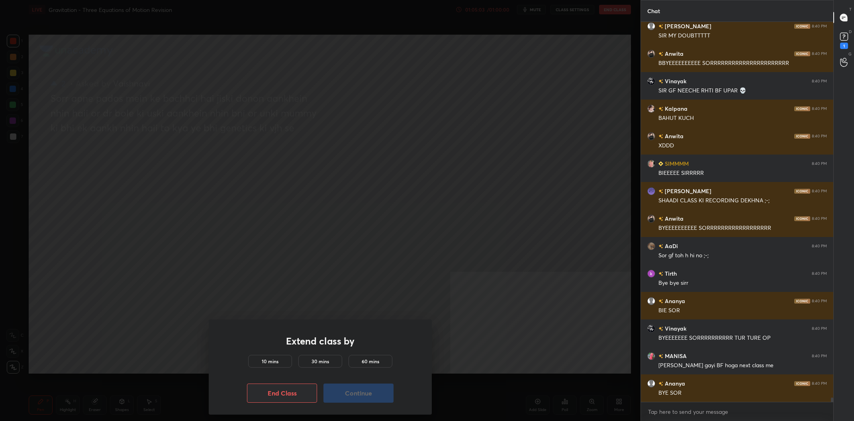
click at [283, 359] on div "10 mins" at bounding box center [270, 361] width 44 height 13
click at [362, 393] on button "Continue" at bounding box center [359, 393] width 70 height 19
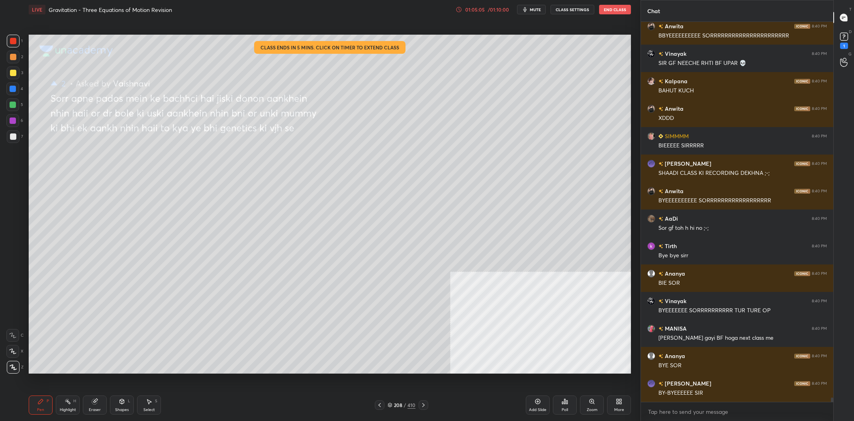
click at [369, 394] on div "Pen P Highlight H Eraser Shapes L Select S 208 / 410 Add Slide Poll Zoom More" at bounding box center [330, 405] width 603 height 32
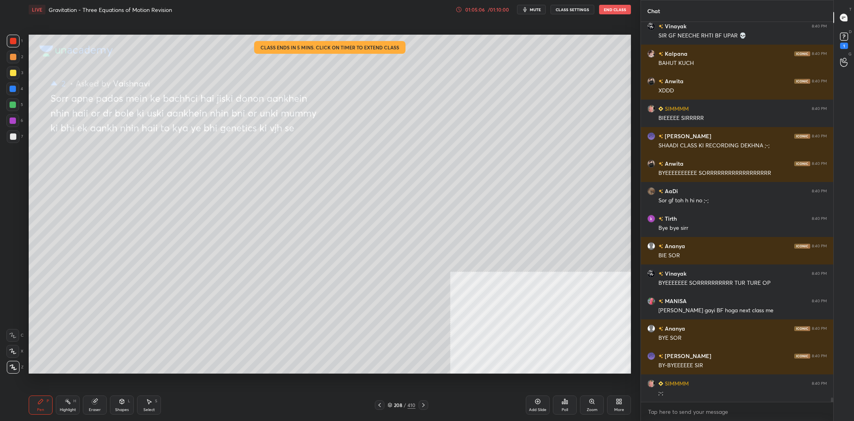
click at [540, 404] on icon at bounding box center [538, 401] width 5 height 5
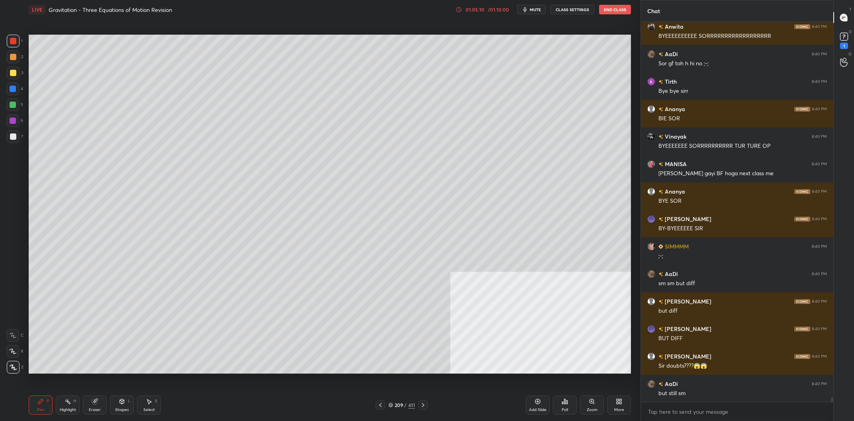
scroll to position [33503, 0]
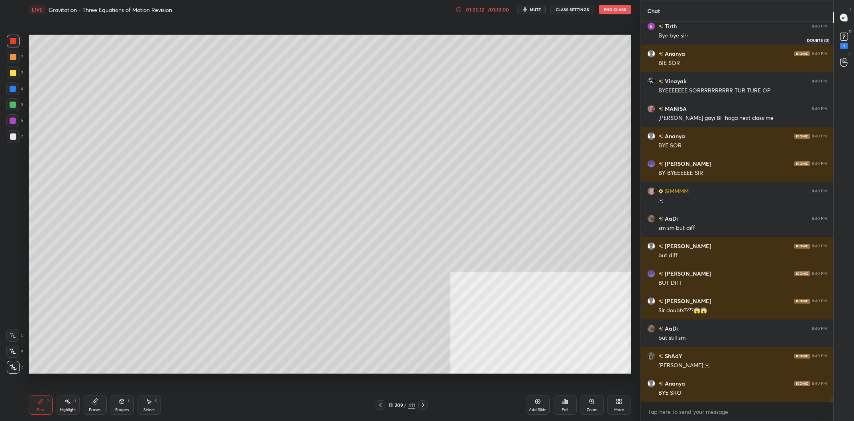
click at [840, 38] on icon at bounding box center [844, 37] width 12 height 12
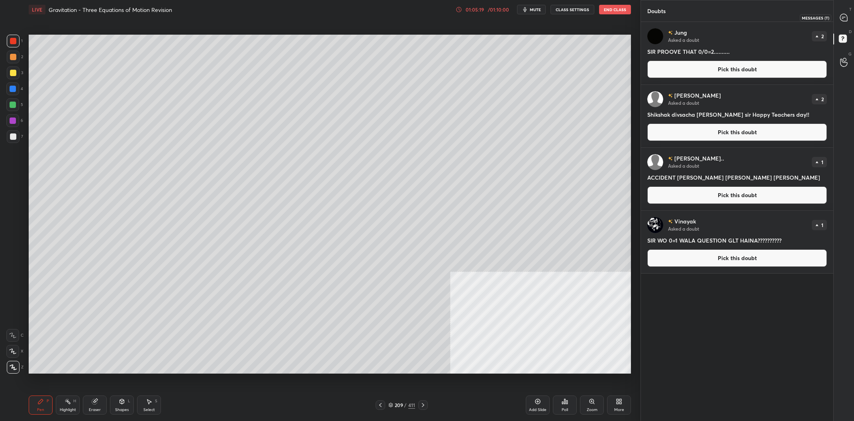
click at [848, 14] on div at bounding box center [844, 17] width 16 height 14
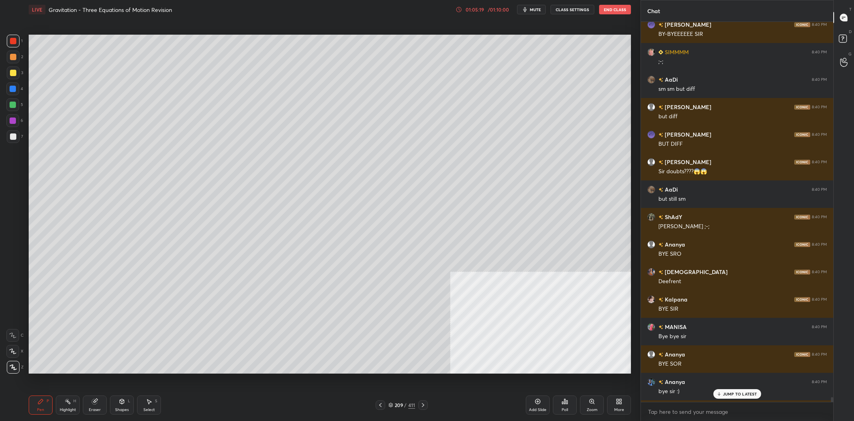
scroll to position [380, 192]
click at [562, 407] on div "Poll" at bounding box center [565, 405] width 24 height 19
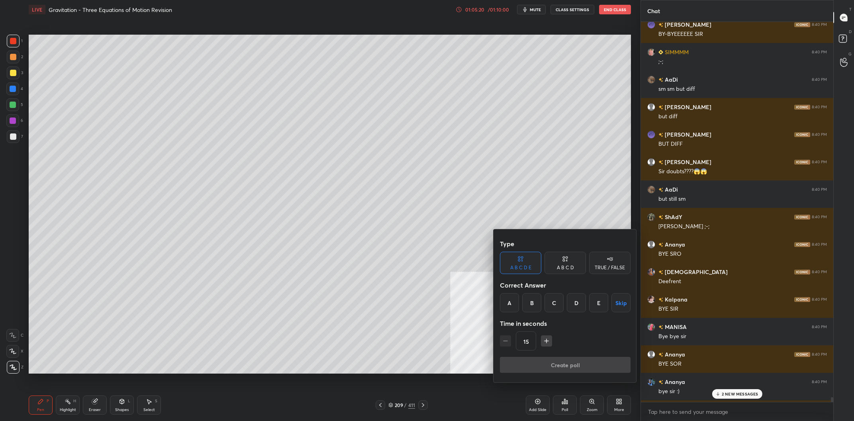
click at [567, 357] on div "Create poll" at bounding box center [565, 366] width 131 height 19
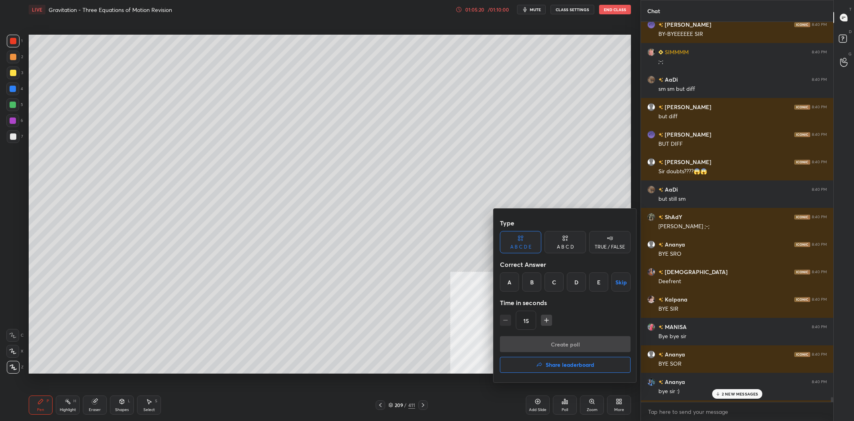
click at [559, 357] on div "Create poll Share leaderboard" at bounding box center [565, 356] width 131 height 40
click at [552, 359] on button "Share leaderboard" at bounding box center [565, 365] width 131 height 16
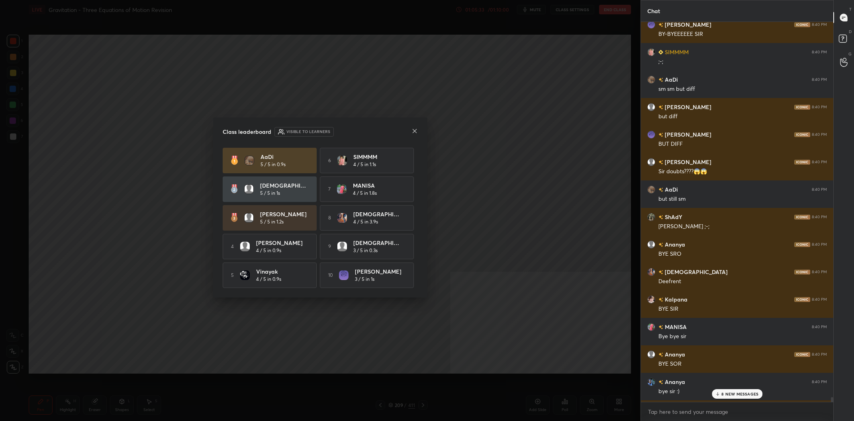
click at [731, 392] on p "8 NEW MESSAGES" at bounding box center [740, 394] width 37 height 5
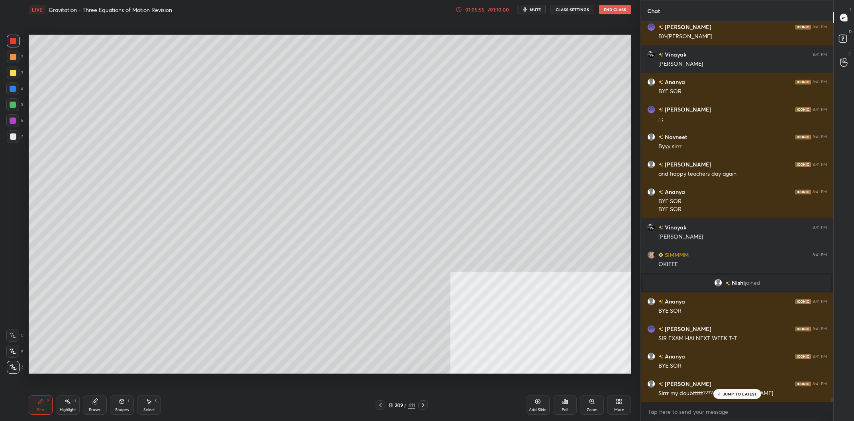
scroll to position [33406, 0]
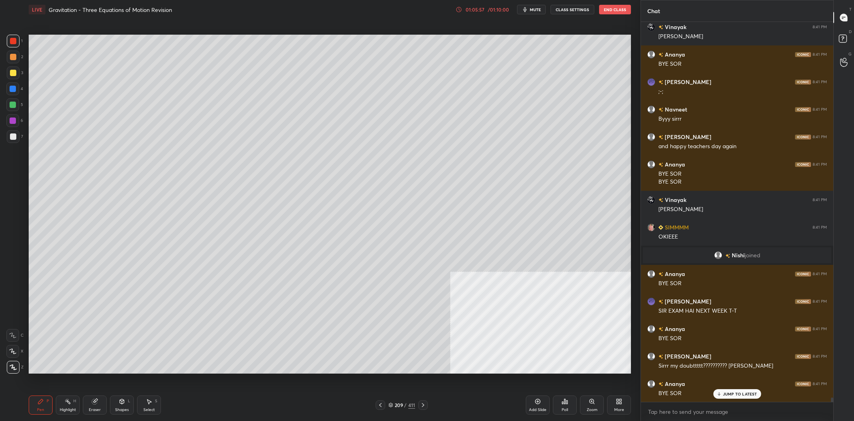
click at [605, 9] on button "End Class" at bounding box center [615, 10] width 32 height 10
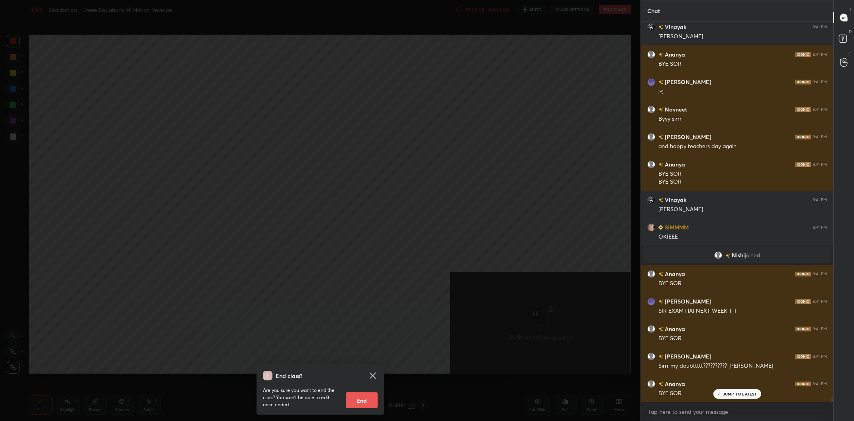
scroll to position [33414, 0]
click at [355, 400] on button "End" at bounding box center [362, 401] width 32 height 16
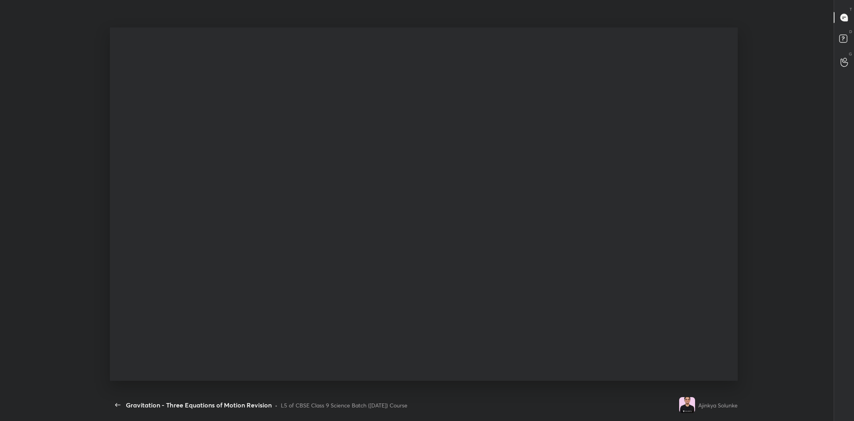
type textarea "x"
